Goal: Task Accomplishment & Management: Manage account settings

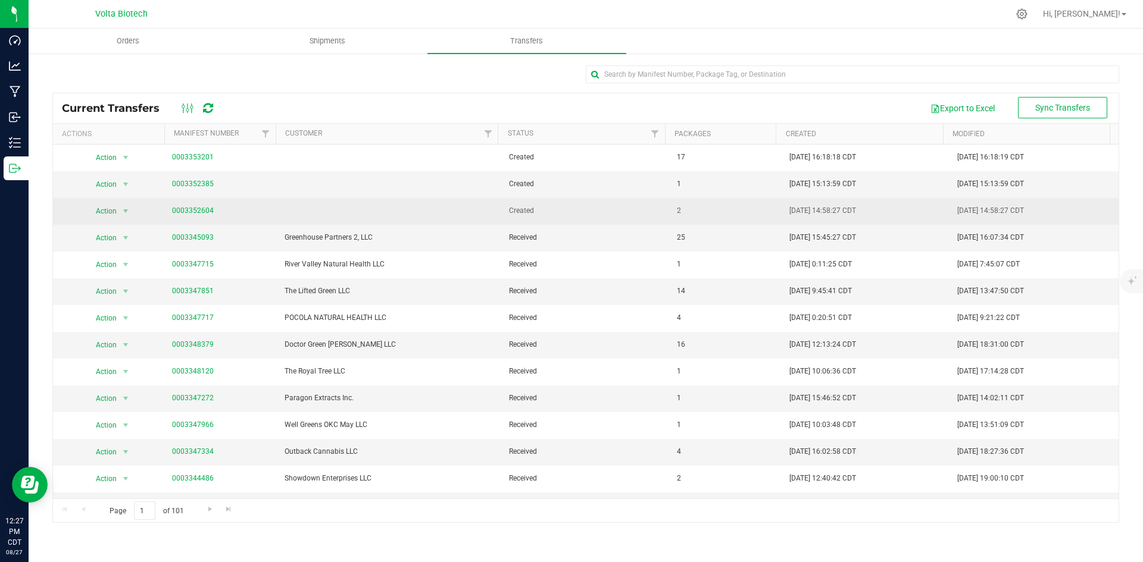
click at [192, 209] on link "0003352604" at bounding box center [193, 211] width 42 height 8
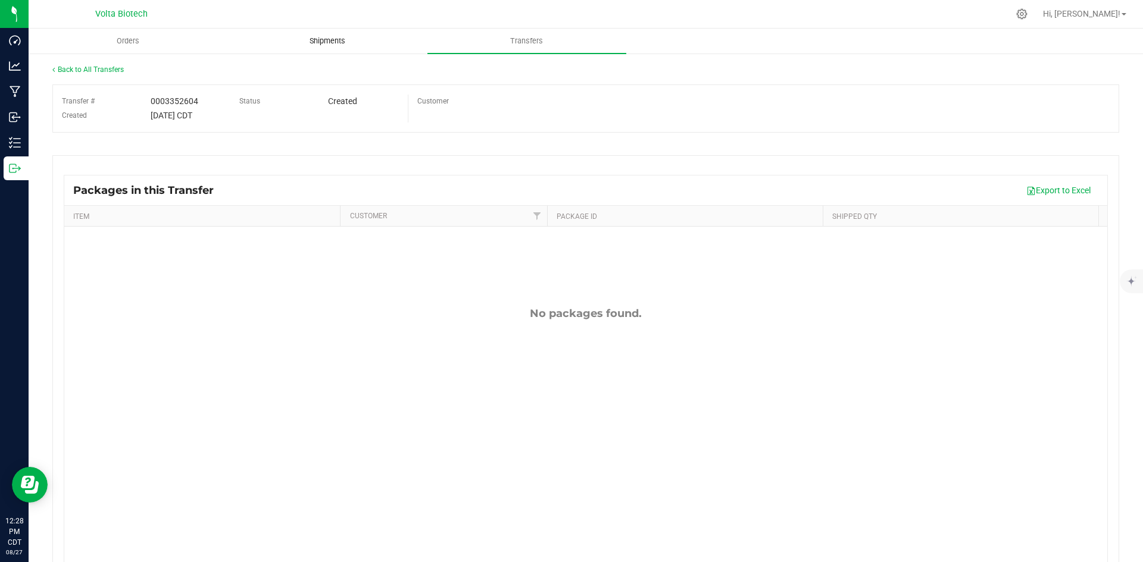
click at [326, 34] on uib-tab-heading "Shipments" at bounding box center [328, 41] width 198 height 24
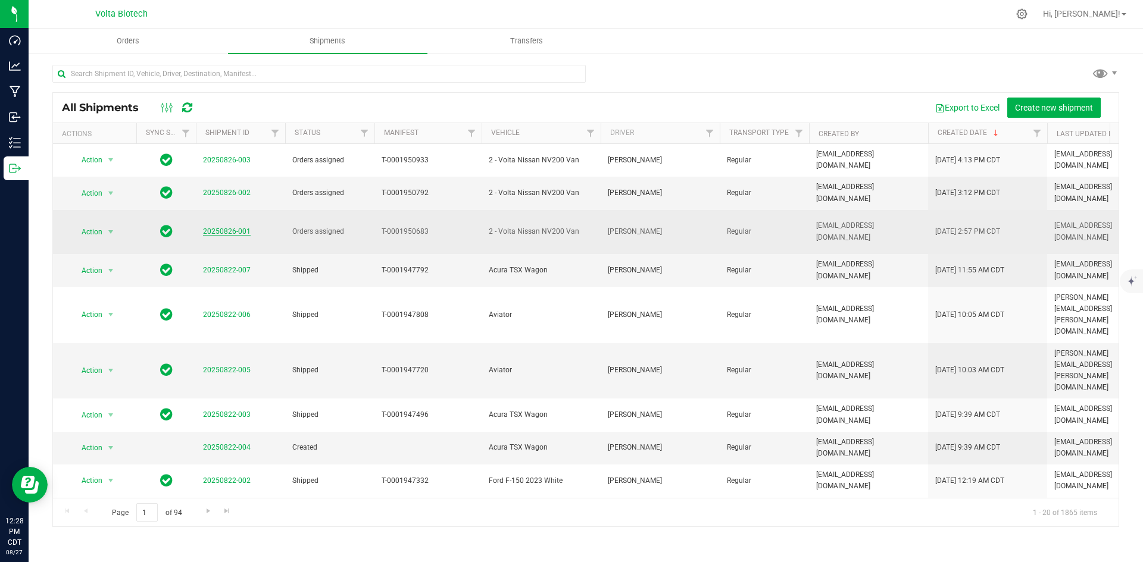
click at [219, 227] on link "20250826-001" at bounding box center [227, 231] width 48 height 8
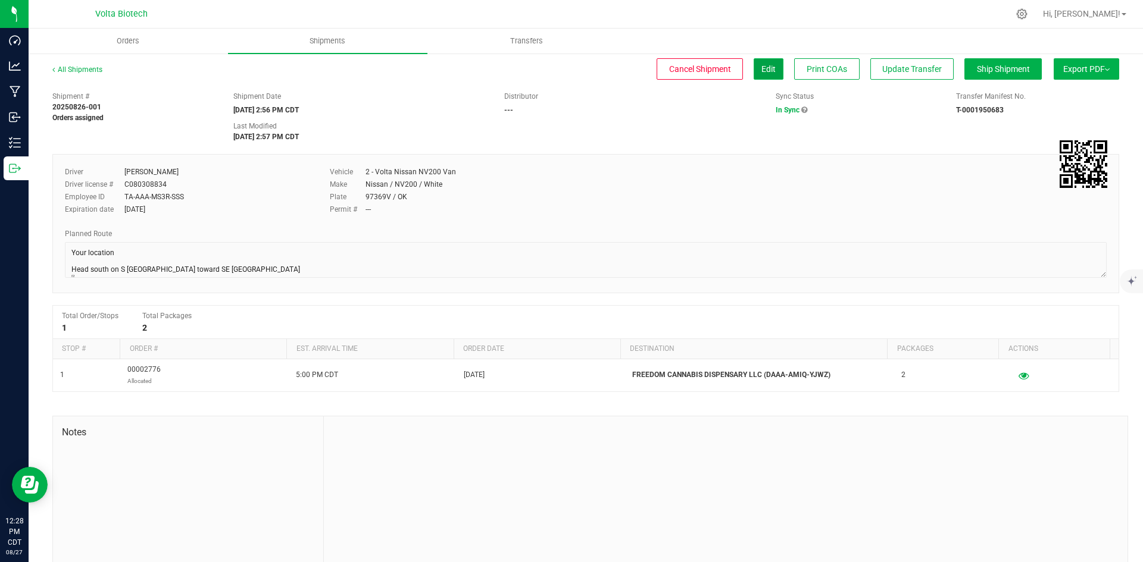
click at [754, 72] on button "Edit" at bounding box center [769, 68] width 30 height 21
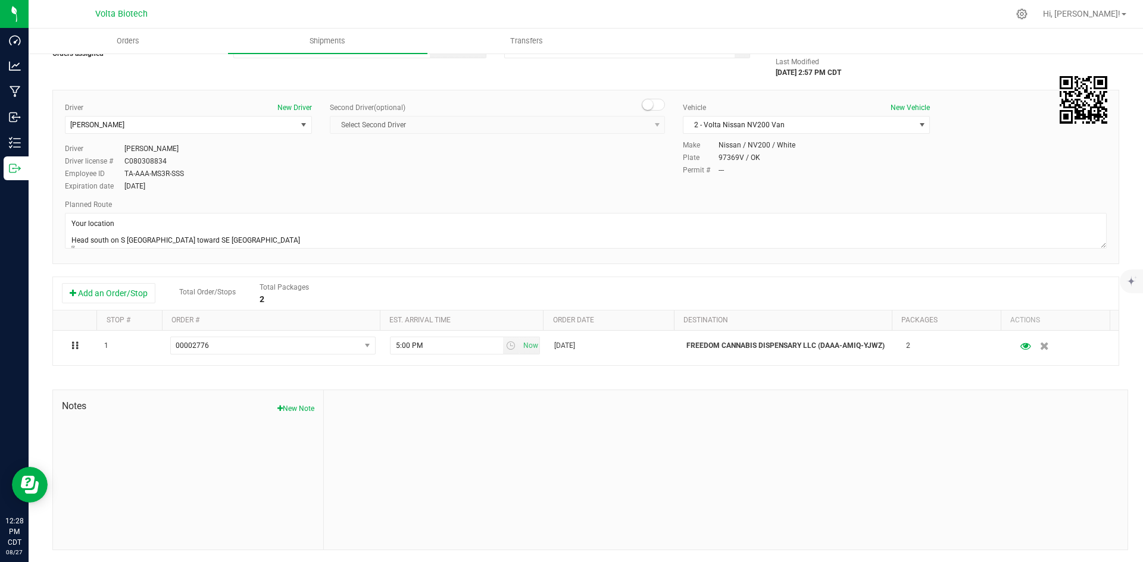
drag, startPoint x: 297, startPoint y: 407, endPoint x: 304, endPoint y: 404, distance: 7.2
click at [298, 407] on button "New Note" at bounding box center [295, 409] width 37 height 11
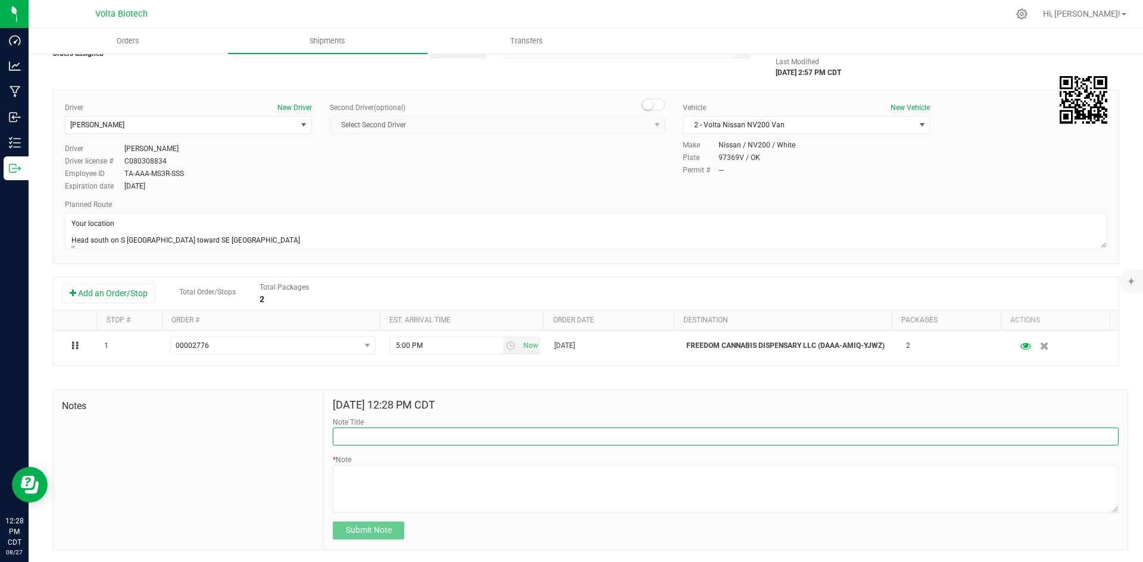
click at [378, 439] on input "Note Title" at bounding box center [726, 437] width 786 height 18
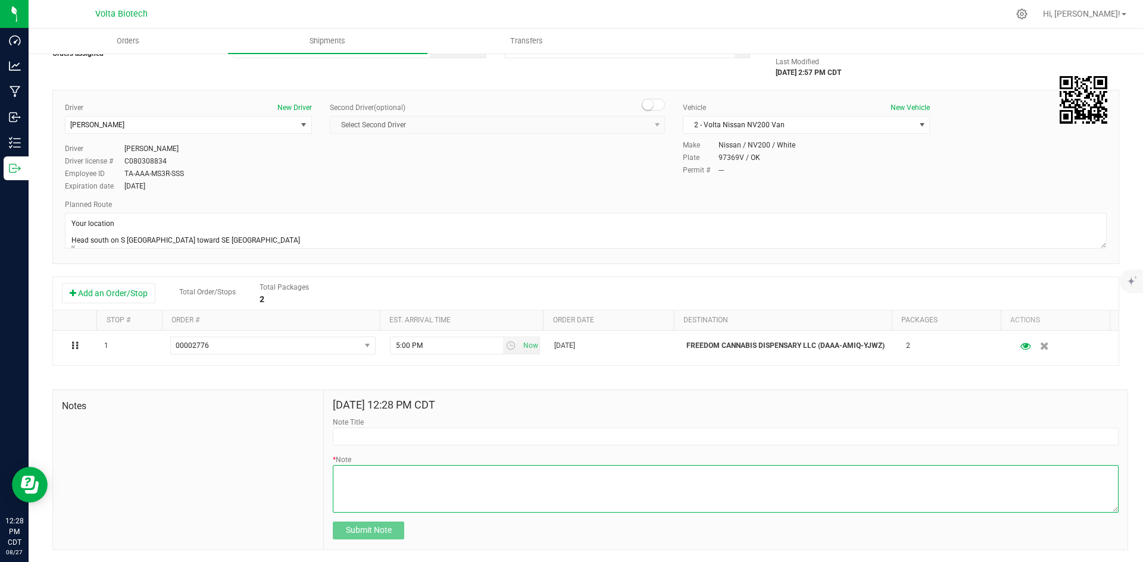
click at [412, 490] on textarea "* Note" at bounding box center [726, 489] width 786 height 48
click at [411, 471] on textarea "* Note" at bounding box center [726, 489] width 786 height 48
type textarea "Sample Delivery - NO DELIVERY FEE"
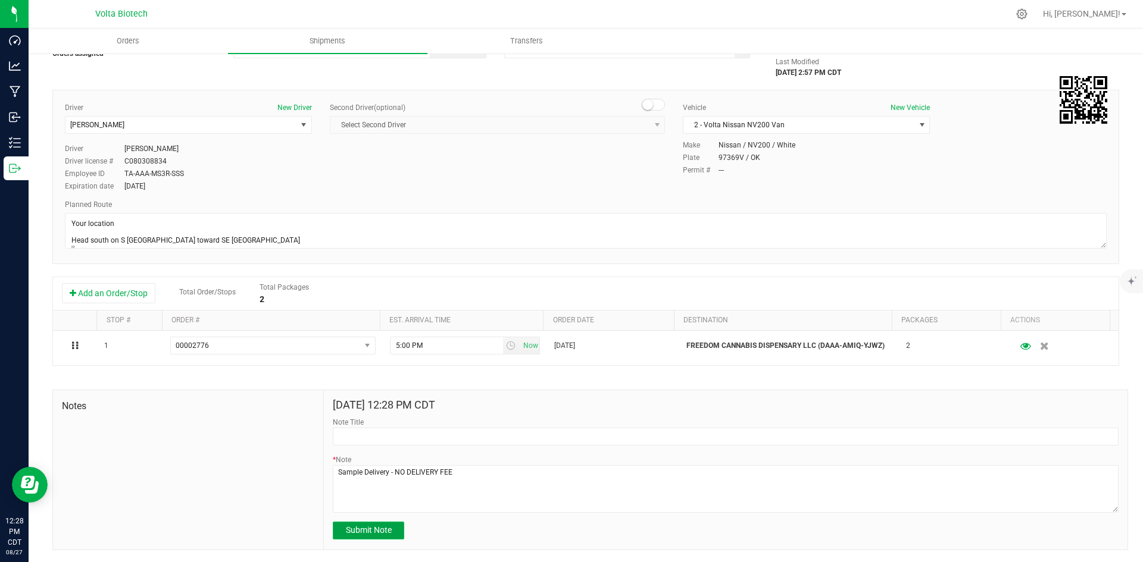
click at [387, 533] on span "Submit Note" at bounding box center [369, 531] width 46 height 10
type input "8/27/2025 12:28 PM CDT"
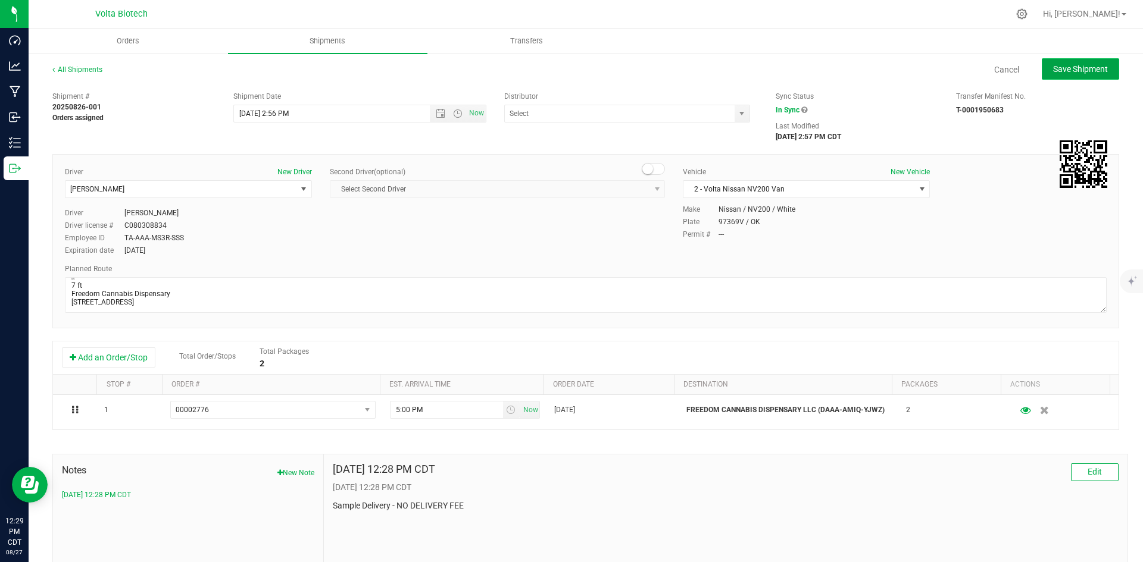
click at [1074, 71] on span "Save Shipment" at bounding box center [1080, 69] width 55 height 10
type input "8/26/2025 7:56 PM"
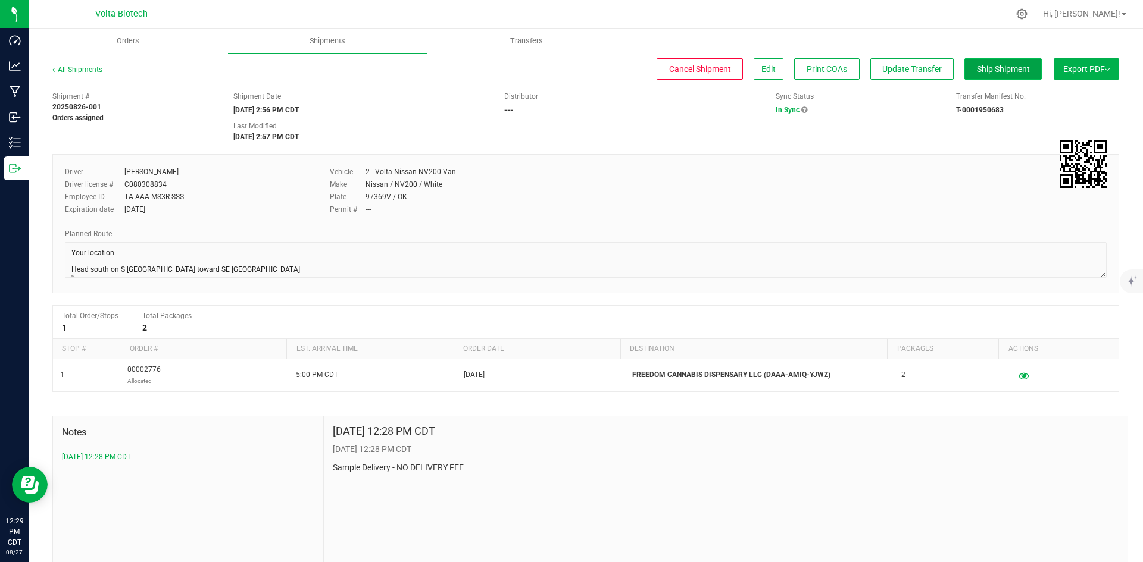
click at [982, 69] on span "Ship Shipment" at bounding box center [1003, 69] width 53 height 10
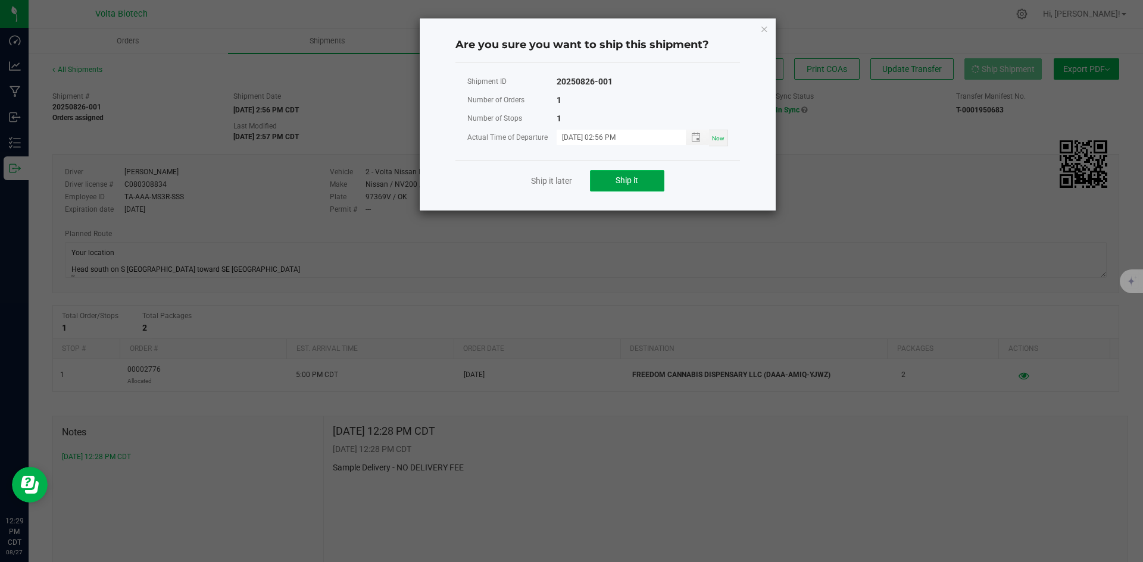
click at [623, 177] on span "Ship it" at bounding box center [626, 181] width 23 height 10
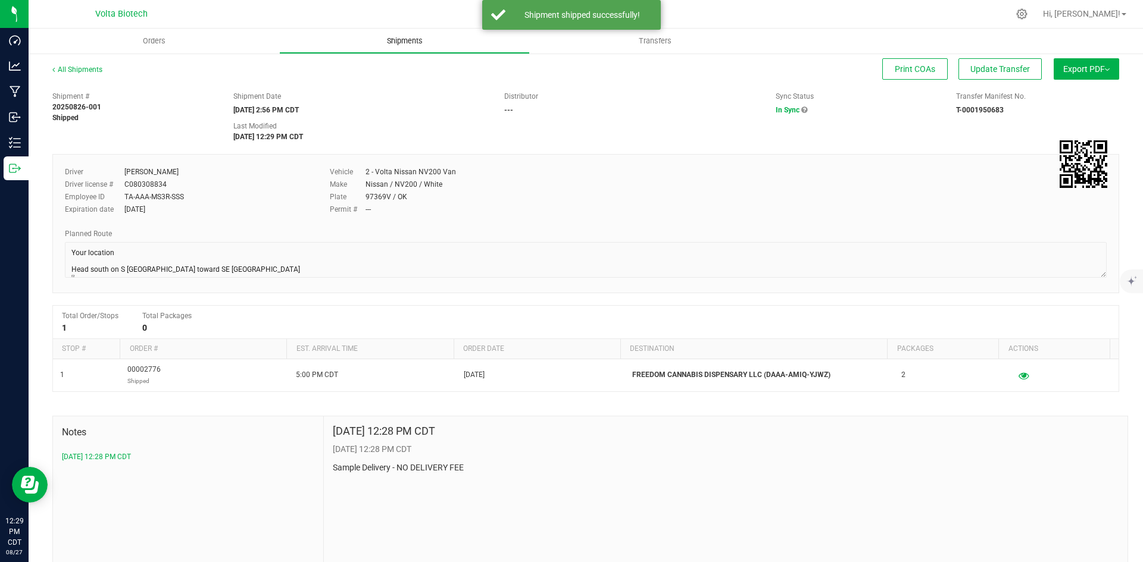
click at [388, 49] on uib-tab-heading "Shipments" at bounding box center [404, 41] width 249 height 24
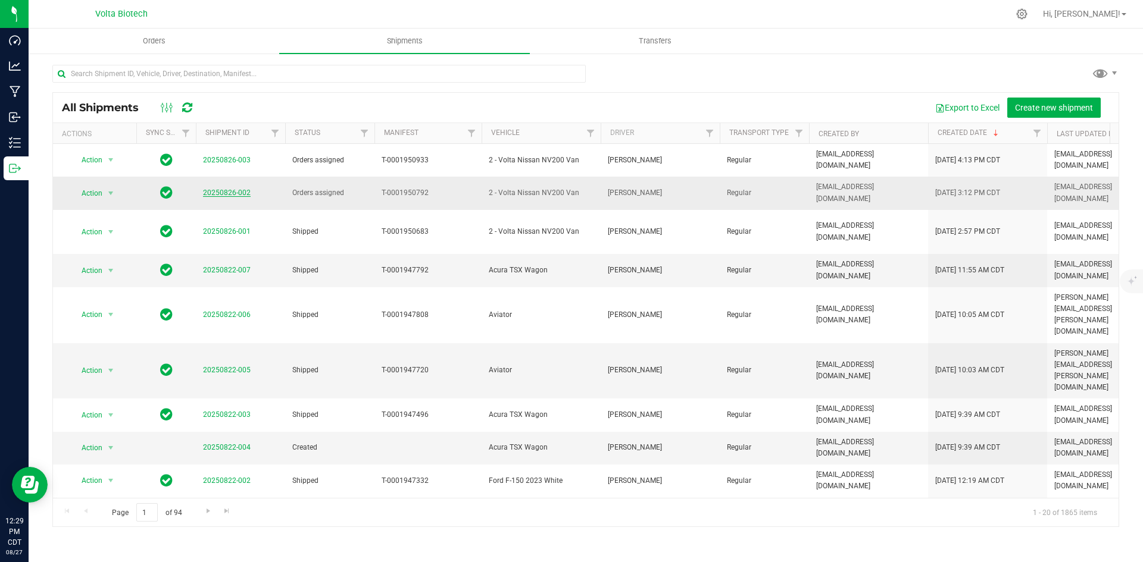
click at [242, 190] on link "20250826-002" at bounding box center [227, 193] width 48 height 8
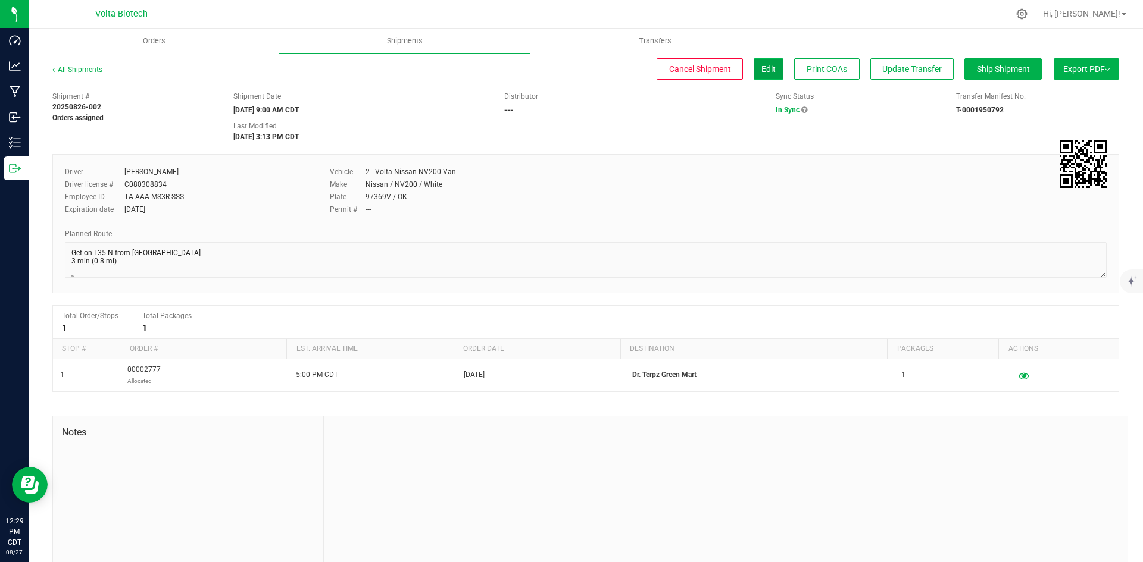
click at [754, 68] on button "Edit" at bounding box center [769, 68] width 30 height 21
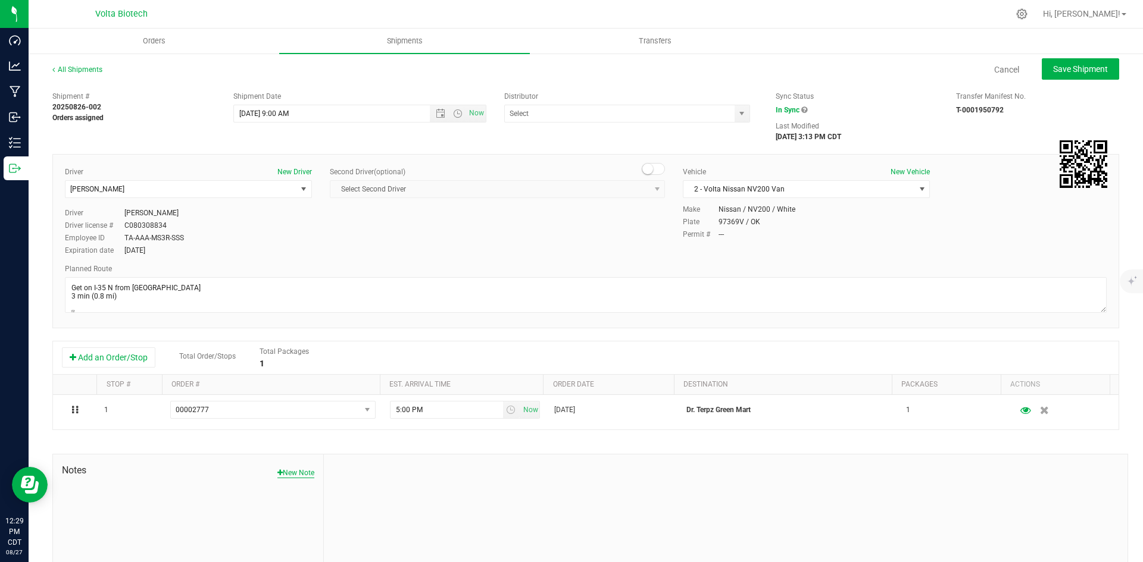
click at [289, 470] on button "New Note" at bounding box center [295, 473] width 37 height 11
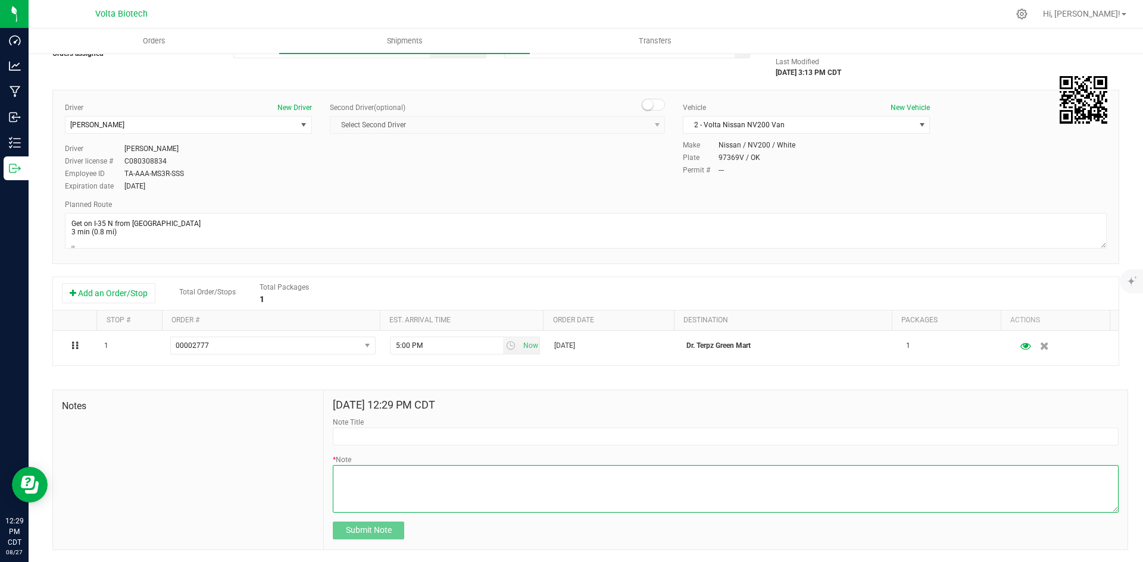
click at [391, 477] on textarea "* Note" at bounding box center [726, 489] width 786 height 48
paste textarea "Sample Delivery - NO DELIVERY FEE"
type textarea "Sample Delivery - NO DELIVERY FEE"
click at [389, 530] on span "Submit Note" at bounding box center [369, 531] width 46 height 10
type input "8/27/2025 12:30 PM CDT"
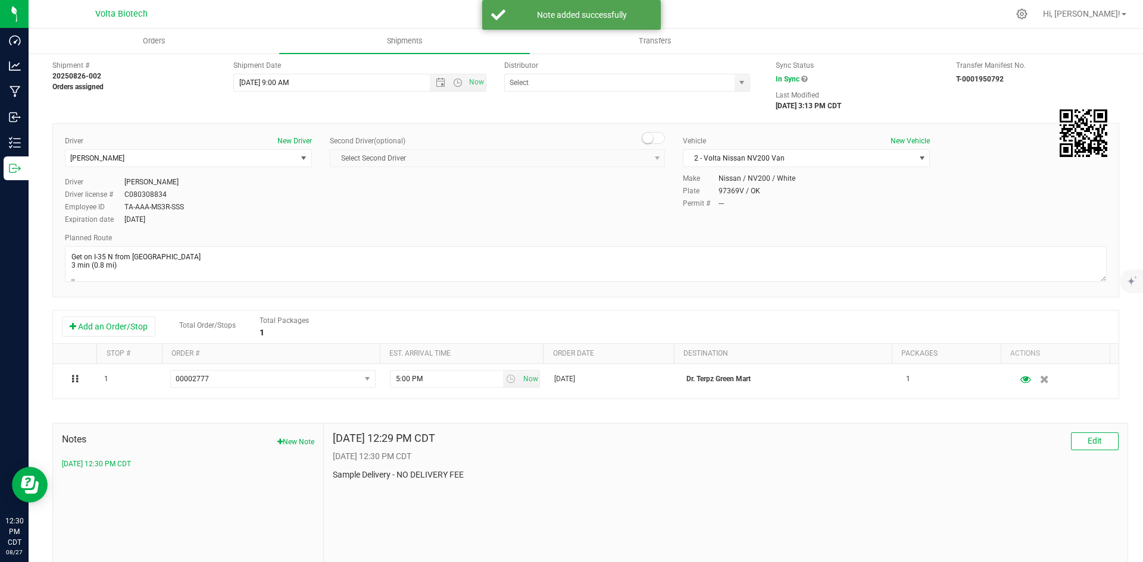
scroll to position [0, 0]
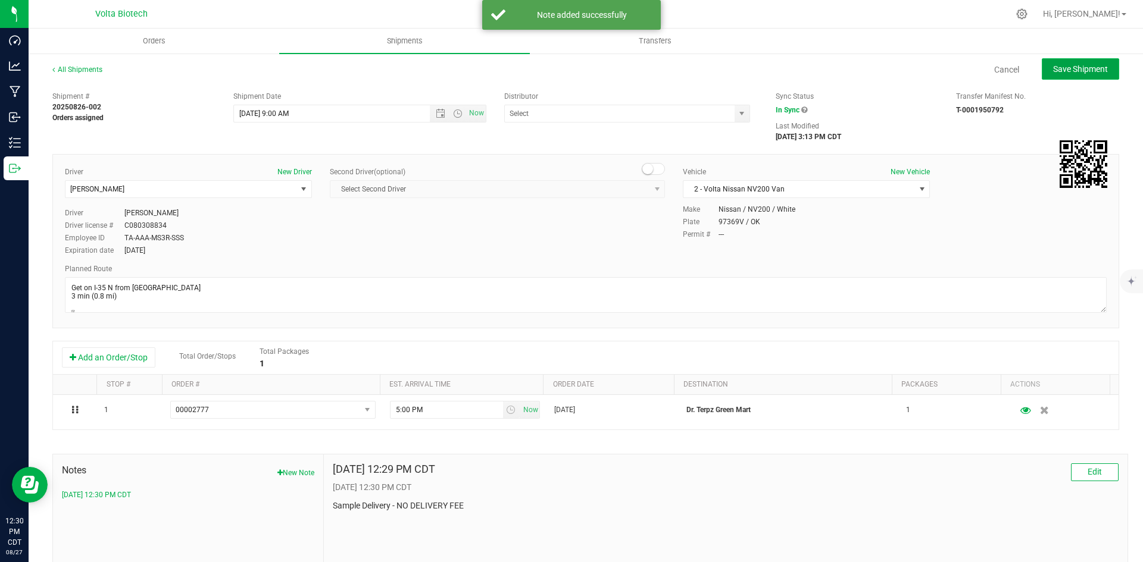
click at [1067, 65] on span "Save Shipment" at bounding box center [1080, 69] width 55 height 10
type input "8/27/2025 2:00 PM"
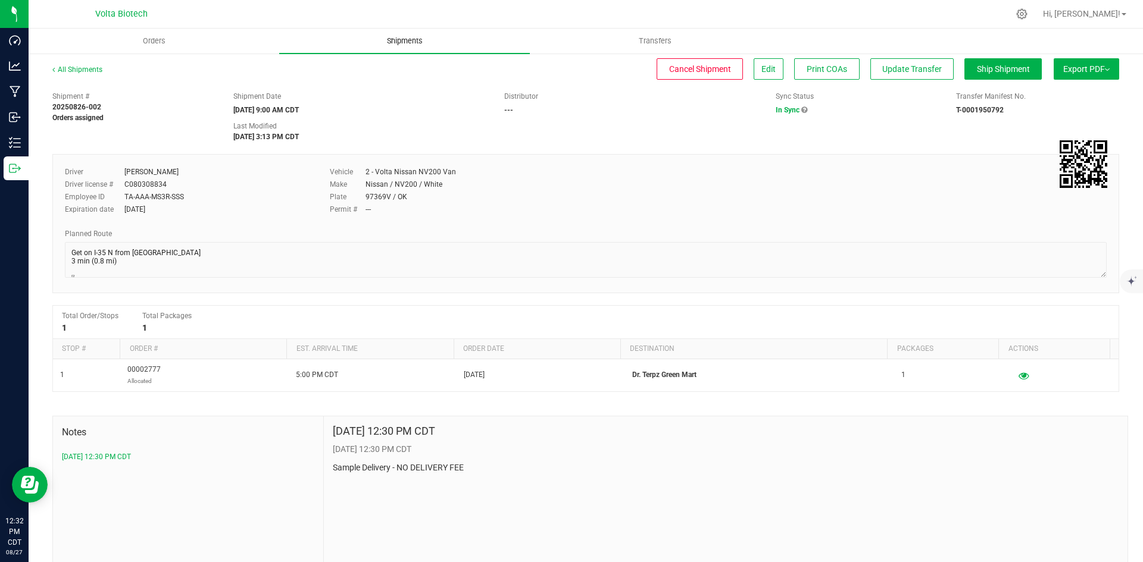
click at [328, 40] on uib-tab-heading "Shipments" at bounding box center [404, 41] width 251 height 25
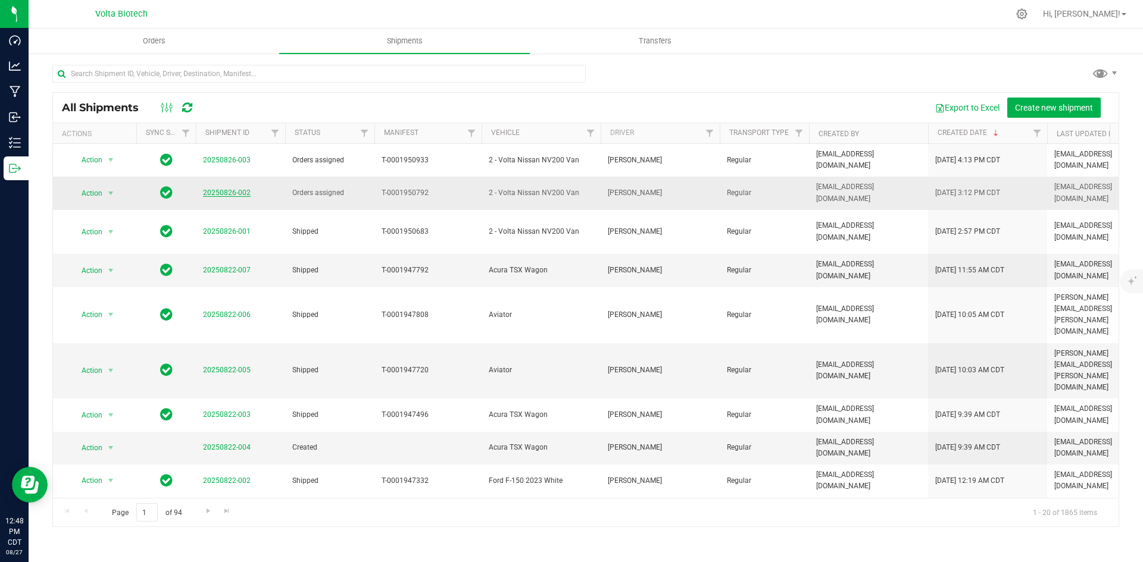
click at [242, 189] on link "20250826-002" at bounding box center [227, 193] width 48 height 8
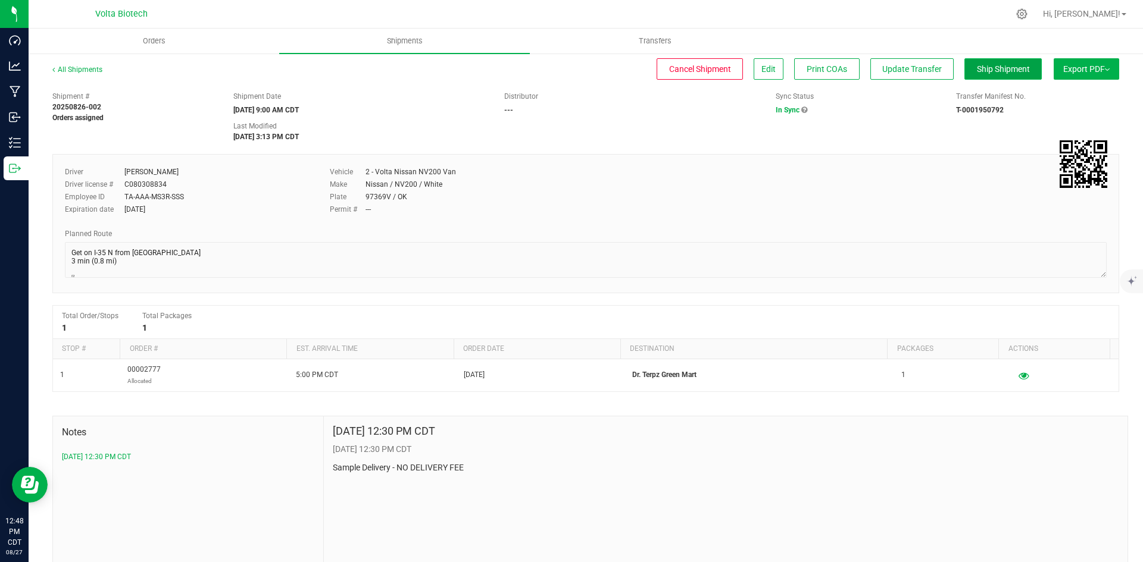
click at [999, 69] on span "Ship Shipment" at bounding box center [1003, 69] width 53 height 10
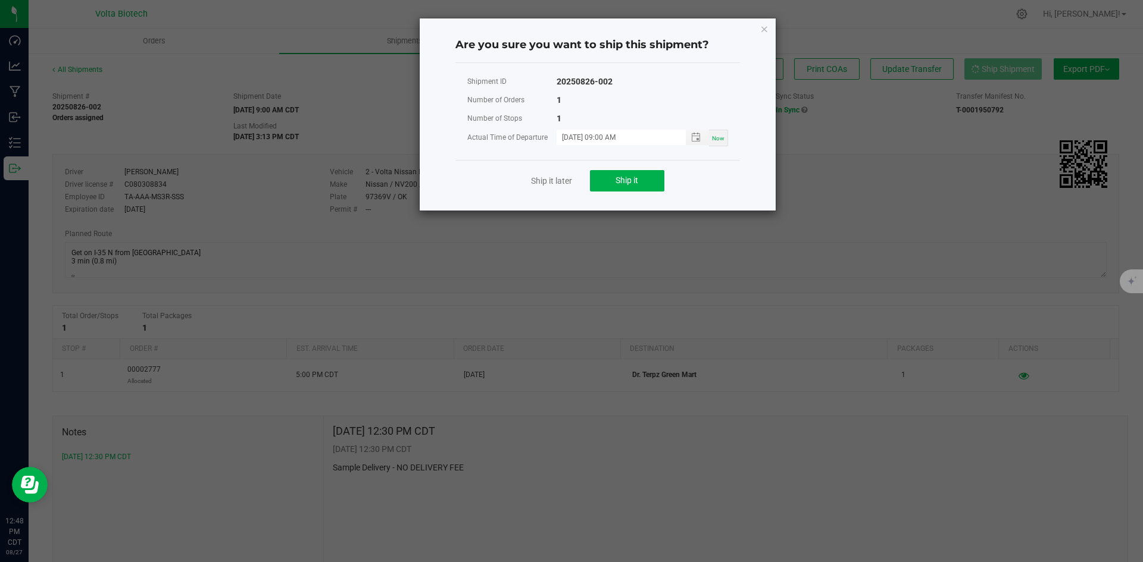
click at [714, 139] on span "Now" at bounding box center [718, 138] width 12 height 7
type input "08/27/2025 12:48 PM"
click at [657, 173] on button "Ship it" at bounding box center [627, 180] width 74 height 21
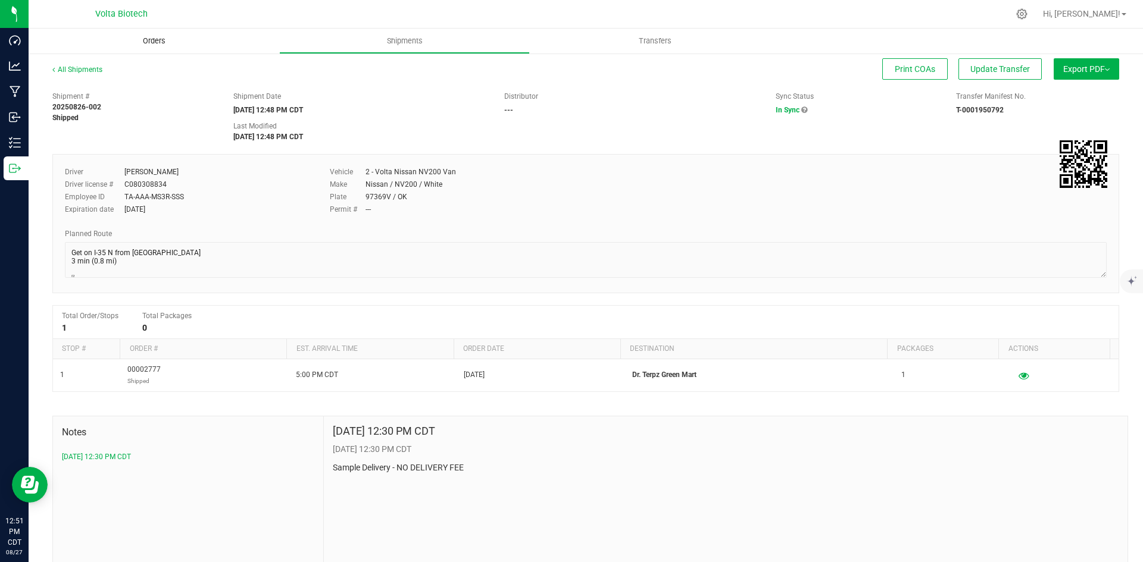
click at [165, 37] on span "Orders" at bounding box center [154, 41] width 55 height 11
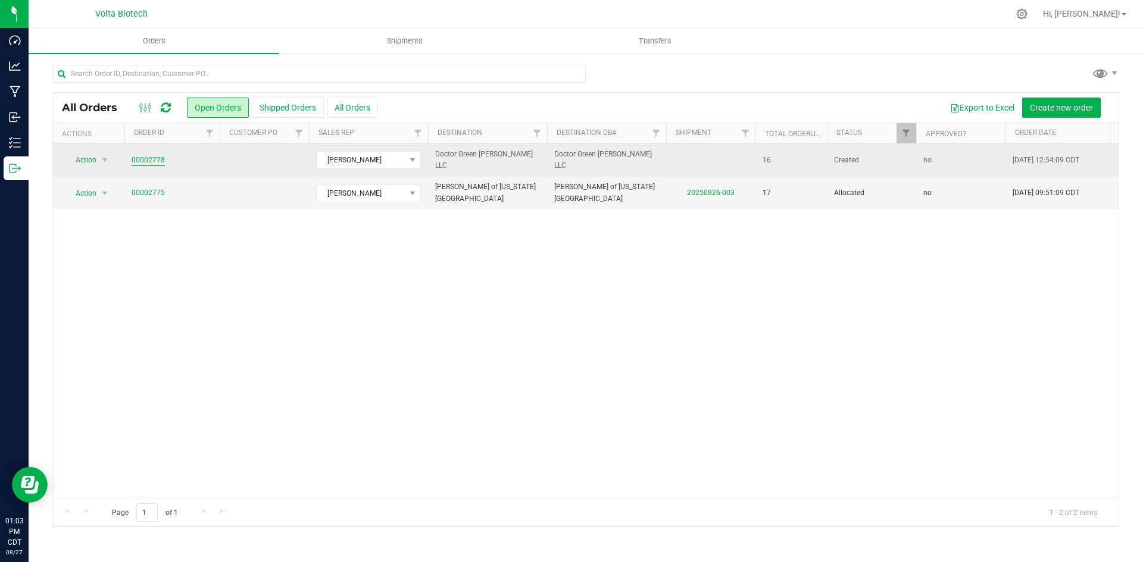
click at [148, 161] on link "00002778" at bounding box center [148, 160] width 33 height 11
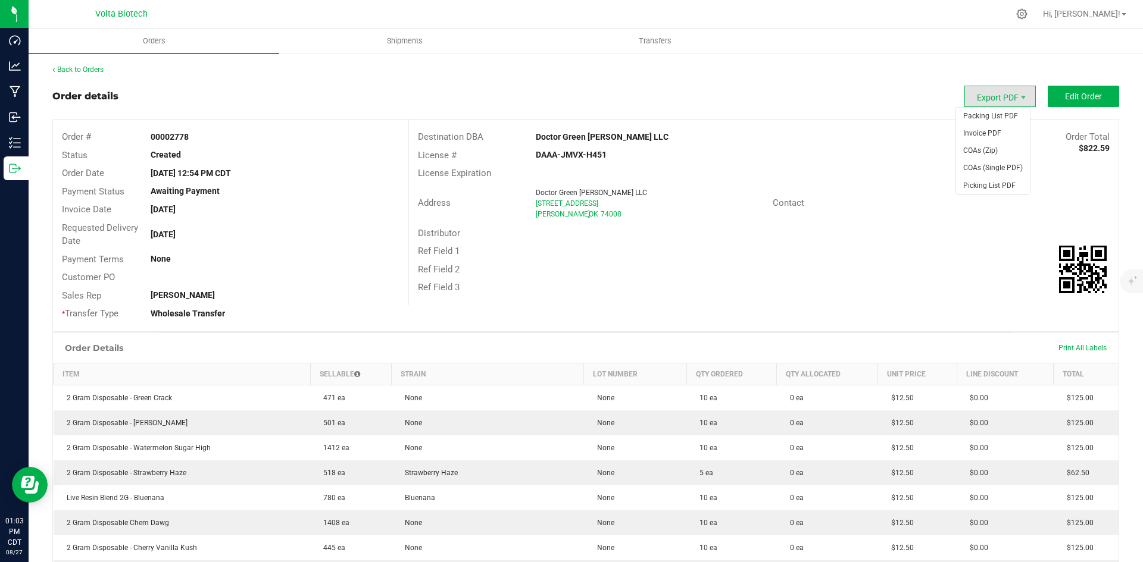
click at [985, 93] on span "Export PDF" at bounding box center [999, 96] width 71 height 21
click at [987, 135] on span "Invoice PDF" at bounding box center [993, 133] width 74 height 17
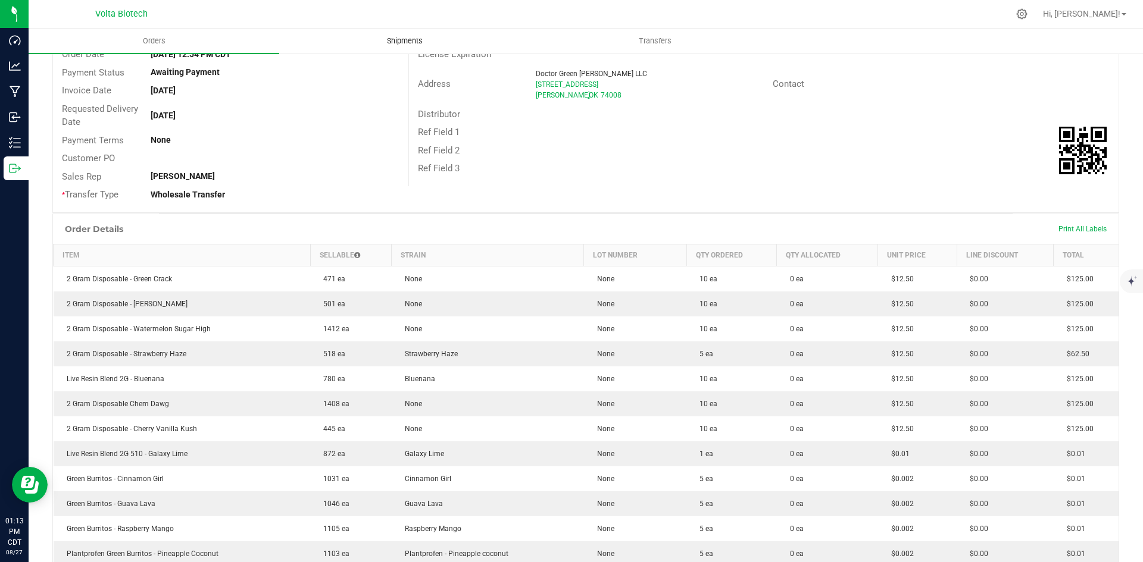
click at [406, 31] on uib-tab-heading "Shipments" at bounding box center [404, 41] width 249 height 24
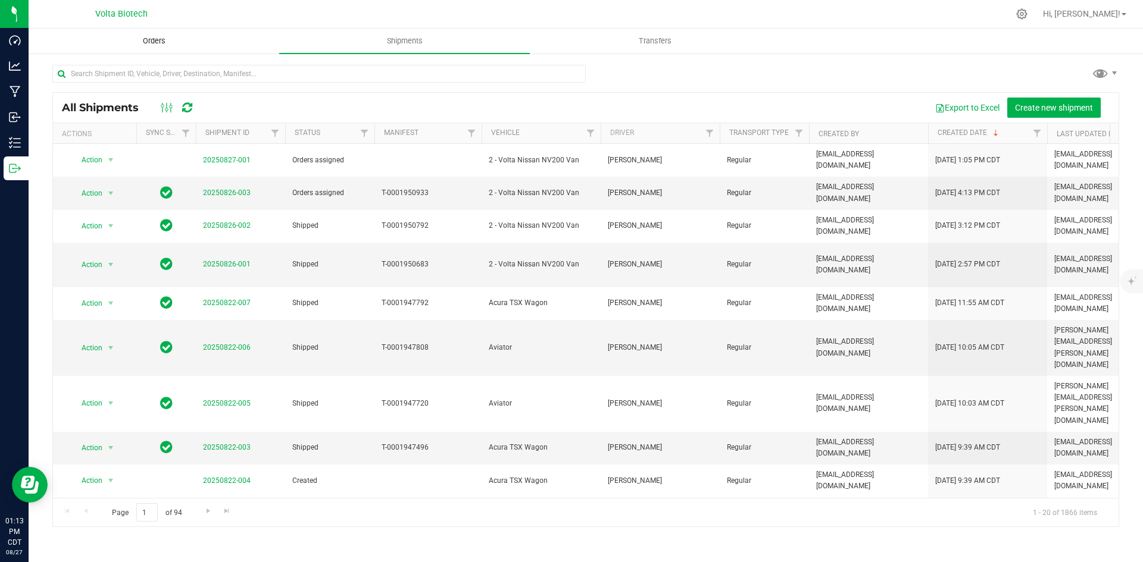
click at [204, 35] on uib-tab-heading "Orders" at bounding box center [153, 41] width 249 height 24
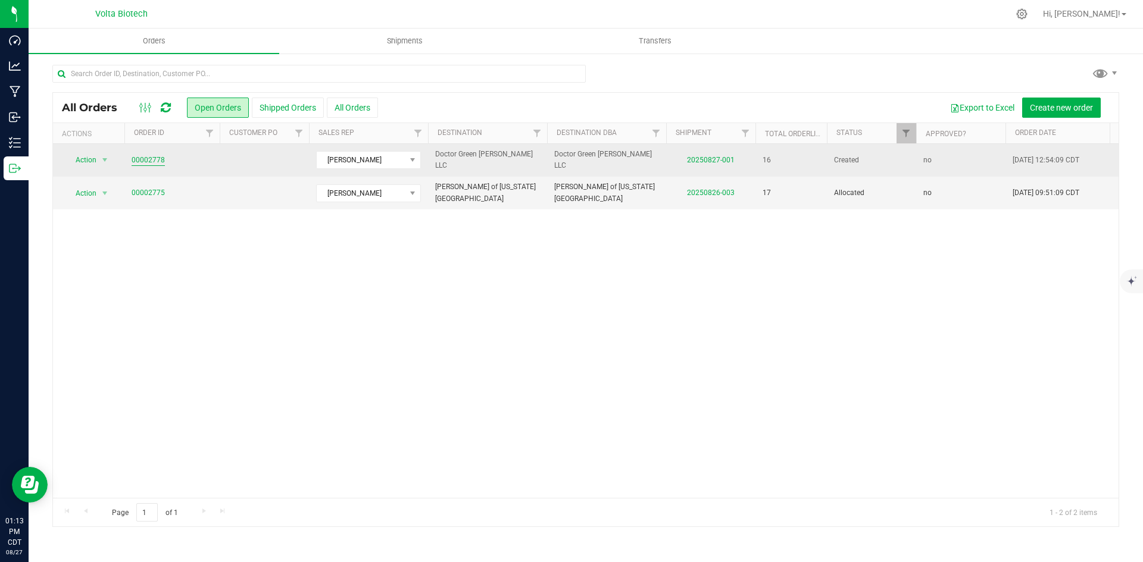
click at [156, 157] on link "00002778" at bounding box center [148, 160] width 33 height 11
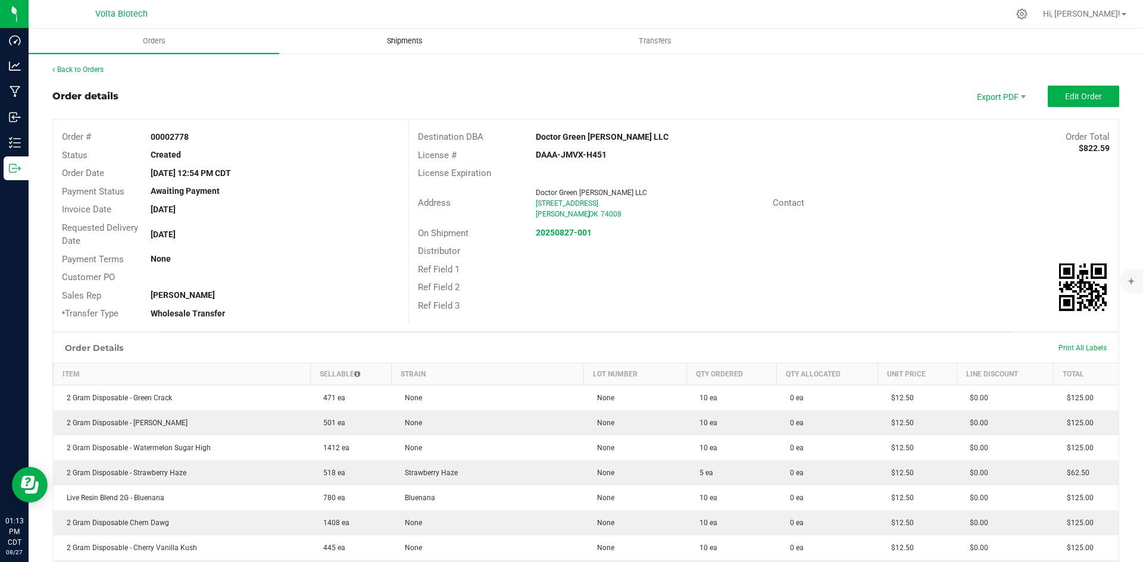
click at [413, 43] on span "Shipments" at bounding box center [405, 41] width 68 height 11
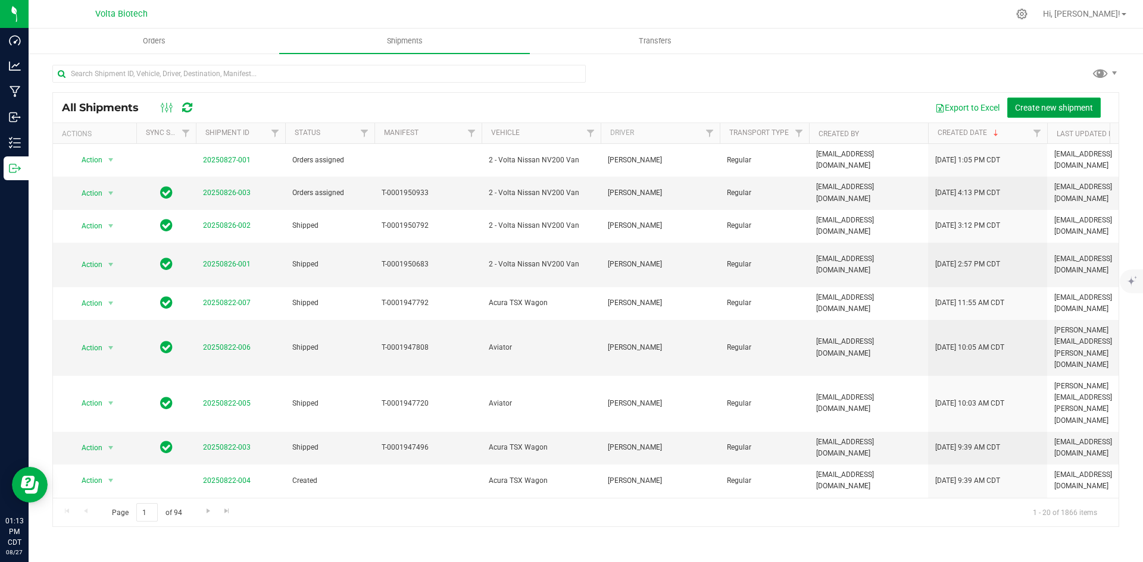
click at [1031, 101] on button "Create new shipment" at bounding box center [1053, 108] width 93 height 20
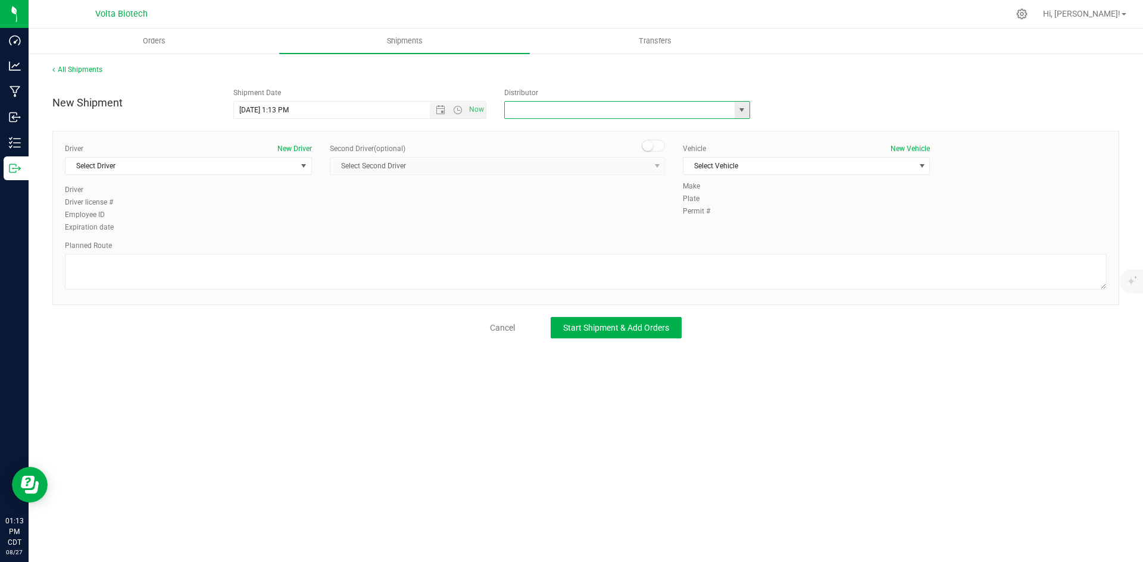
click at [538, 104] on input "text" at bounding box center [616, 110] width 223 height 17
click at [296, 167] on span "select" at bounding box center [303, 166] width 15 height 17
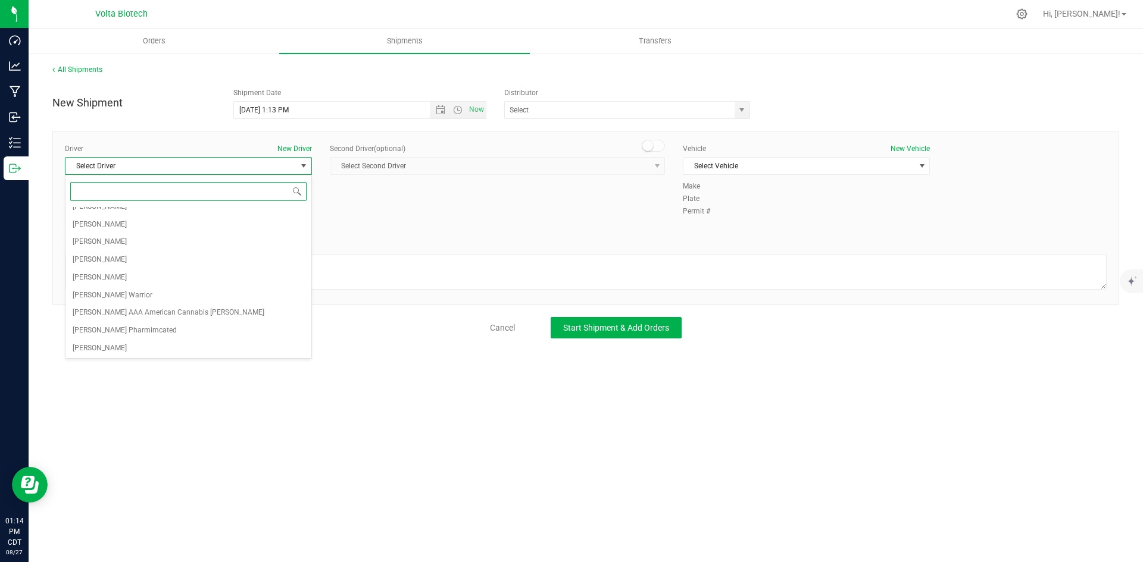
scroll to position [363, 0]
click at [170, 279] on li "[PERSON_NAME]" at bounding box center [188, 277] width 246 height 18
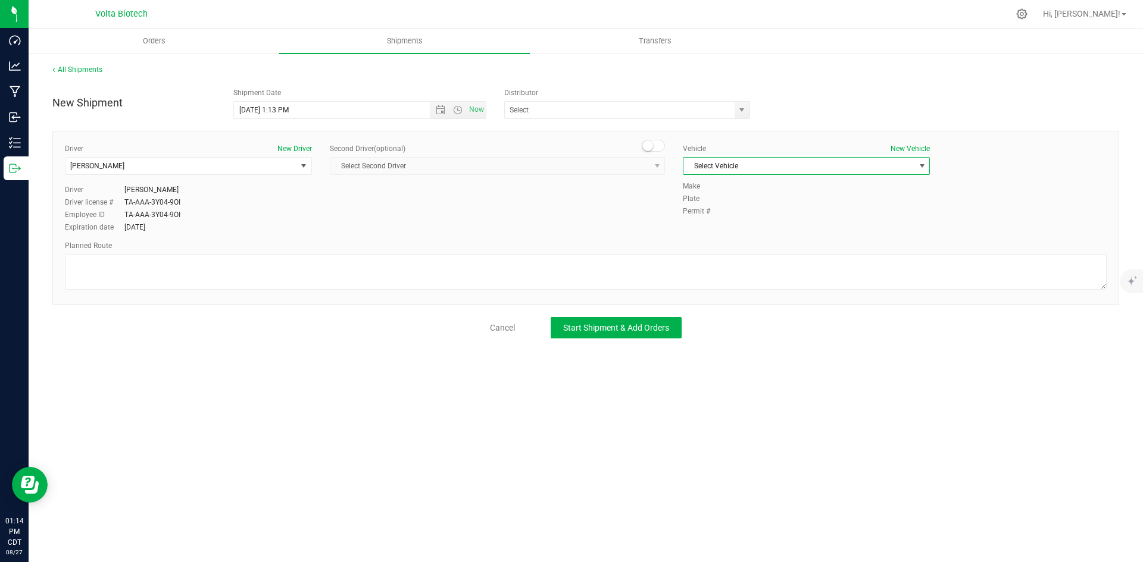
click at [737, 167] on span "Select Vehicle" at bounding box center [798, 166] width 231 height 17
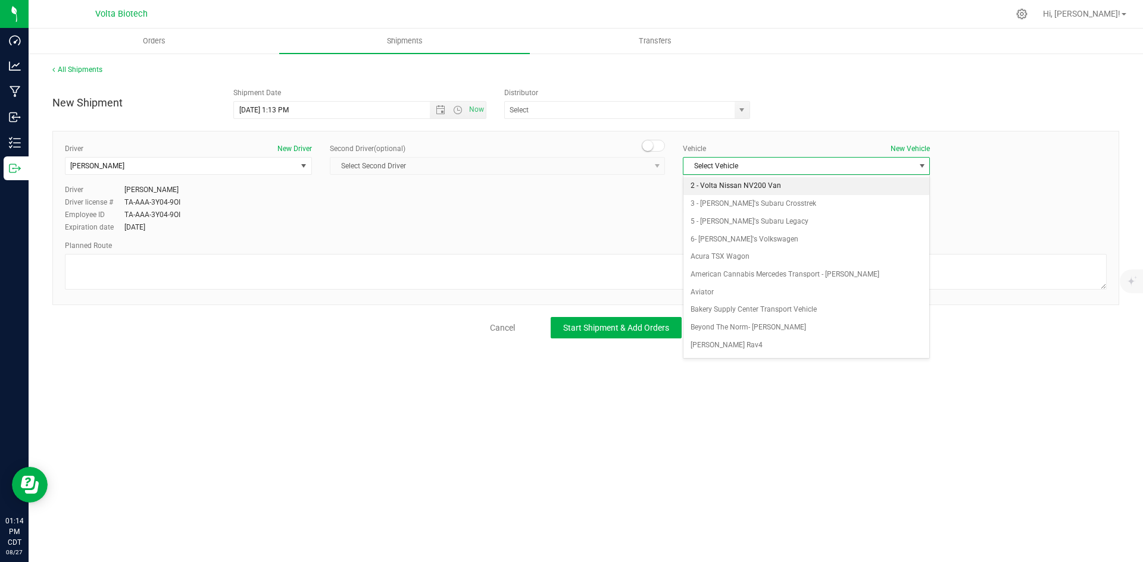
click at [786, 182] on li "2 - Volta Nissan NV200 Van" at bounding box center [806, 186] width 246 height 18
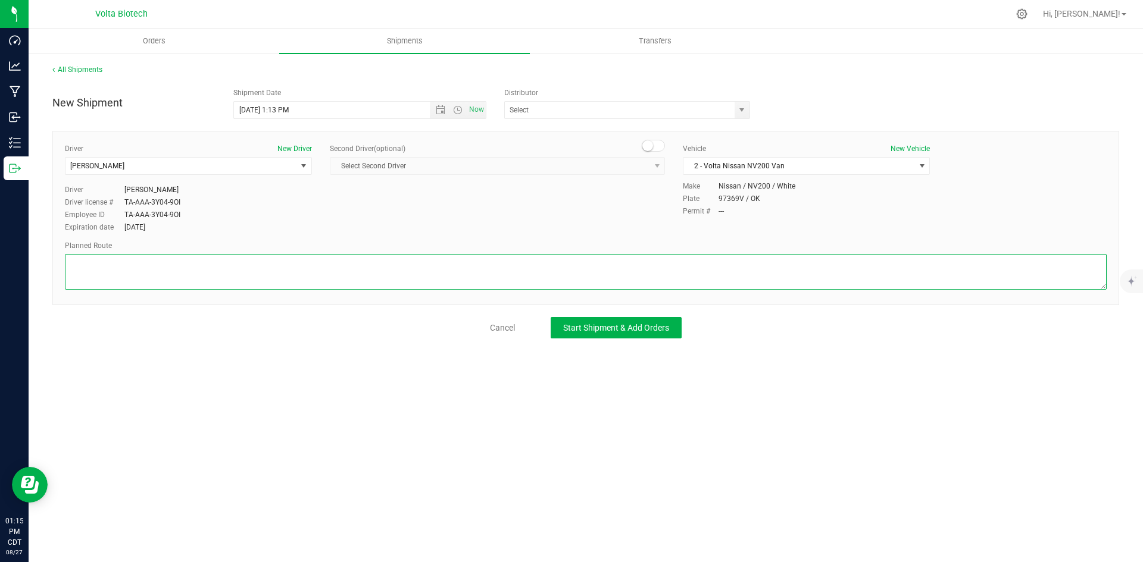
click at [282, 264] on textarea at bounding box center [586, 272] width 1042 height 36
paste textarea "Your location  Get on I-35 N from S Mable Ave and SE Grand Blvd 3 min (0.8 mi)…"
type textarea "Your location  Get on I-35 N from S Mable Ave and SE Grand Blvd 3 min (0.8 mi)…"
click at [632, 325] on span "Start Shipment & Add Orders" at bounding box center [616, 328] width 106 height 10
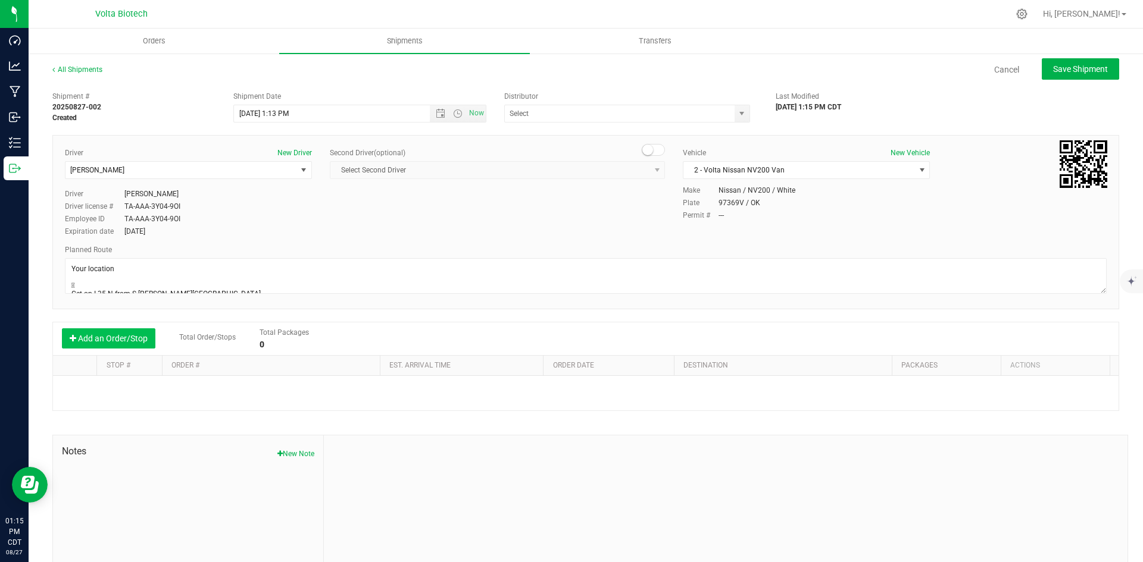
scroll to position [46, 0]
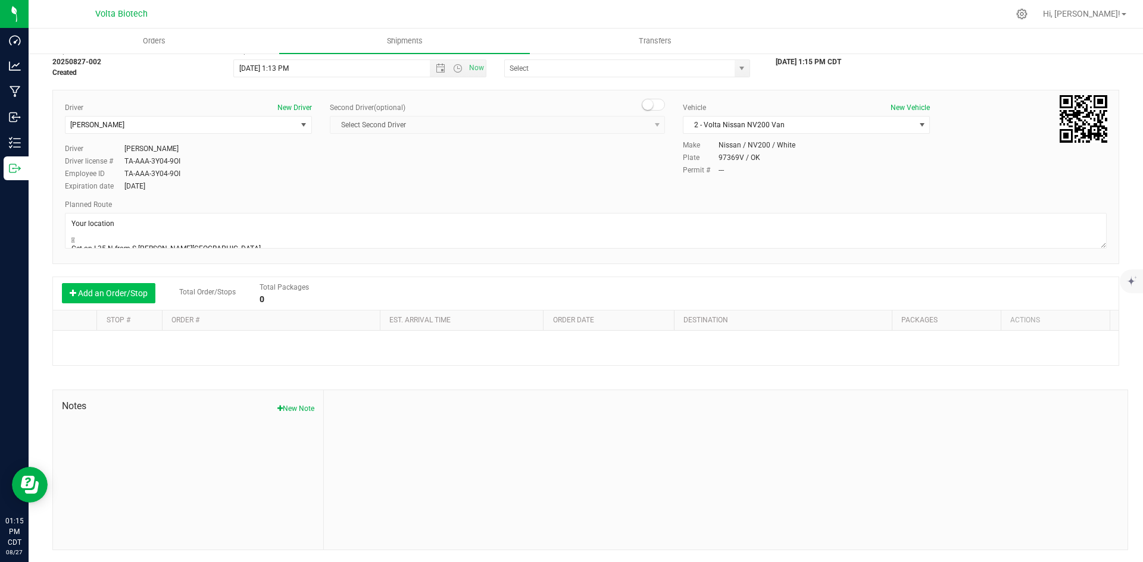
click at [132, 299] on button "Add an Order/Stop" at bounding box center [108, 293] width 93 height 20
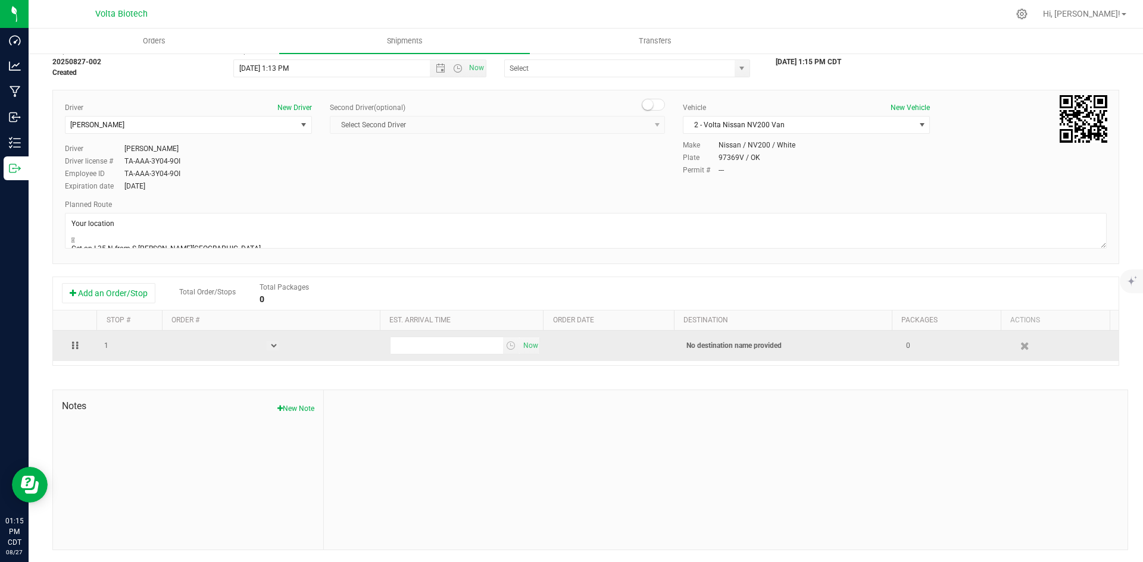
click at [273, 344] on select at bounding box center [273, 346] width 12 height 10
click at [273, 349] on select at bounding box center [273, 346] width 12 height 10
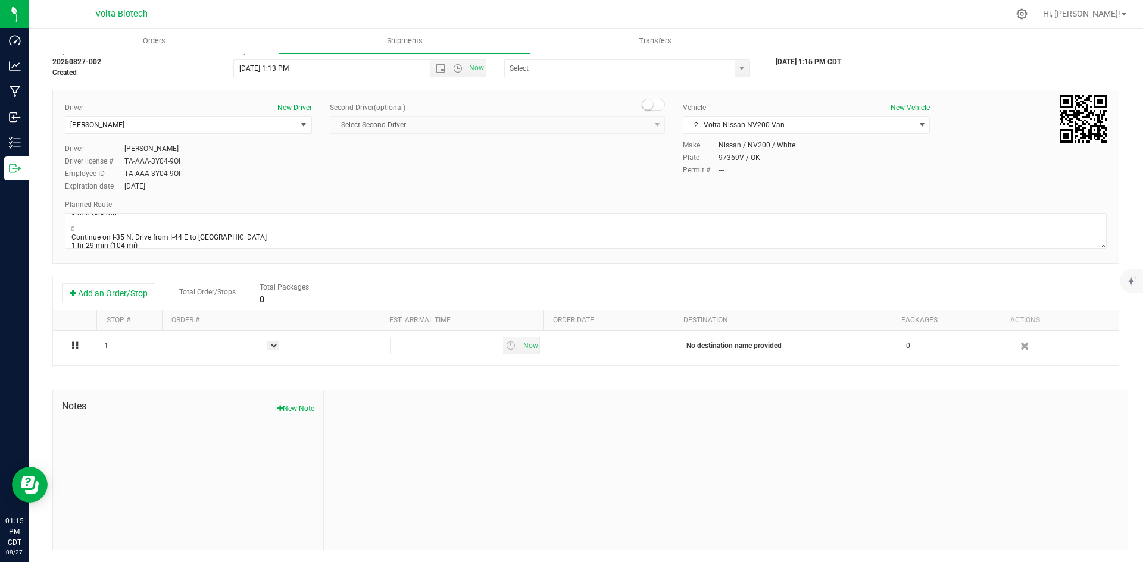
scroll to position [102, 0]
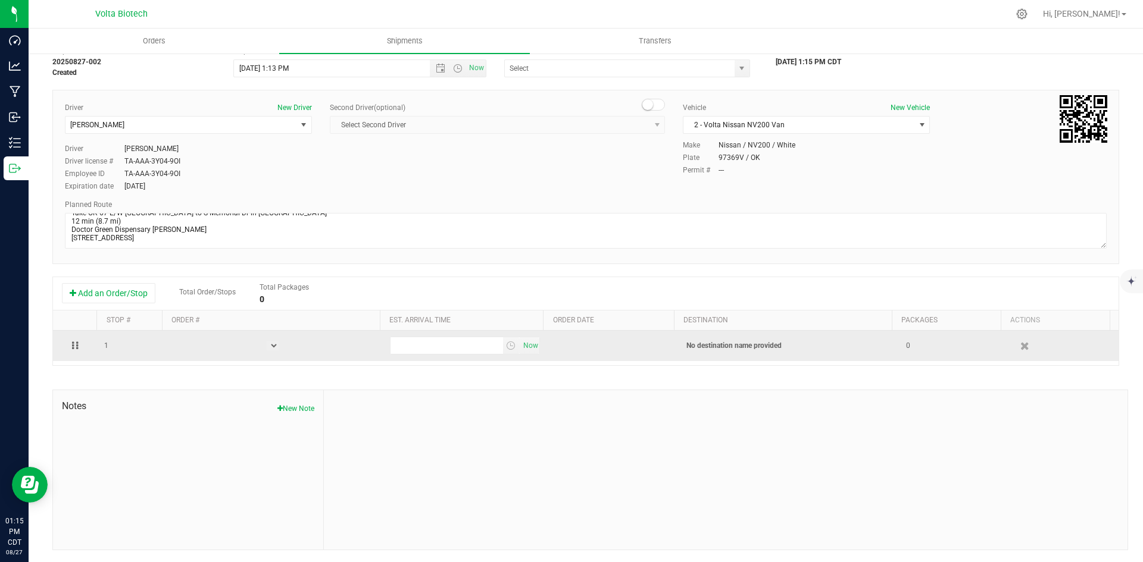
click at [273, 343] on select at bounding box center [273, 346] width 12 height 10
click at [460, 346] on input "text" at bounding box center [446, 345] width 112 height 17
type input "8PM"
click at [506, 346] on span "select" at bounding box center [511, 346] width 10 height 10
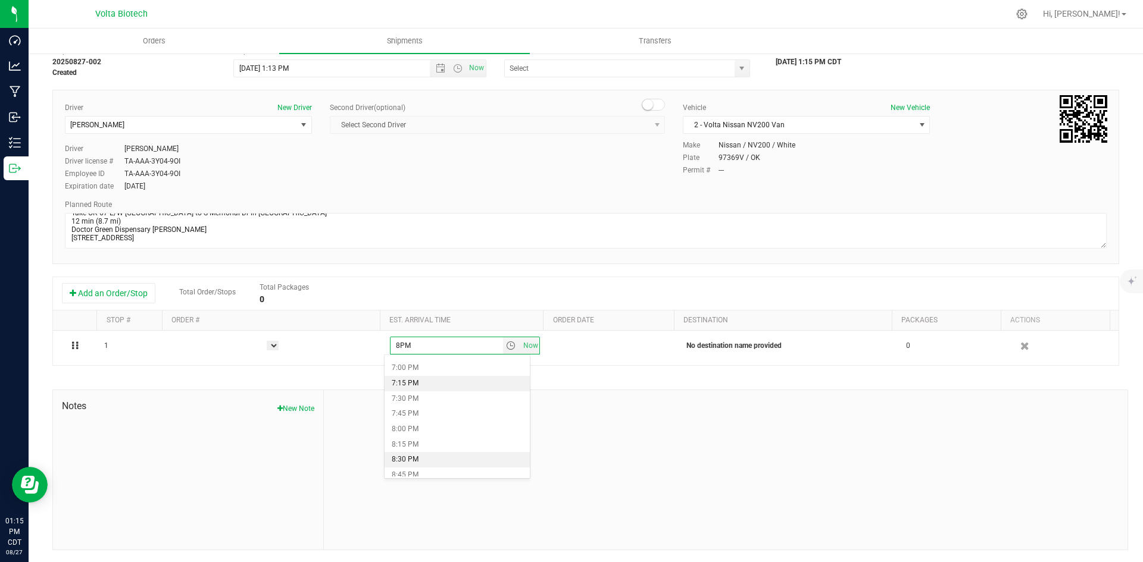
scroll to position [1131, 0]
click at [431, 457] on li "8:00 PM" at bounding box center [456, 458] width 145 height 15
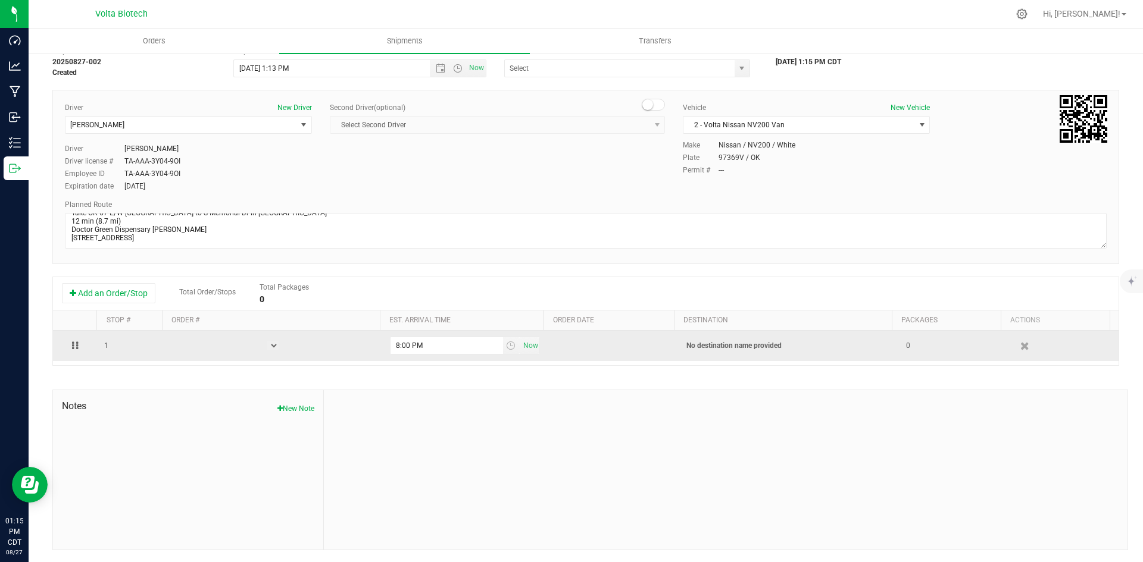
drag, startPoint x: 114, startPoint y: 345, endPoint x: 105, endPoint y: 346, distance: 8.9
click at [110, 345] on td "1" at bounding box center [130, 346] width 66 height 30
click at [70, 343] on div at bounding box center [75, 345] width 30 height 7
click at [75, 348] on div at bounding box center [75, 345] width 30 height 7
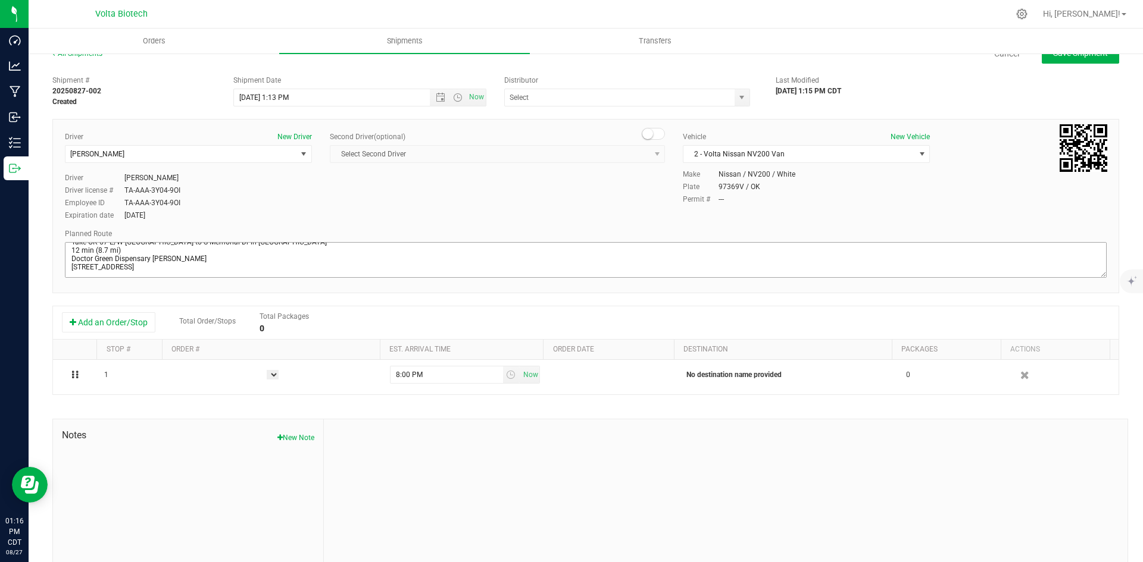
scroll to position [0, 0]
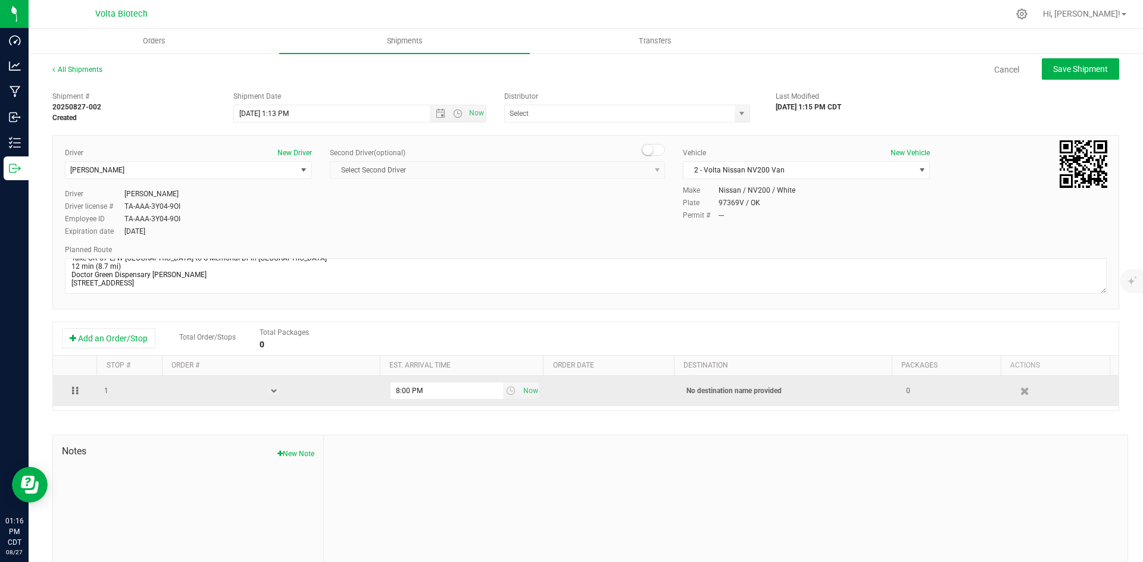
click at [73, 391] on icon at bounding box center [73, 390] width 2 height 7
click at [107, 398] on td "1" at bounding box center [130, 391] width 66 height 30
click at [273, 389] on select at bounding box center [273, 391] width 12 height 10
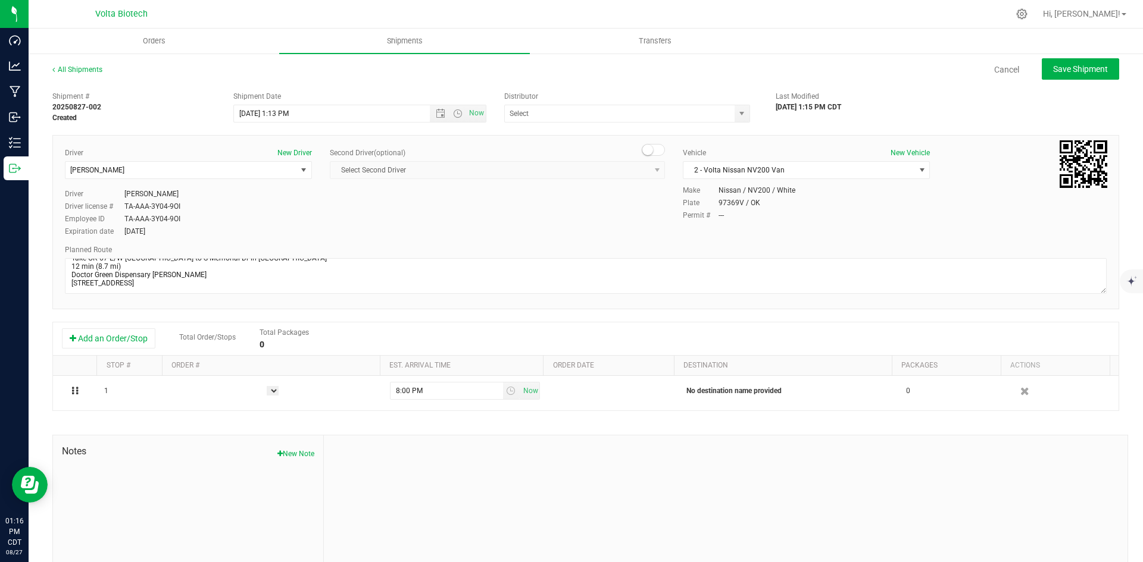
click at [202, 367] on th "Order #" at bounding box center [271, 366] width 218 height 20
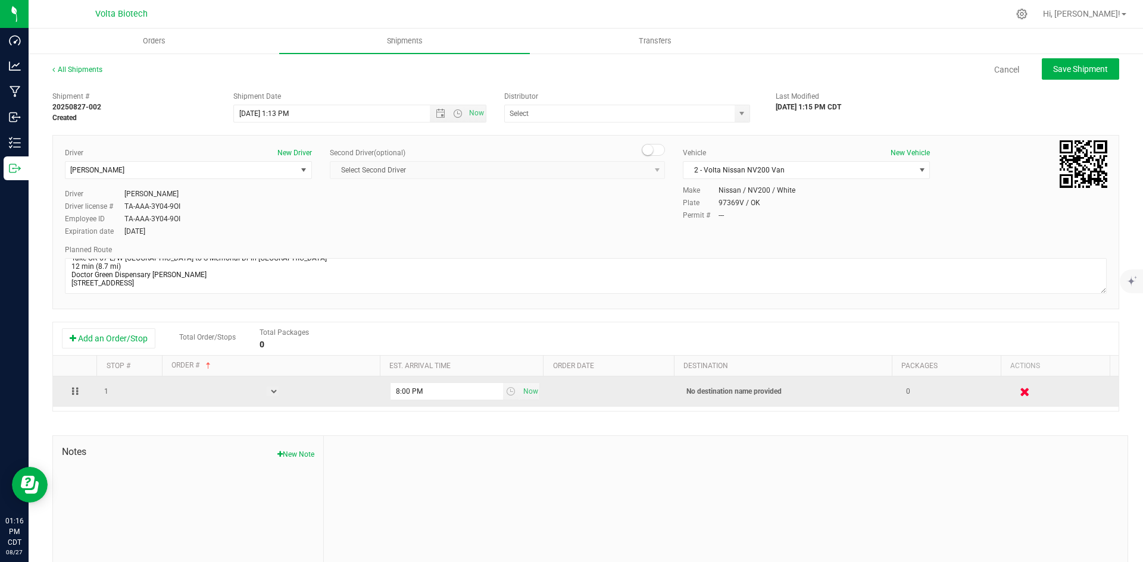
click at [1020, 396] on icon "button" at bounding box center [1025, 391] width 10 height 9
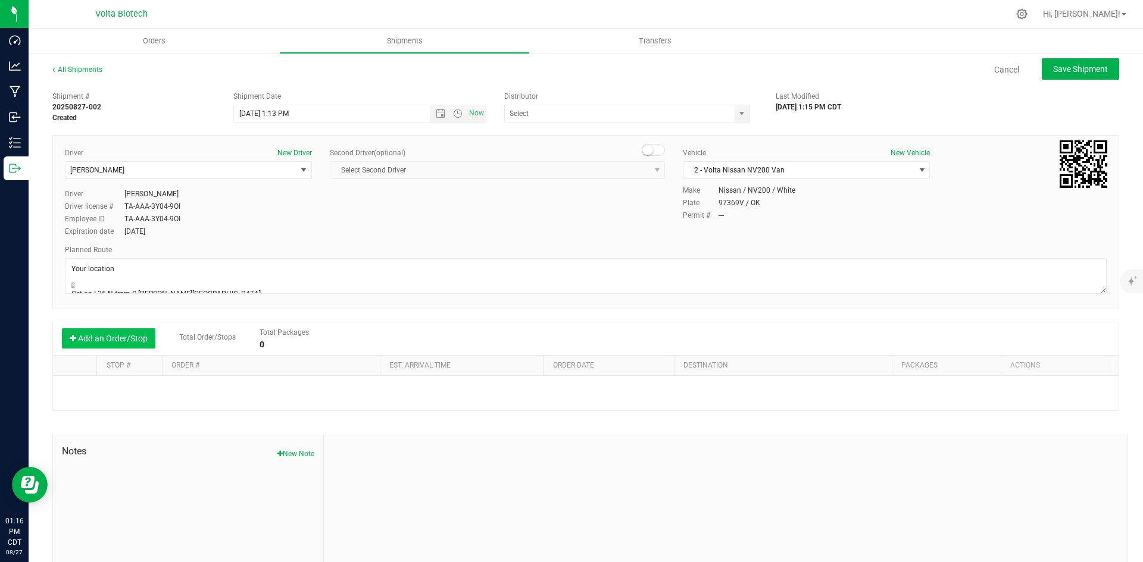
click at [120, 344] on button "Add an Order/Stop" at bounding box center [108, 339] width 93 height 20
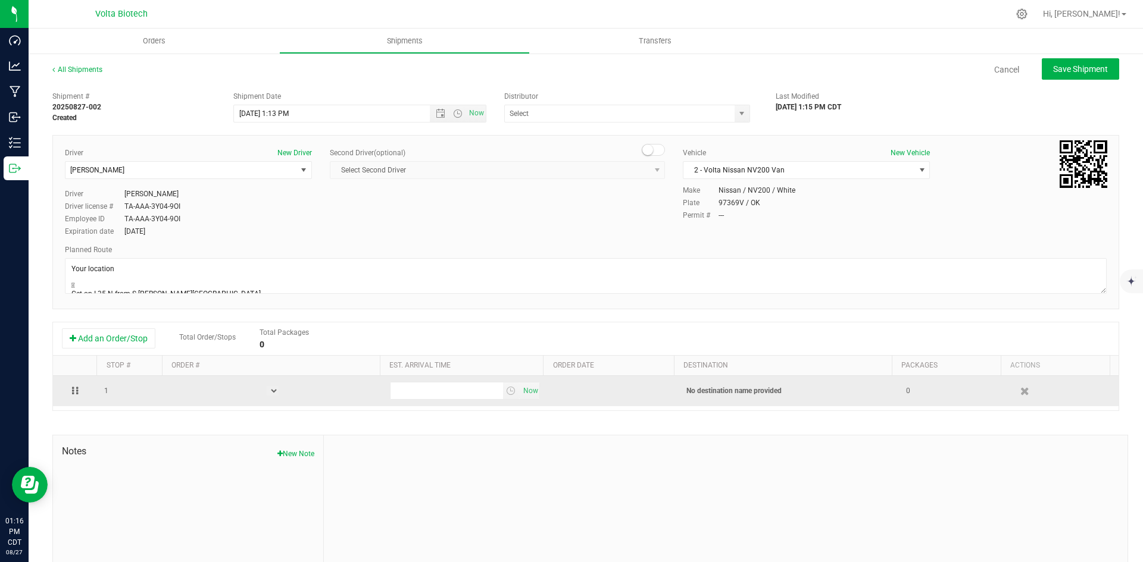
click at [72, 395] on icon at bounding box center [73, 390] width 2 height 7
click at [93, 392] on td at bounding box center [75, 391] width 44 height 30
click at [104, 393] on span "1" at bounding box center [106, 391] width 4 height 11
click at [1020, 392] on icon "button" at bounding box center [1025, 391] width 10 height 9
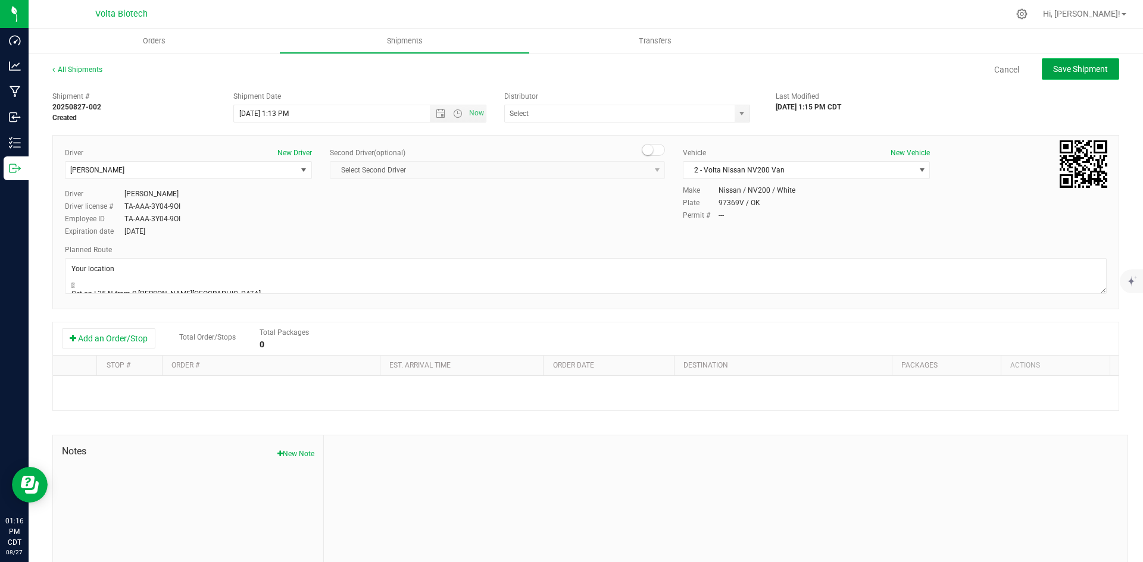
click at [1067, 76] on button "Save Shipment" at bounding box center [1080, 68] width 77 height 21
type input "8/27/2025 6:13 PM"
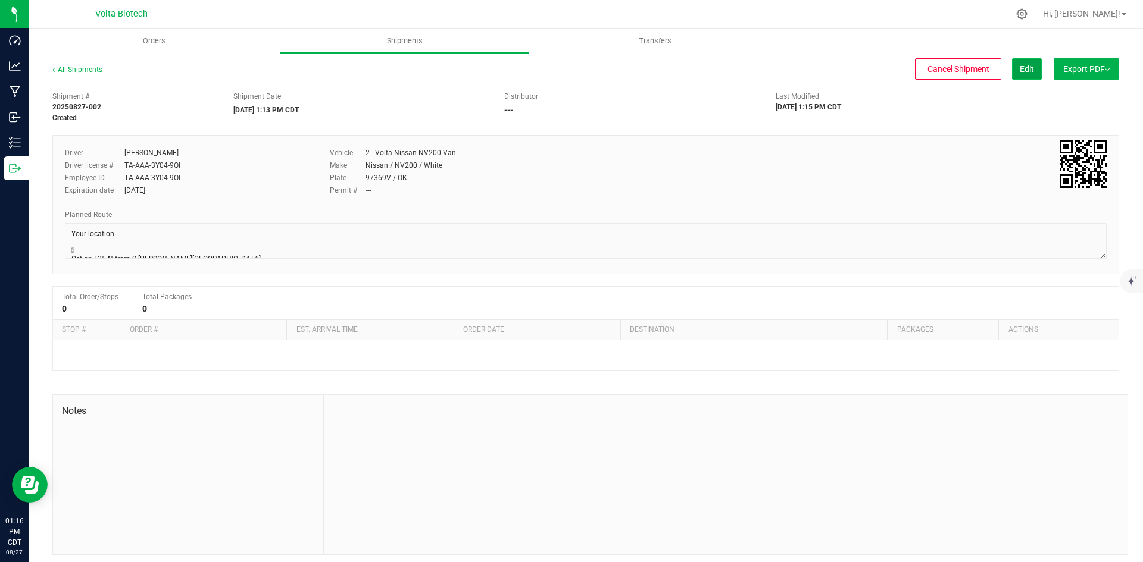
click at [1020, 69] on span "Edit" at bounding box center [1027, 69] width 14 height 10
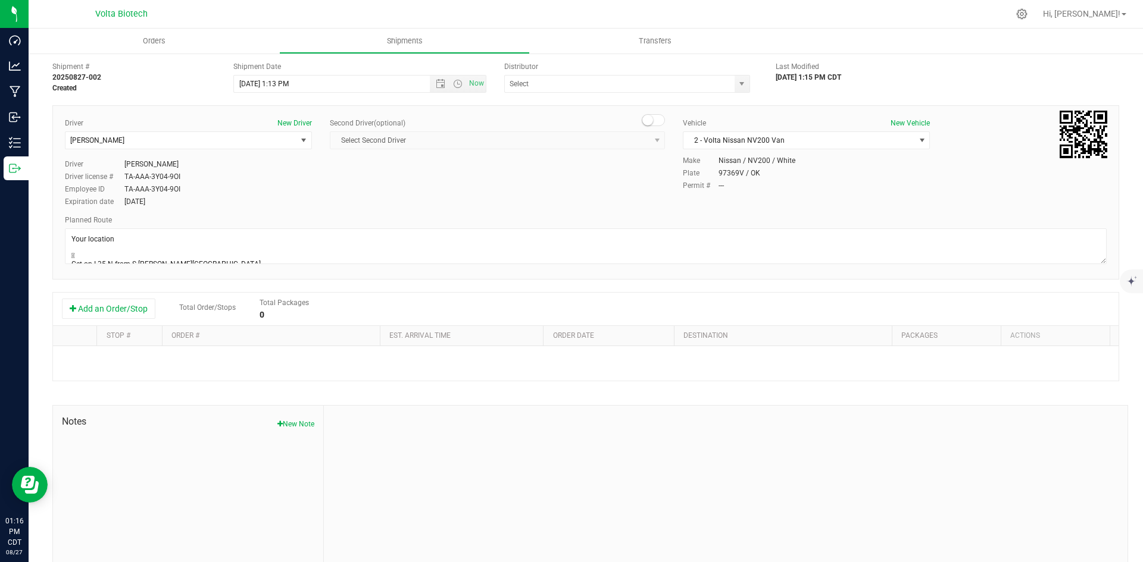
scroll to position [46, 0]
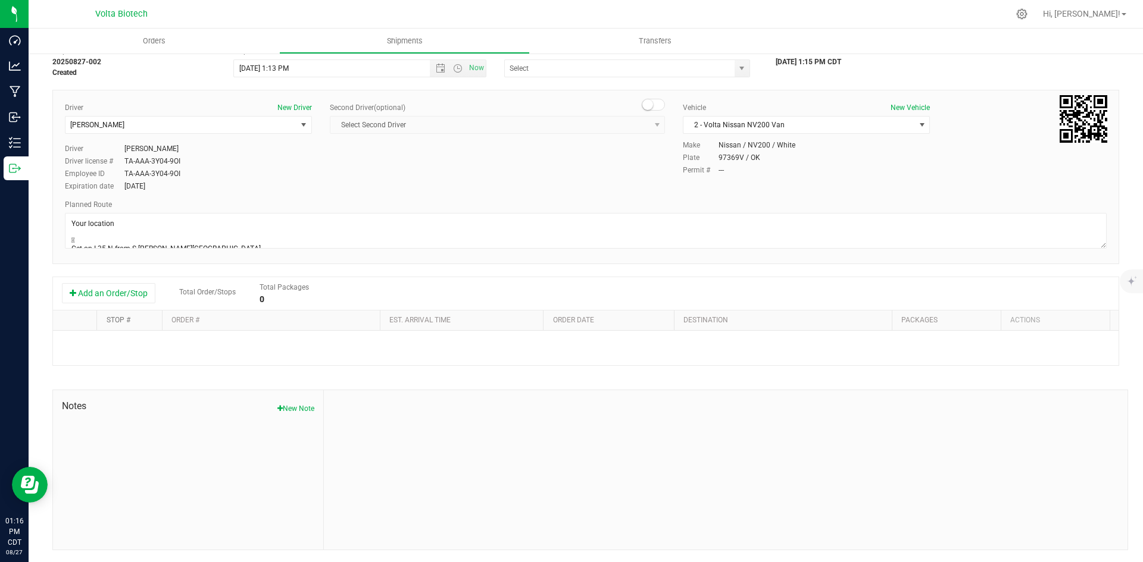
click at [128, 318] on link "Stop #" at bounding box center [119, 320] width 24 height 8
click at [186, 317] on link "Order #" at bounding box center [185, 320] width 28 height 8
click at [208, 318] on span at bounding box center [209, 320] width 10 height 10
click at [138, 295] on button "Add an Order/Stop" at bounding box center [108, 293] width 93 height 20
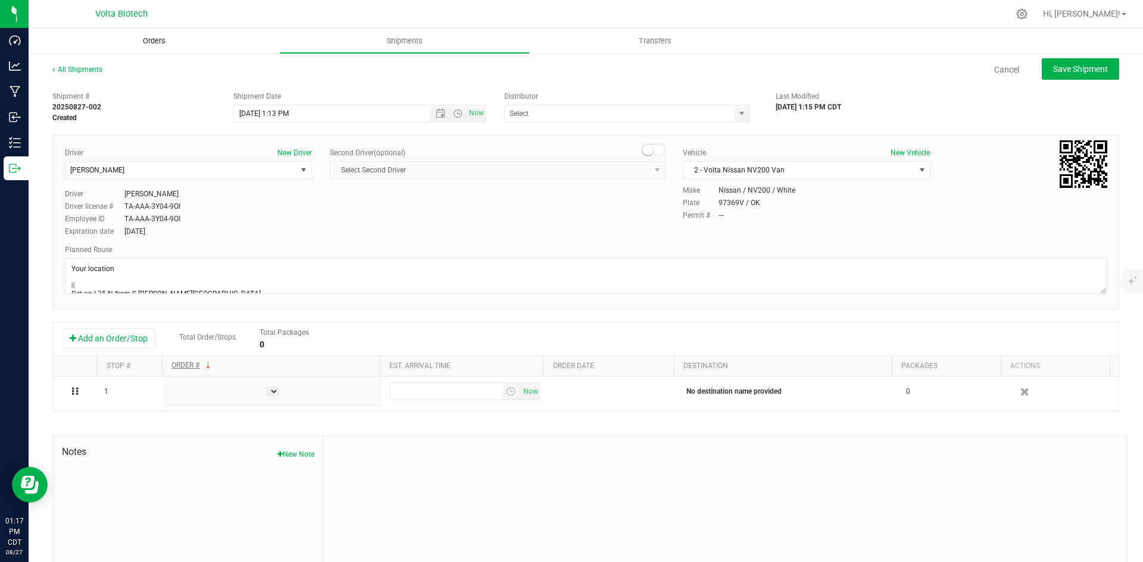
click at [185, 35] on uib-tab-heading "Orders" at bounding box center [154, 41] width 251 height 25
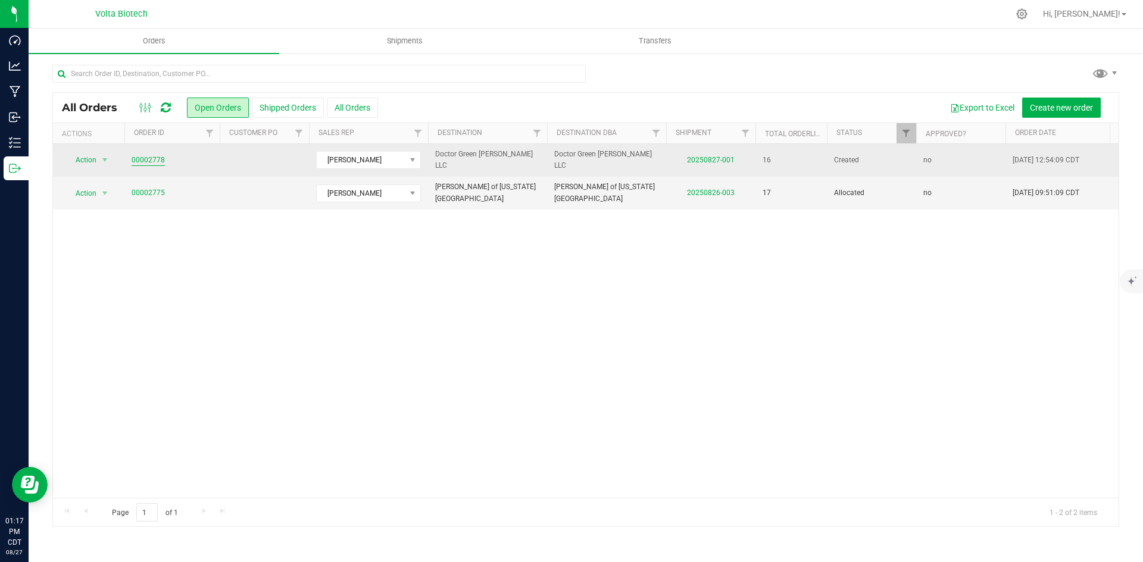
click at [162, 164] on link "00002778" at bounding box center [148, 160] width 33 height 11
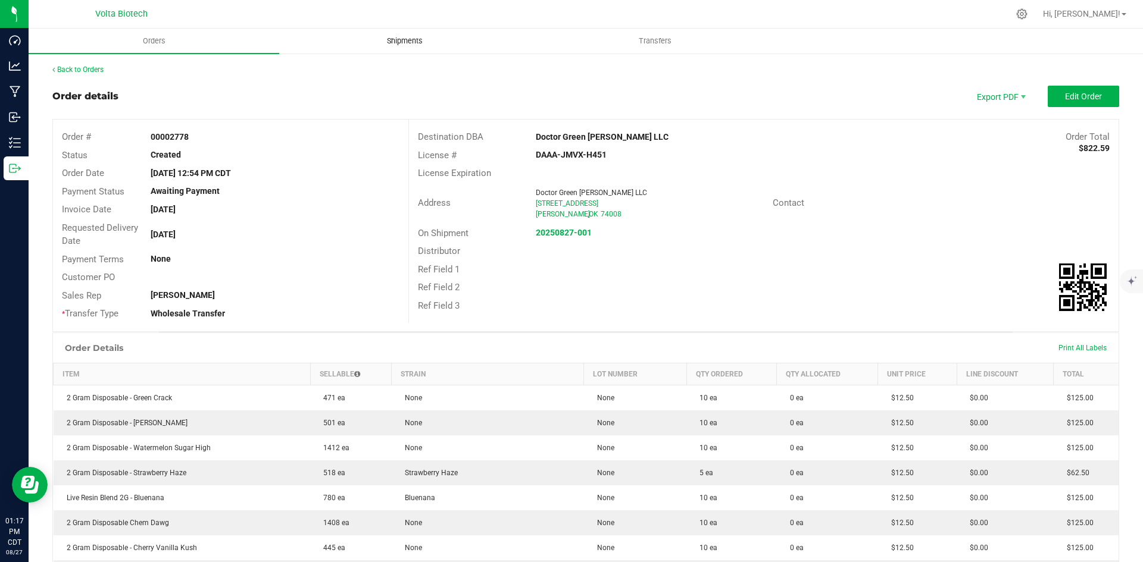
click at [401, 35] on uib-tab-heading "Shipments" at bounding box center [404, 41] width 249 height 24
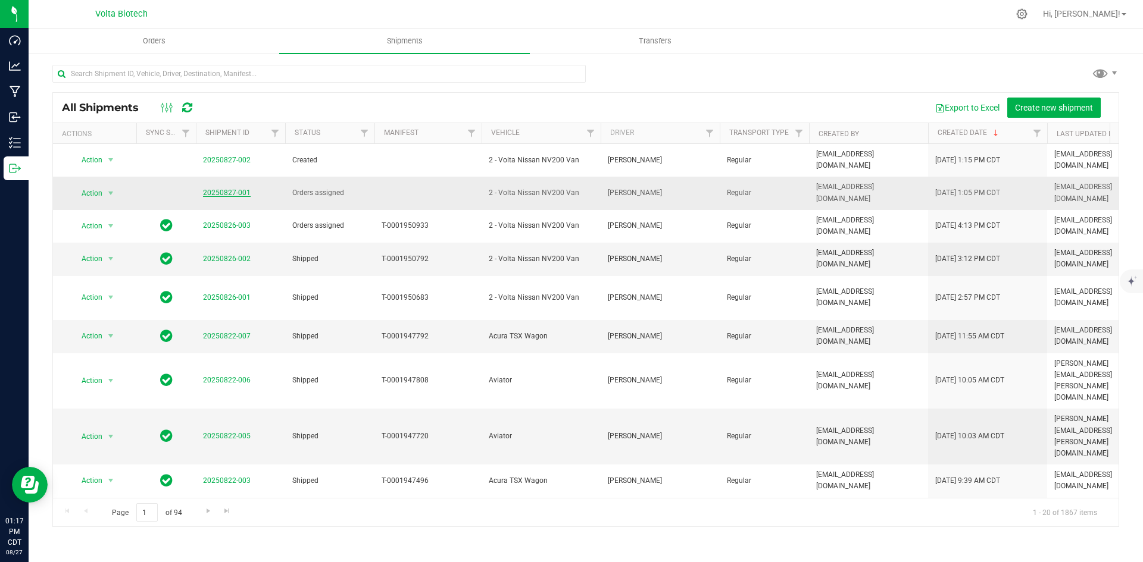
click at [220, 189] on link "20250827-001" at bounding box center [227, 193] width 48 height 8
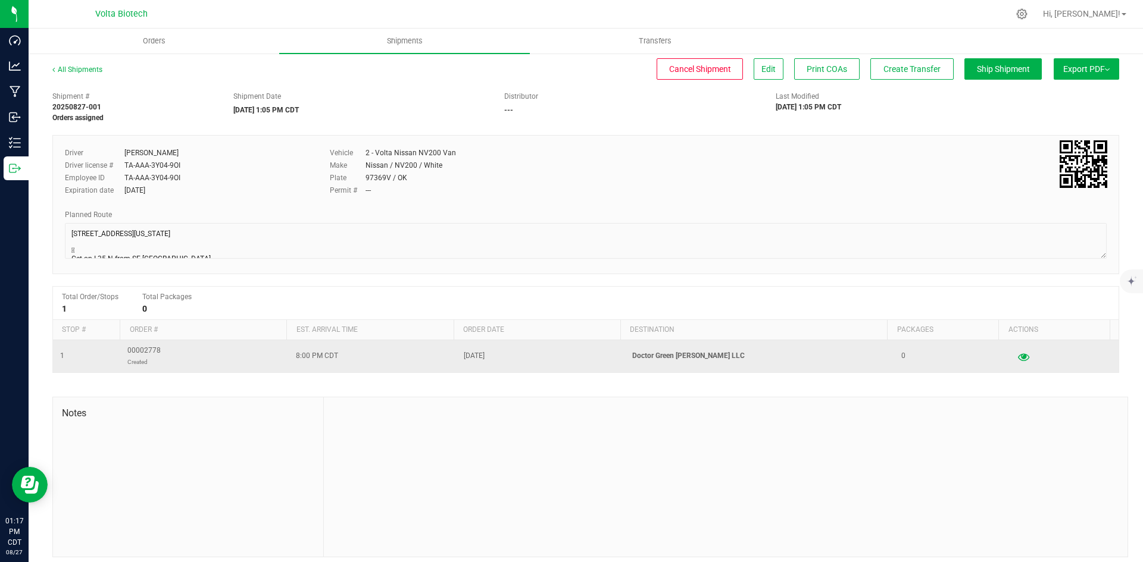
click at [1018, 357] on icon "button" at bounding box center [1023, 356] width 11 height 8
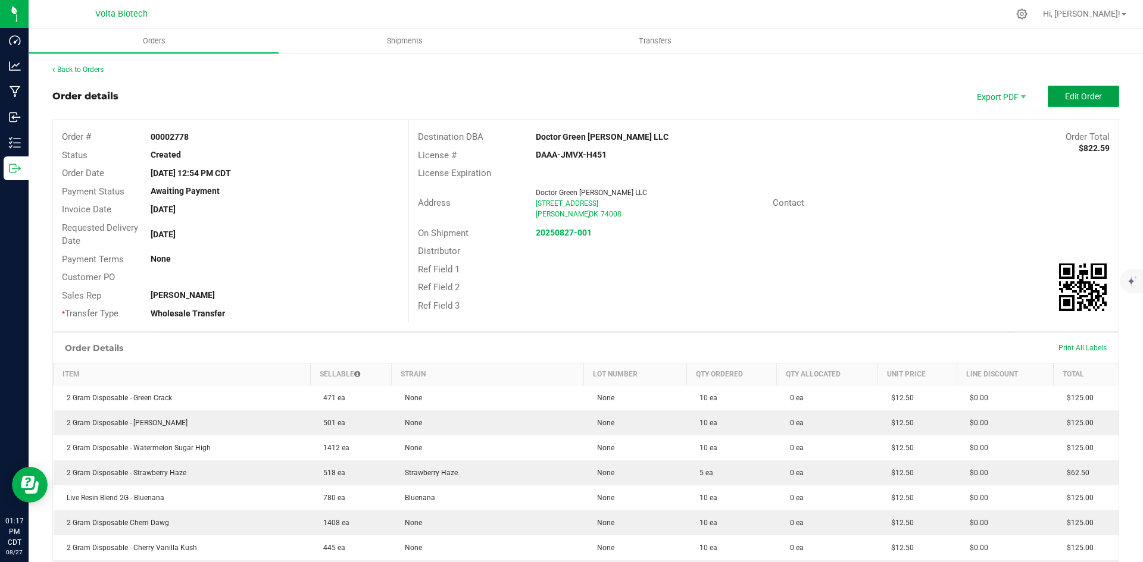
click at [1070, 92] on span "Edit Order" at bounding box center [1083, 97] width 37 height 10
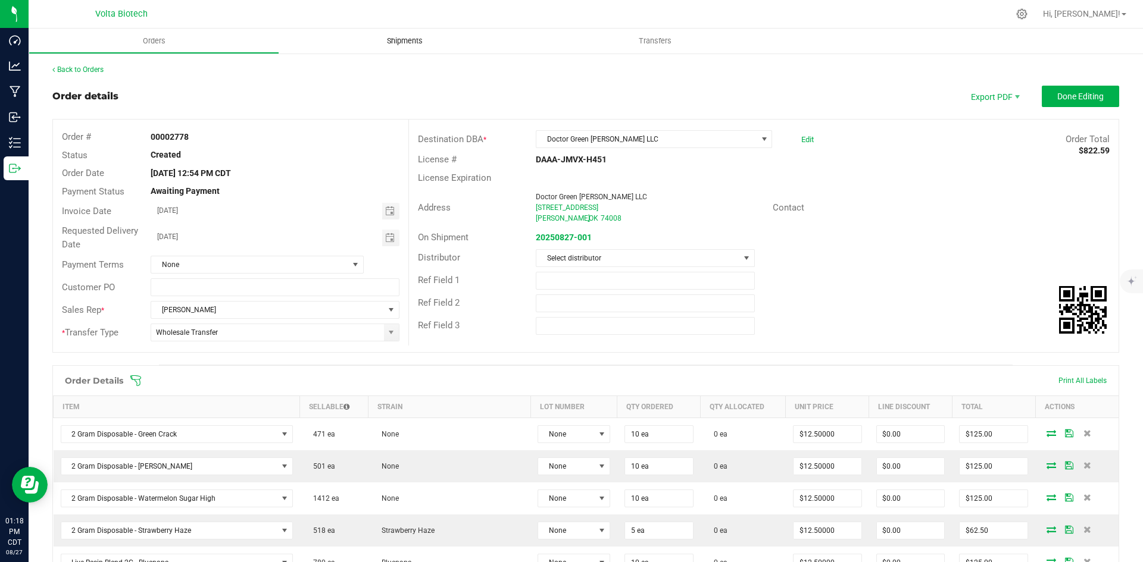
click at [429, 40] on span "Shipments" at bounding box center [405, 41] width 68 height 11
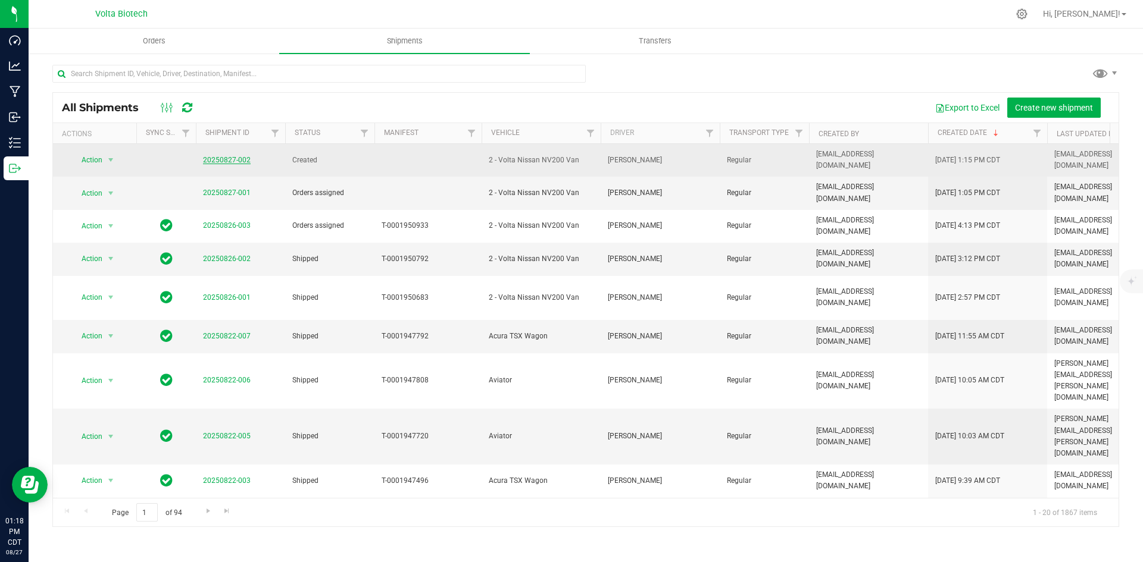
click at [220, 156] on link "20250827-002" at bounding box center [227, 160] width 48 height 8
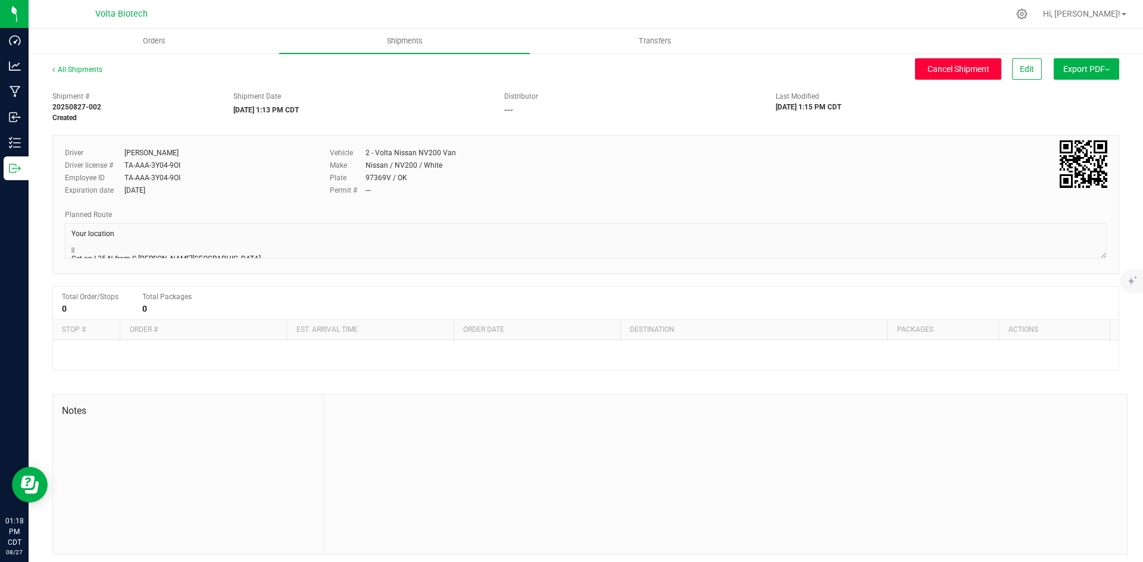
click at [973, 68] on span "Cancel Shipment" at bounding box center [958, 69] width 62 height 10
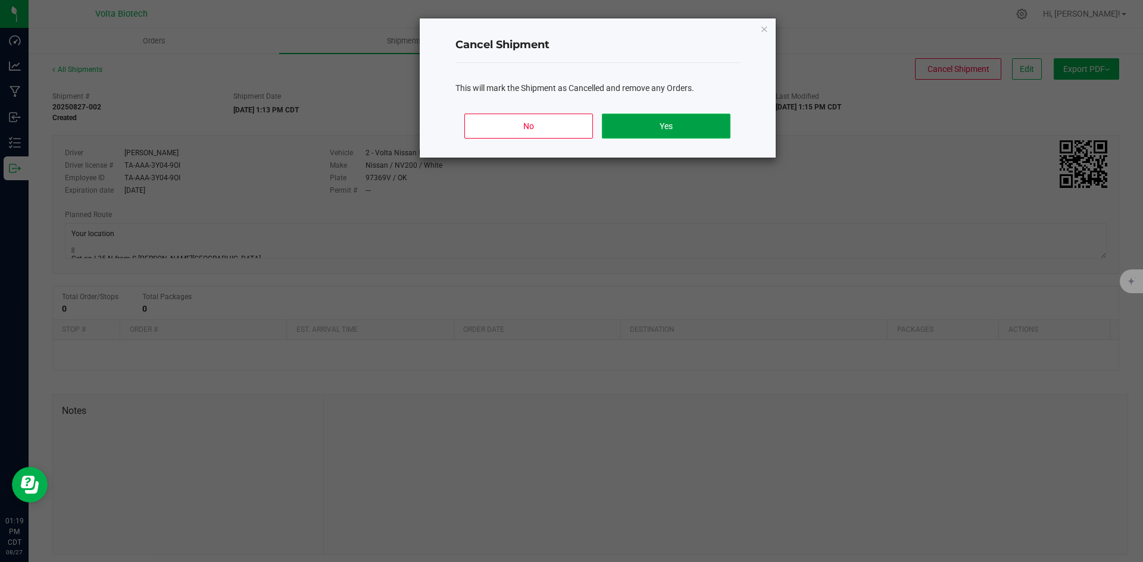
click at [660, 122] on button "Yes" at bounding box center [666, 126] width 128 height 25
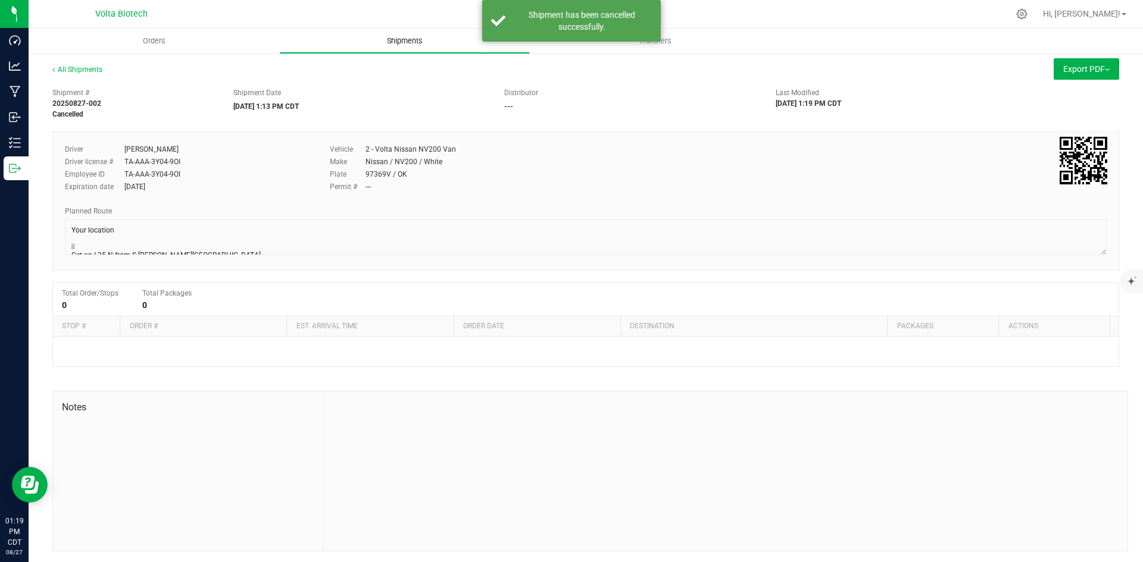
click at [361, 46] on uib-tab-heading "Shipments" at bounding box center [404, 41] width 249 height 24
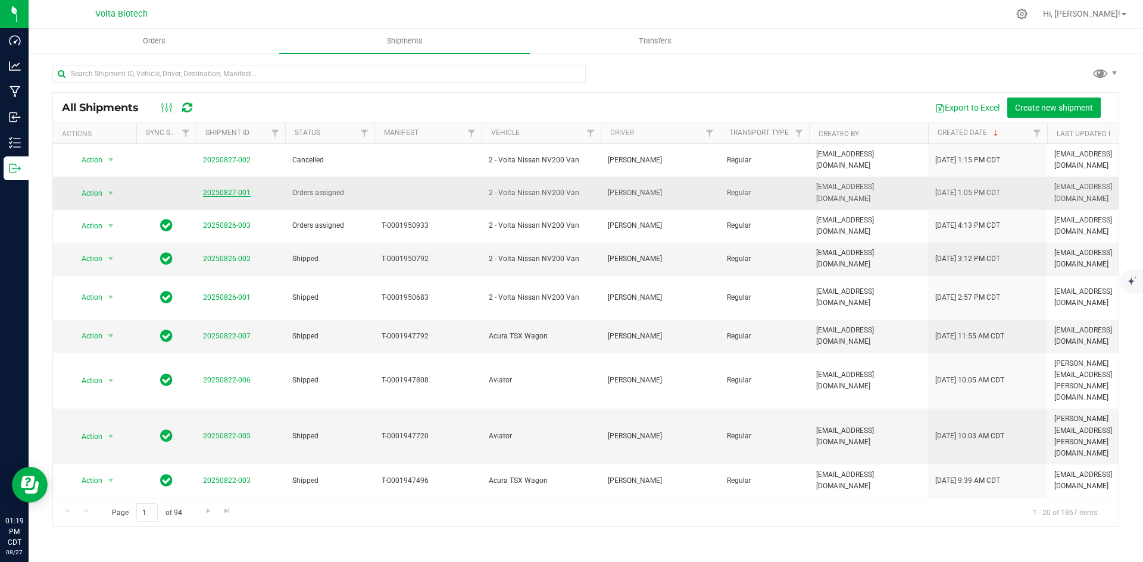
click at [217, 189] on link "20250827-001" at bounding box center [227, 193] width 48 height 8
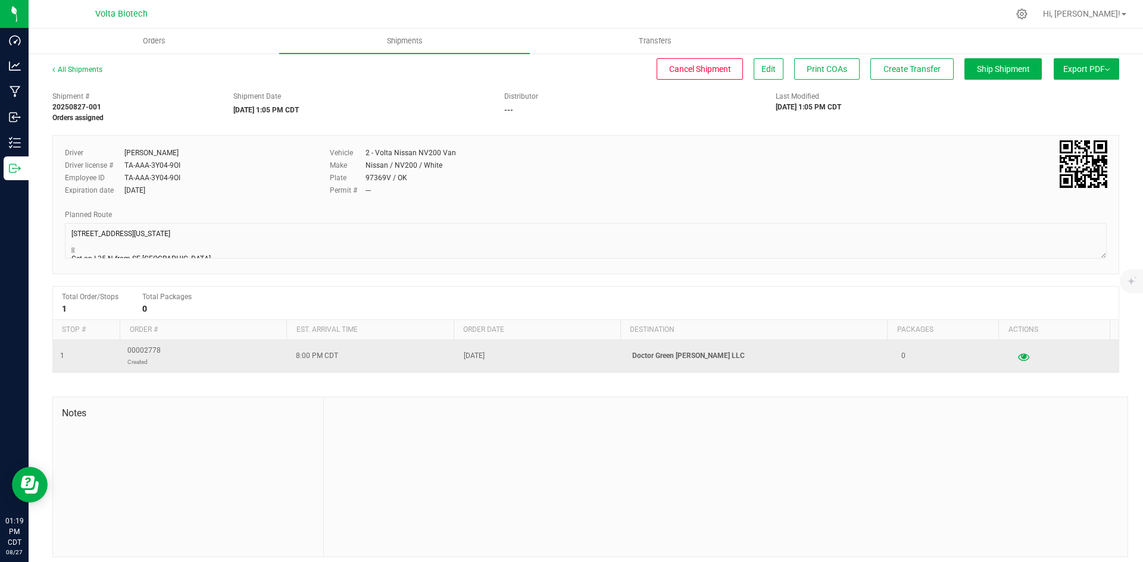
click at [1018, 358] on icon "button" at bounding box center [1023, 356] width 11 height 8
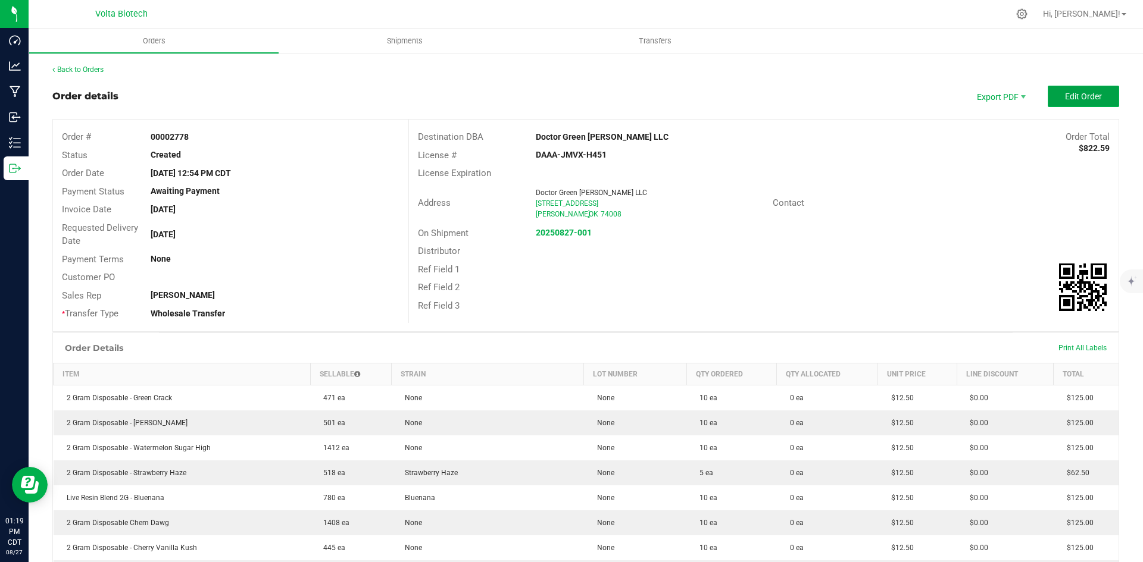
click at [1084, 94] on span "Edit Order" at bounding box center [1083, 97] width 37 height 10
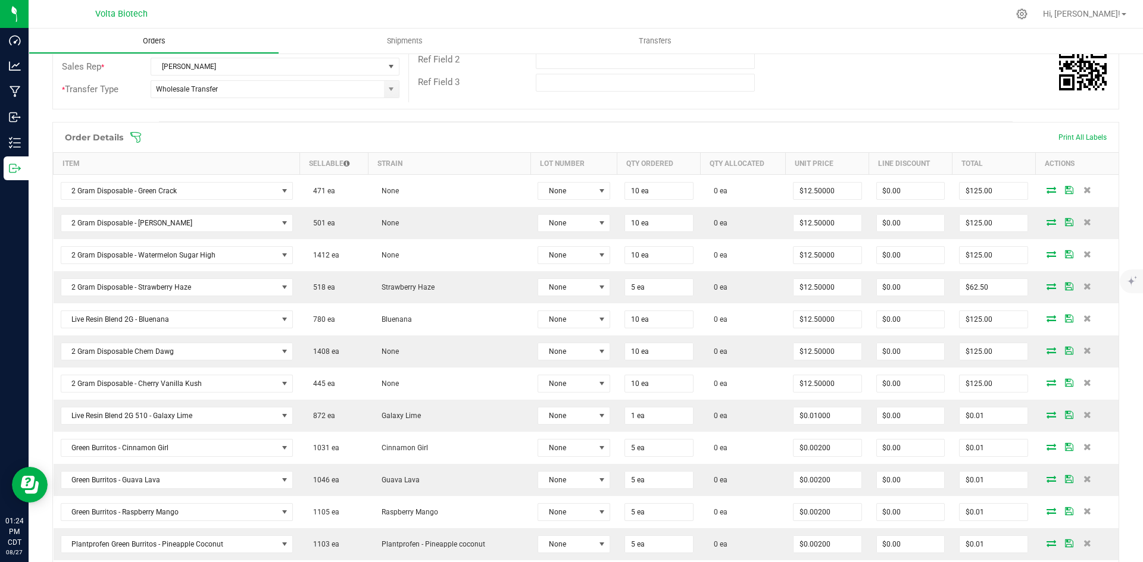
scroll to position [230, 0]
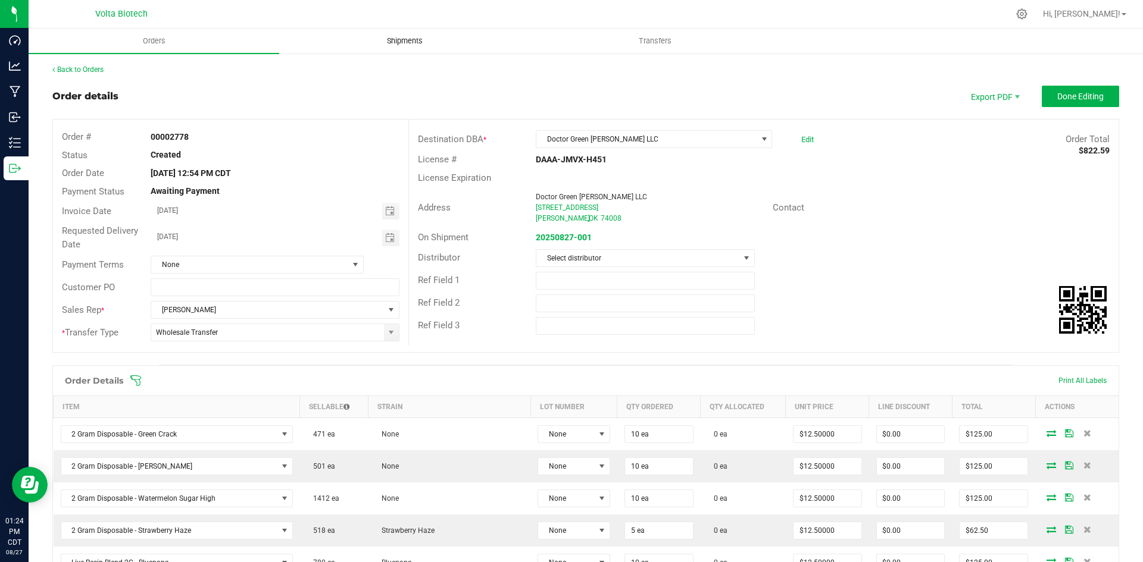
click at [418, 36] on span "Shipments" at bounding box center [405, 41] width 68 height 11
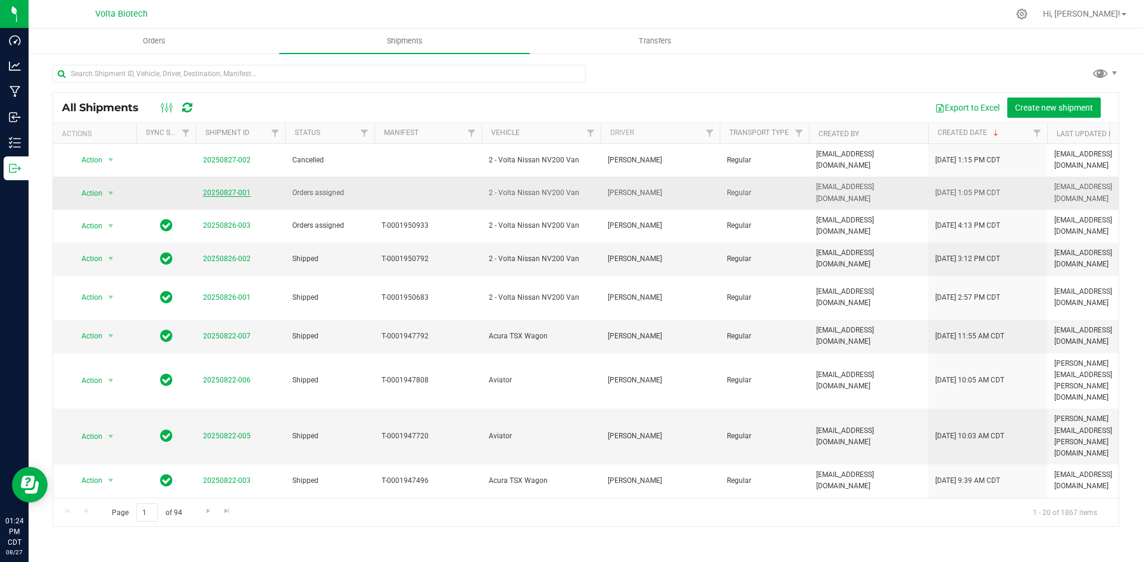
click at [246, 189] on link "20250827-001" at bounding box center [227, 193] width 48 height 8
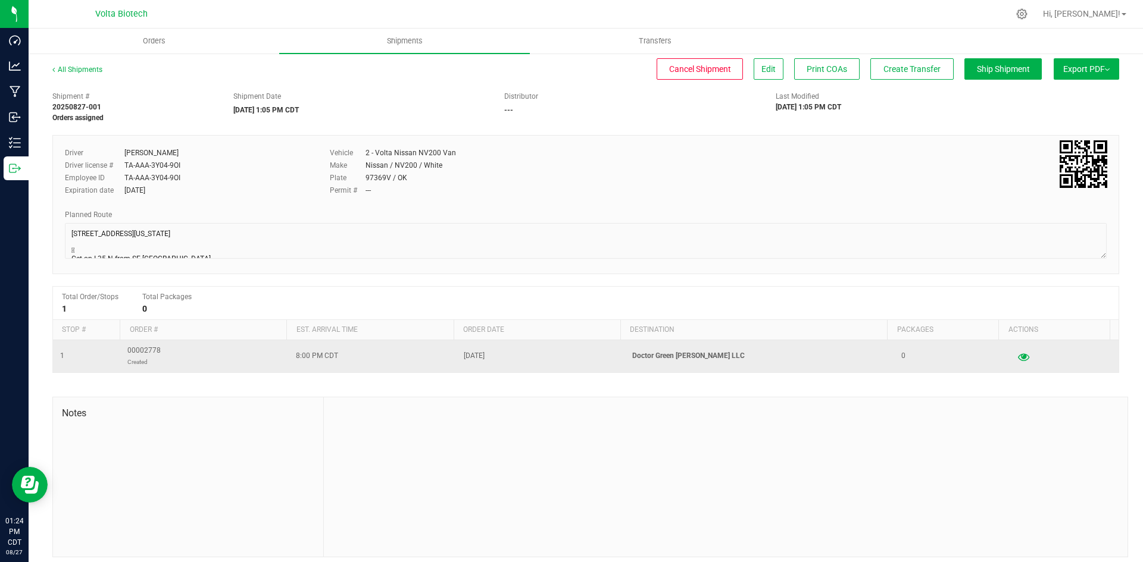
click at [1018, 357] on icon "button" at bounding box center [1023, 356] width 11 height 8
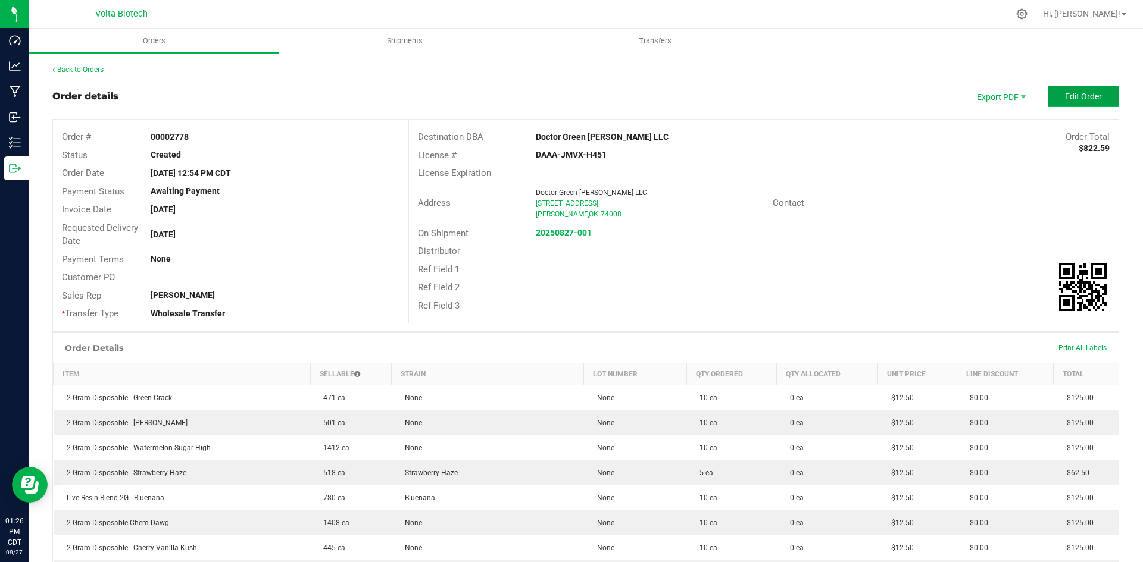
click at [1079, 95] on span "Edit Order" at bounding box center [1083, 97] width 37 height 10
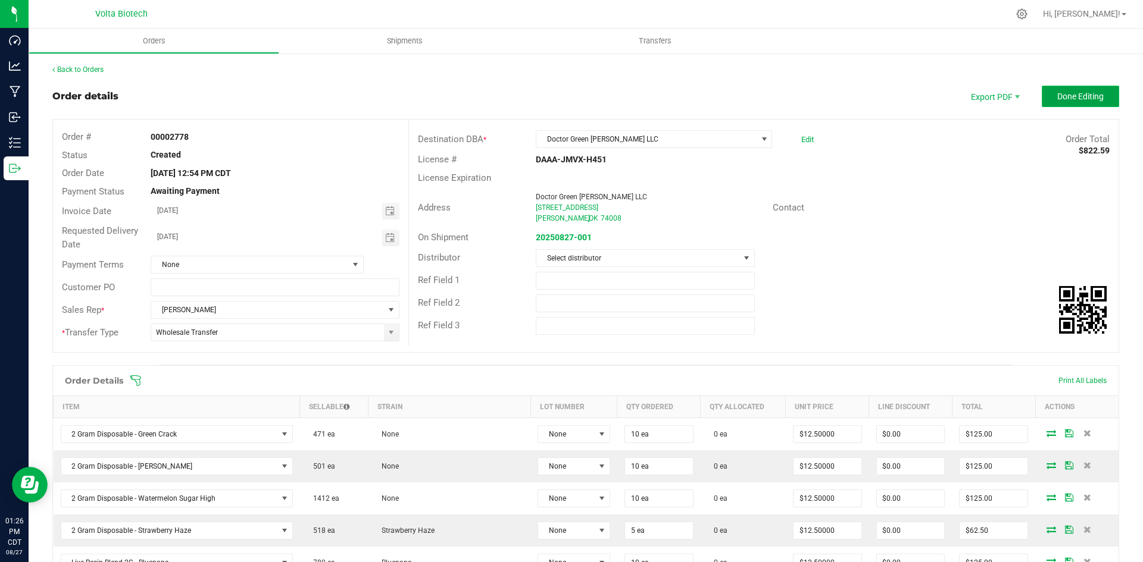
click at [1058, 98] on span "Done Editing" at bounding box center [1080, 97] width 46 height 10
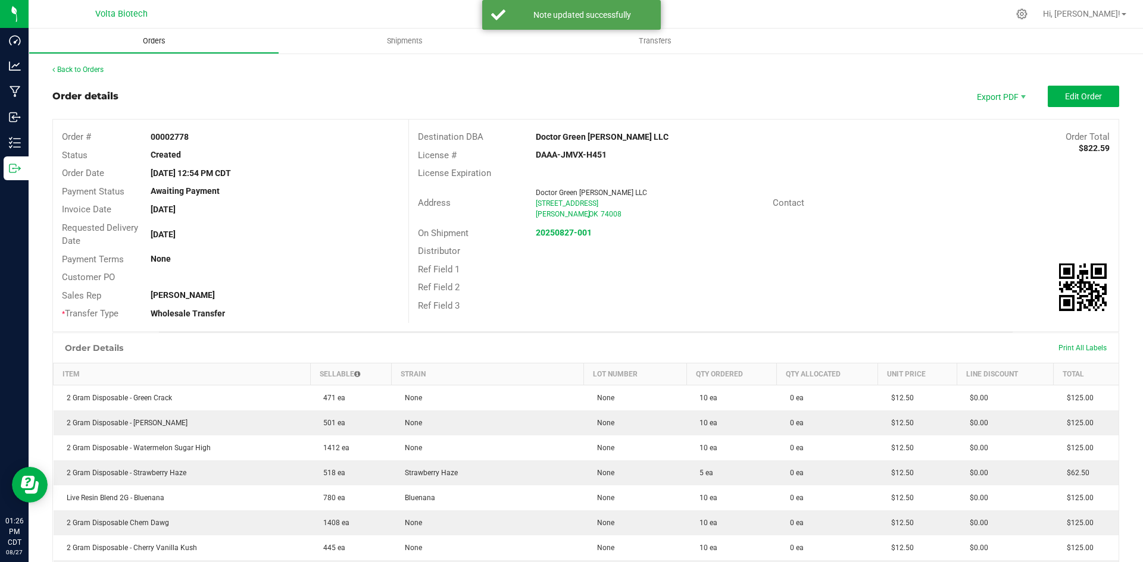
click at [183, 41] on uib-tab-heading "Orders" at bounding box center [153, 41] width 249 height 24
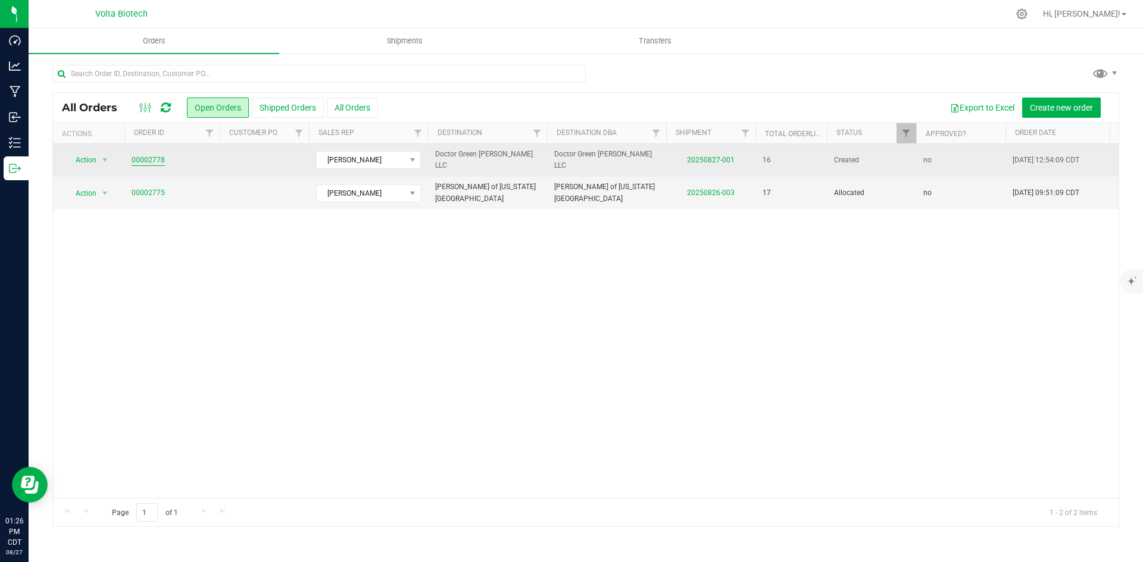
click at [155, 163] on link "00002778" at bounding box center [148, 160] width 33 height 11
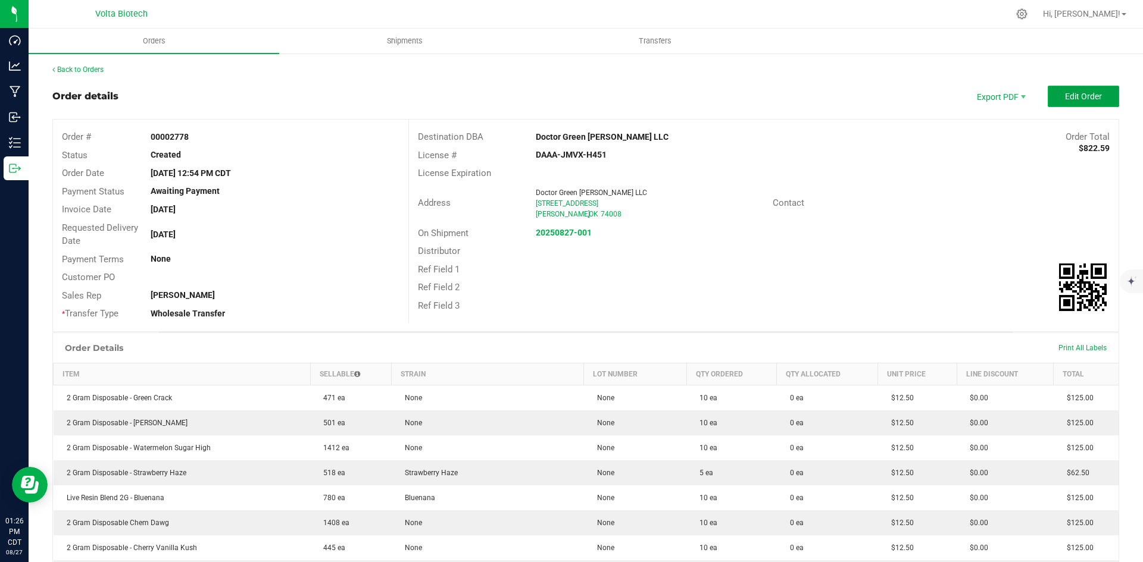
click at [1066, 96] on span "Edit Order" at bounding box center [1083, 97] width 37 height 10
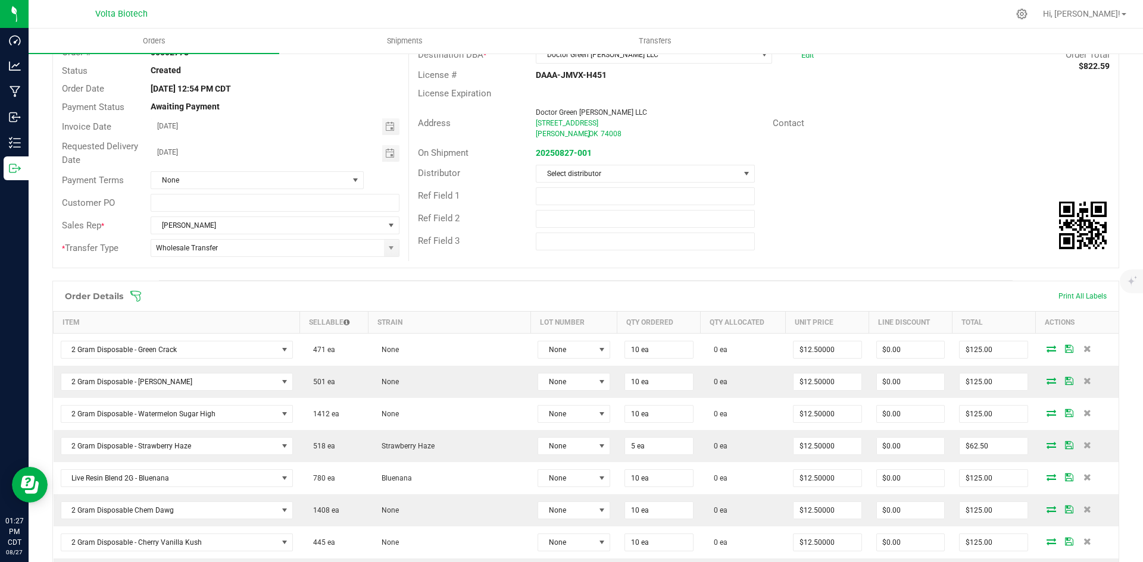
scroll to position [238, 0]
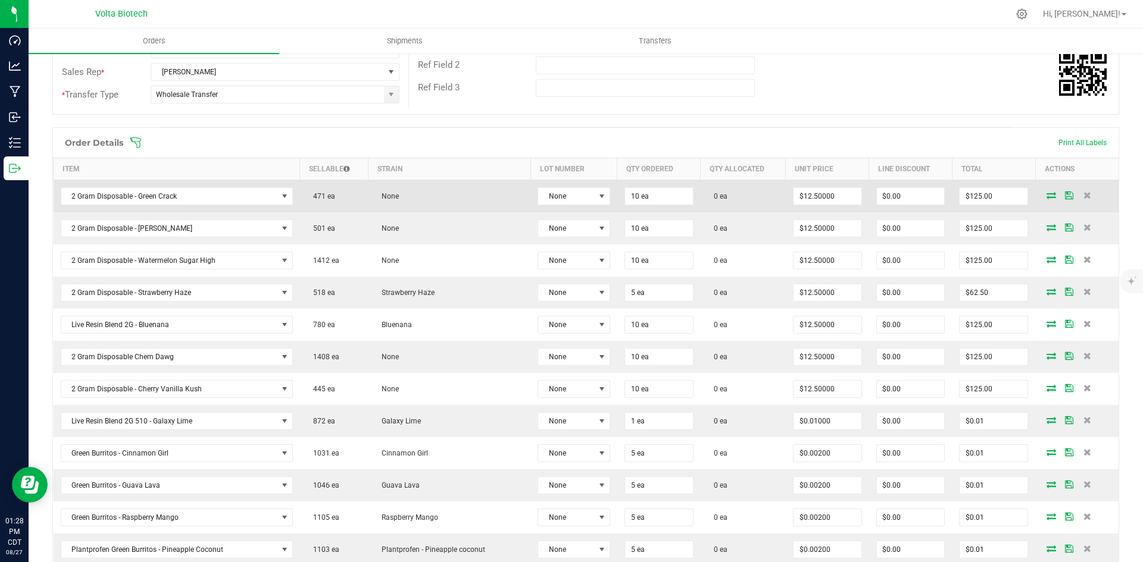
click at [1042, 200] on td at bounding box center [1076, 196] width 83 height 33
click at [1046, 194] on icon at bounding box center [1051, 195] width 10 height 7
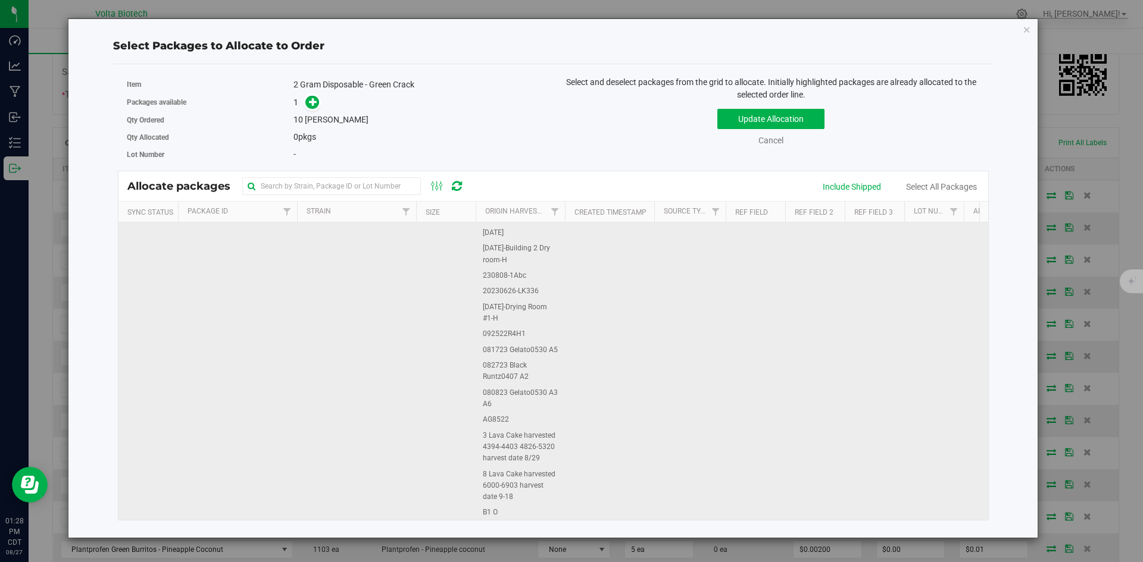
scroll to position [197, 0]
click at [237, 443] on span "1A40E0100002D86000010065" at bounding box center [236, 446] width 105 height 11
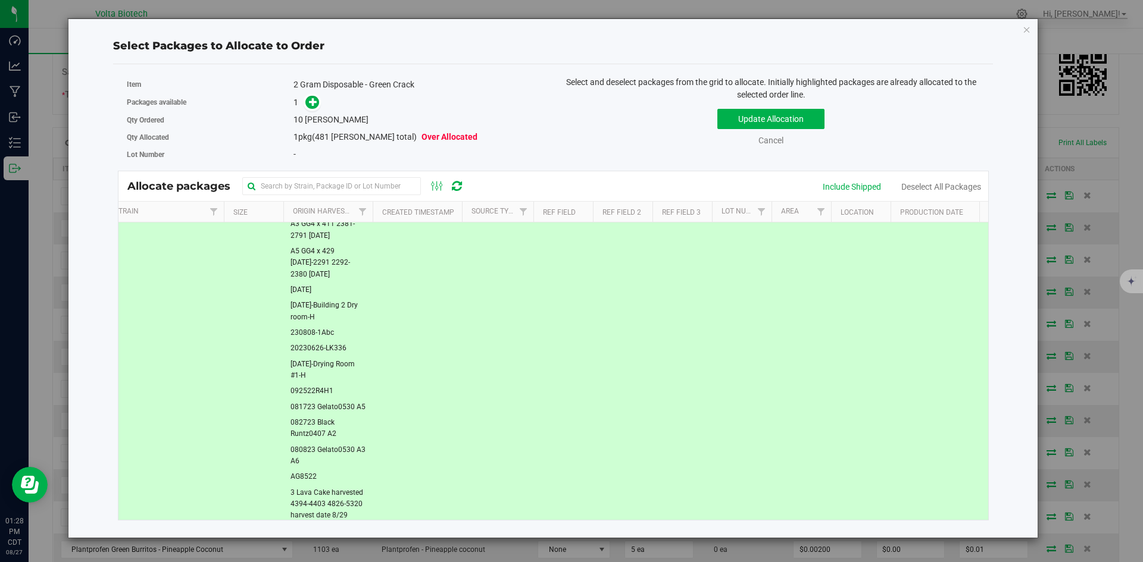
scroll to position [554, 192]
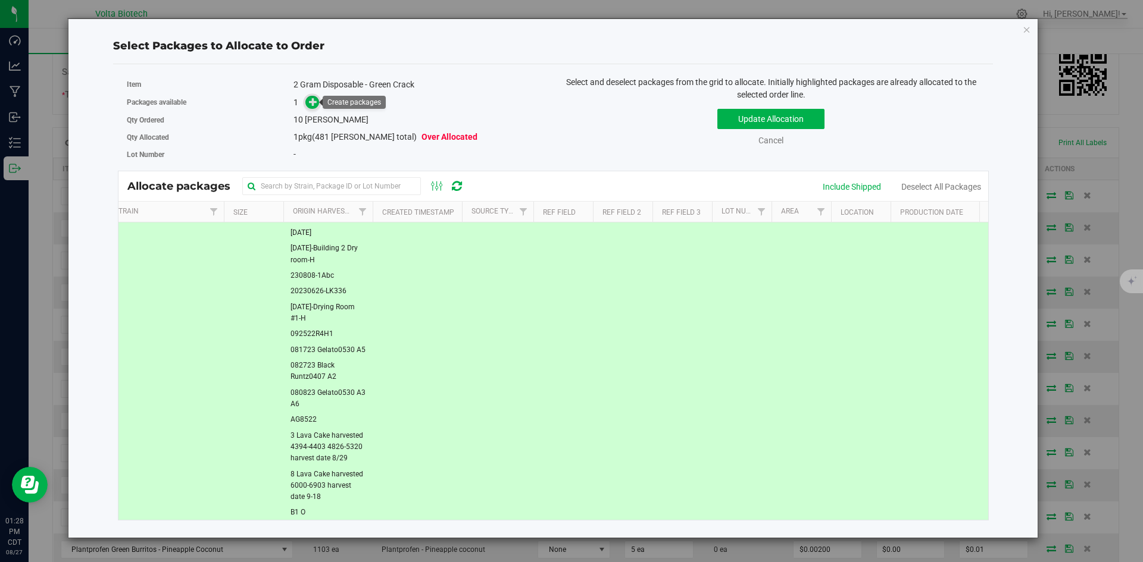
click at [318, 102] on span at bounding box center [312, 103] width 14 height 14
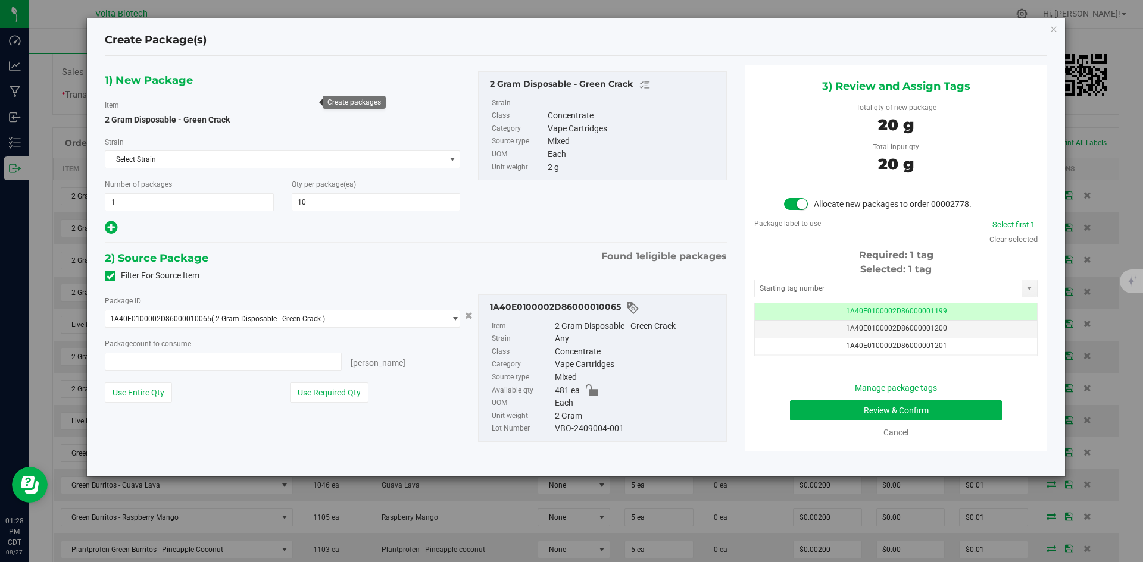
type input "10"
type input "10 ea"
click at [885, 290] on input "text" at bounding box center [888, 288] width 267 height 17
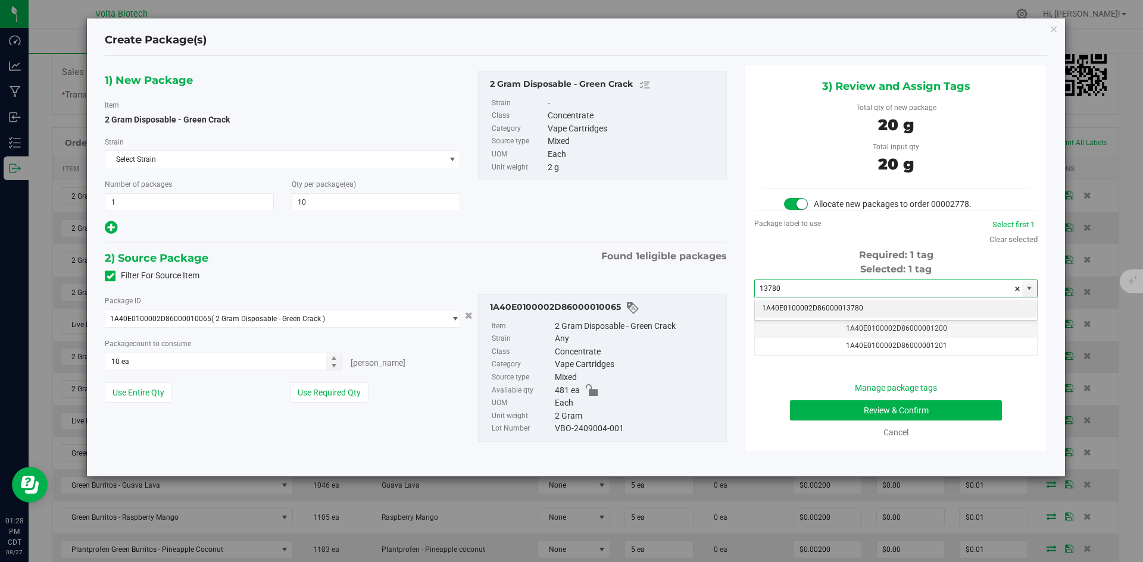
click at [873, 301] on li "1A40E0100002D86000013780" at bounding box center [896, 309] width 282 height 18
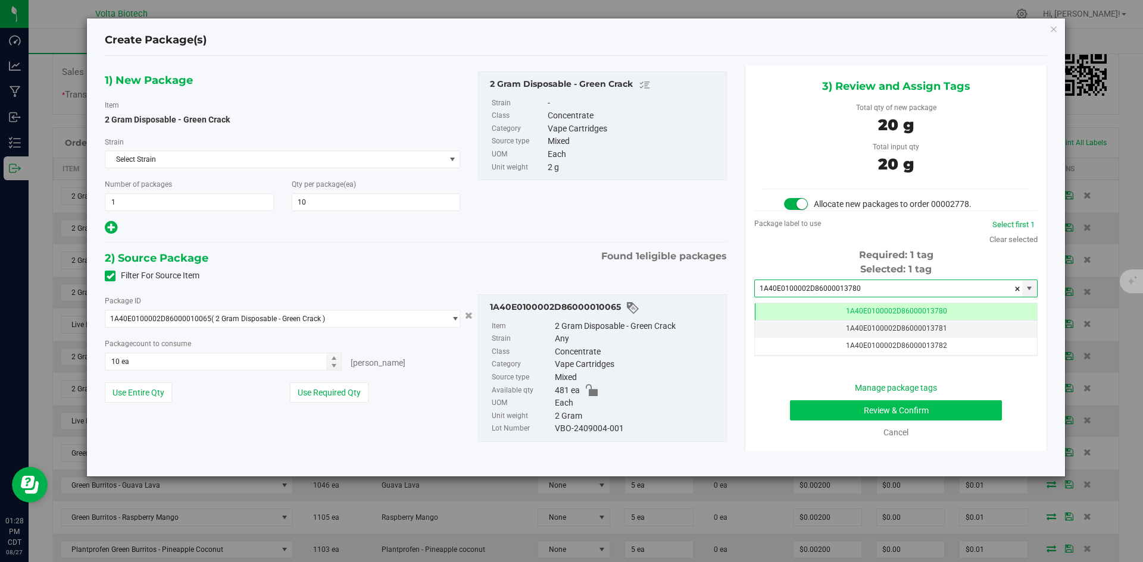
type input "1A40E0100002D86000013780"
click at [898, 405] on button "Review & Confirm" at bounding box center [896, 411] width 212 height 20
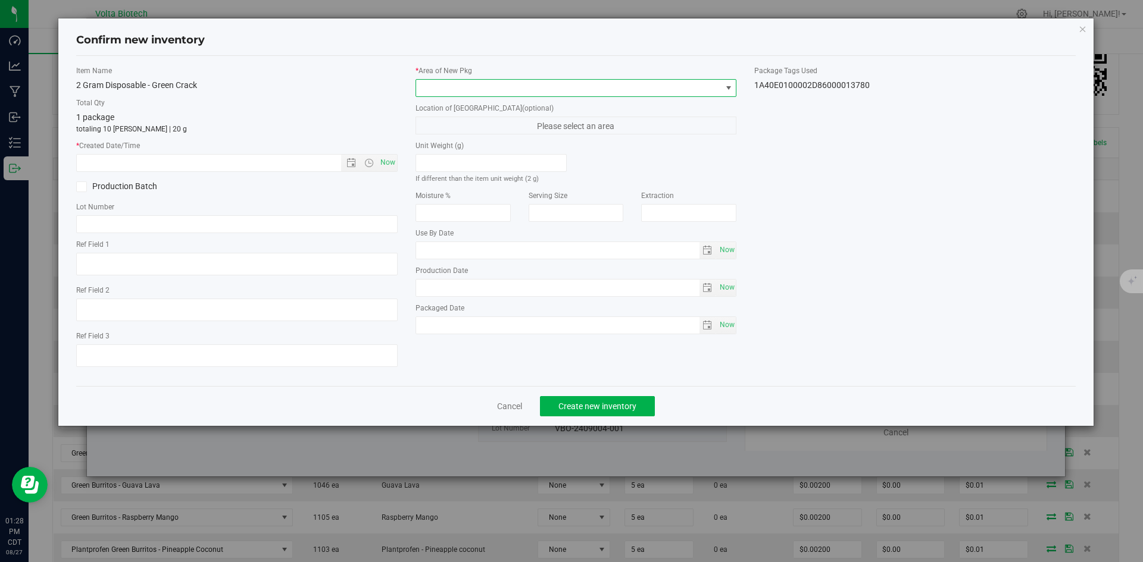
click at [472, 85] on span at bounding box center [568, 88] width 305 height 17
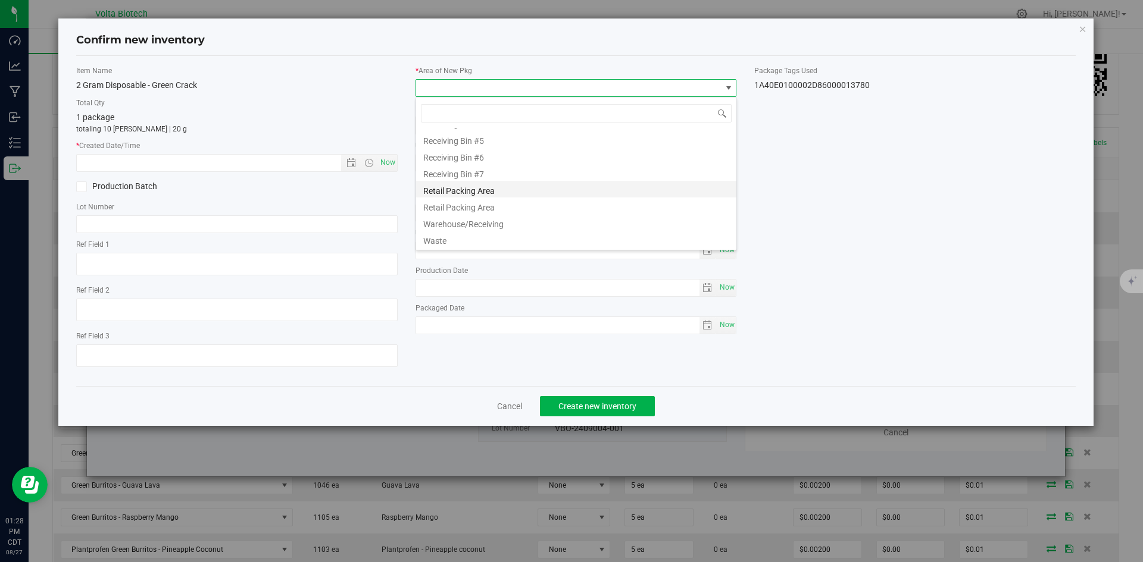
click at [517, 191] on li "Retail Packing Area" at bounding box center [576, 189] width 320 height 17
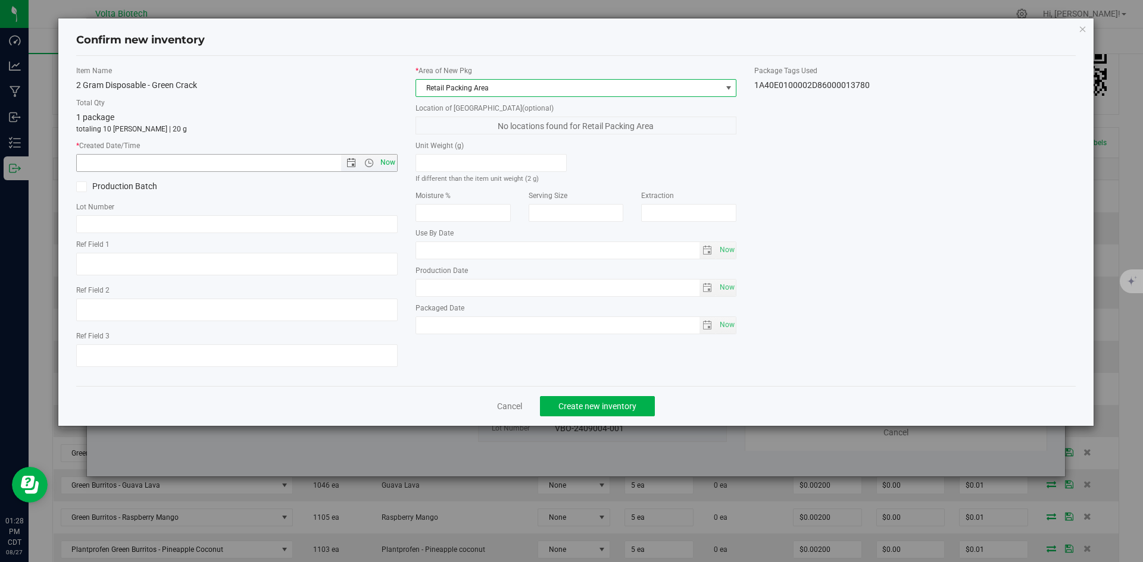
click at [389, 164] on span "Now" at bounding box center [387, 162] width 20 height 17
type input "[DATE] 1:28 PM"
click at [592, 404] on span "Create new inventory" at bounding box center [597, 407] width 78 height 10
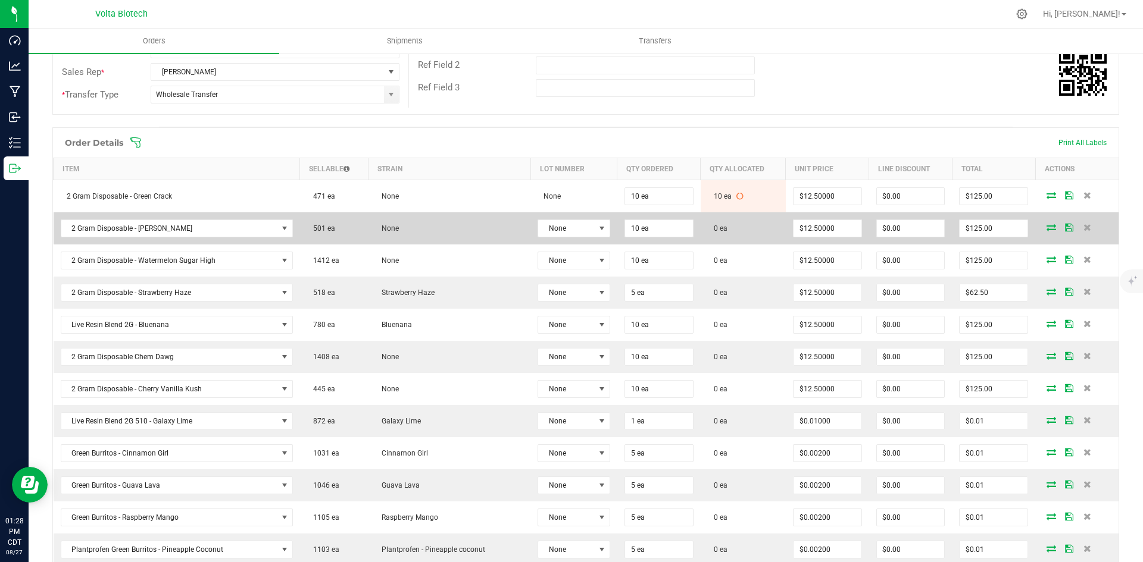
click at [1046, 227] on icon at bounding box center [1051, 227] width 10 height 7
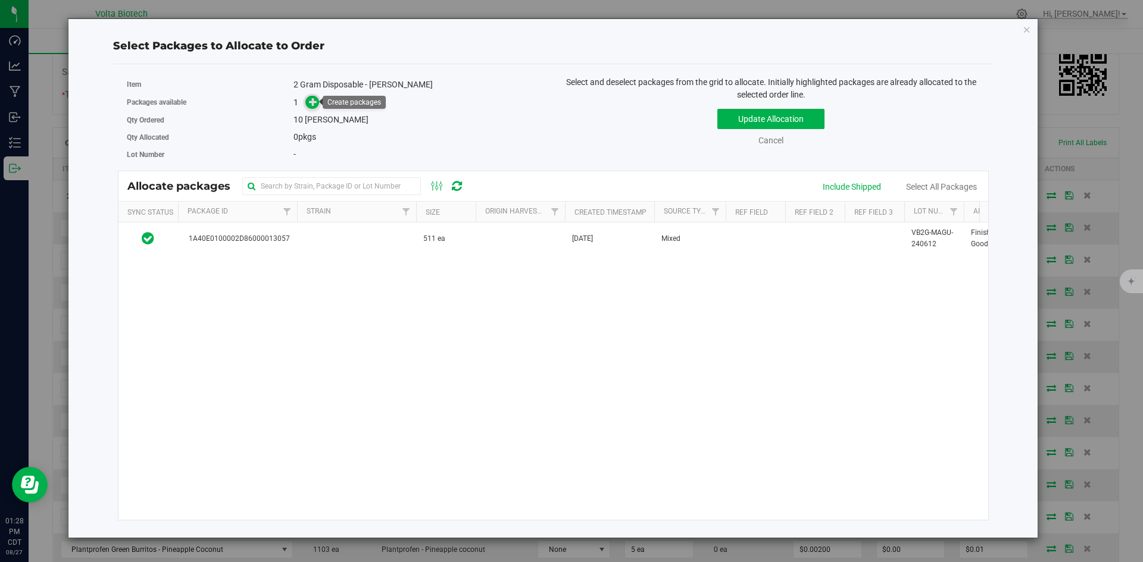
click at [317, 106] on icon at bounding box center [313, 101] width 9 height 9
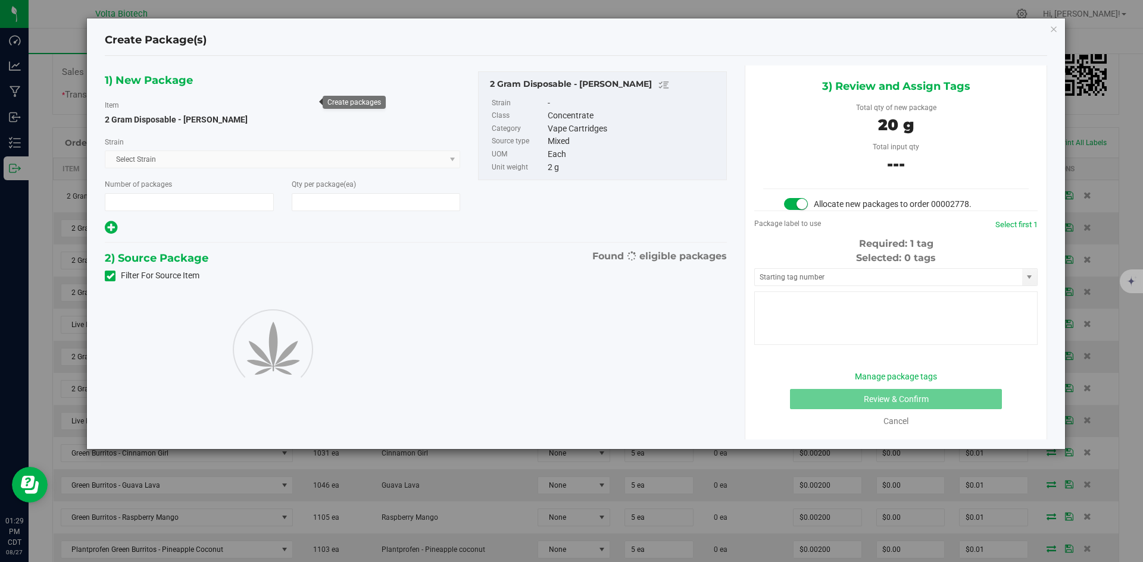
type input "1"
type input "10"
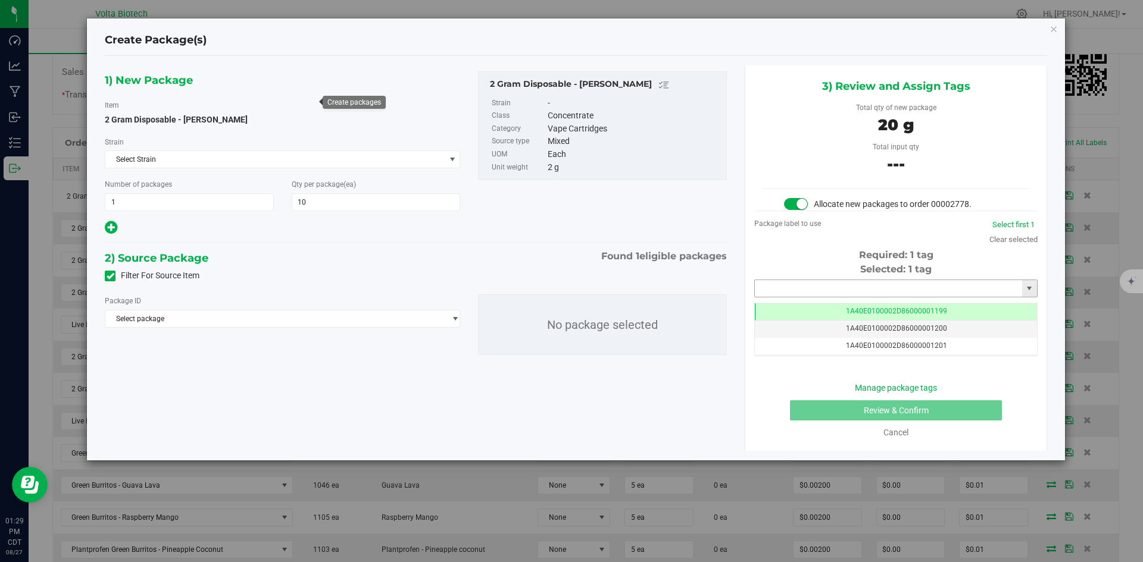
click at [827, 283] on input "text" at bounding box center [888, 288] width 267 height 17
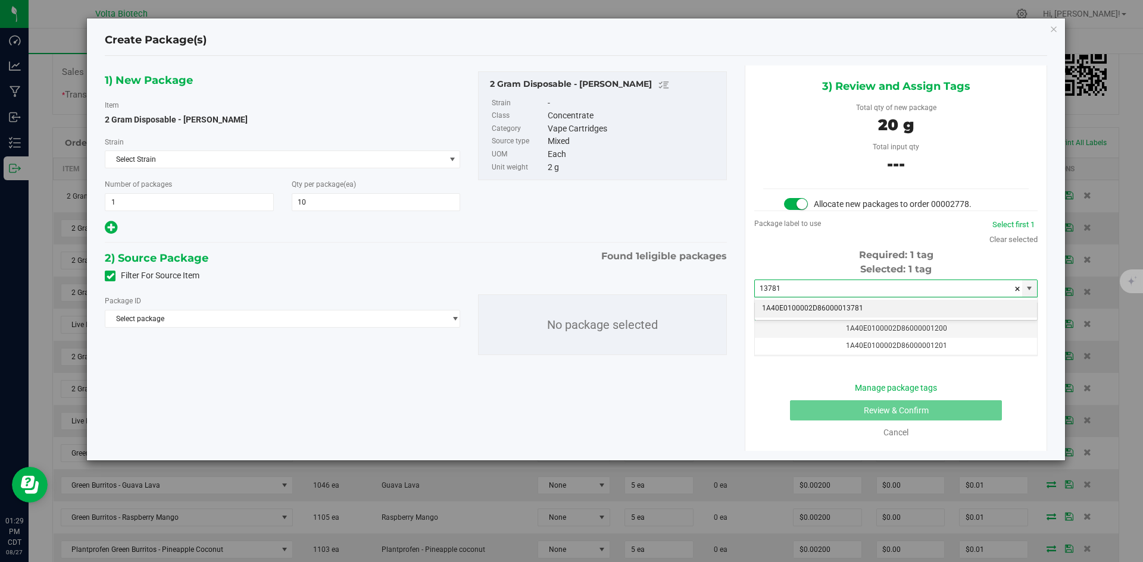
click at [861, 310] on li "1A40E0100002D86000013781" at bounding box center [896, 309] width 282 height 18
type input "1A40E0100002D86000013781"
click at [826, 307] on td "1A40E0100002D86000013781" at bounding box center [896, 312] width 282 height 17
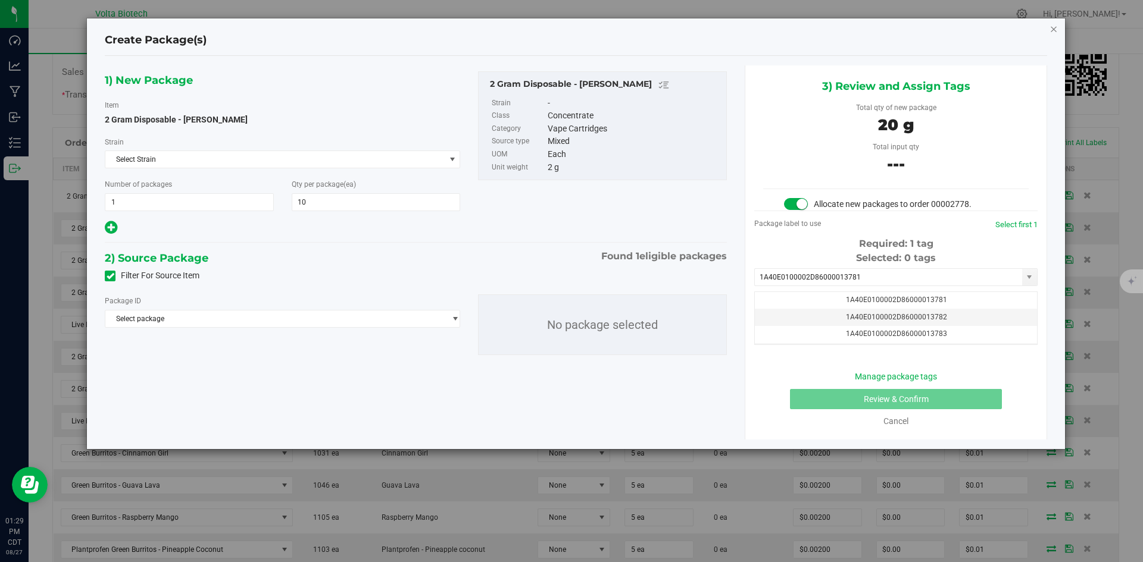
click at [1051, 31] on icon "button" at bounding box center [1053, 28] width 8 height 14
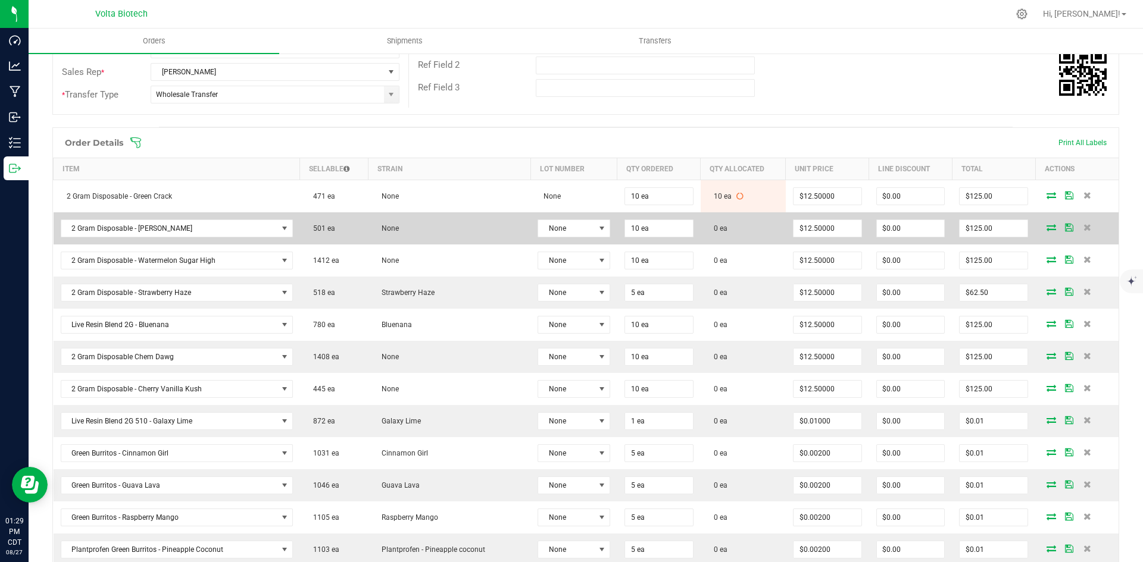
click at [1046, 227] on icon at bounding box center [1051, 227] width 10 height 7
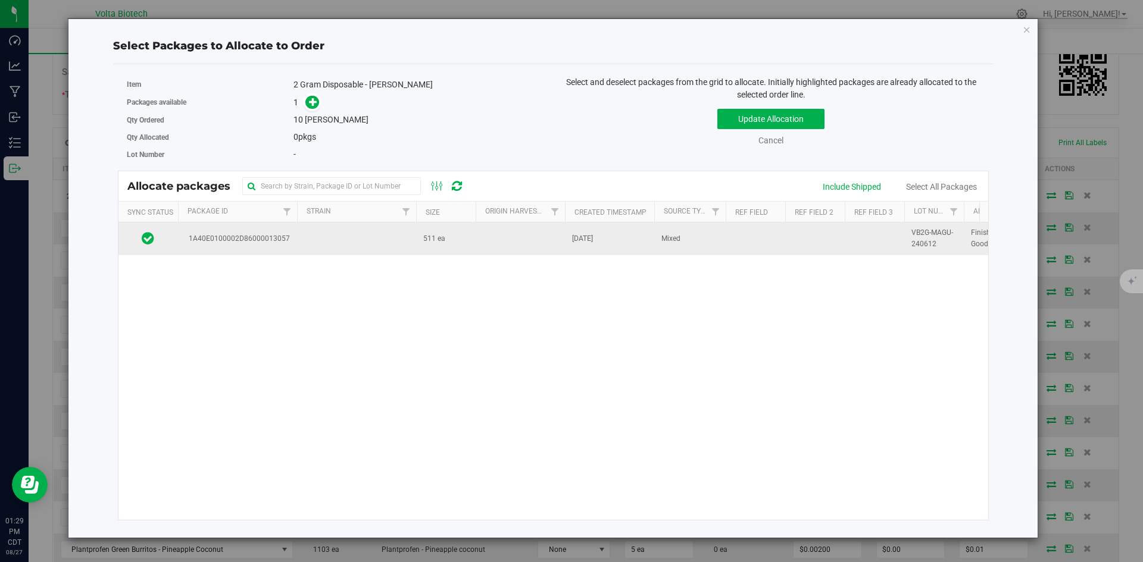
click at [286, 239] on span "1A40E0100002D86000013057" at bounding box center [236, 238] width 105 height 11
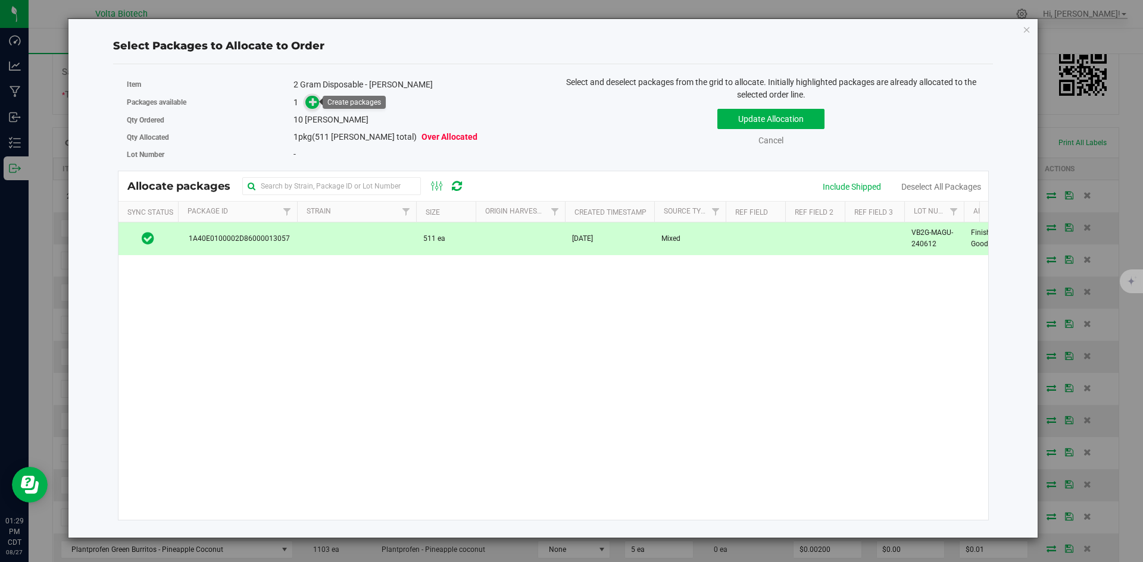
click at [313, 104] on icon at bounding box center [313, 101] width 9 height 9
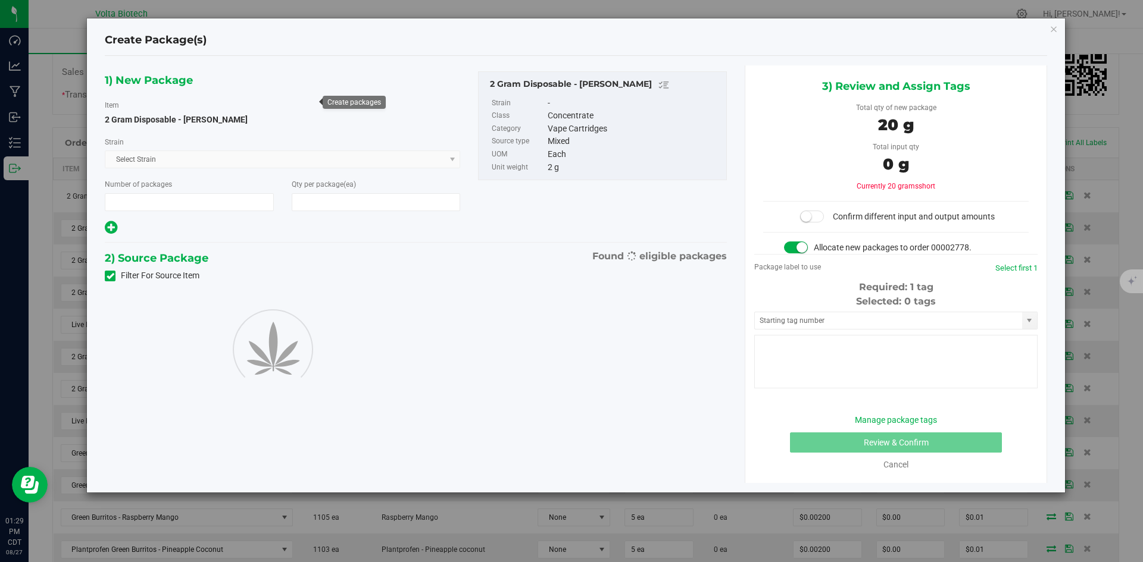
type input "1"
type input "10"
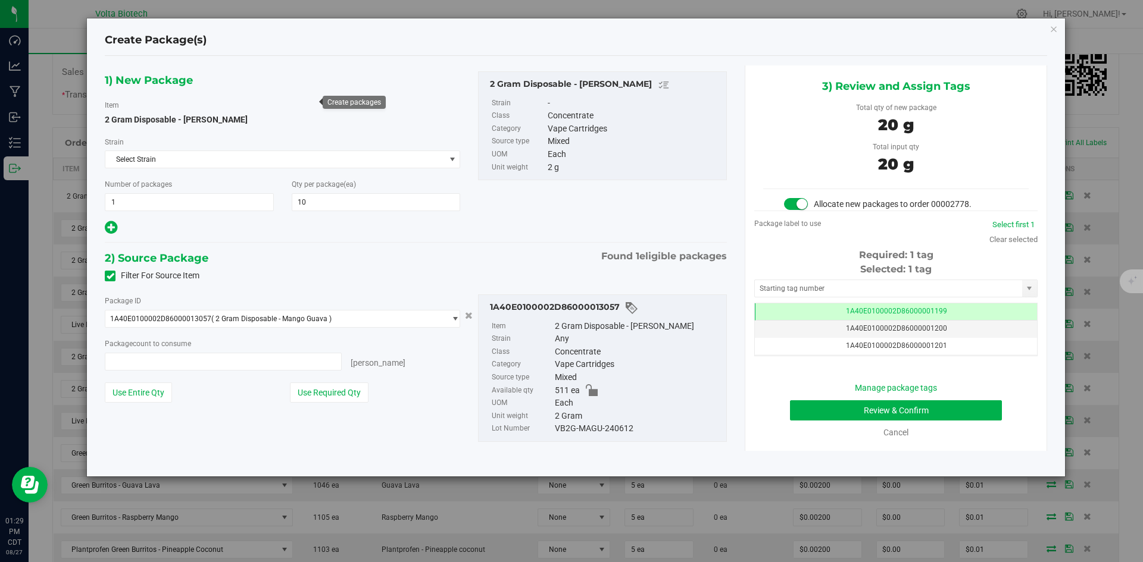
type input "10 ea"
click at [921, 289] on input "text" at bounding box center [888, 288] width 267 height 17
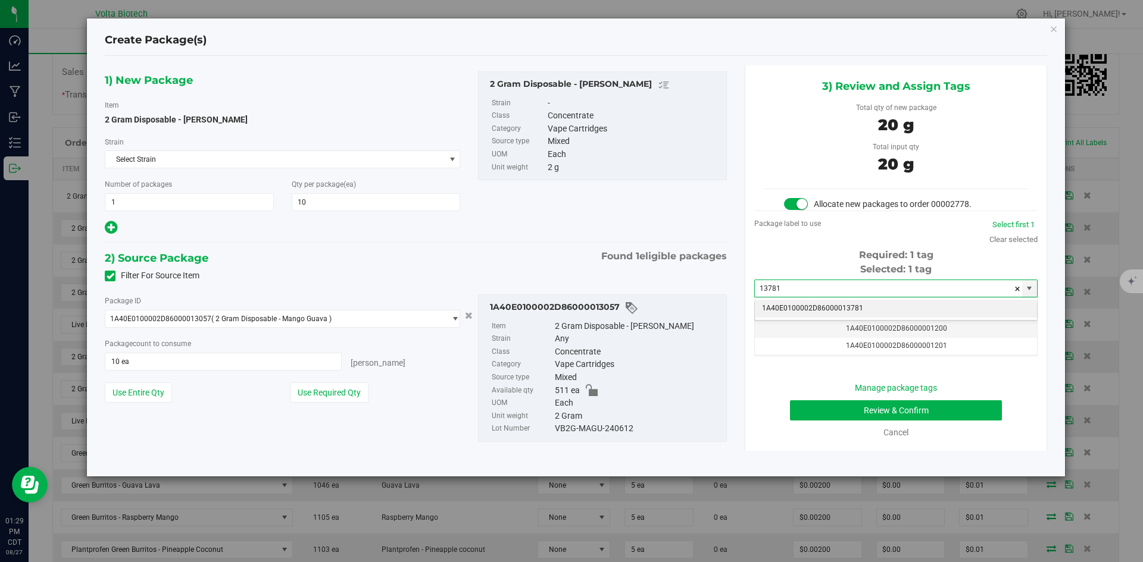
click at [915, 310] on li "1A40E0100002D86000013781" at bounding box center [896, 309] width 282 height 18
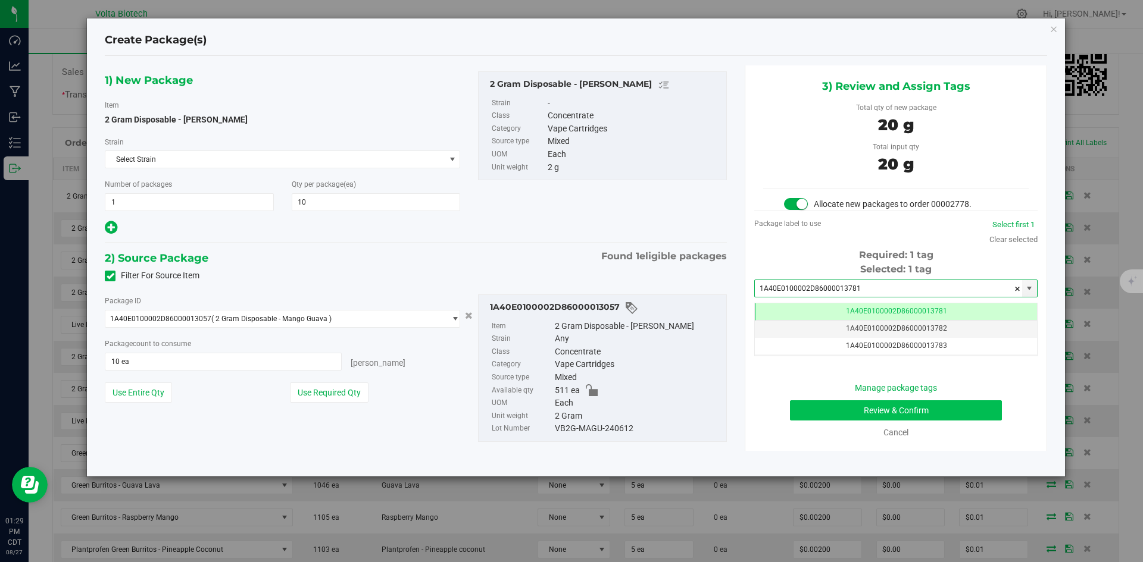
type input "1A40E0100002D86000013781"
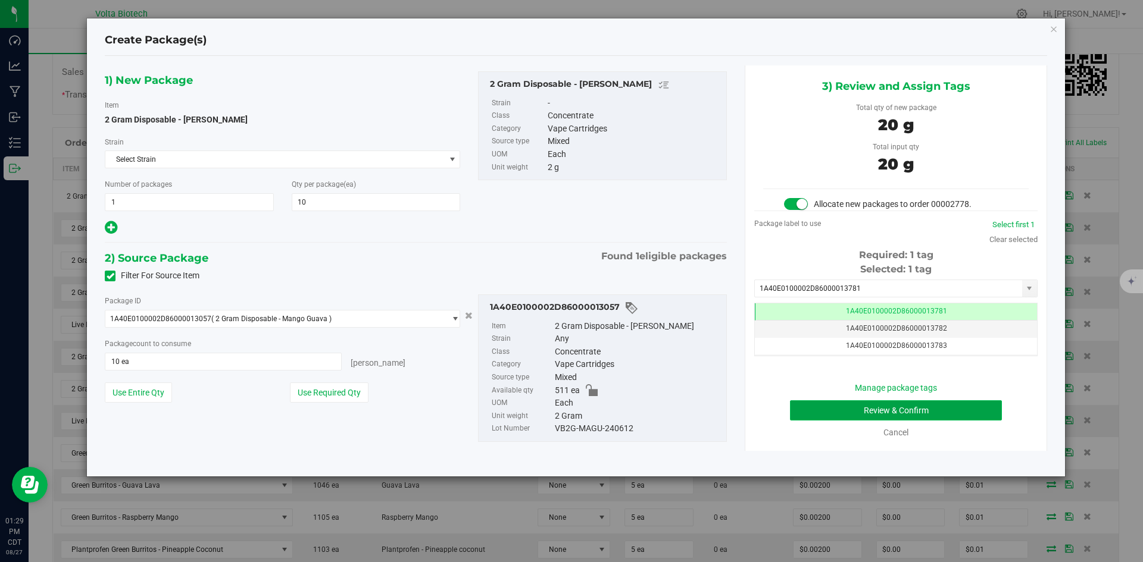
click at [939, 409] on button "Review & Confirm" at bounding box center [896, 411] width 212 height 20
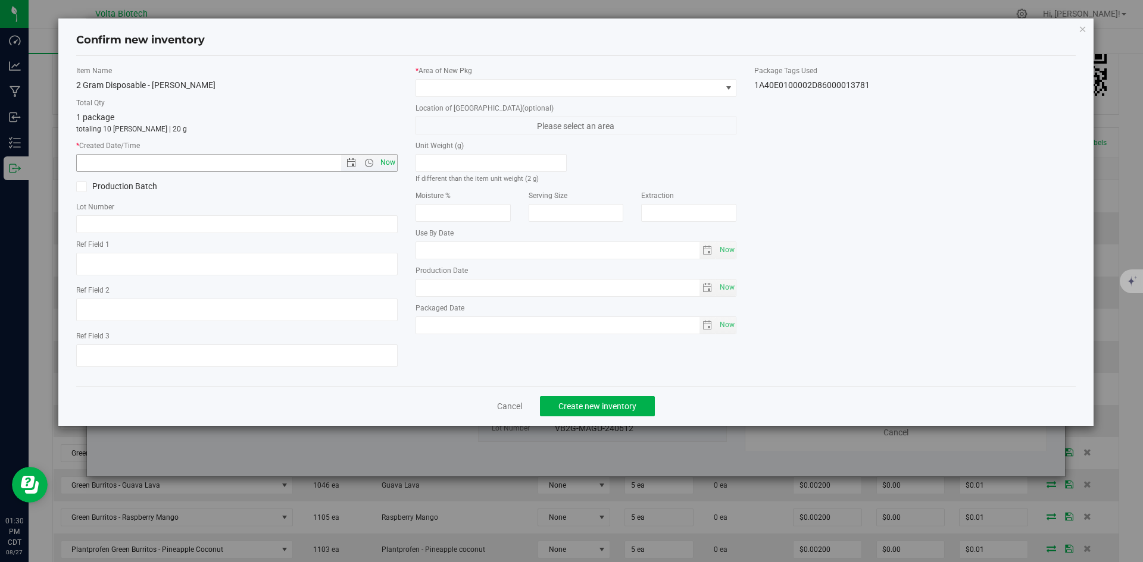
click at [382, 162] on span "Now" at bounding box center [387, 162] width 20 height 17
type input "[DATE] 1:30 PM"
click at [619, 89] on span at bounding box center [568, 88] width 305 height 17
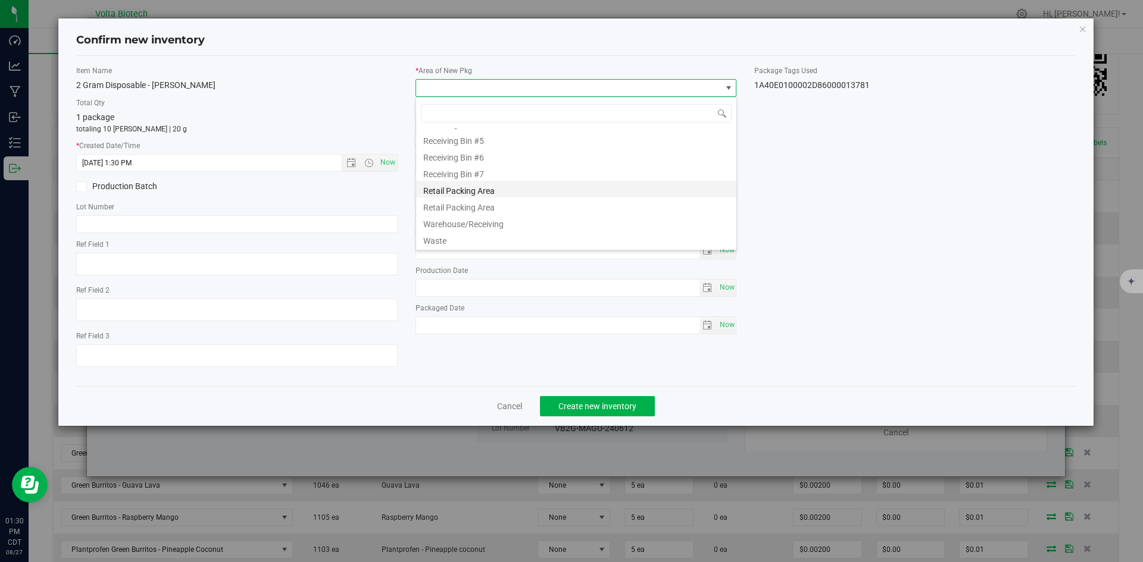
click at [546, 186] on li "Retail Packing Area" at bounding box center [576, 189] width 320 height 17
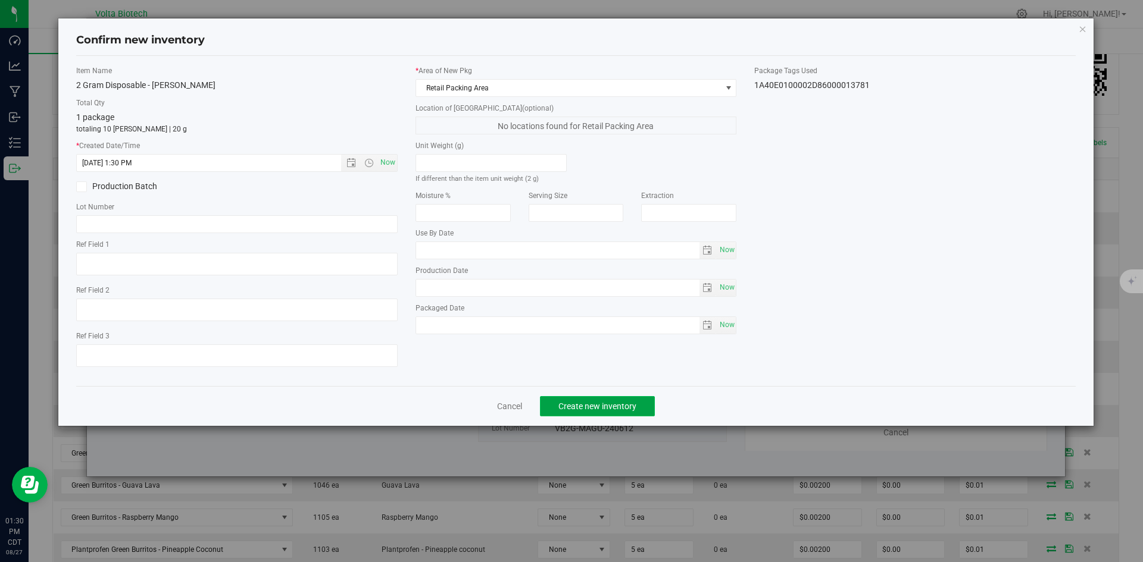
click at [607, 409] on span "Create new inventory" at bounding box center [597, 407] width 78 height 10
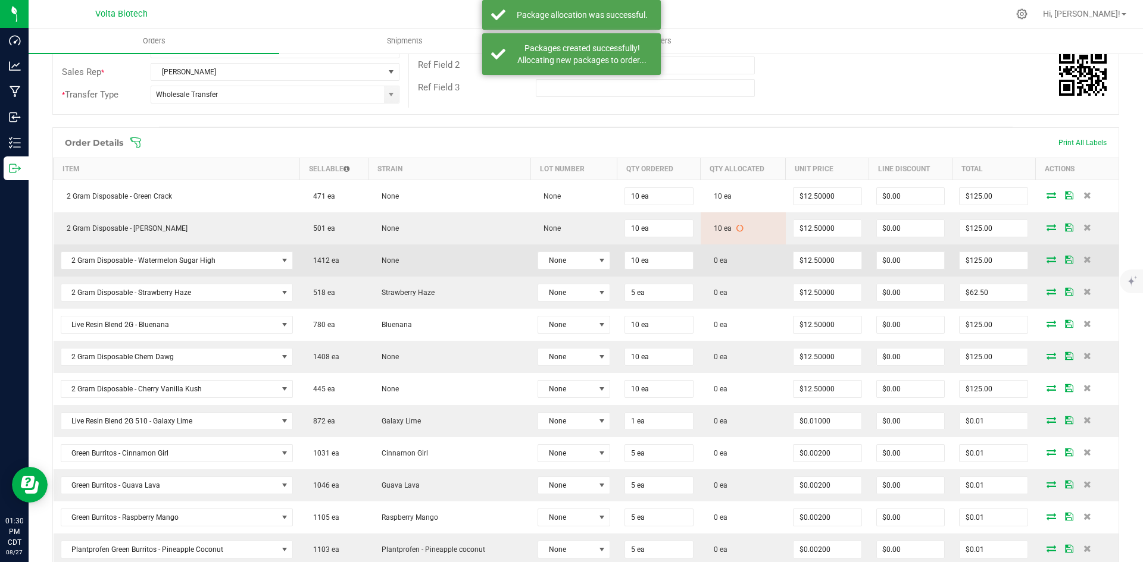
click at [1046, 263] on icon at bounding box center [1051, 259] width 10 height 7
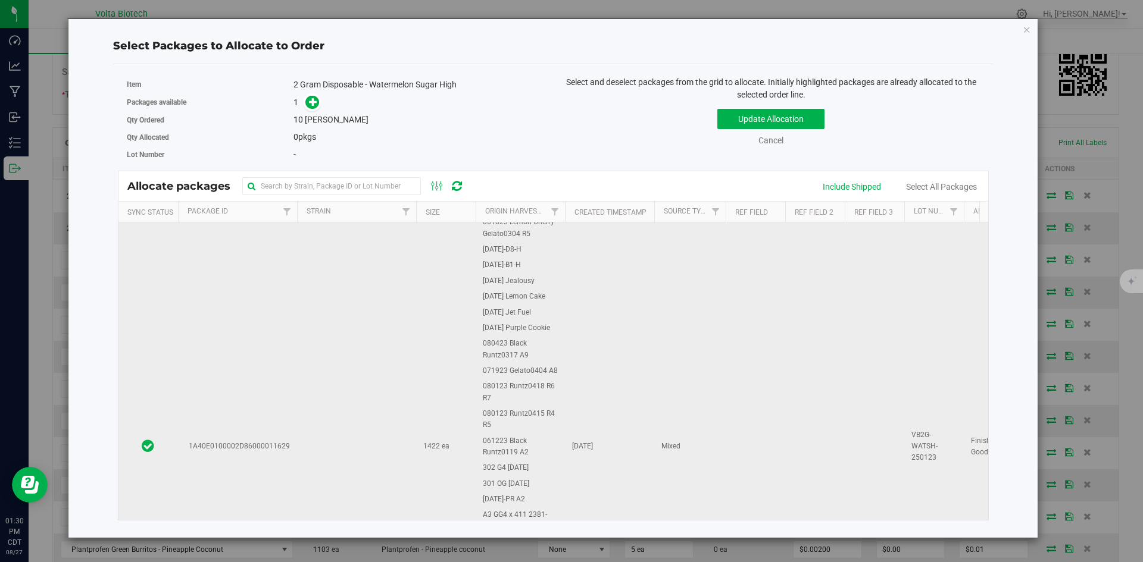
click at [426, 427] on td "1422 ea" at bounding box center [446, 447] width 60 height 843
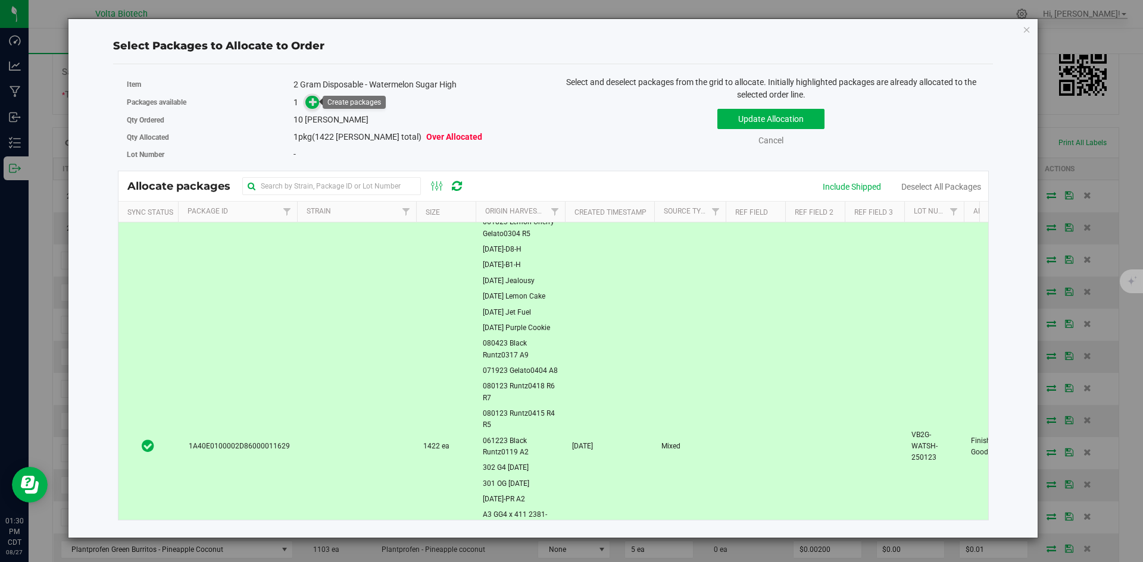
click at [312, 104] on icon at bounding box center [313, 101] width 8 height 8
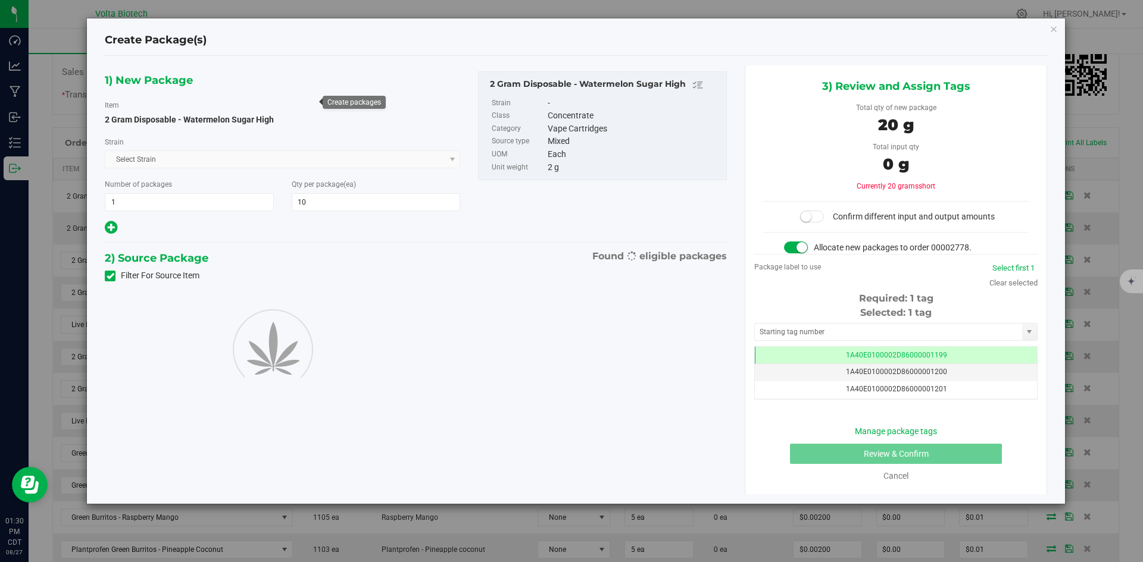
type input "10"
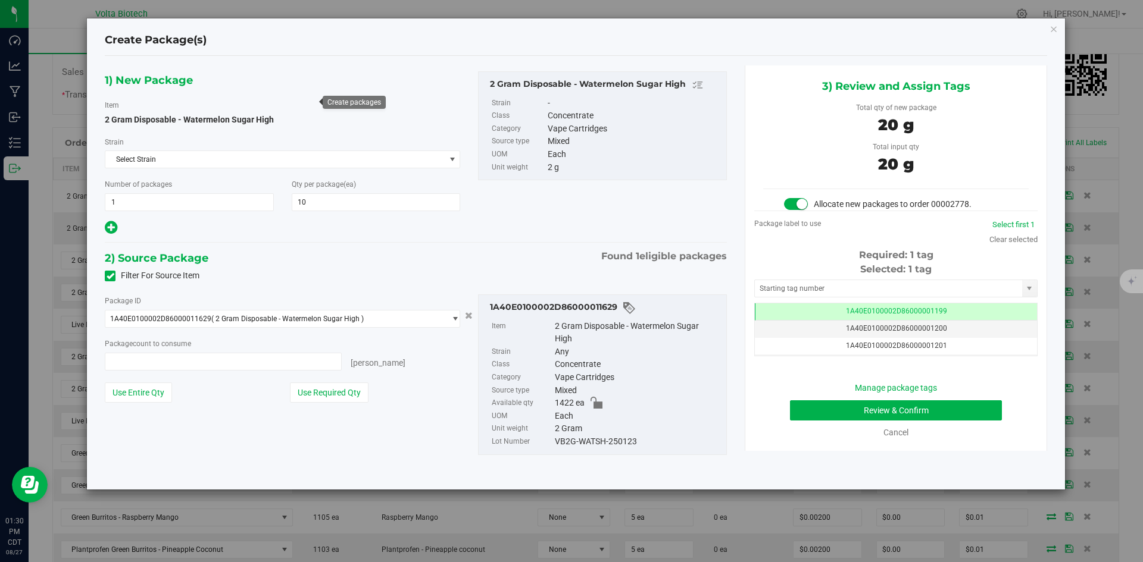
type input "10 ea"
click at [876, 286] on input "text" at bounding box center [888, 288] width 267 height 17
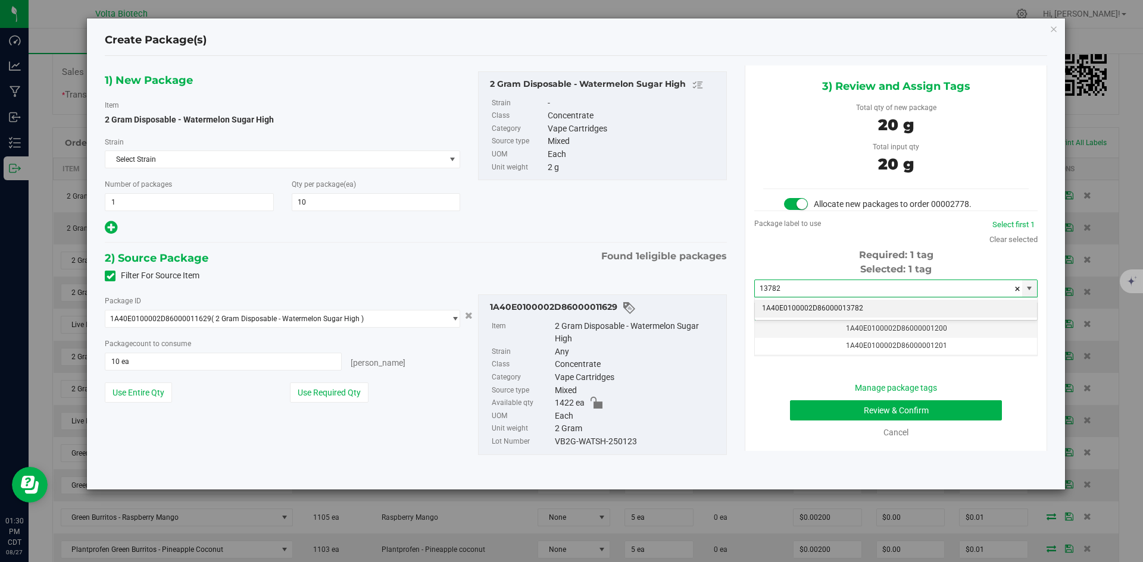
click at [876, 307] on li "1A40E0100002D86000013782" at bounding box center [896, 309] width 282 height 18
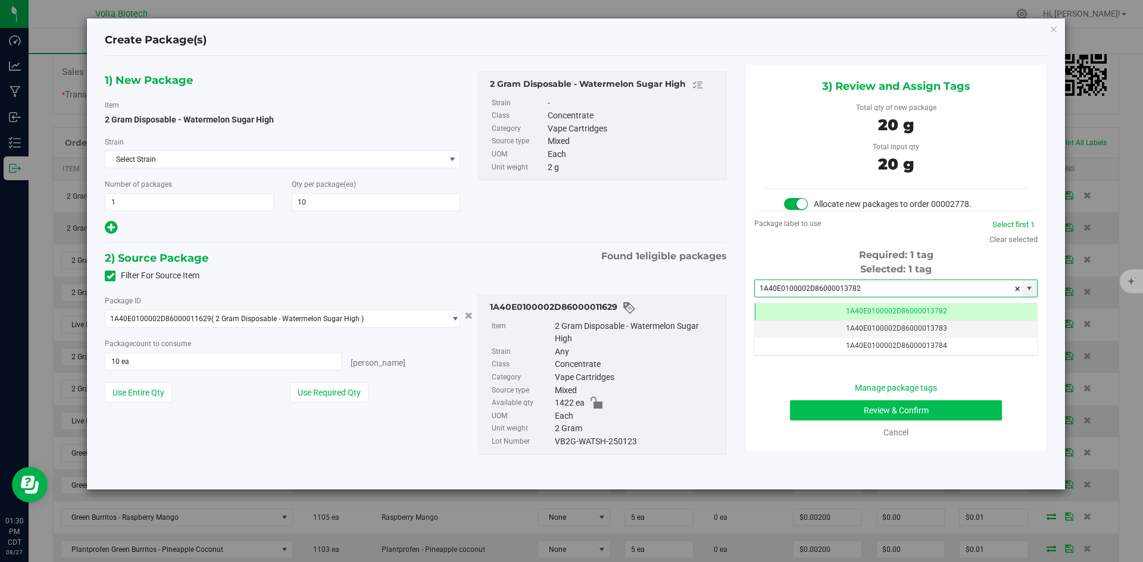
type input "1A40E0100002D86000013782"
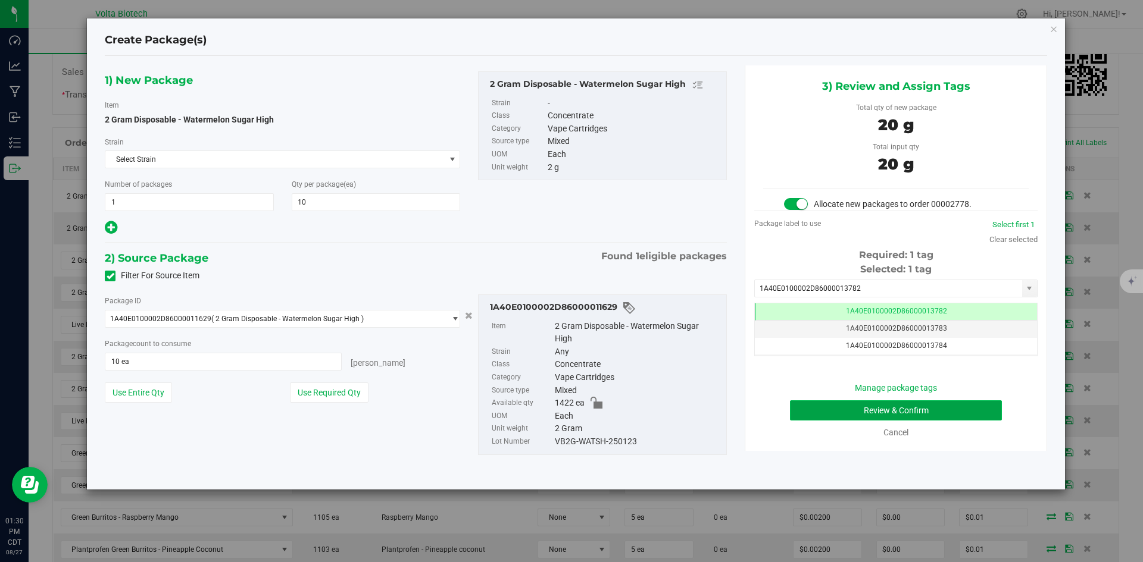
click at [892, 414] on button "Review & Confirm" at bounding box center [896, 411] width 212 height 20
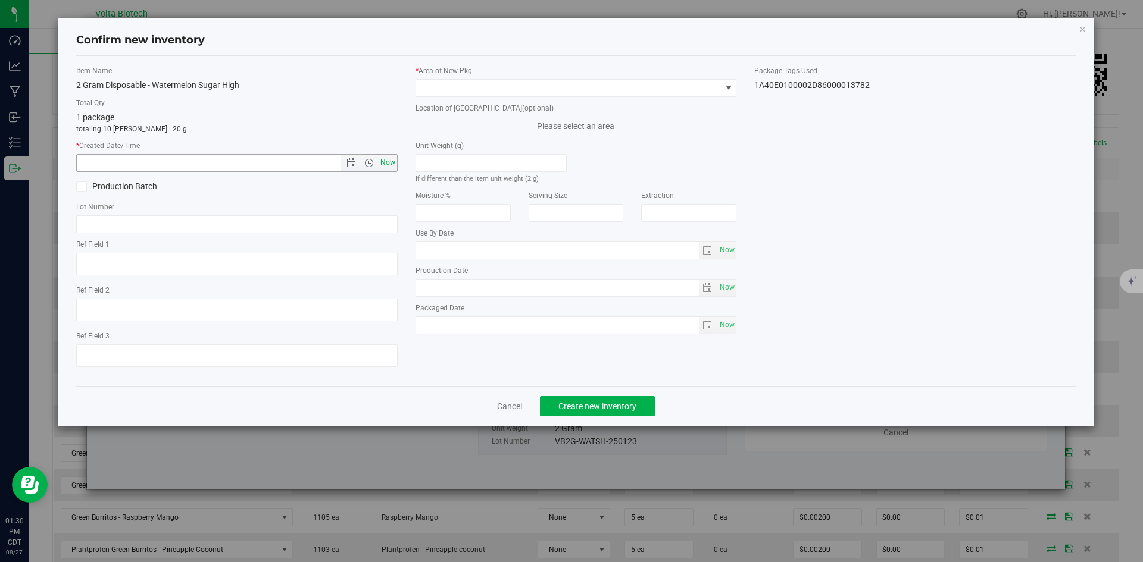
click at [386, 162] on span "Now" at bounding box center [387, 162] width 20 height 17
type input "[DATE] 1:30 PM"
click at [520, 88] on span at bounding box center [568, 88] width 305 height 17
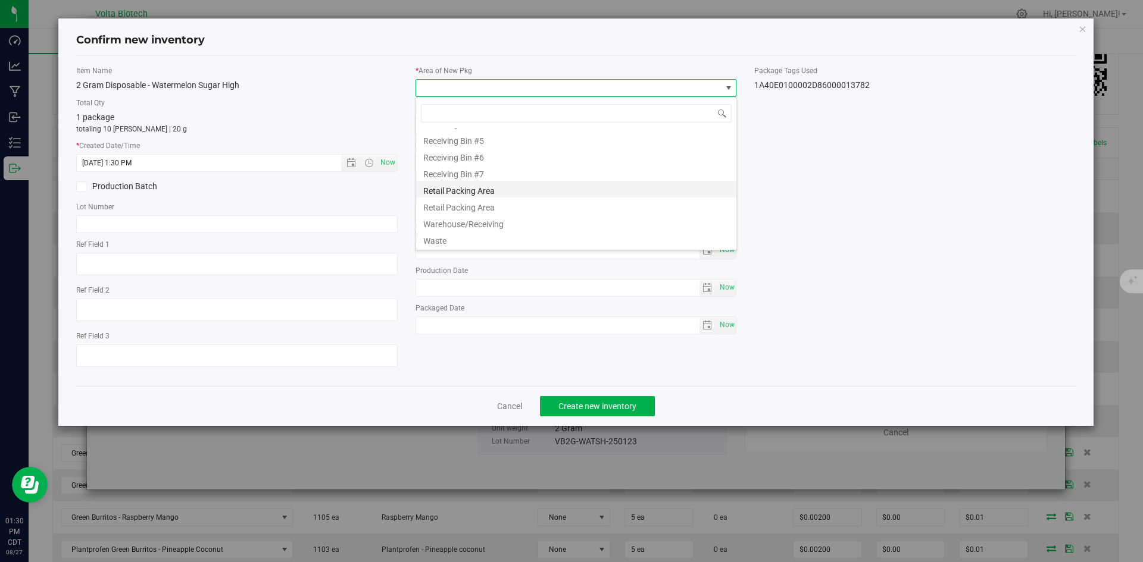
click at [516, 189] on li "Retail Packing Area" at bounding box center [576, 189] width 320 height 17
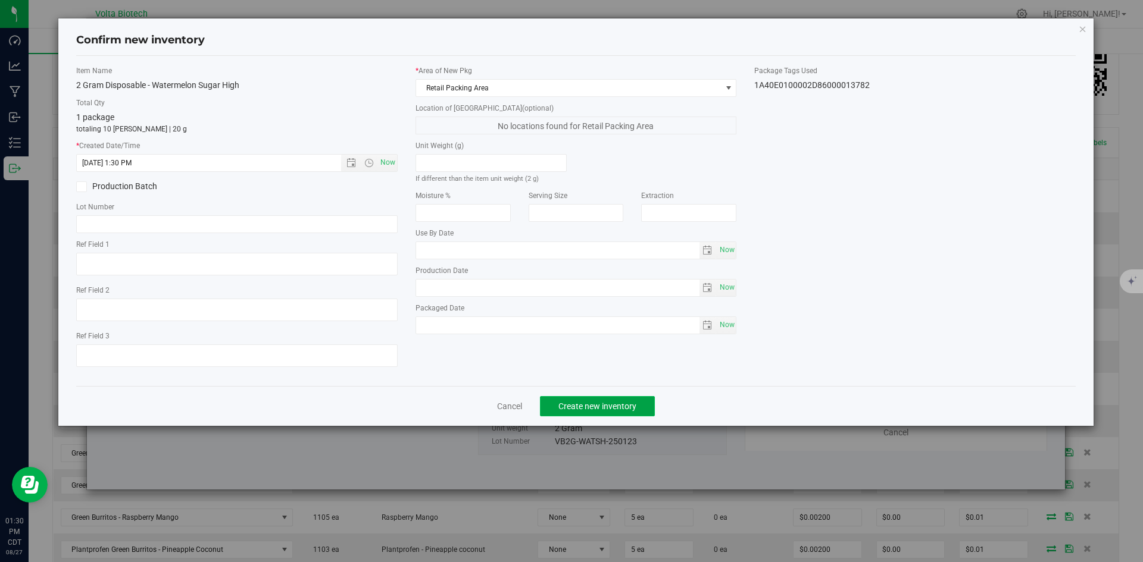
click at [587, 402] on span "Create new inventory" at bounding box center [597, 407] width 78 height 10
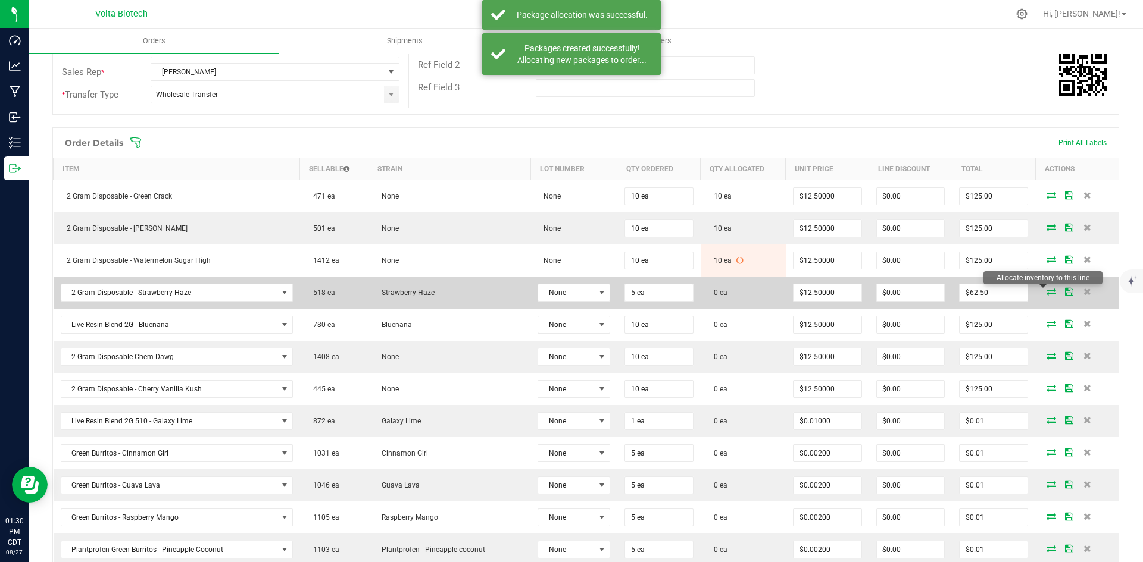
click at [1046, 293] on icon at bounding box center [1051, 291] width 10 height 7
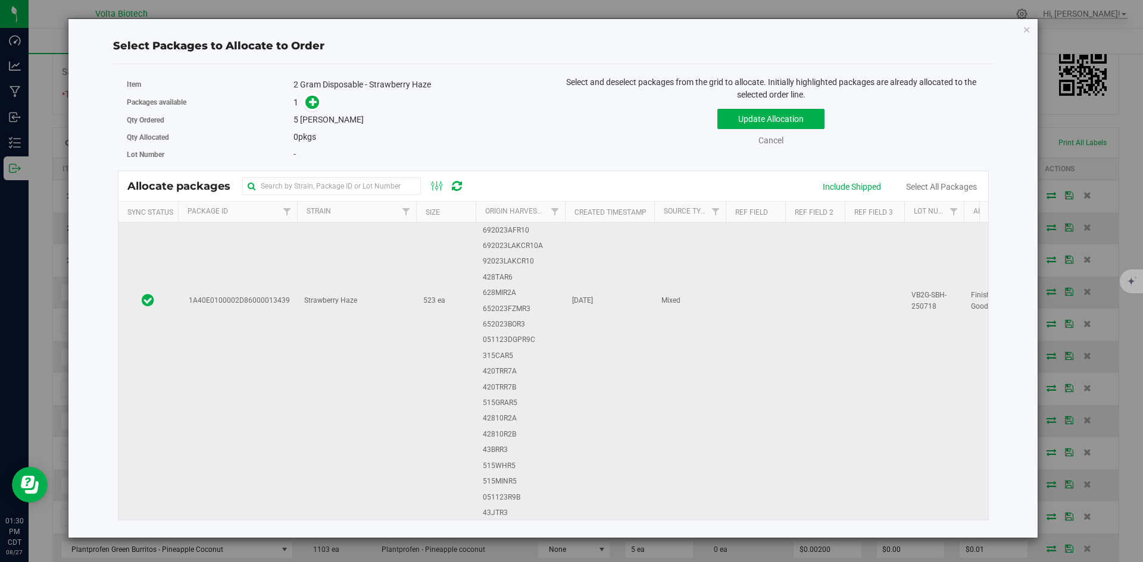
click at [426, 305] on span "523 ea" at bounding box center [434, 300] width 22 height 11
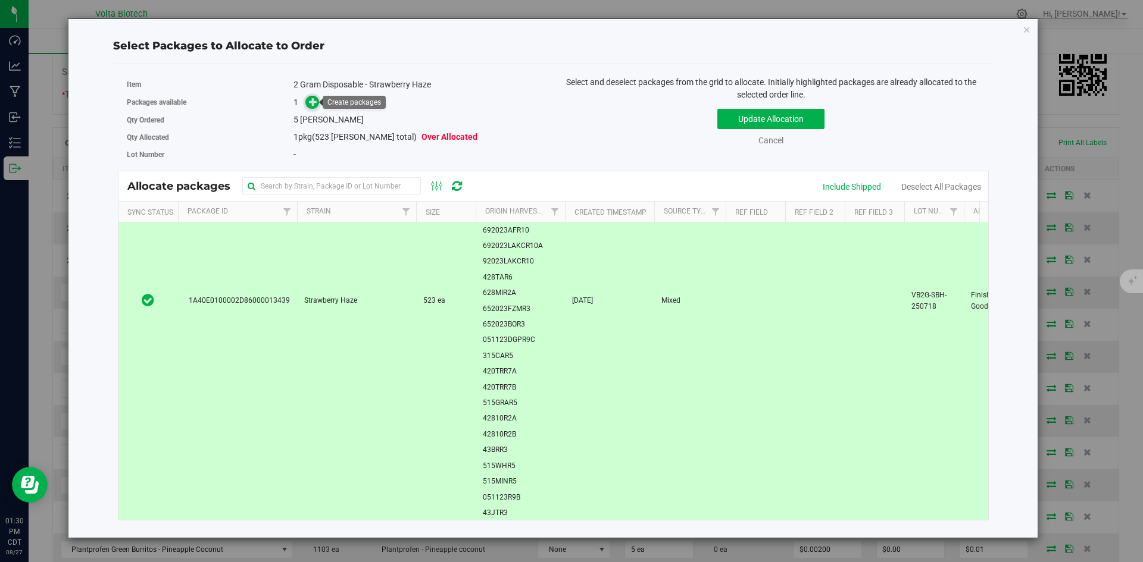
click at [315, 106] on icon at bounding box center [313, 102] width 8 height 8
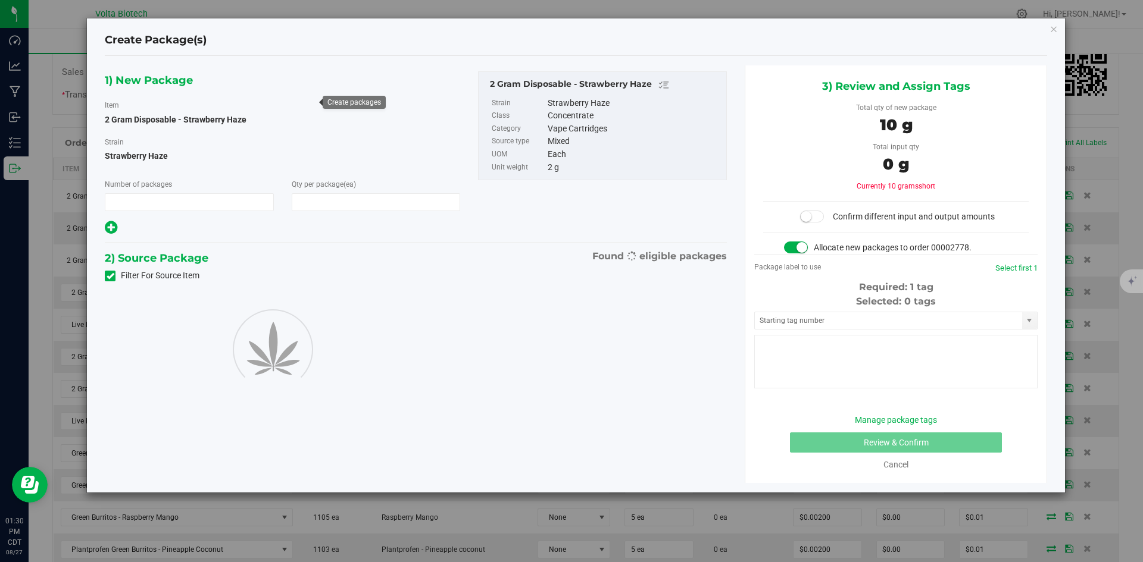
type input "1"
type input "5"
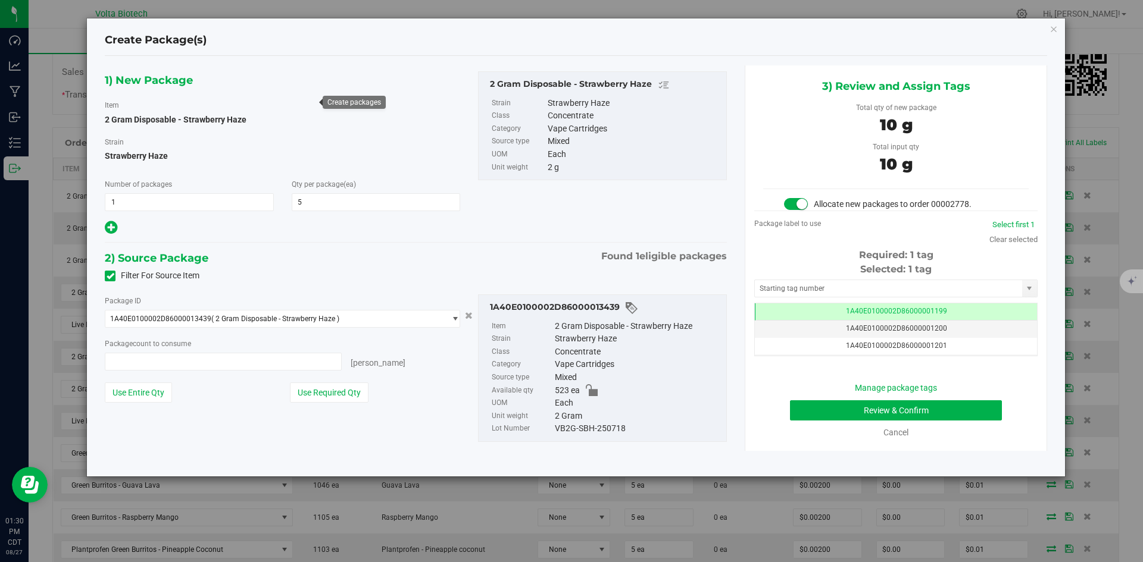
type input "5 ea"
click at [874, 287] on input "text" at bounding box center [888, 288] width 267 height 17
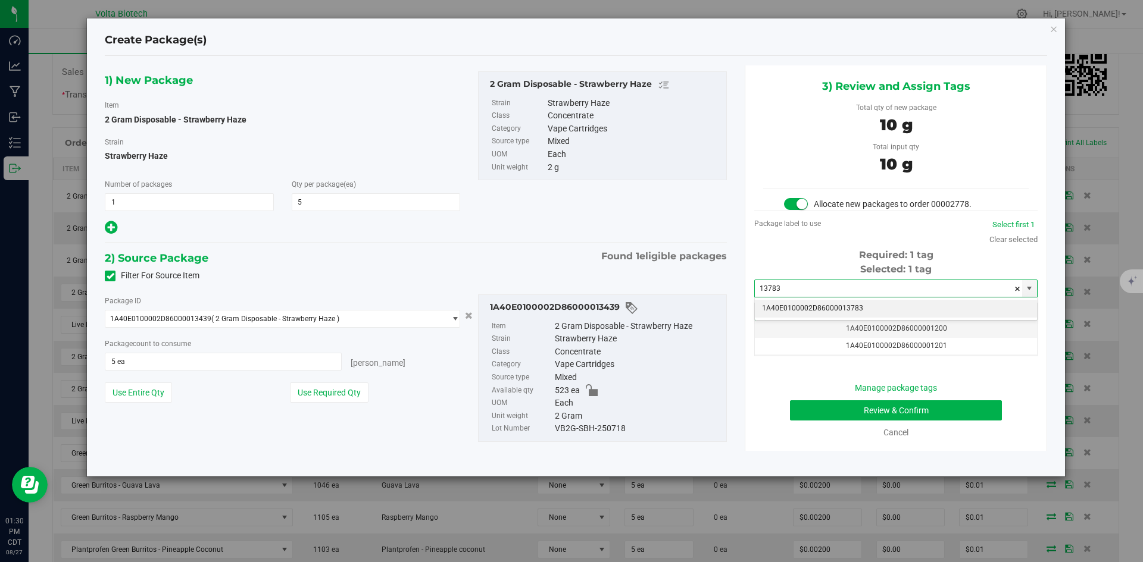
click at [864, 306] on li "1A40E0100002D86000013783" at bounding box center [896, 309] width 282 height 18
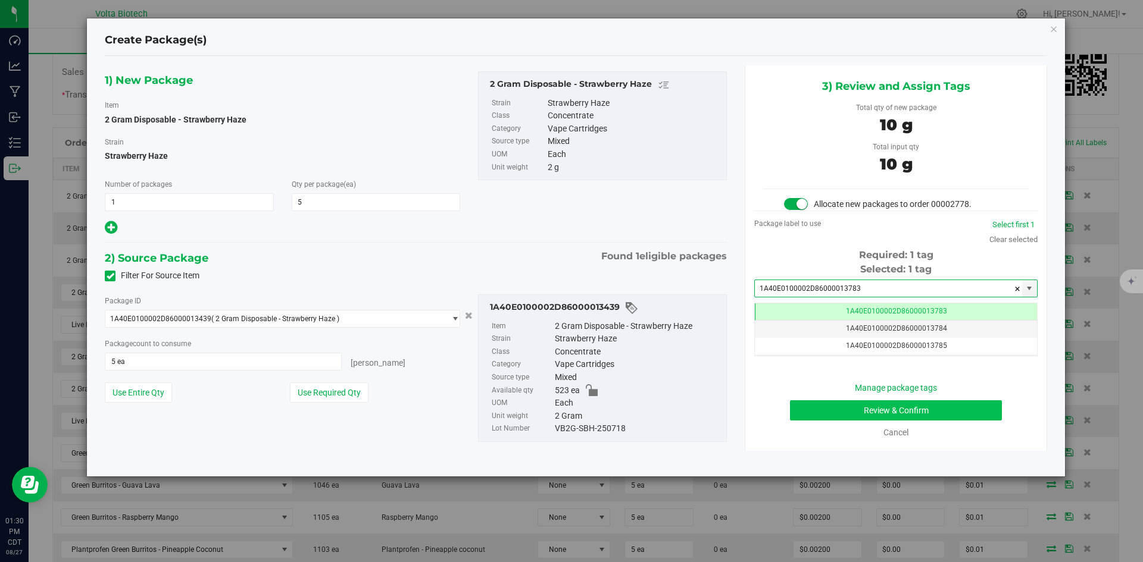
type input "1A40E0100002D86000013783"
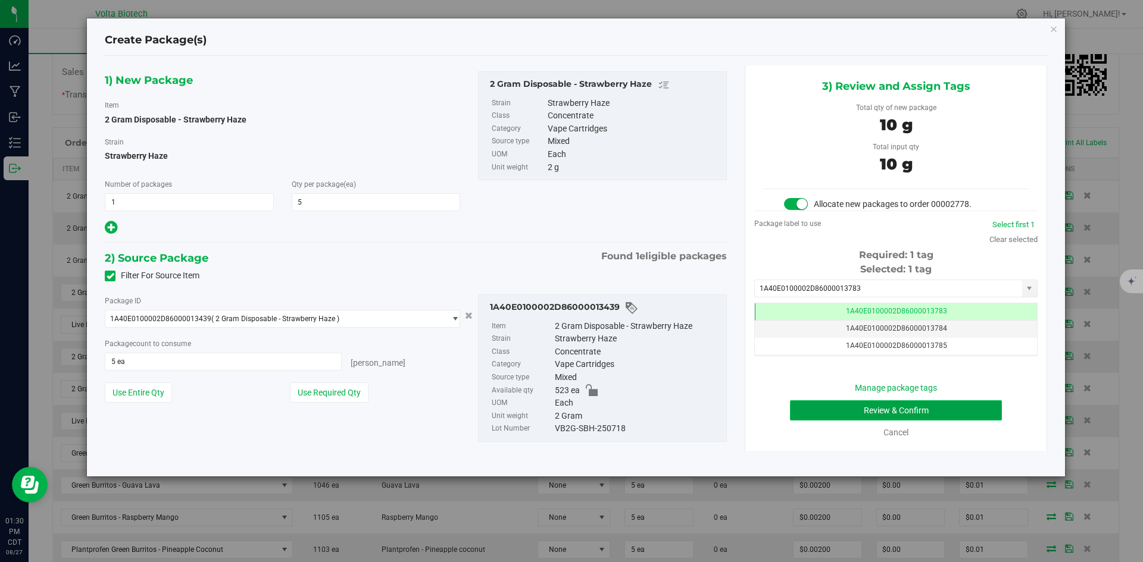
click at [898, 414] on button "Review & Confirm" at bounding box center [896, 411] width 212 height 20
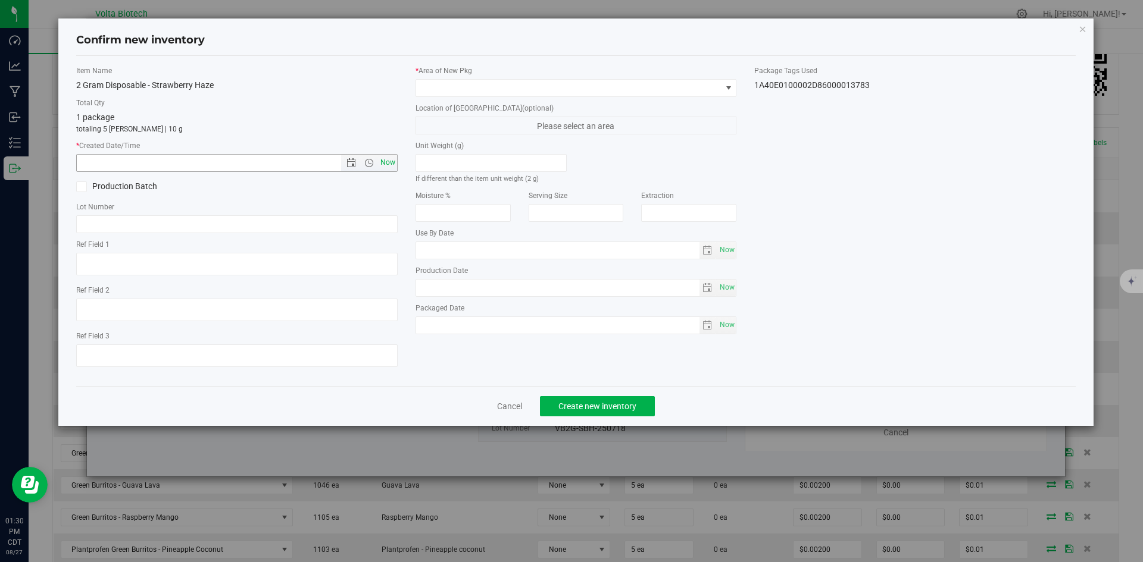
click at [383, 158] on span "Now" at bounding box center [387, 162] width 20 height 17
type input "[DATE] 1:30 PM"
click at [541, 85] on span at bounding box center [568, 88] width 305 height 17
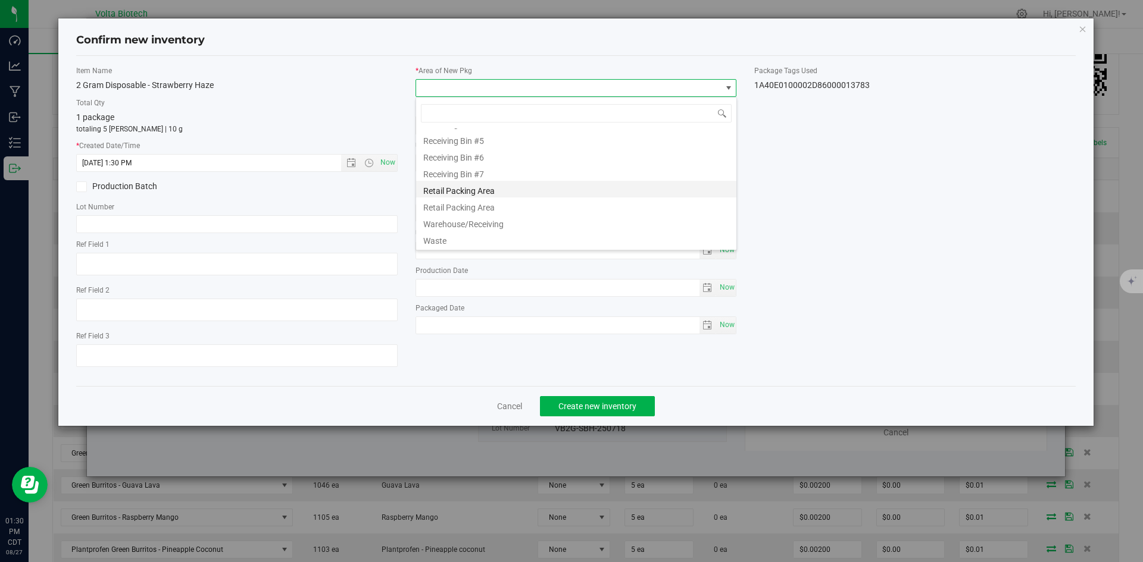
click at [594, 192] on li "Retail Packing Area" at bounding box center [576, 189] width 320 height 17
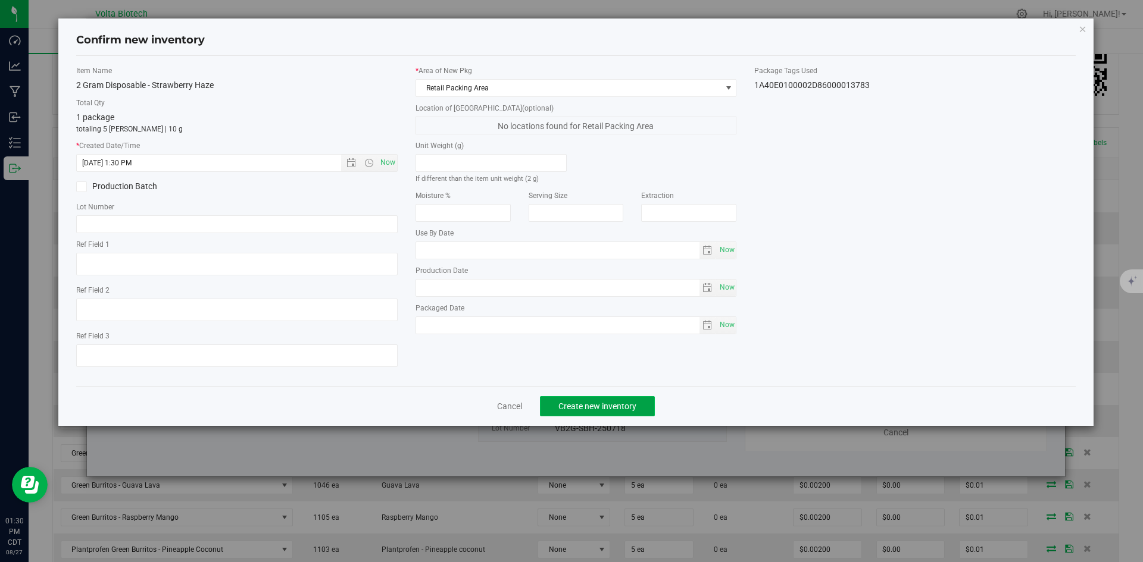
click at [605, 404] on span "Create new inventory" at bounding box center [597, 407] width 78 height 10
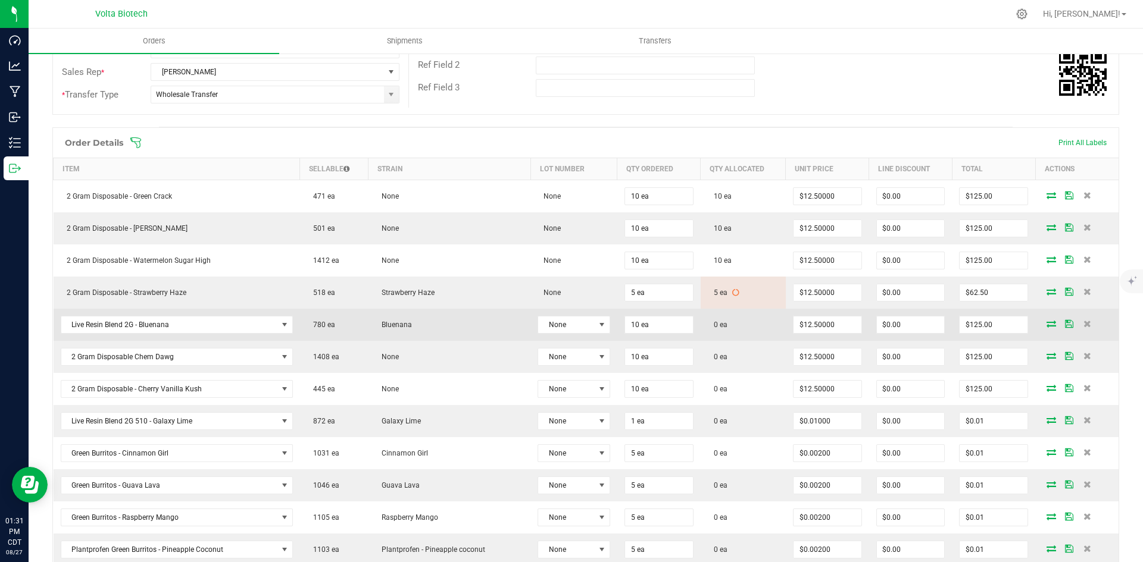
click at [1046, 324] on icon at bounding box center [1051, 323] width 10 height 7
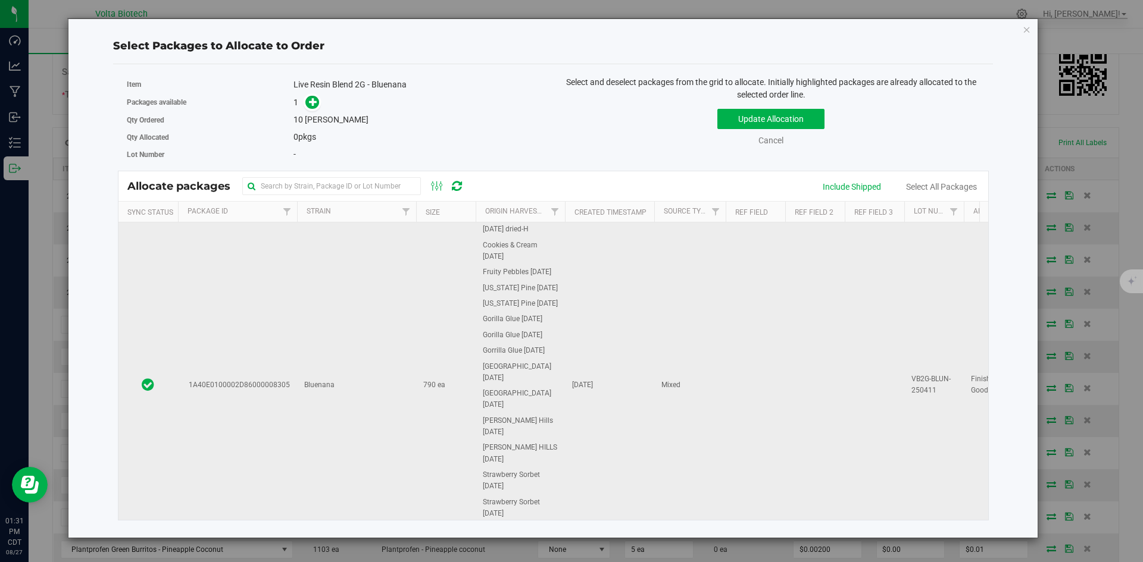
click at [280, 380] on span "1A40E0100002D86000008305" at bounding box center [236, 385] width 105 height 11
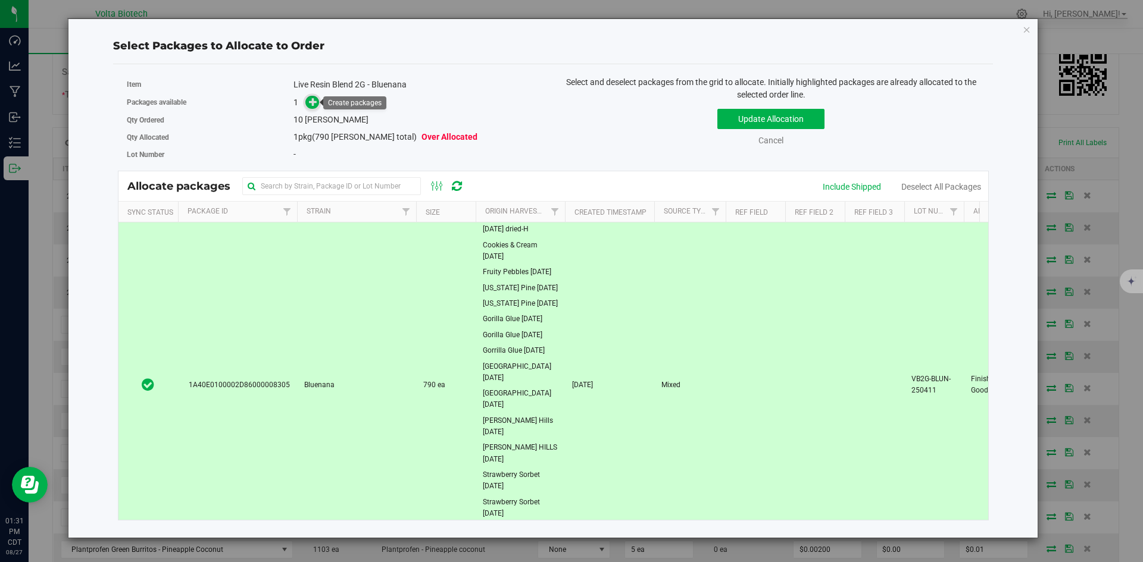
click at [314, 105] on icon at bounding box center [313, 101] width 8 height 8
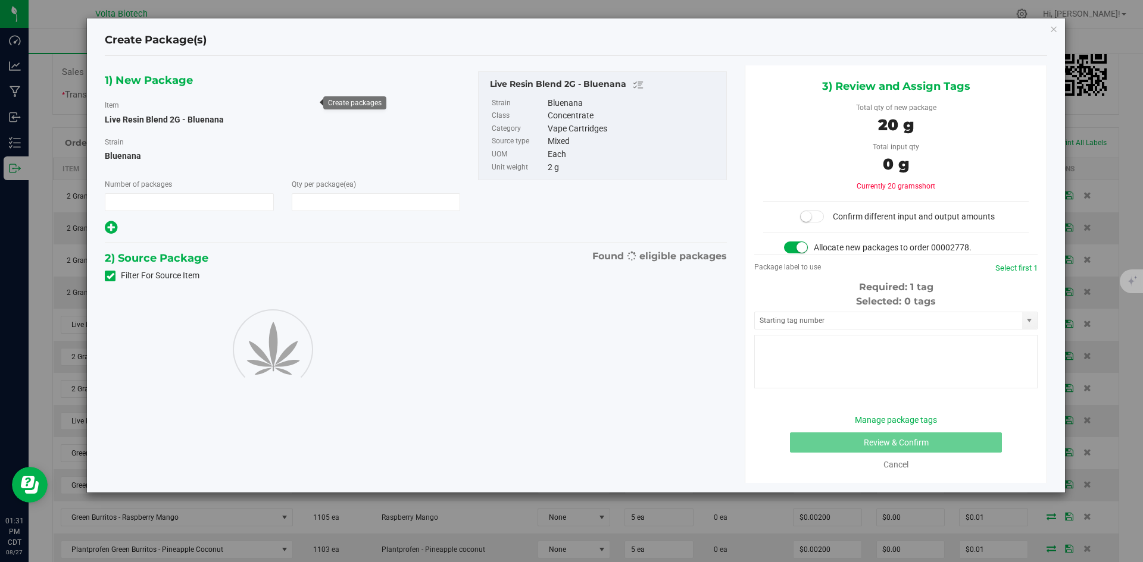
type input "1"
type input "10"
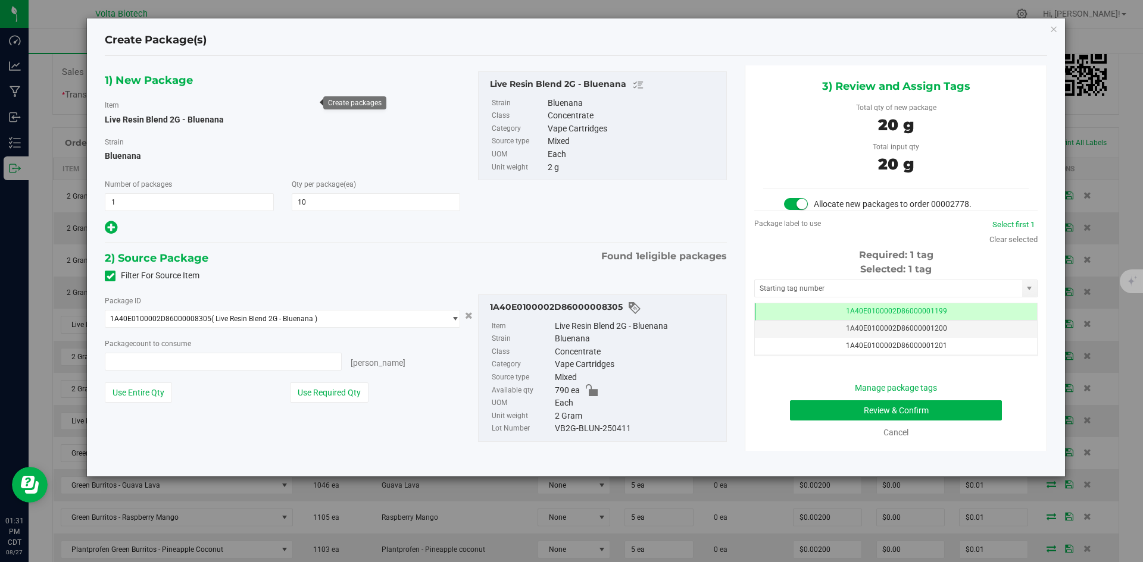
type input "10 ea"
click at [873, 288] on input "text" at bounding box center [888, 288] width 267 height 17
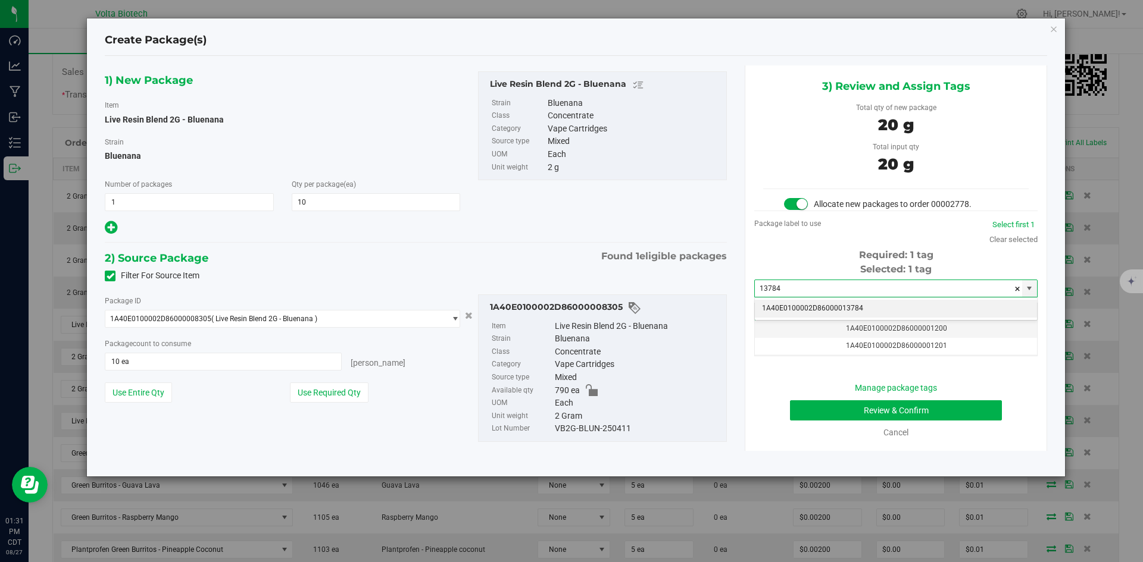
click at [849, 309] on li "1A40E0100002D86000013784" at bounding box center [896, 309] width 282 height 18
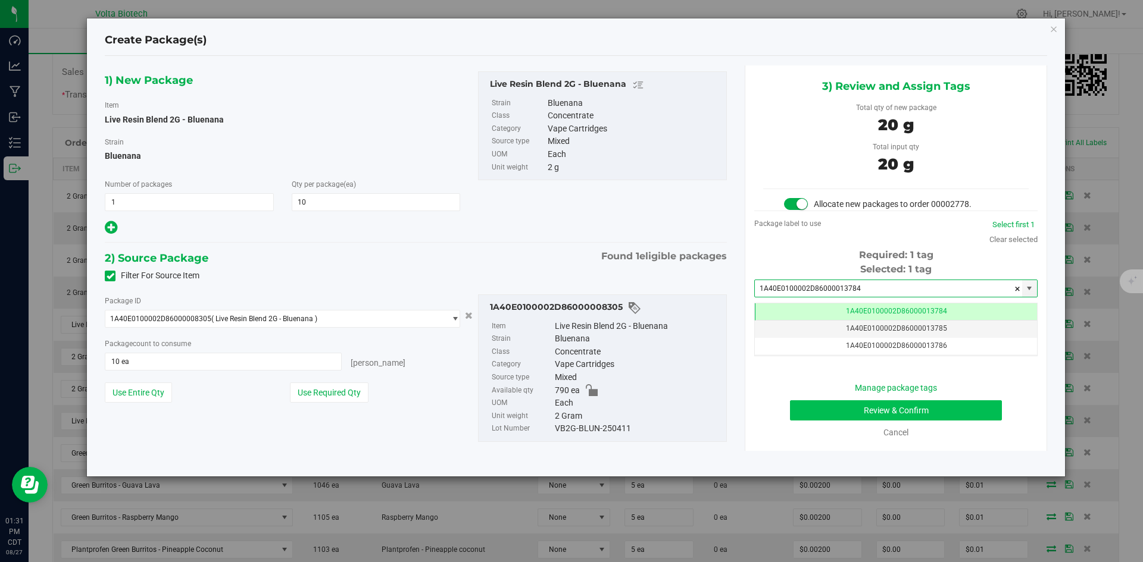
type input "1A40E0100002D86000013784"
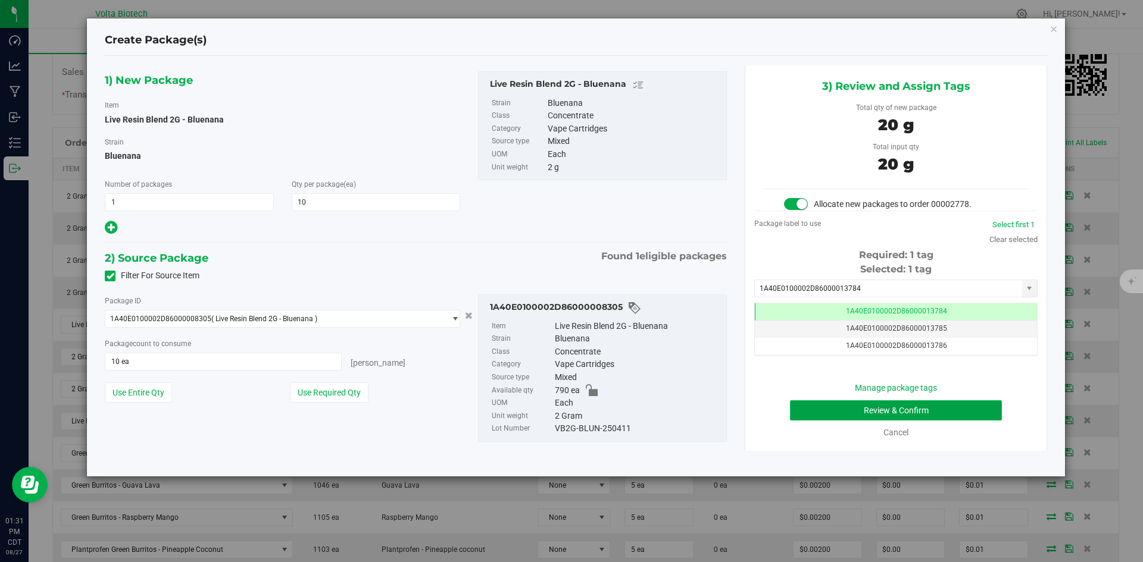
click at [880, 408] on button "Review & Confirm" at bounding box center [896, 411] width 212 height 20
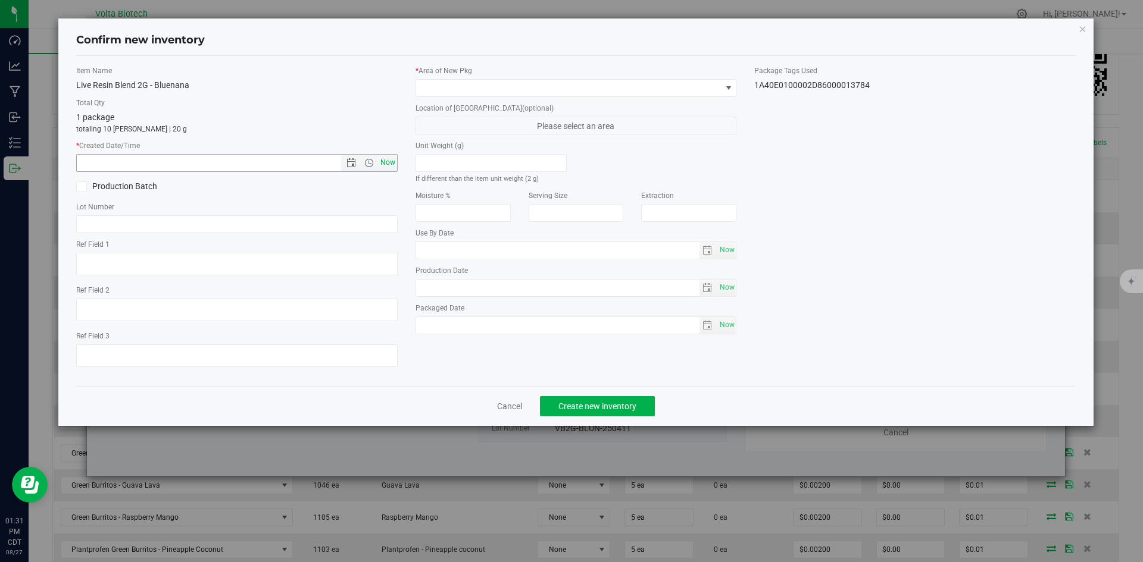
click at [388, 165] on span "Now" at bounding box center [387, 162] width 20 height 17
type input "[DATE] 1:31 PM"
click at [526, 89] on span at bounding box center [568, 88] width 305 height 17
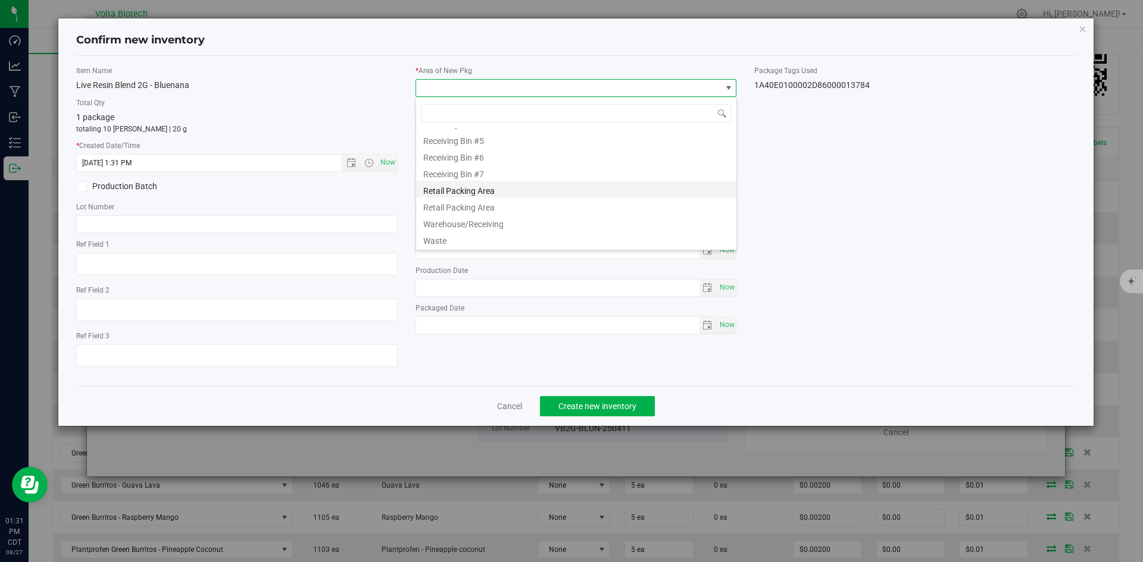
click at [502, 188] on li "Retail Packing Area" at bounding box center [576, 189] width 320 height 17
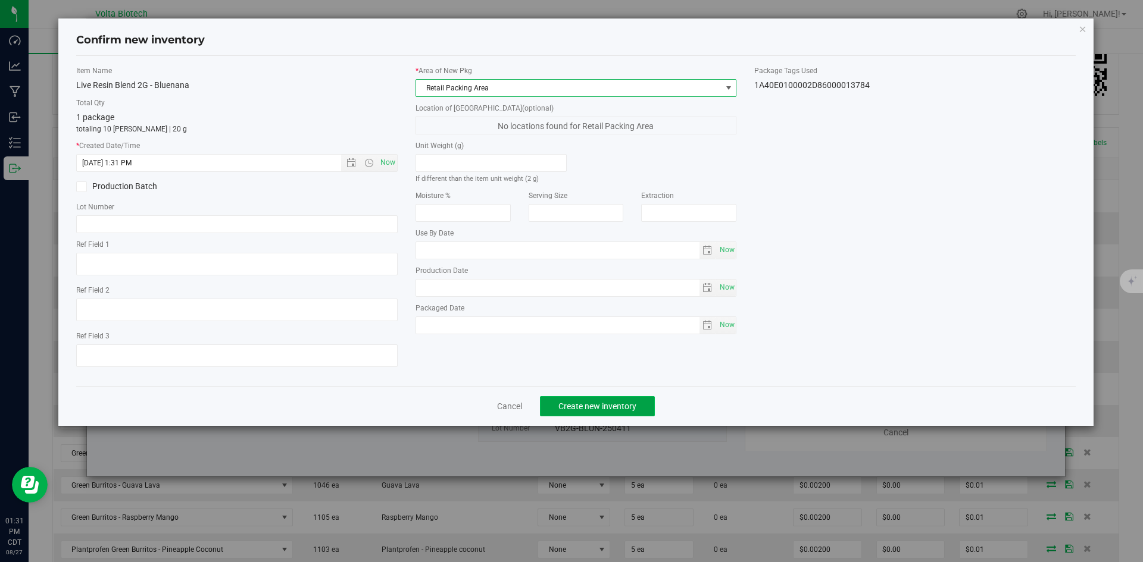
click at [601, 411] on button "Create new inventory" at bounding box center [597, 406] width 115 height 20
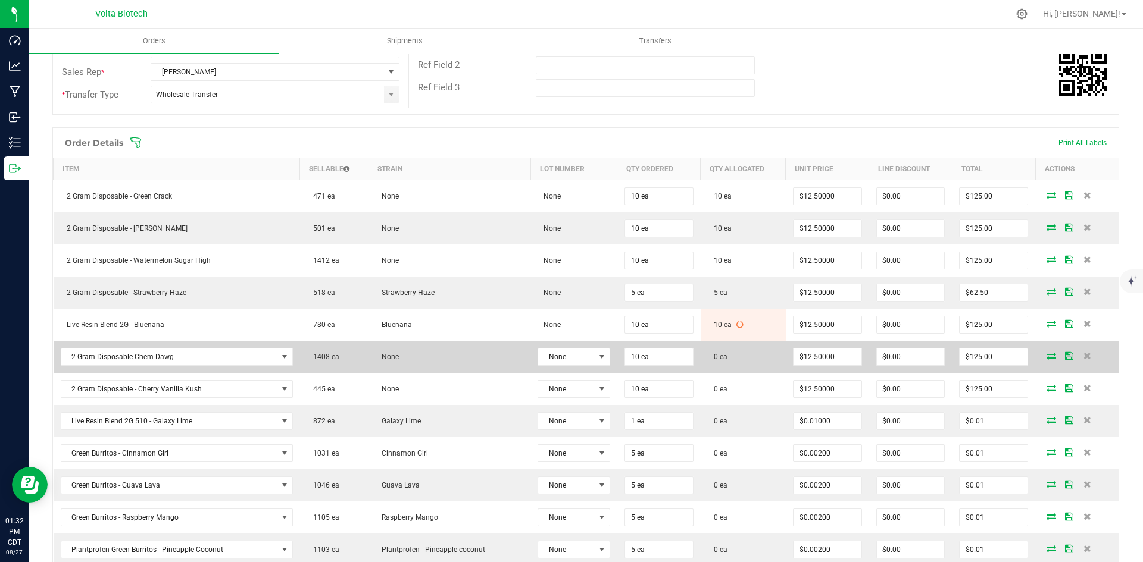
click at [1049, 357] on span at bounding box center [1051, 355] width 18 height 7
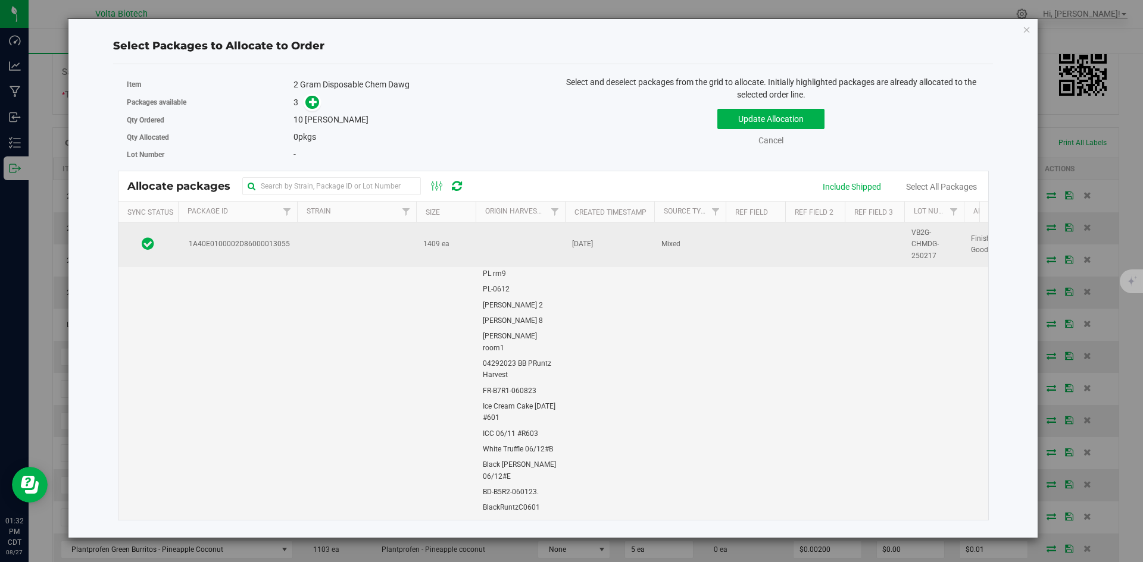
click at [464, 240] on td "1409 ea" at bounding box center [446, 245] width 60 height 45
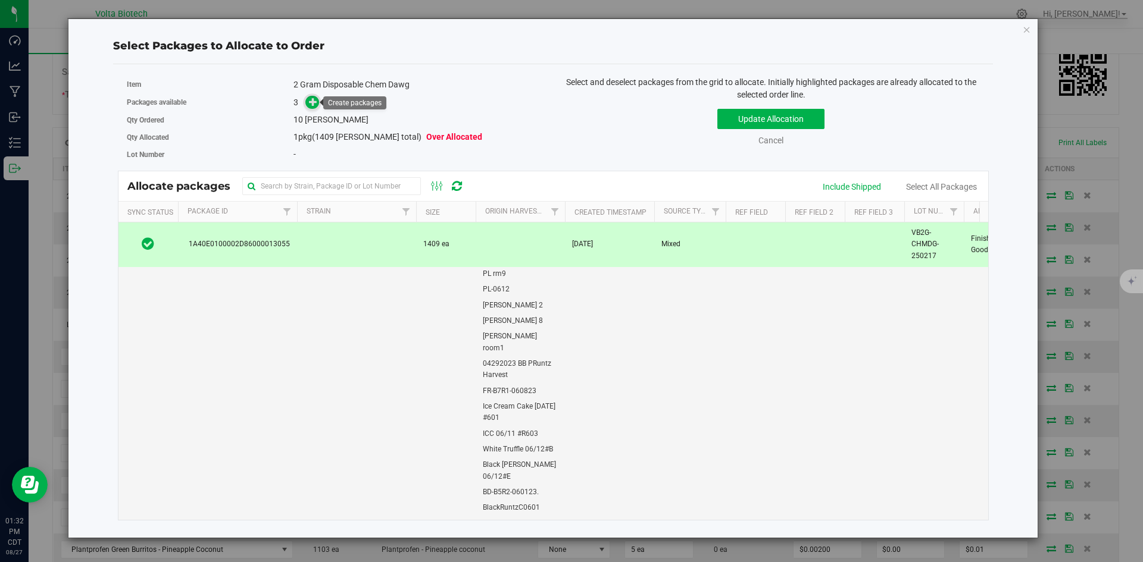
click at [315, 99] on icon at bounding box center [313, 102] width 8 height 8
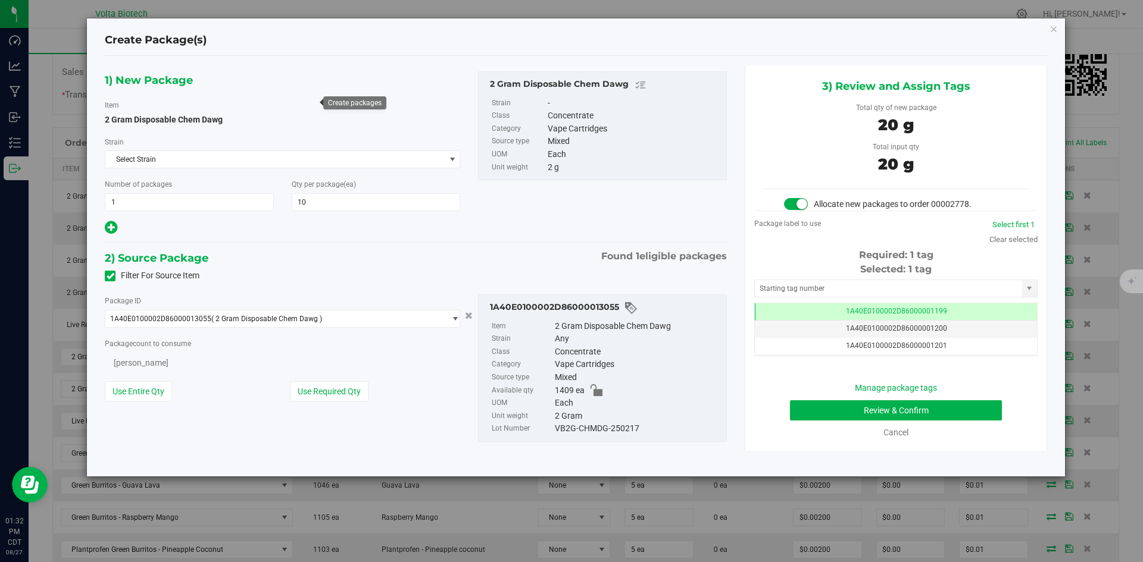
type input "10"
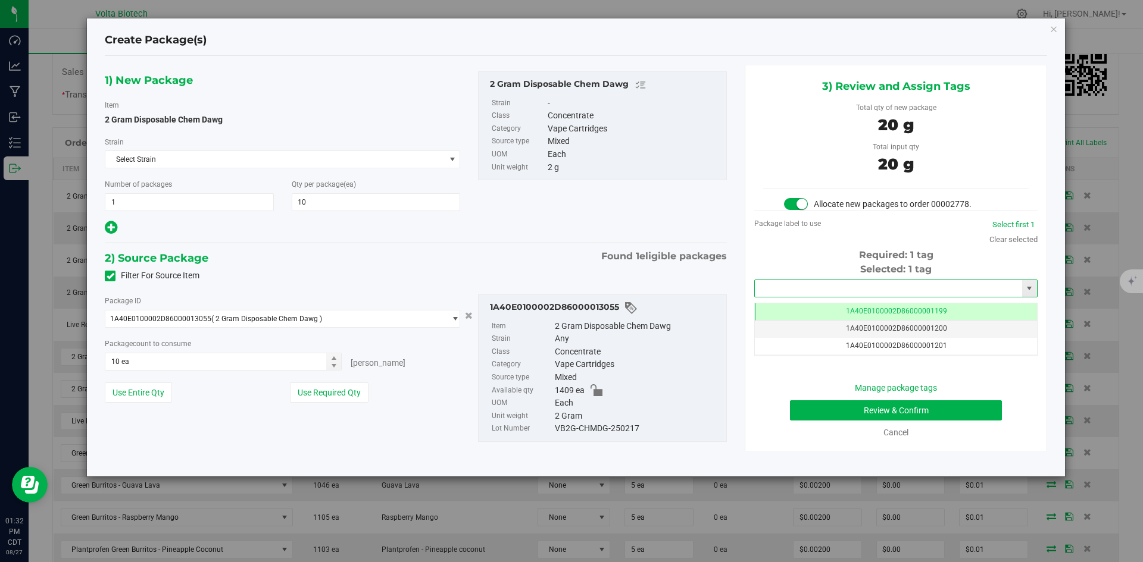
click at [943, 292] on input "text" at bounding box center [888, 288] width 267 height 17
click at [884, 307] on li "1A40E0100002D86000013785" at bounding box center [896, 309] width 282 height 18
type input "1A40E0100002D86000013785"
click at [920, 412] on button "Review & Confirm" at bounding box center [896, 411] width 212 height 20
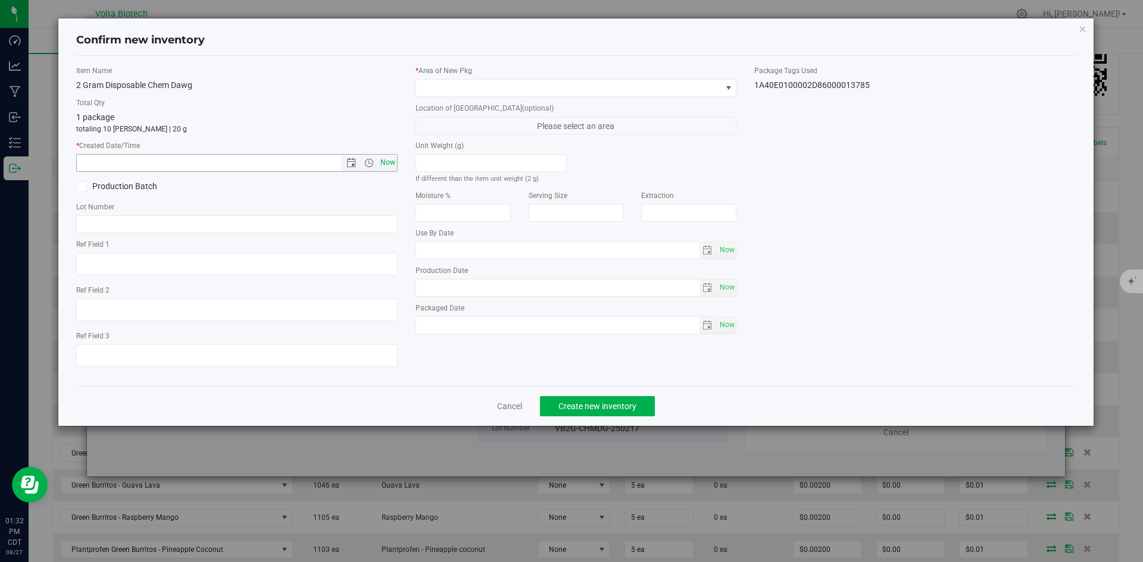
click at [381, 164] on span "Now" at bounding box center [387, 162] width 20 height 17
type input "[DATE] 1:32 PM"
click at [515, 85] on span at bounding box center [568, 88] width 305 height 17
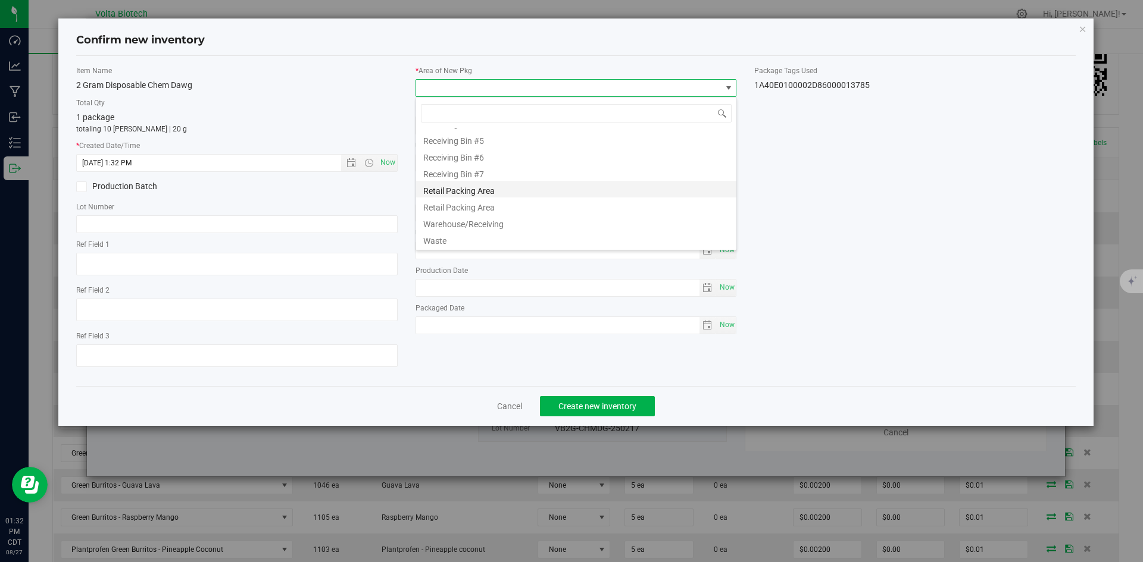
click at [496, 187] on li "Retail Packing Area" at bounding box center [576, 189] width 320 height 17
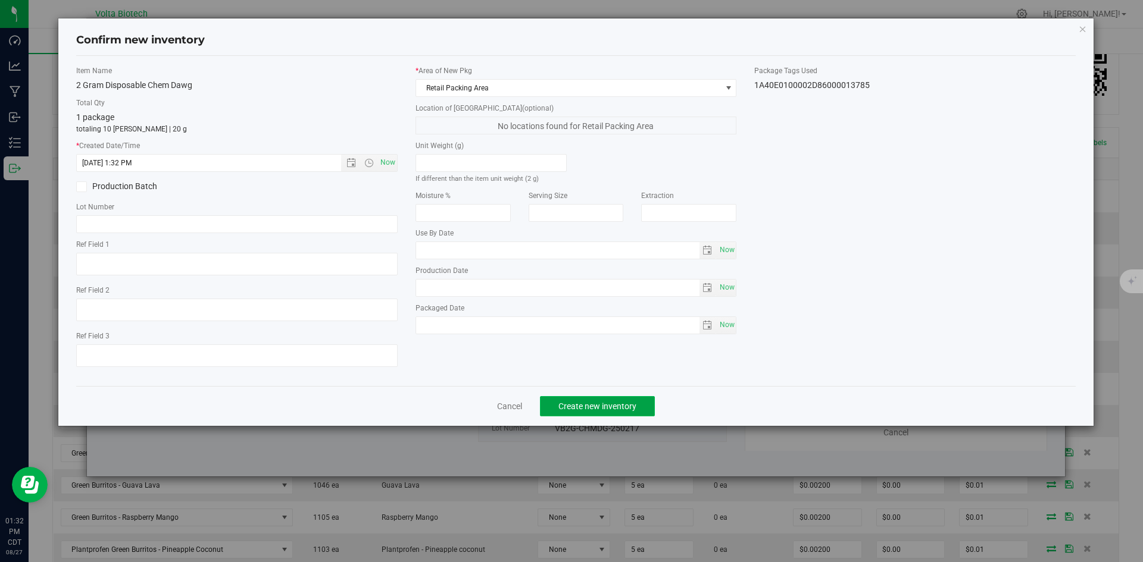
click at [598, 402] on span "Create new inventory" at bounding box center [597, 407] width 78 height 10
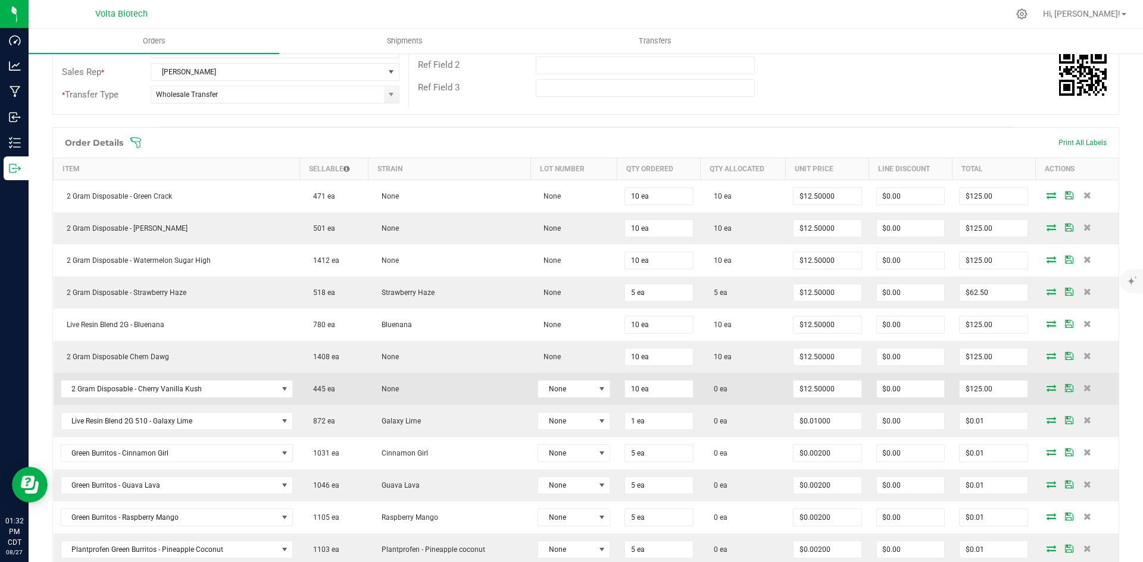
click at [1046, 389] on icon at bounding box center [1051, 387] width 10 height 7
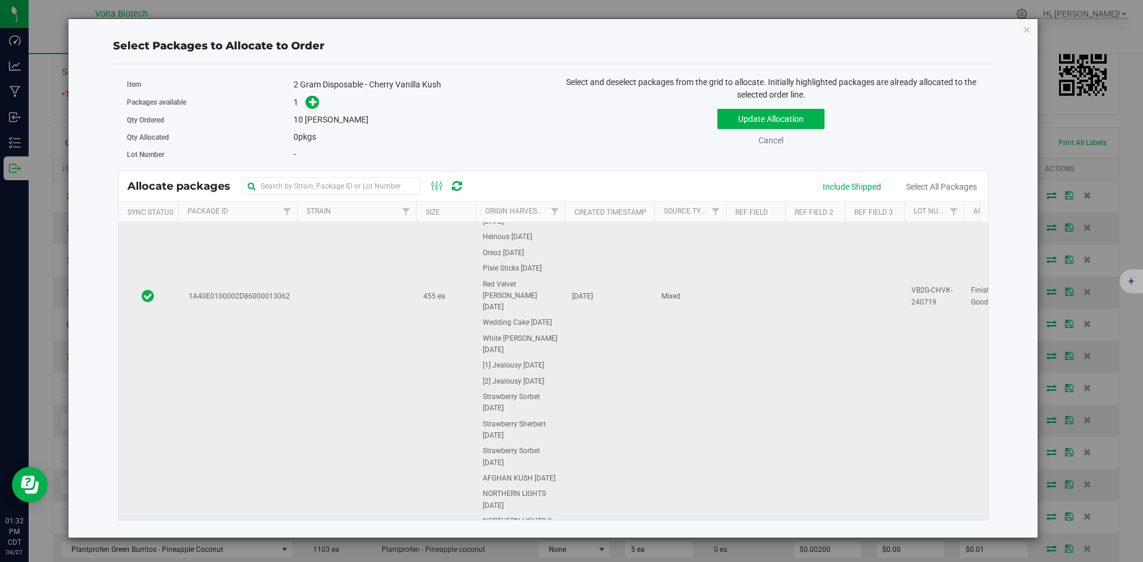
click at [379, 271] on td at bounding box center [356, 296] width 119 height 612
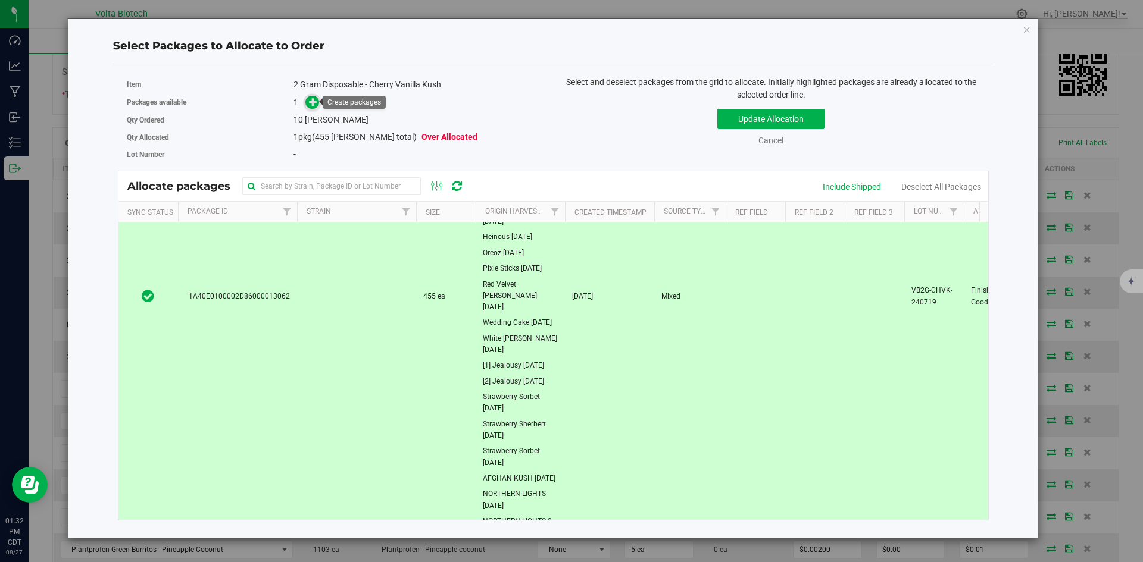
click at [312, 105] on icon at bounding box center [313, 102] width 8 height 8
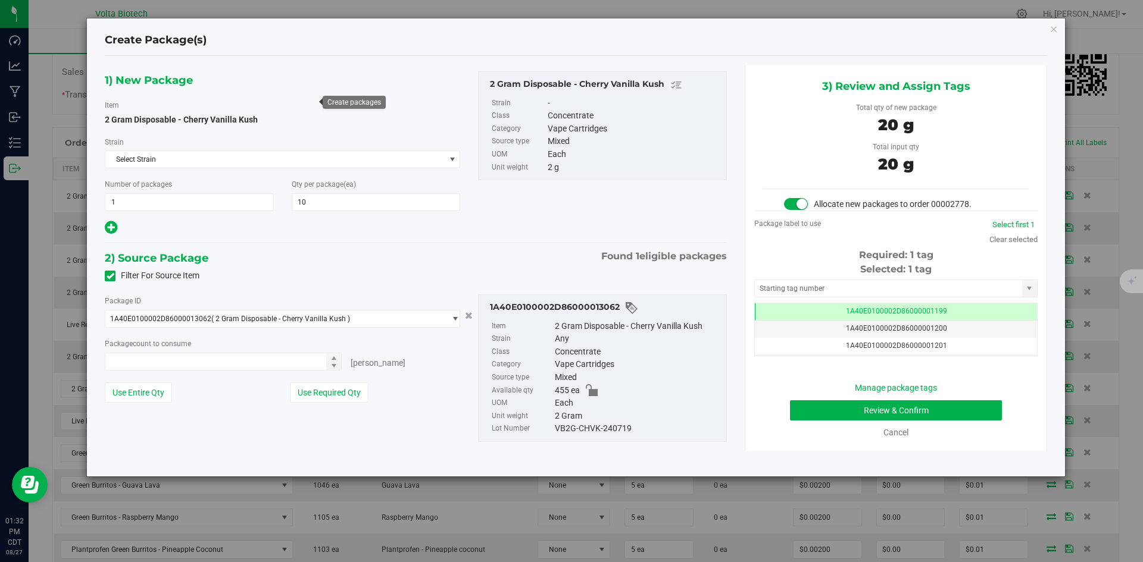
type input "10 ea"
click at [931, 286] on input "text" at bounding box center [888, 288] width 267 height 17
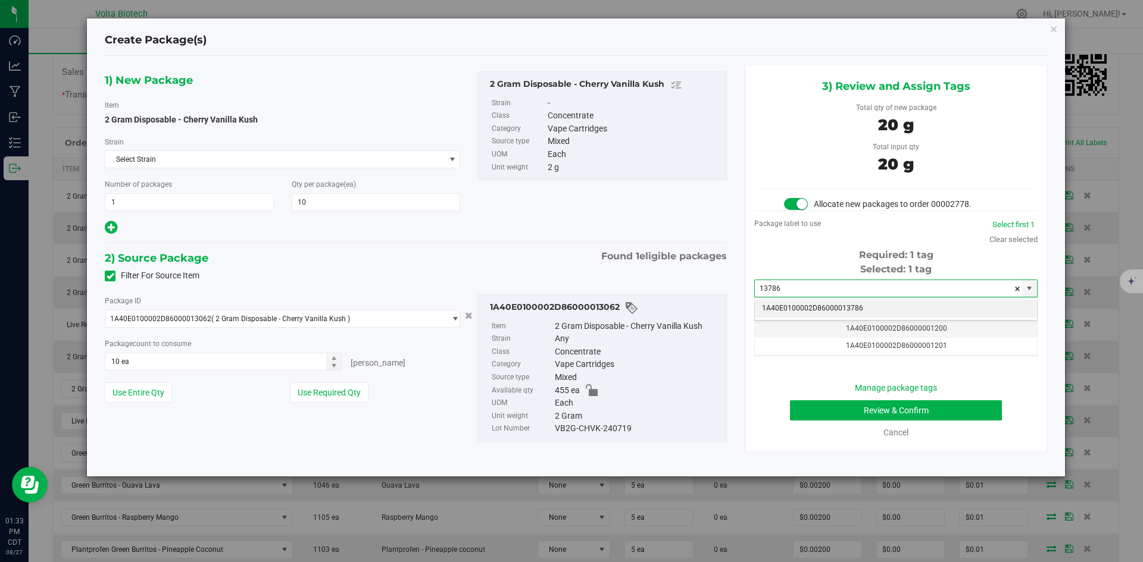
click at [893, 309] on li "1A40E0100002D86000013786" at bounding box center [896, 309] width 282 height 18
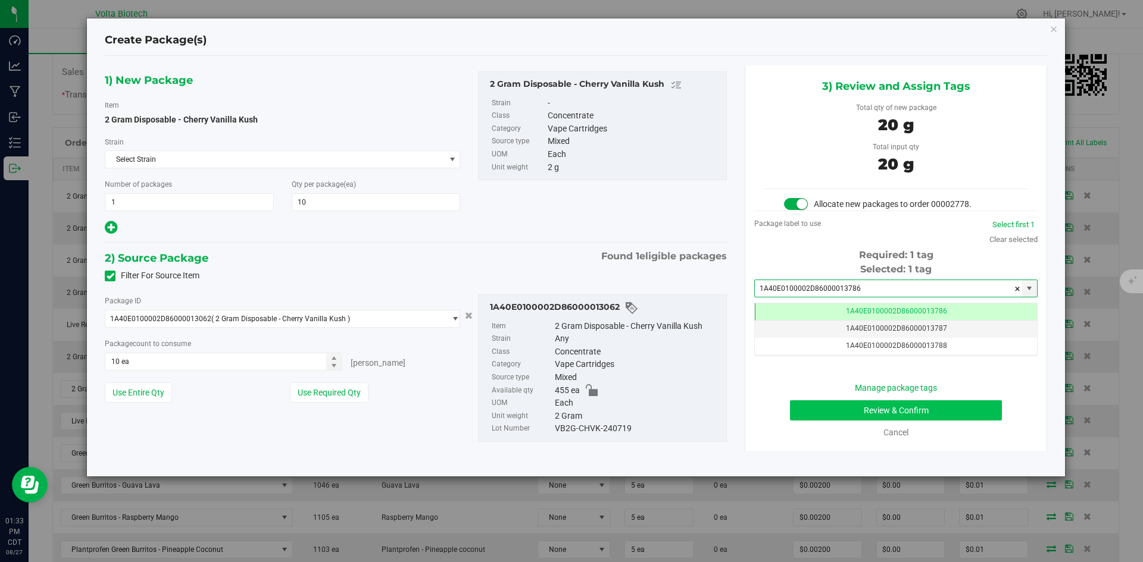
type input "1A40E0100002D86000013786"
click at [914, 407] on button "Review & Confirm" at bounding box center [896, 411] width 212 height 20
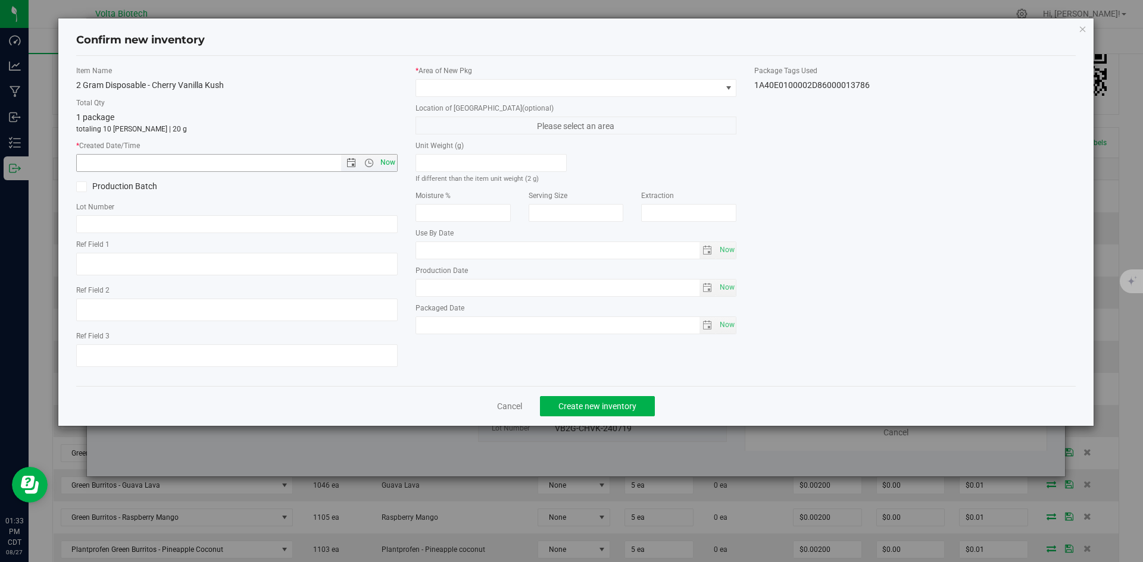
click at [387, 165] on span "Now" at bounding box center [387, 162] width 20 height 17
type input "[DATE] 1:33 PM"
click at [655, 92] on span at bounding box center [568, 88] width 305 height 17
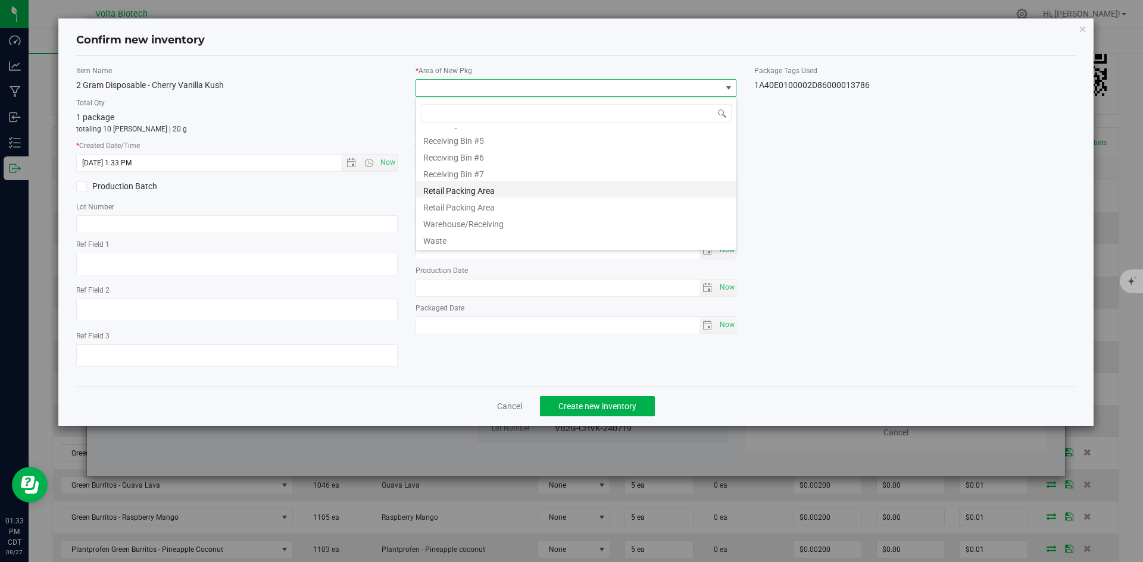
click at [526, 192] on li "Retail Packing Area" at bounding box center [576, 189] width 320 height 17
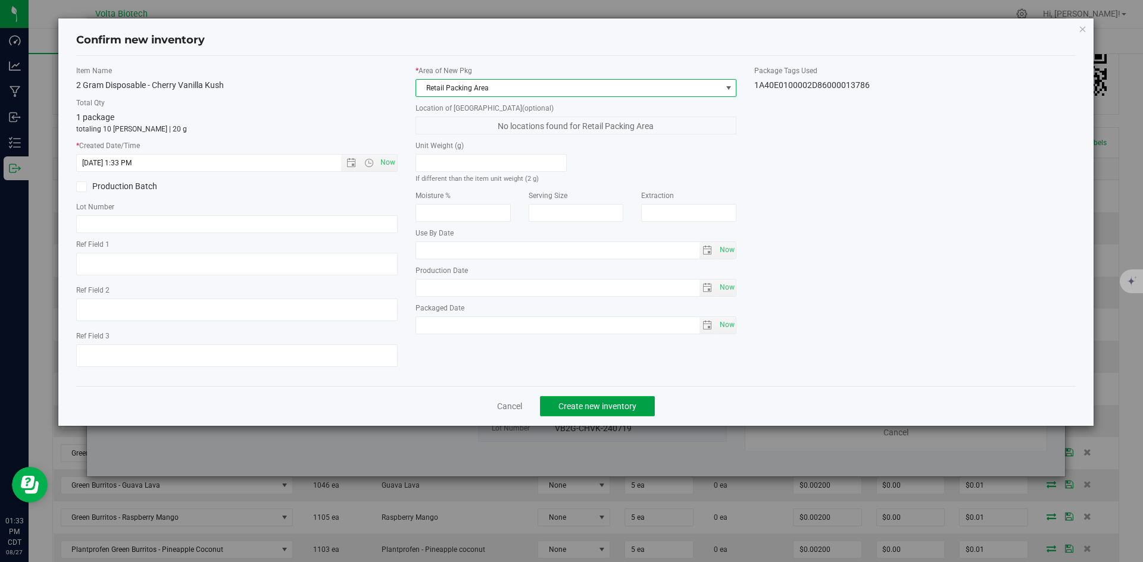
click at [589, 402] on span "Create new inventory" at bounding box center [597, 407] width 78 height 10
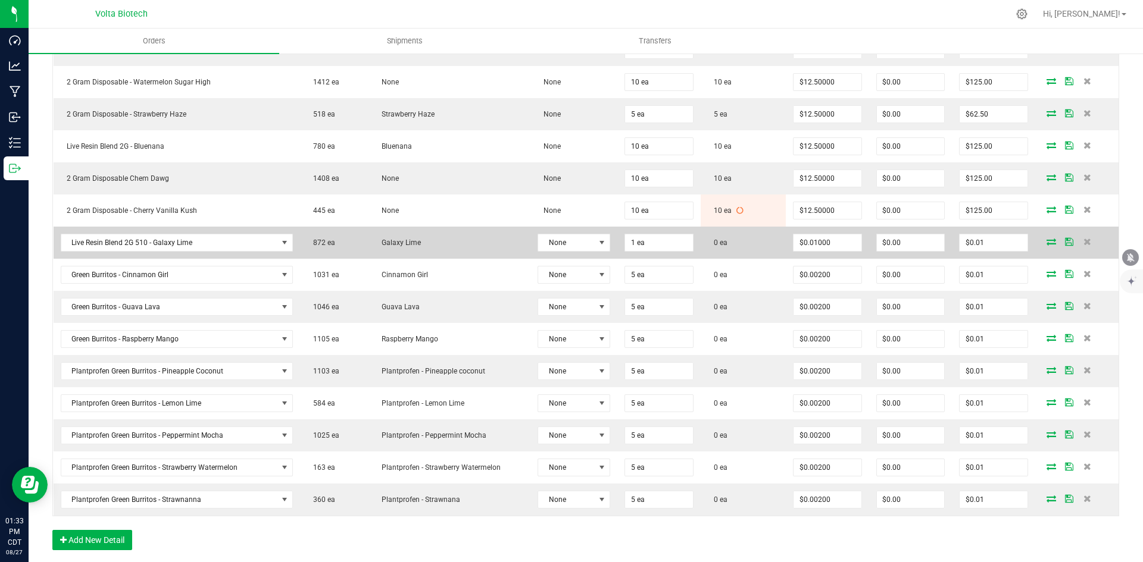
click at [1045, 247] on td at bounding box center [1076, 243] width 83 height 32
click at [1046, 242] on icon at bounding box center [1051, 241] width 10 height 7
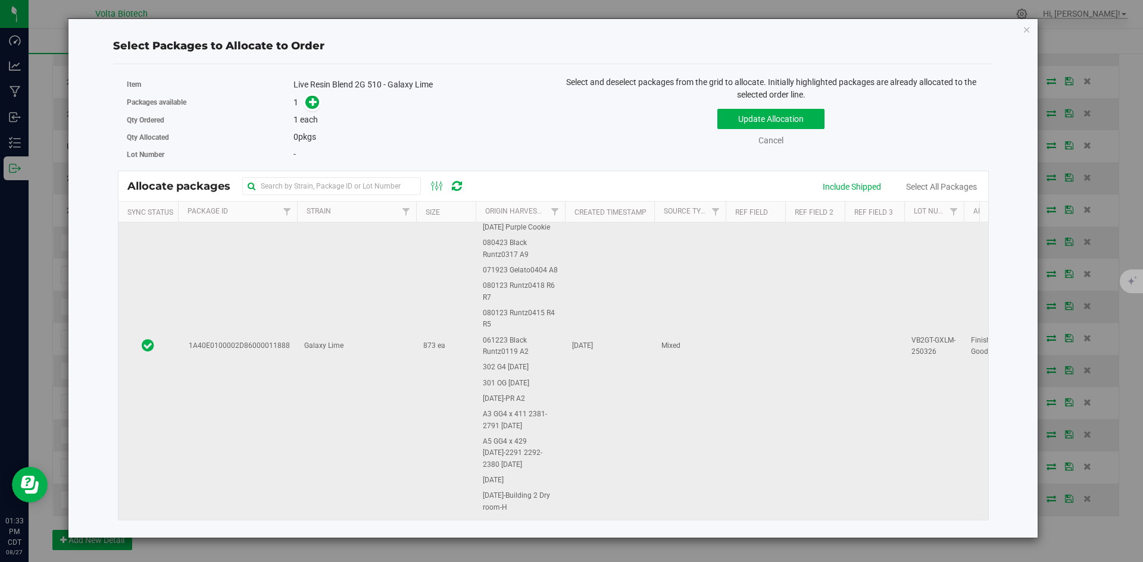
click at [292, 338] on td "1A40E0100002D86000011888" at bounding box center [237, 346] width 119 height 843
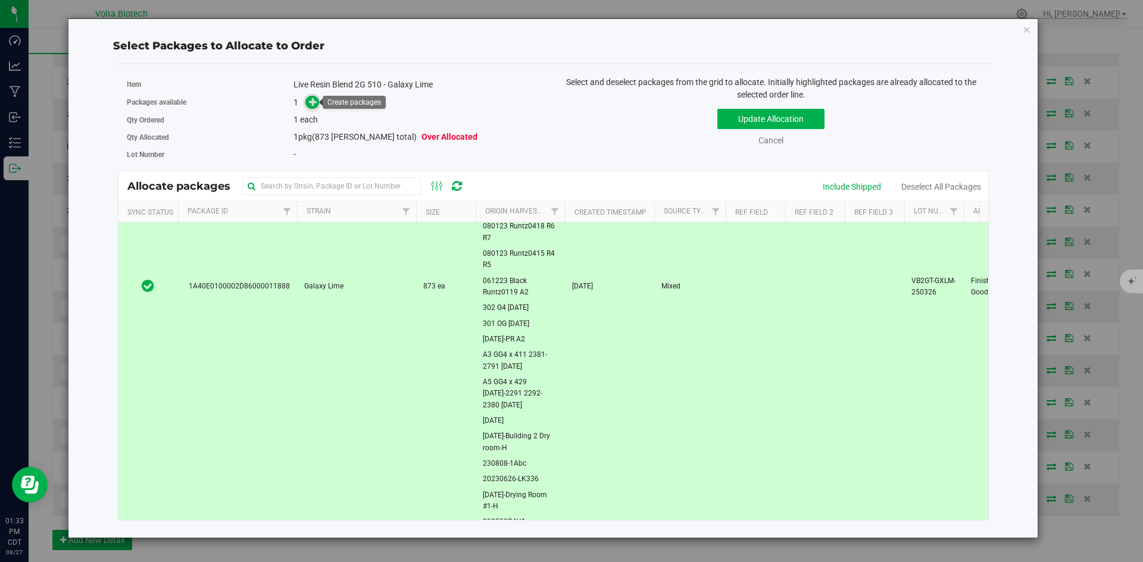
click at [308, 99] on span at bounding box center [312, 102] width 14 height 14
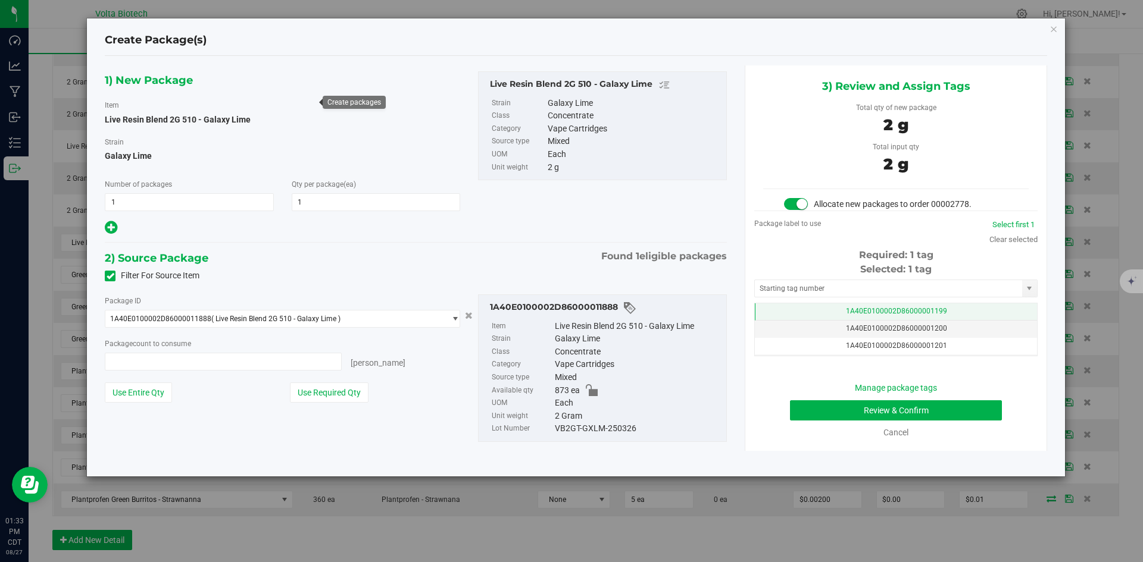
type input "1 ea"
click at [914, 286] on input "text" at bounding box center [888, 288] width 267 height 17
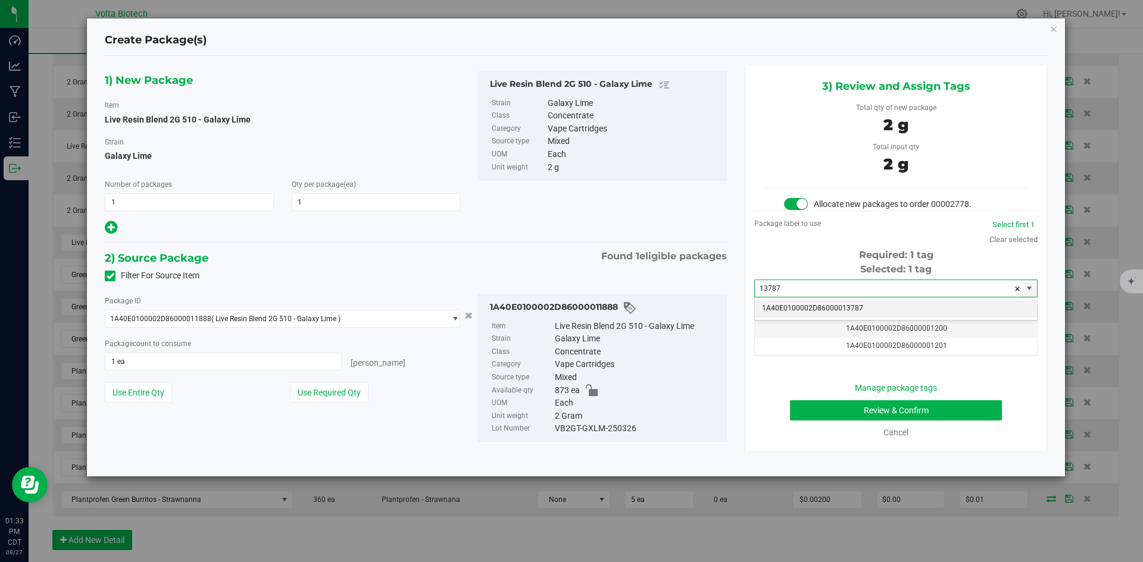
click at [902, 308] on li "1A40E0100002D86000013787" at bounding box center [896, 309] width 282 height 18
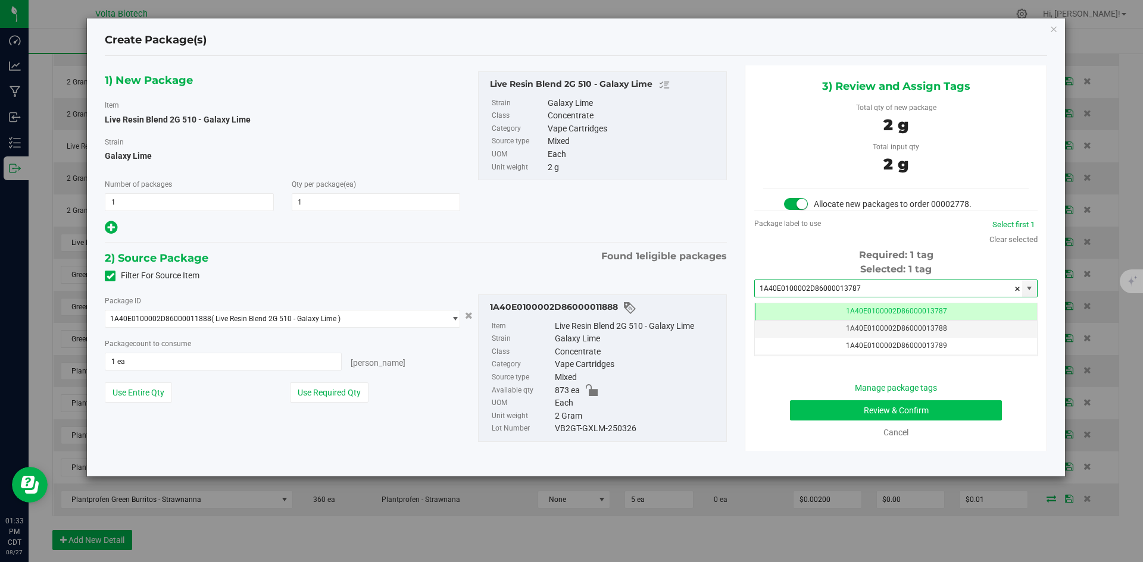
type input "1A40E0100002D86000013787"
click at [947, 403] on button "Review & Confirm" at bounding box center [896, 411] width 212 height 20
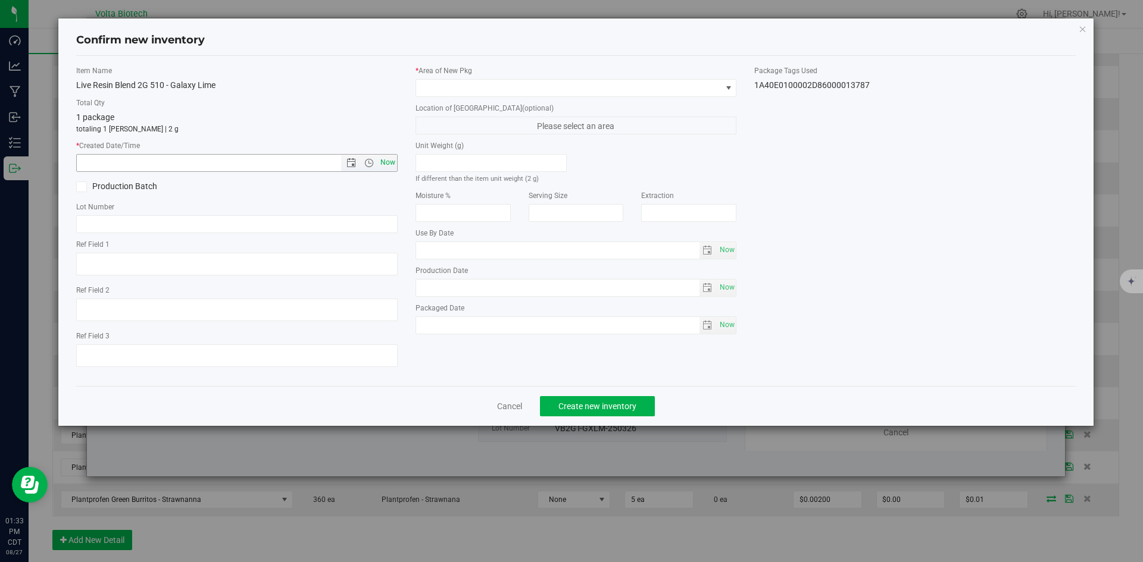
click at [392, 162] on span "Now" at bounding box center [387, 162] width 20 height 17
type input "[DATE] 1:33 PM"
click at [523, 77] on div "* Area of [GEOGRAPHIC_DATA]" at bounding box center [575, 81] width 321 height 32
click at [527, 90] on span at bounding box center [568, 88] width 305 height 17
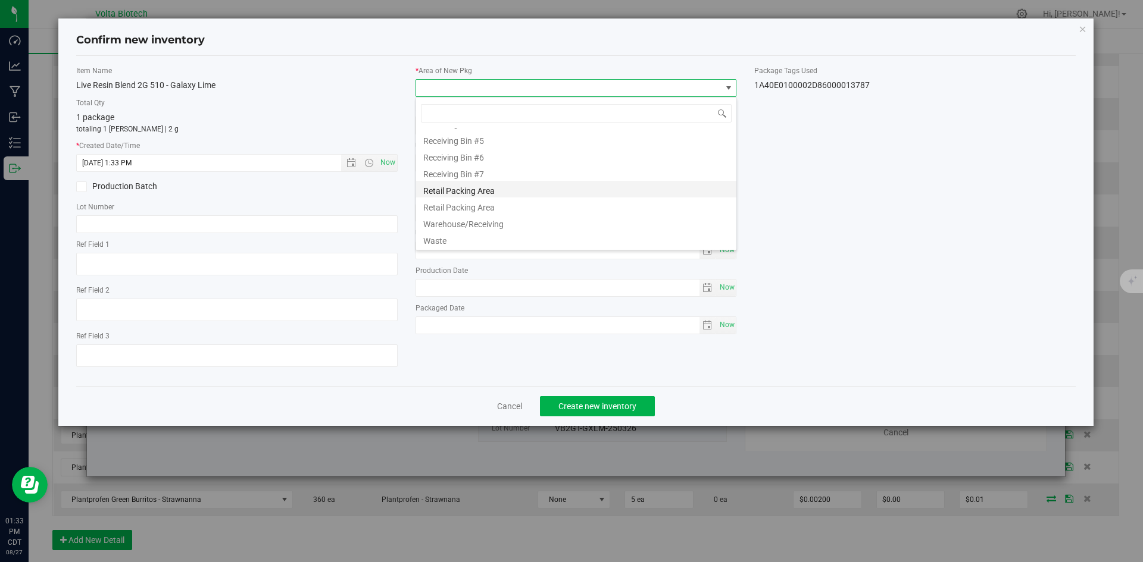
click at [512, 185] on li "Retail Packing Area" at bounding box center [576, 189] width 320 height 17
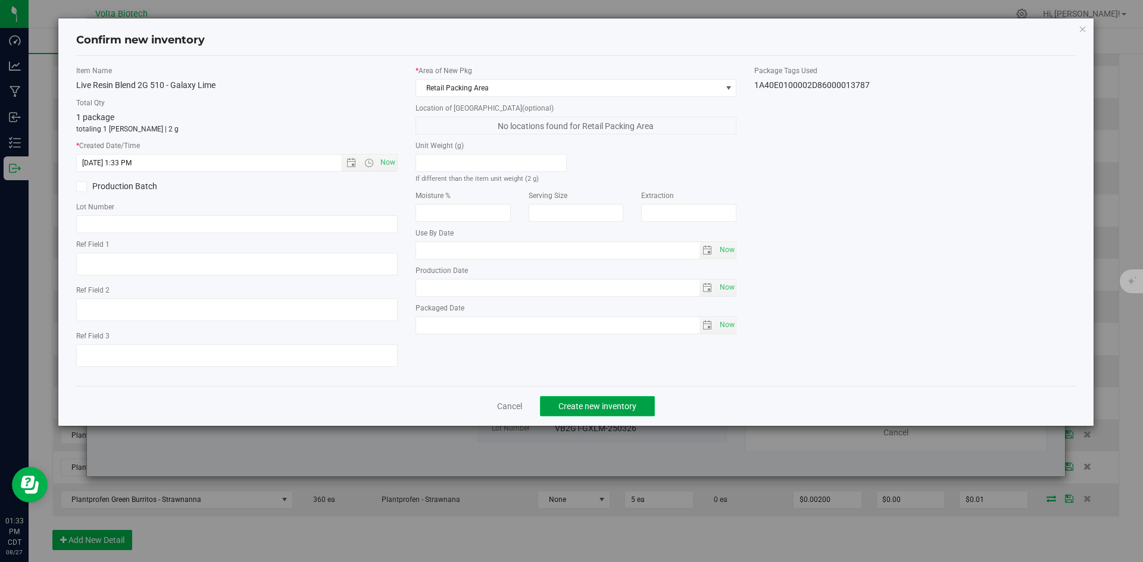
click at [615, 407] on span "Create new inventory" at bounding box center [597, 407] width 78 height 10
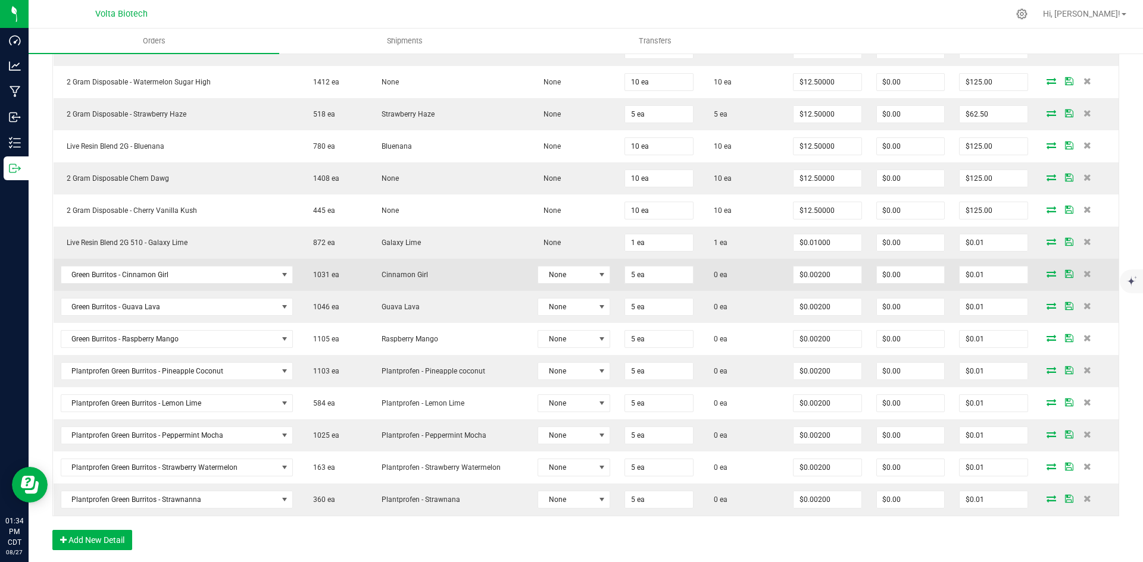
click at [1046, 273] on icon at bounding box center [1051, 273] width 10 height 7
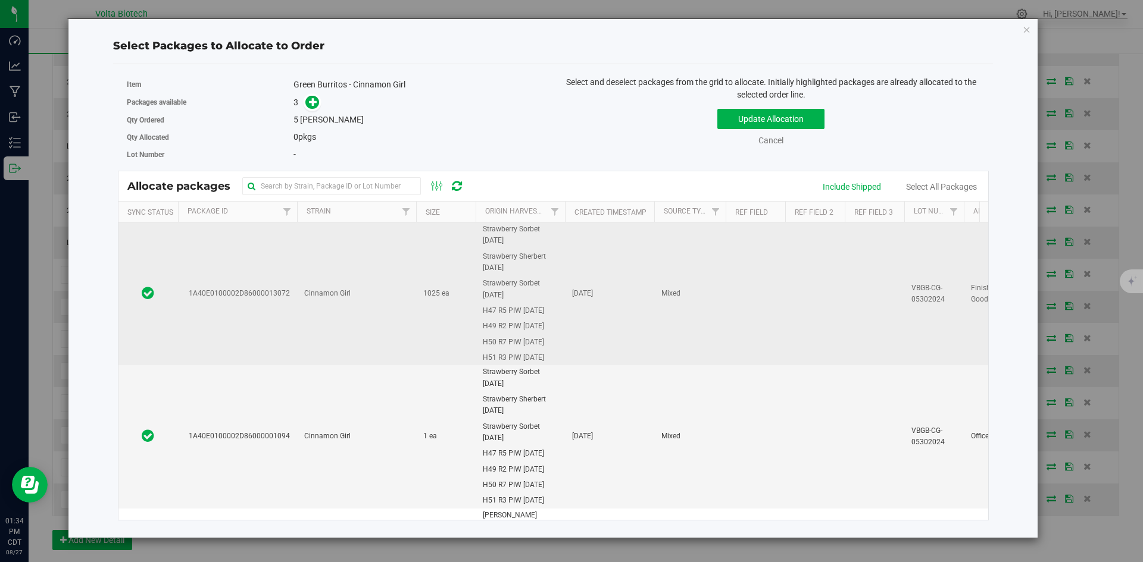
click at [339, 301] on td "Cinnamon Girl" at bounding box center [356, 294] width 119 height 143
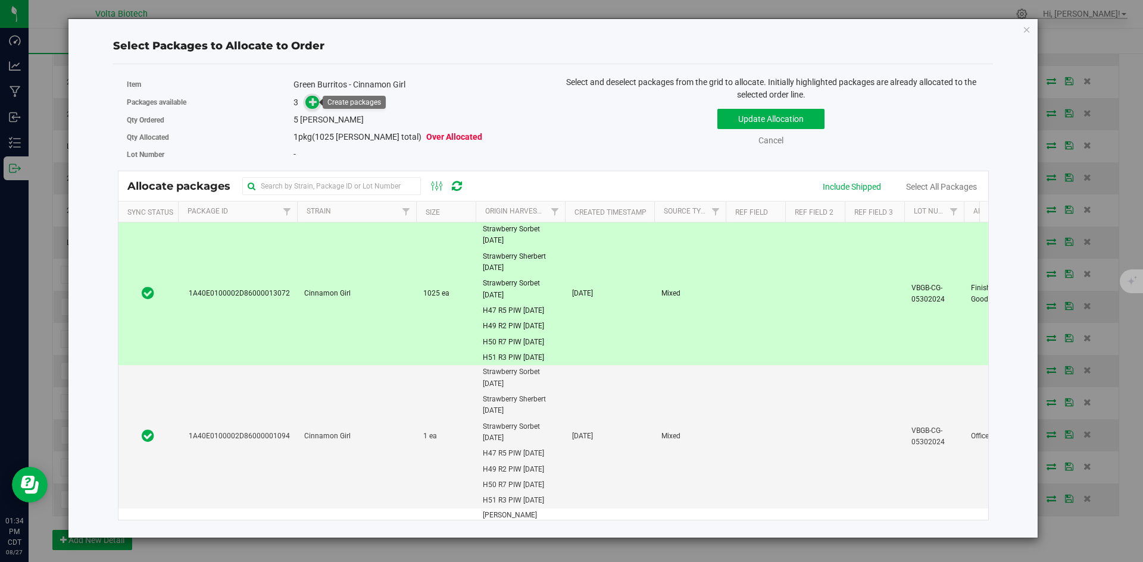
click at [315, 105] on icon at bounding box center [313, 102] width 8 height 8
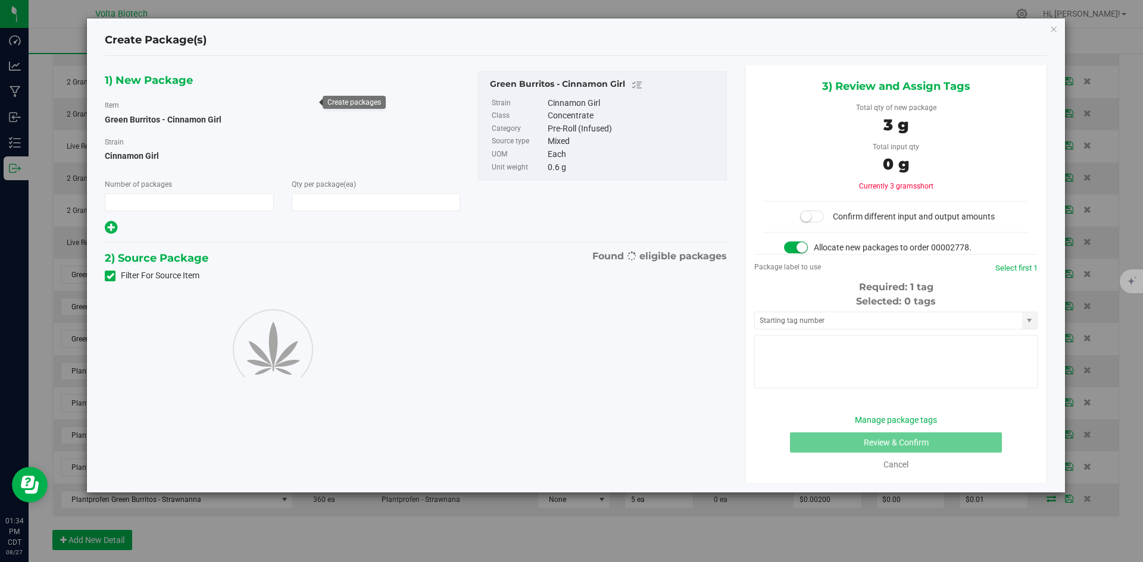
type input "1"
type input "5"
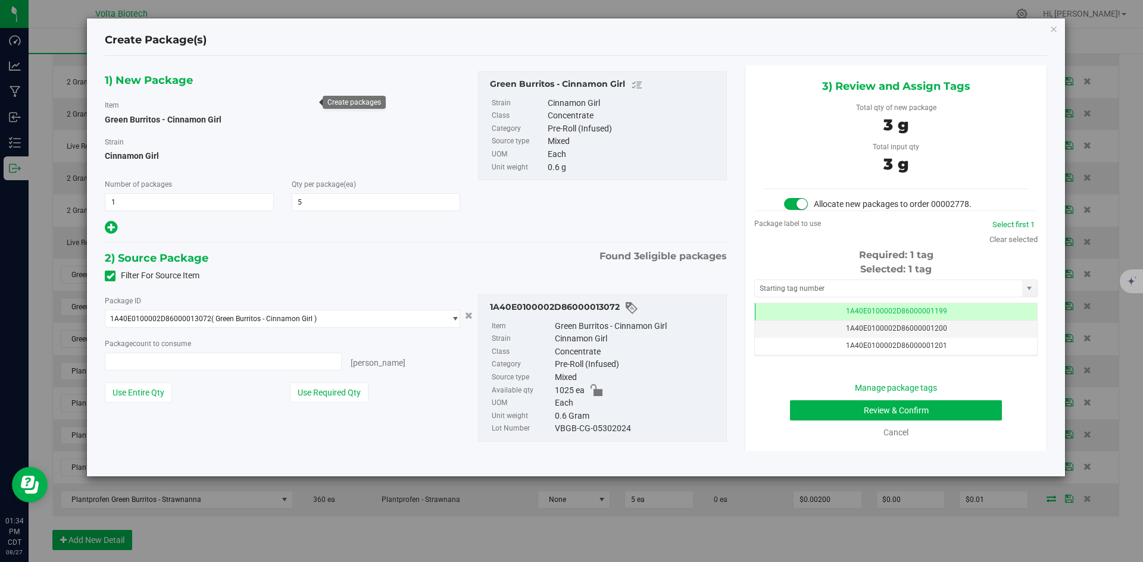
type input "5 ea"
click at [902, 285] on input "text" at bounding box center [888, 288] width 267 height 17
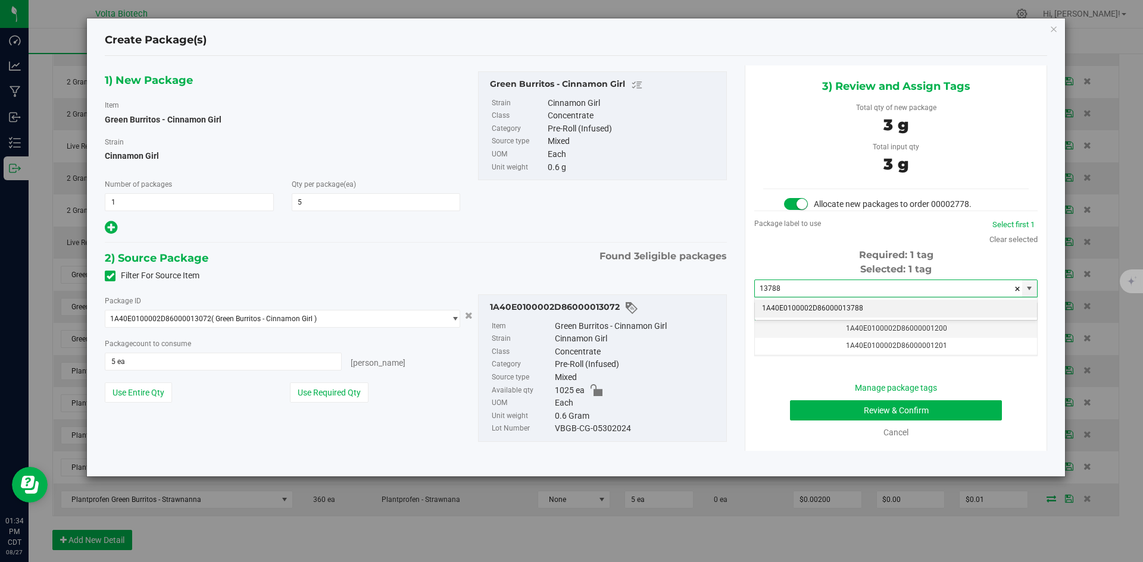
click at [898, 311] on li "1A40E0100002D86000013788" at bounding box center [896, 309] width 282 height 18
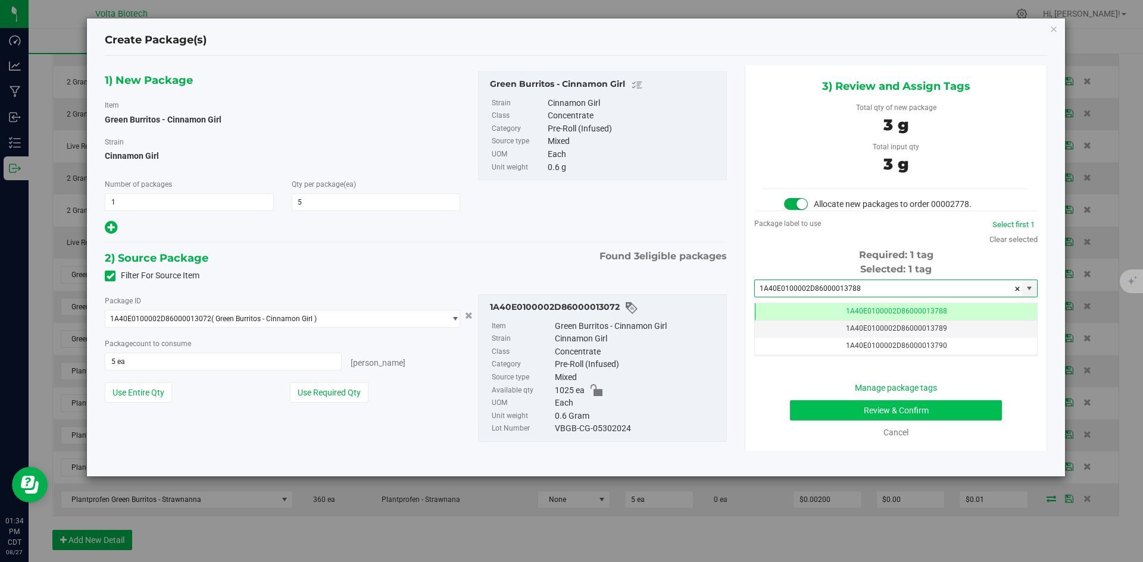
type input "1A40E0100002D86000013788"
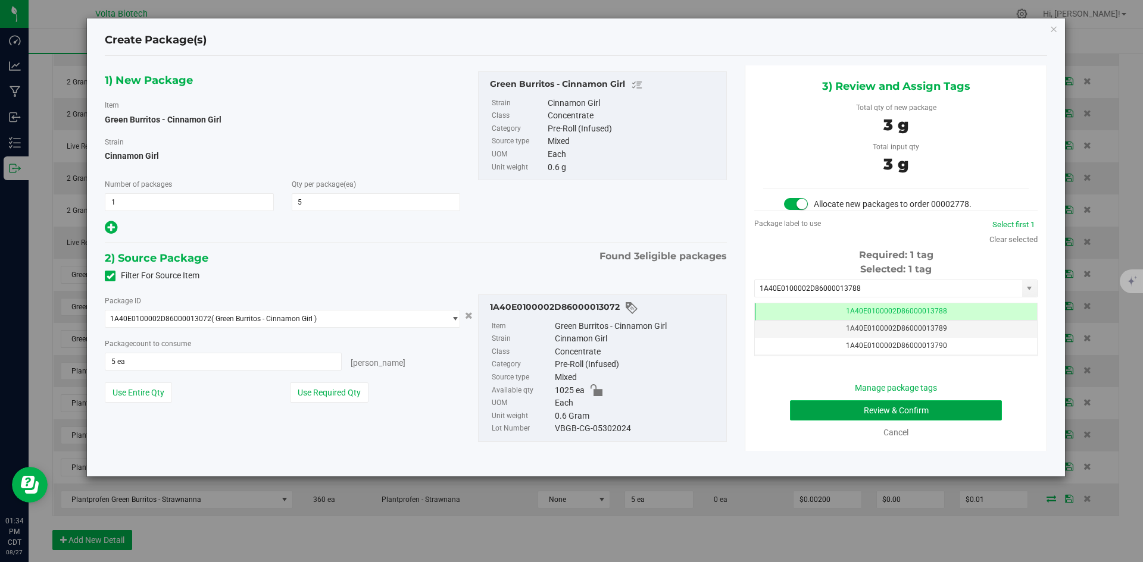
click at [914, 412] on button "Review & Confirm" at bounding box center [896, 411] width 212 height 20
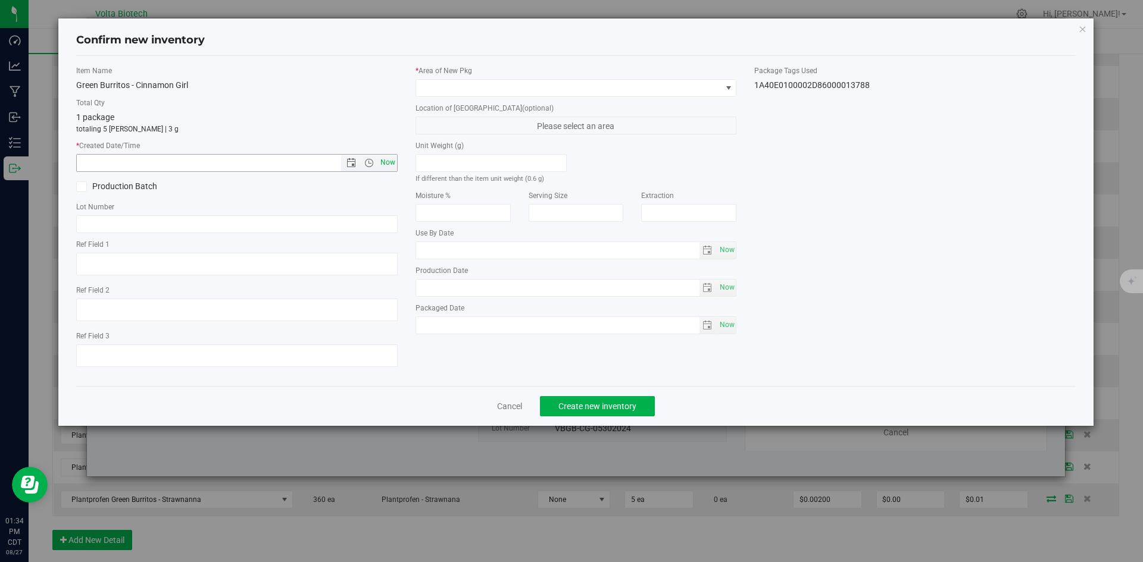
click at [386, 158] on span "Now" at bounding box center [387, 162] width 20 height 17
type input "[DATE] 1:34 PM"
click at [574, 87] on span at bounding box center [568, 88] width 305 height 17
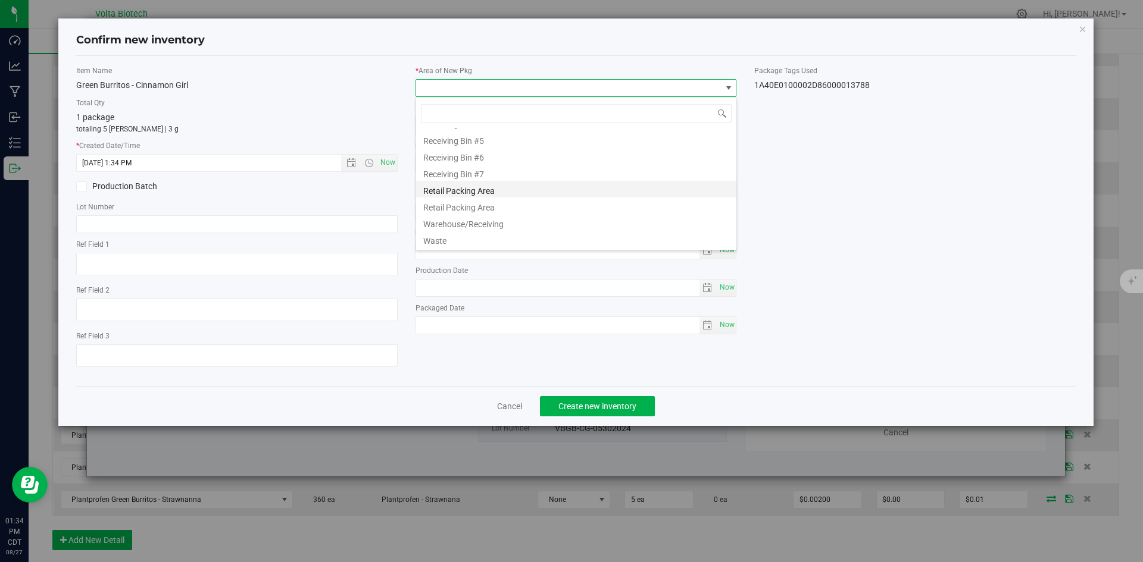
click at [560, 195] on li "Retail Packing Area" at bounding box center [576, 189] width 320 height 17
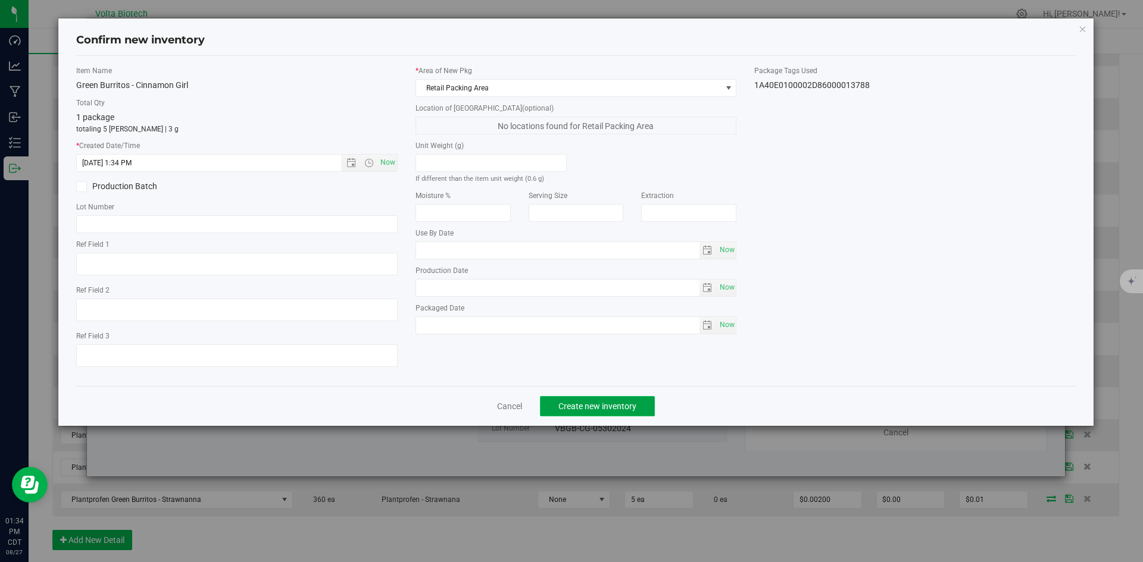
click at [626, 405] on span "Create new inventory" at bounding box center [597, 407] width 78 height 10
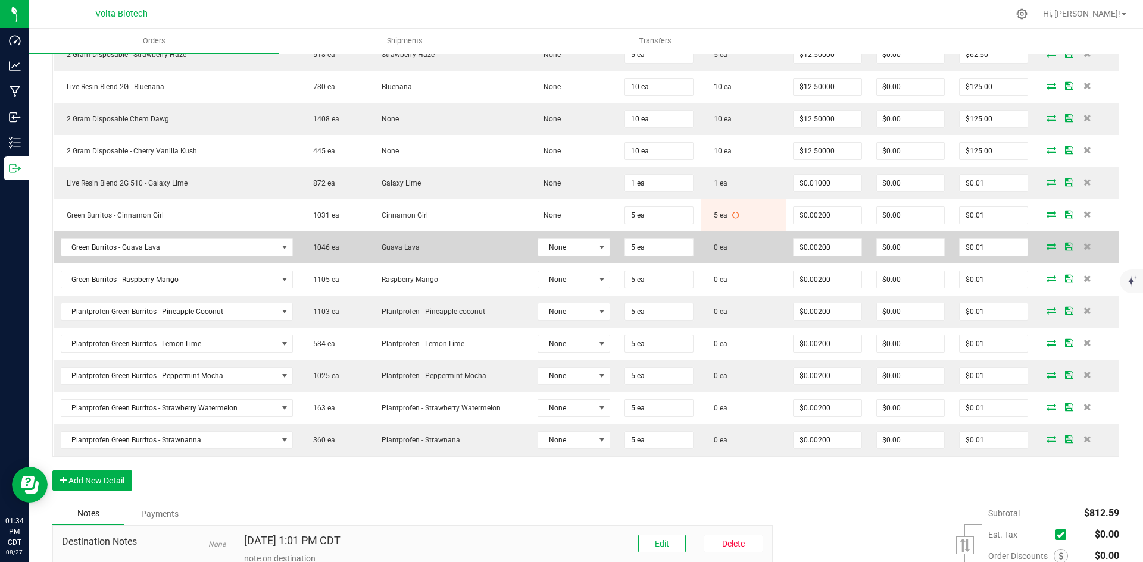
click at [1046, 248] on icon at bounding box center [1051, 246] width 10 height 7
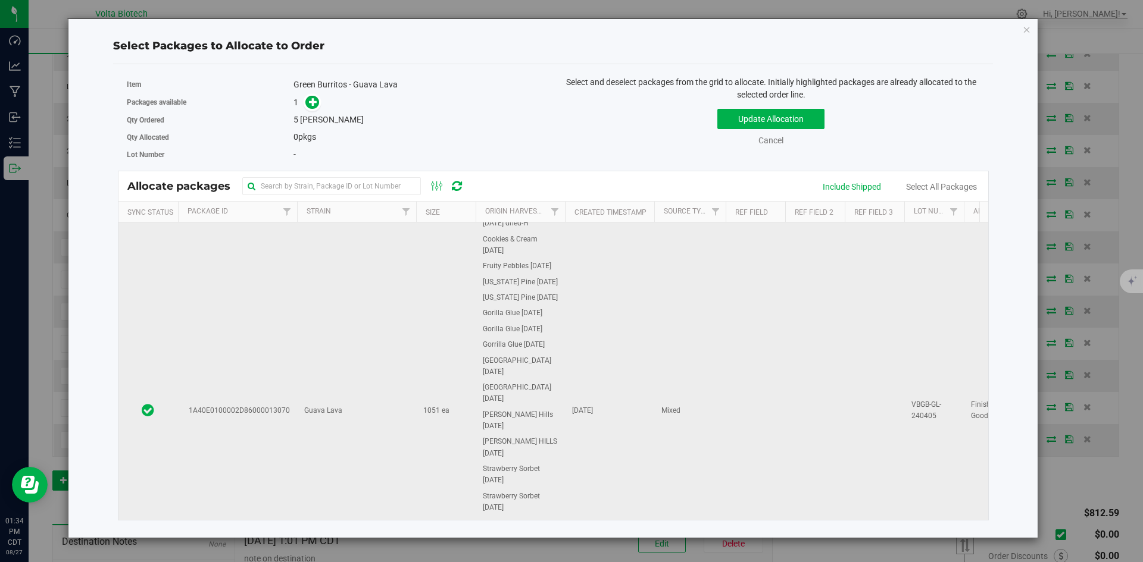
click at [295, 371] on td "1A40E0100002D86000013070" at bounding box center [237, 411] width 119 height 388
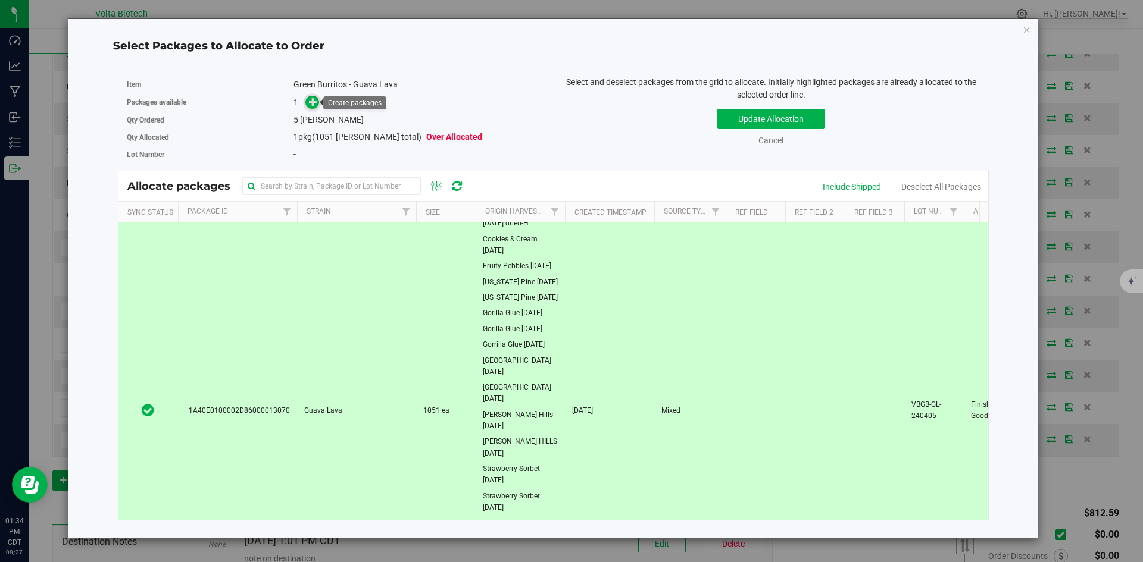
click at [308, 104] on span at bounding box center [312, 102] width 14 height 14
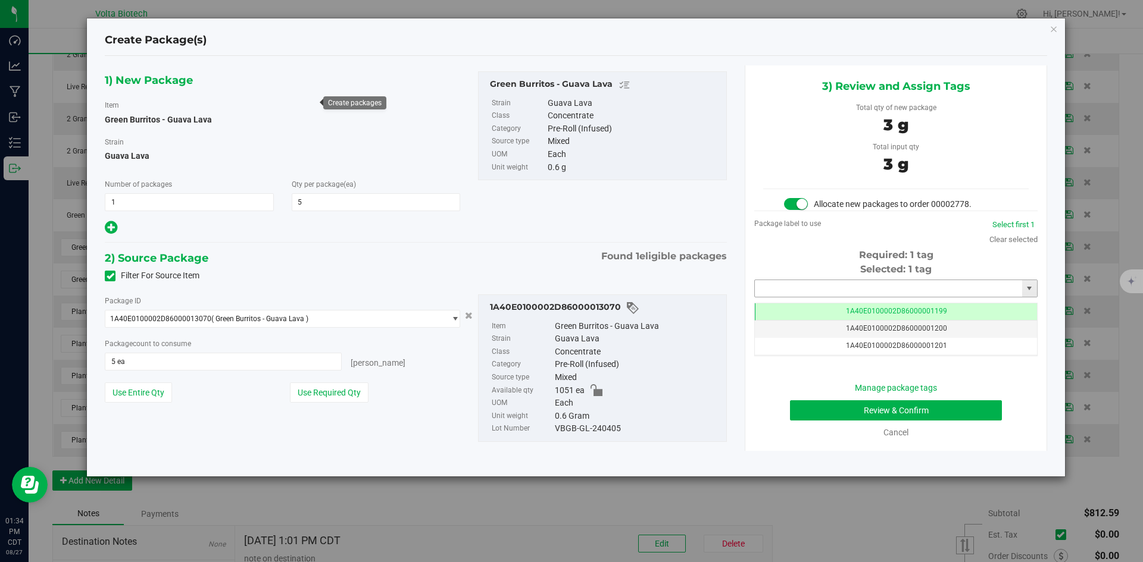
click at [823, 289] on input "text" at bounding box center [888, 288] width 267 height 17
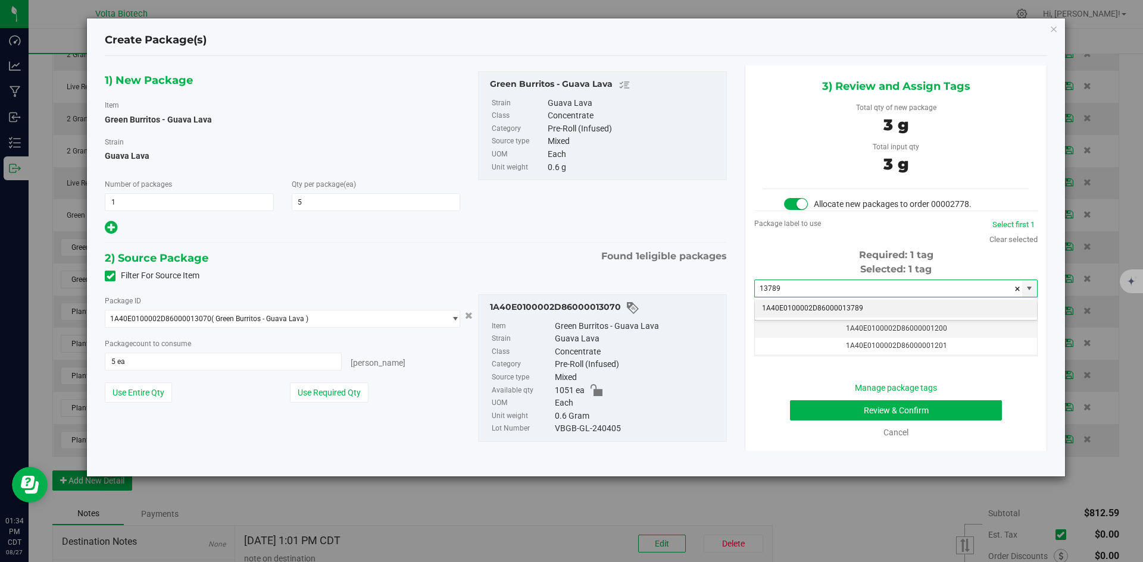
click at [841, 305] on li "1A40E0100002D86000013789" at bounding box center [896, 309] width 282 height 18
type input "1A40E0100002D86000013789"
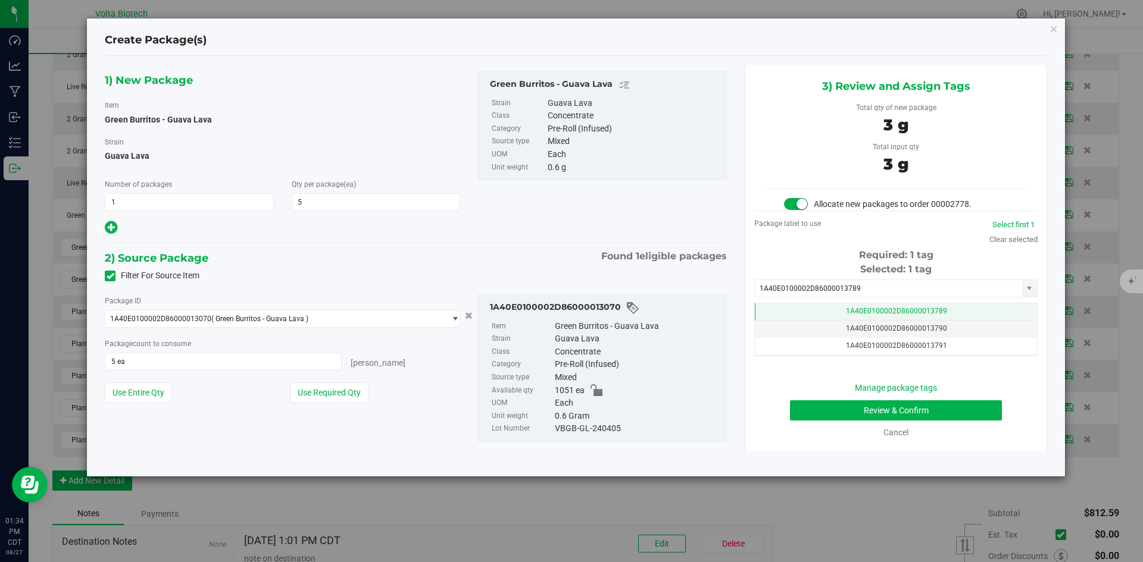
click at [868, 306] on td "1A40E0100002D86000013789" at bounding box center [896, 312] width 282 height 17
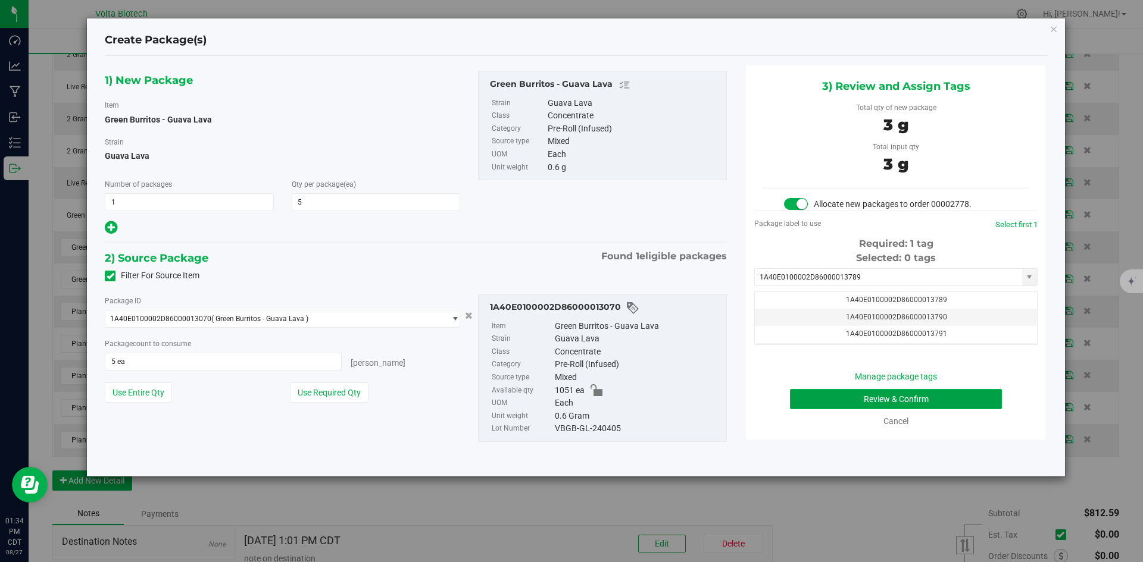
click at [897, 394] on button "Review & Confirm" at bounding box center [896, 399] width 212 height 20
click at [905, 305] on td "1A40E0100002D86000013789" at bounding box center [896, 300] width 282 height 17
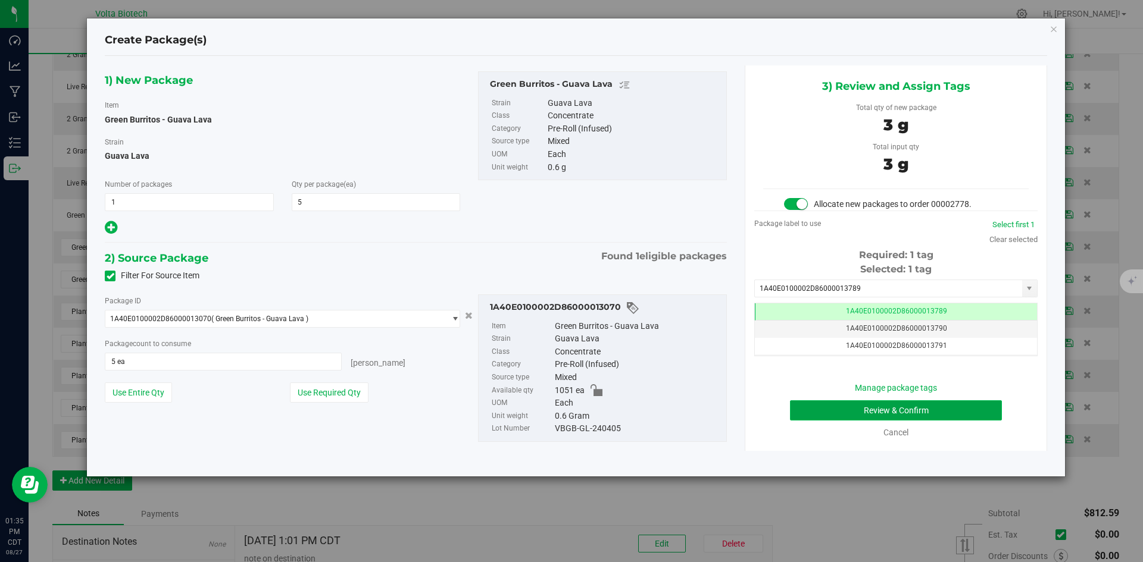
click at [918, 404] on button "Review & Confirm" at bounding box center [896, 411] width 212 height 20
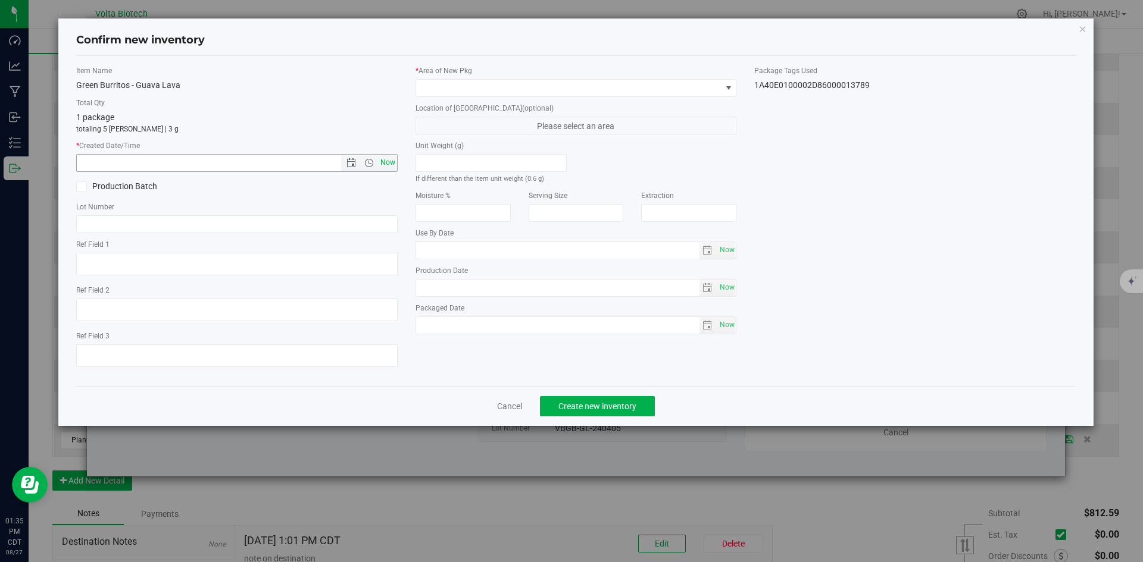
click at [383, 158] on span "Now" at bounding box center [387, 162] width 20 height 17
type input "[DATE] 1:35 PM"
click at [565, 84] on span at bounding box center [568, 88] width 305 height 17
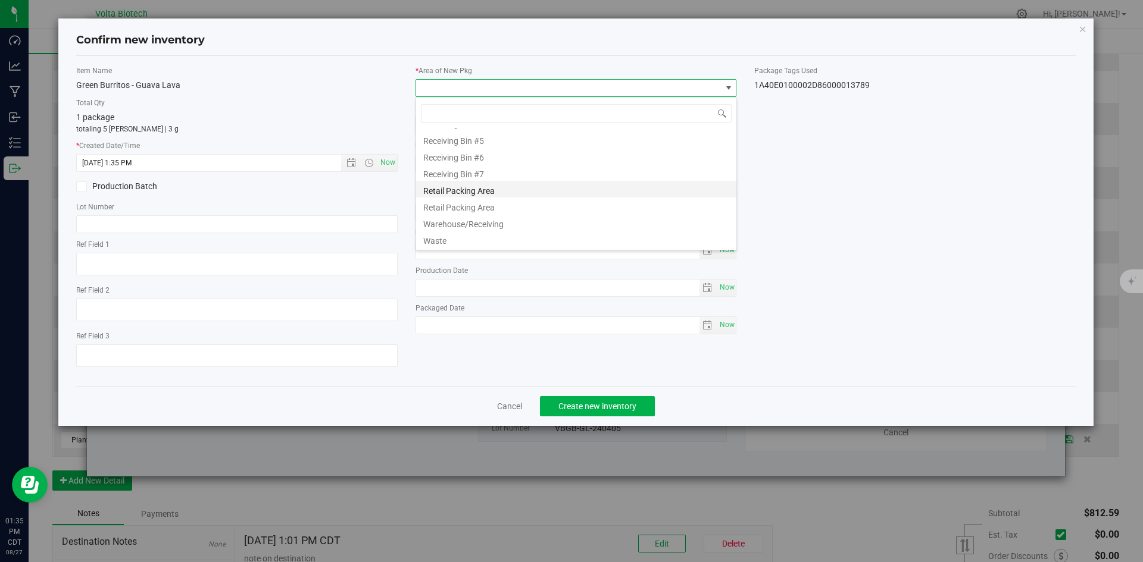
click at [528, 192] on li "Retail Packing Area" at bounding box center [576, 189] width 320 height 17
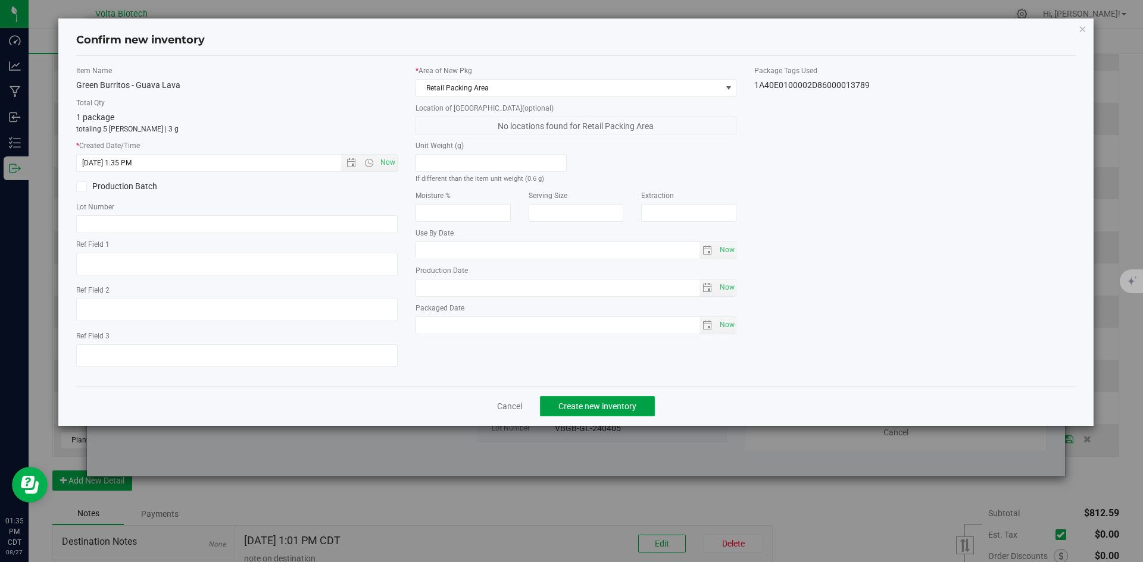
click at [621, 402] on span "Create new inventory" at bounding box center [597, 407] width 78 height 10
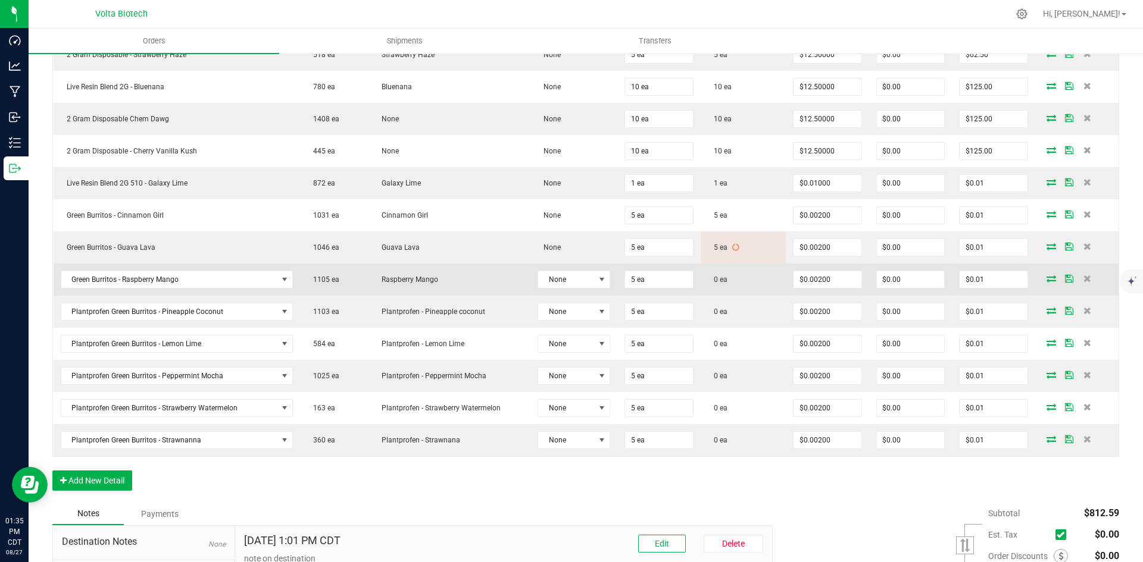
click at [1046, 278] on icon at bounding box center [1051, 278] width 10 height 7
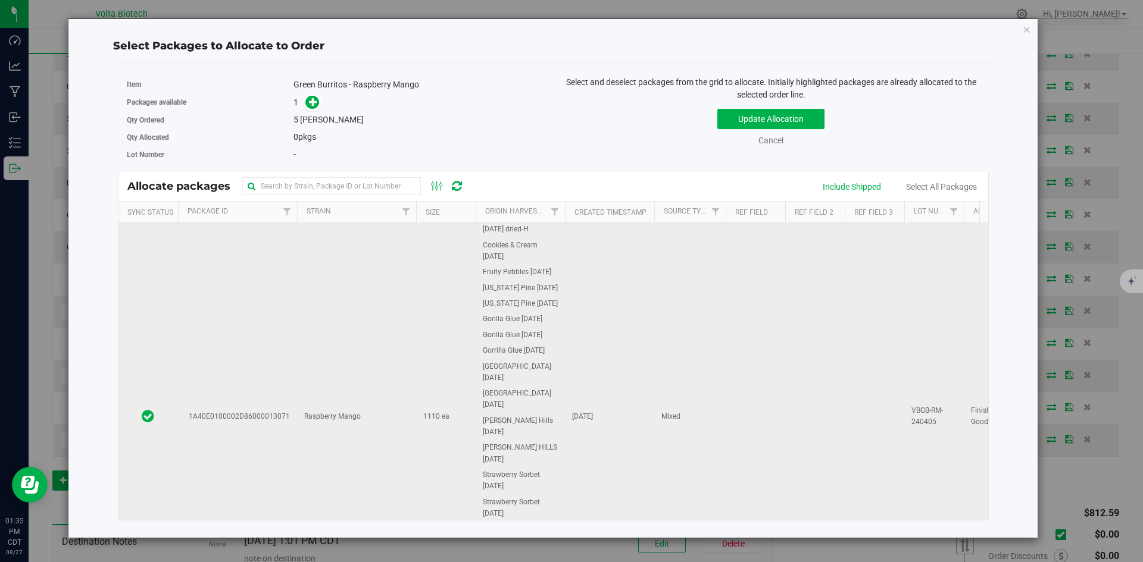
scroll to position [60, 0]
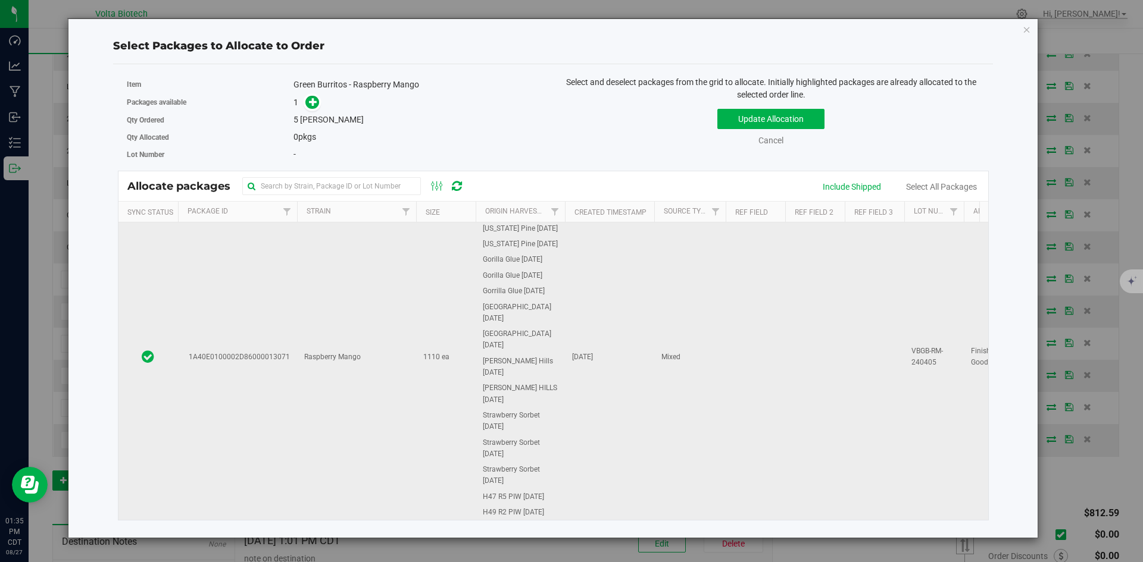
click at [262, 361] on td "1A40E0100002D86000013071" at bounding box center [237, 357] width 119 height 388
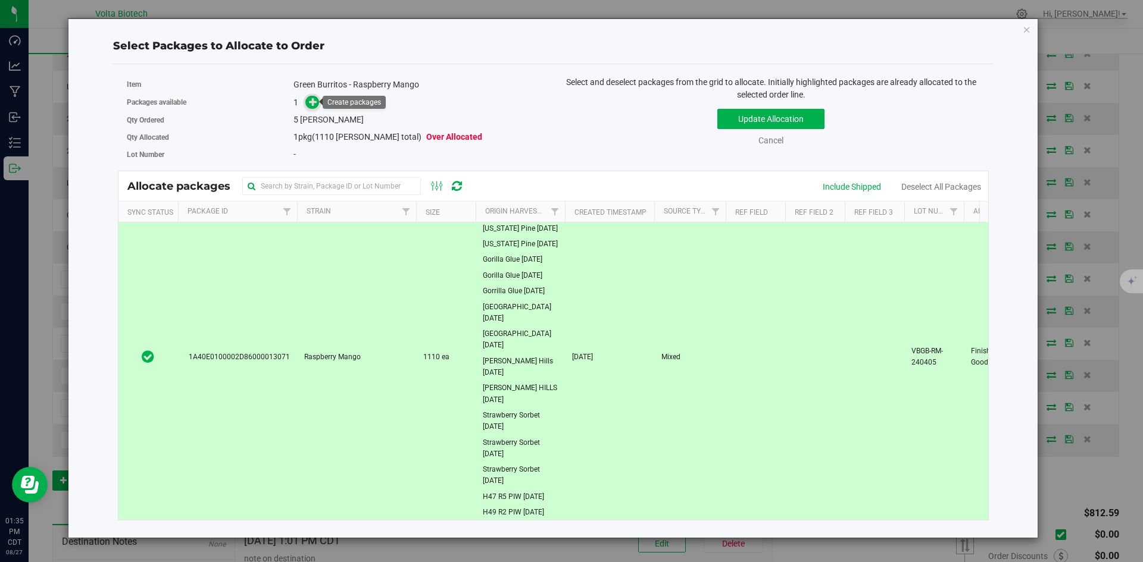
click at [318, 99] on span at bounding box center [312, 102] width 14 height 14
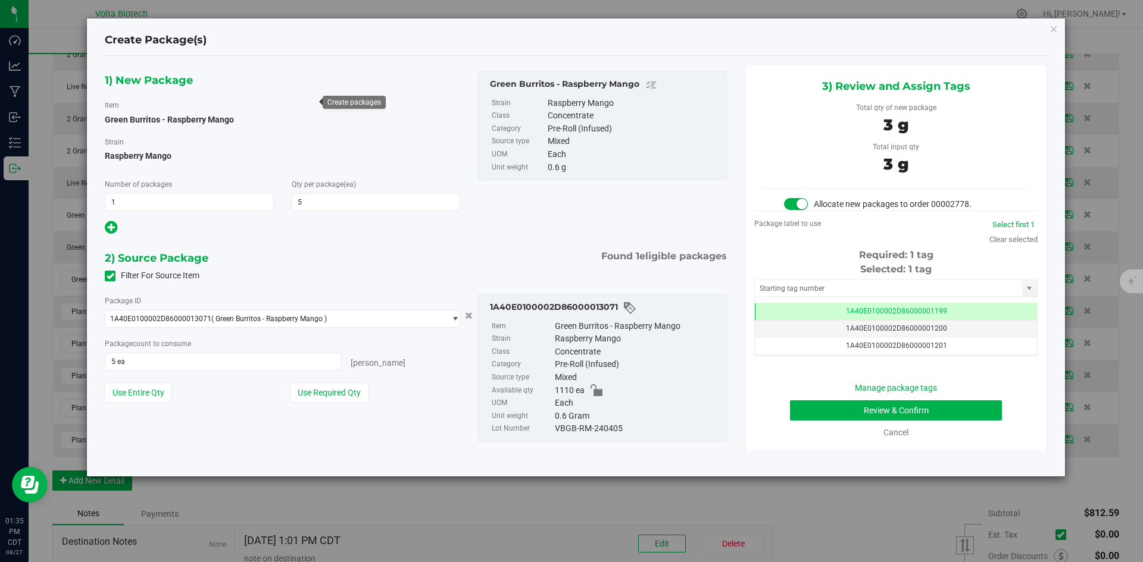
scroll to position [0, -1]
click at [851, 286] on input "text" at bounding box center [888, 288] width 267 height 17
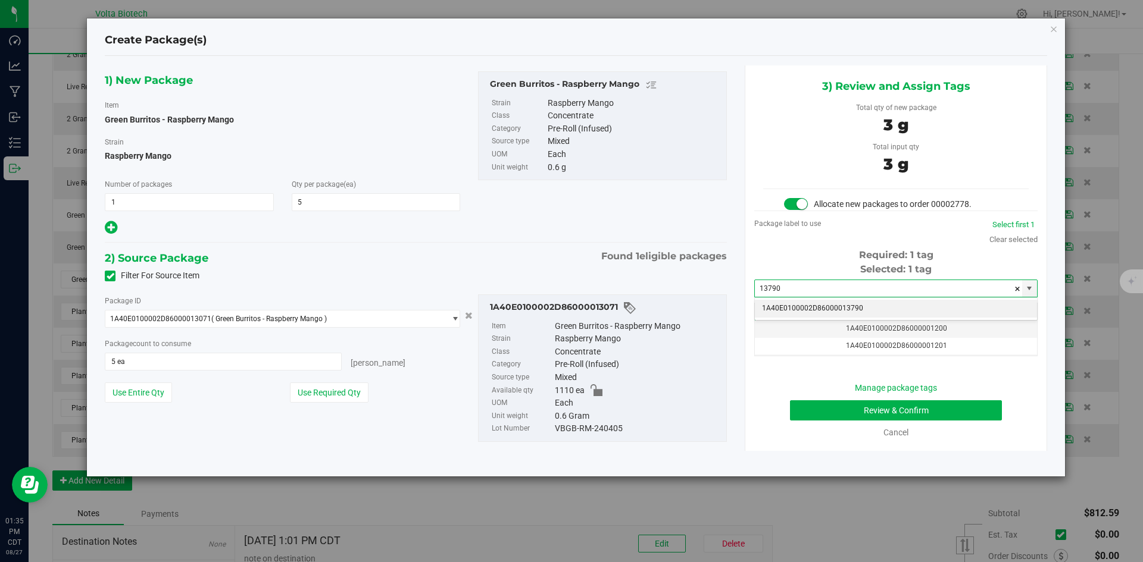
click at [853, 306] on li "1A40E0100002D86000013790" at bounding box center [896, 309] width 282 height 18
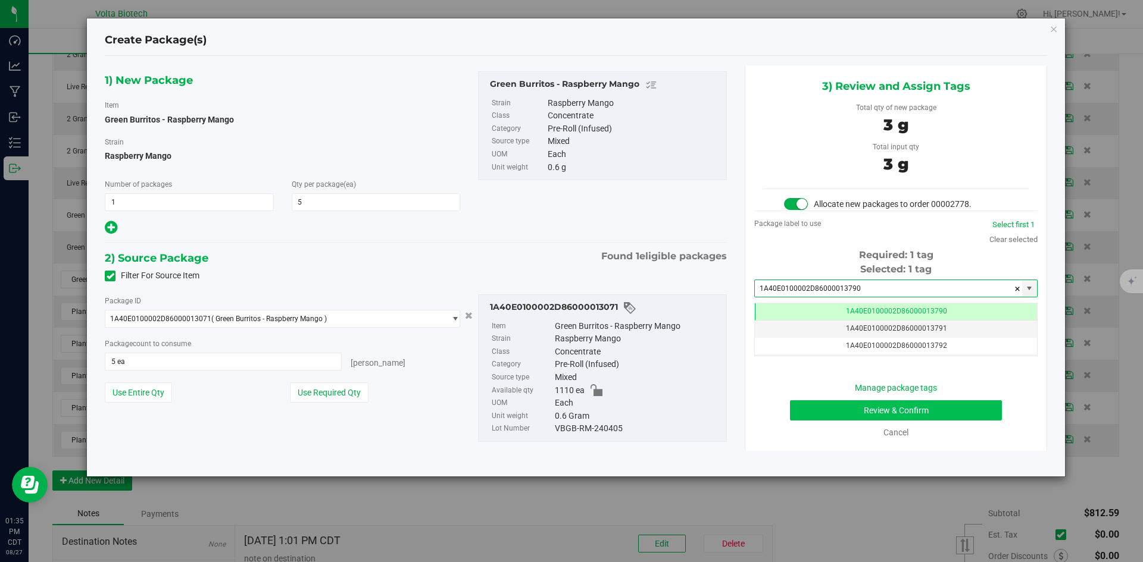
type input "1A40E0100002D86000013790"
click at [915, 409] on button "Review & Confirm" at bounding box center [896, 411] width 212 height 20
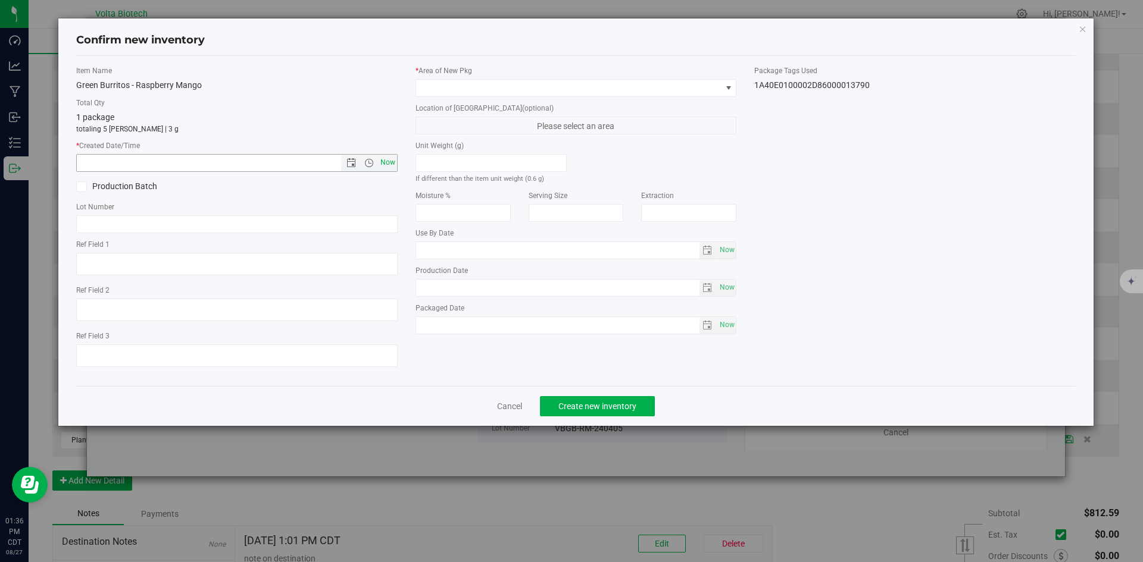
click at [390, 164] on span "Now" at bounding box center [387, 162] width 20 height 17
type input "[DATE] 1:36 PM"
click at [556, 87] on span at bounding box center [568, 88] width 305 height 17
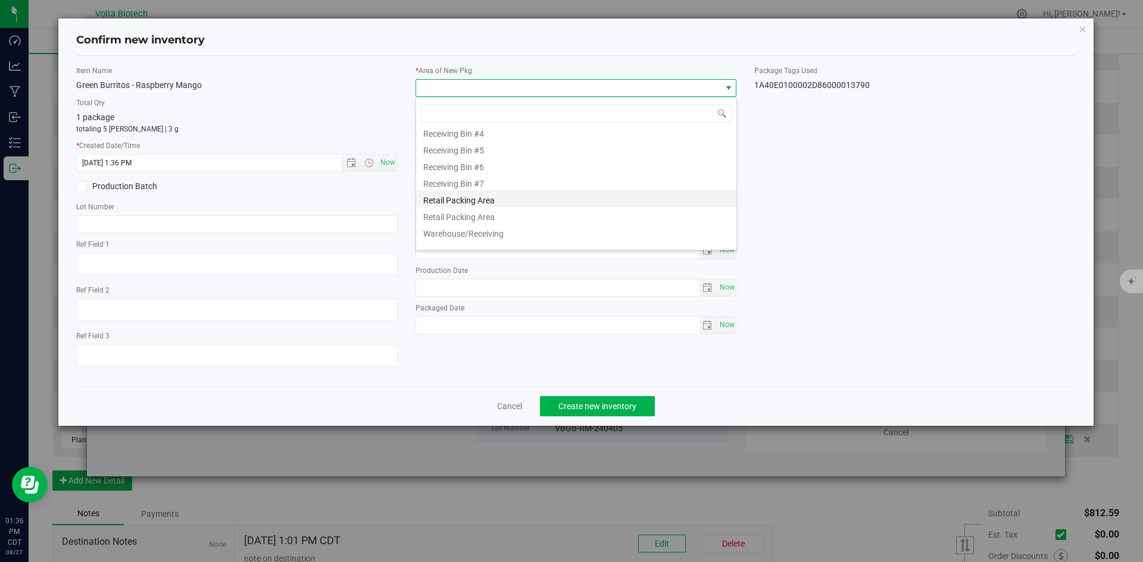
click at [532, 201] on li "Retail Packing Area" at bounding box center [576, 198] width 320 height 17
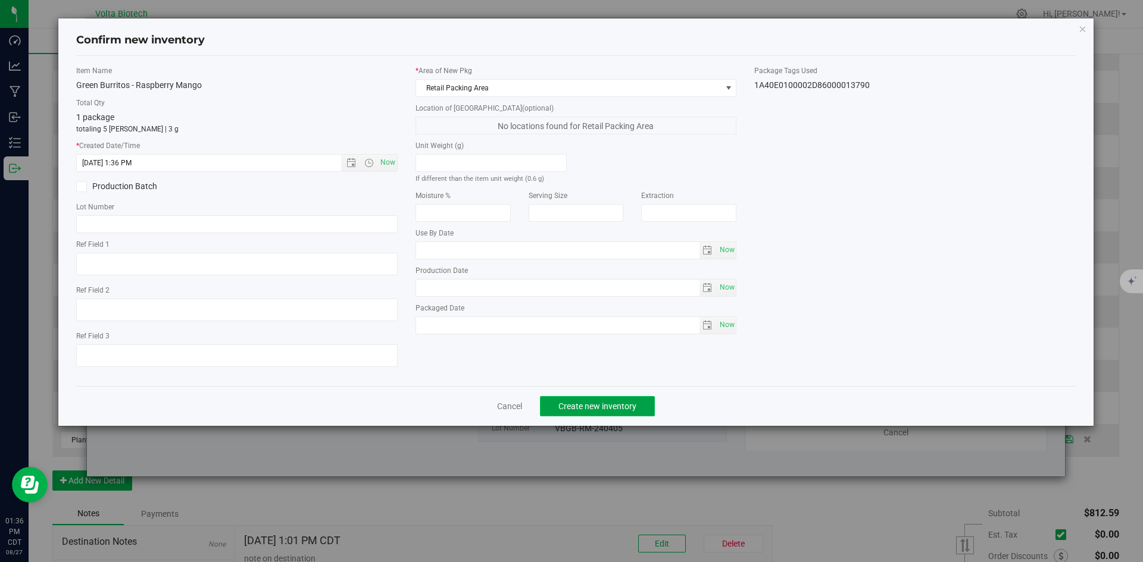
click at [620, 404] on span "Create new inventory" at bounding box center [597, 407] width 78 height 10
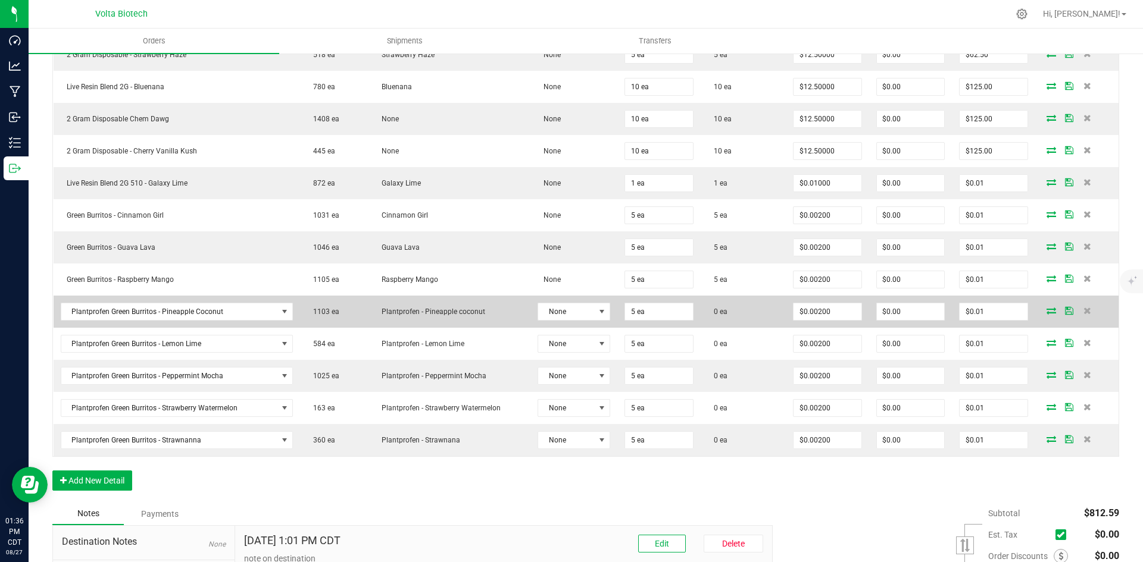
click at [1050, 309] on span at bounding box center [1051, 310] width 18 height 7
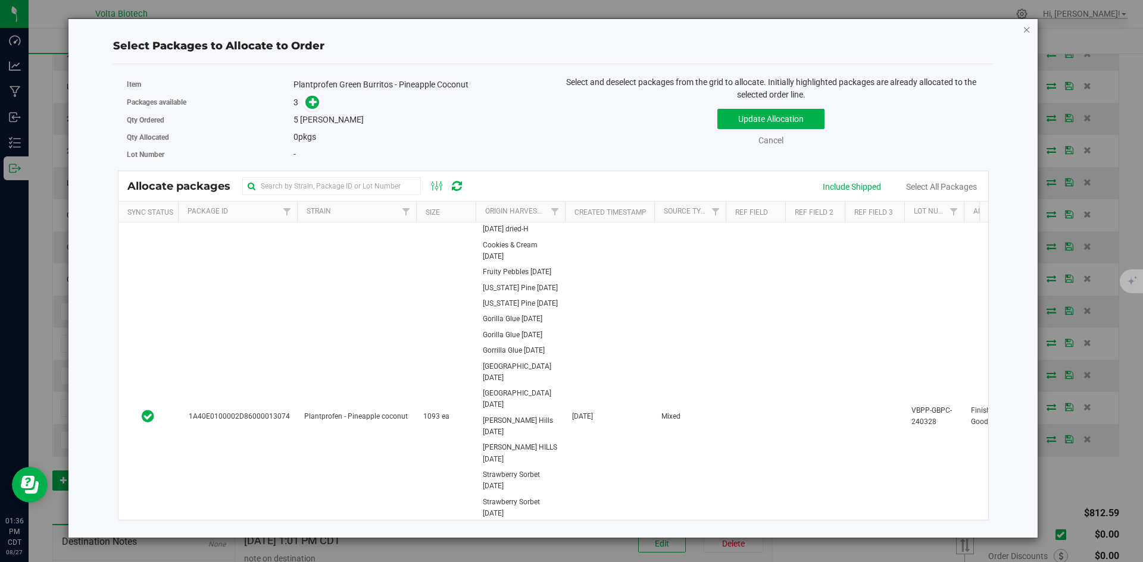
click at [1029, 29] on icon "button" at bounding box center [1027, 29] width 8 height 14
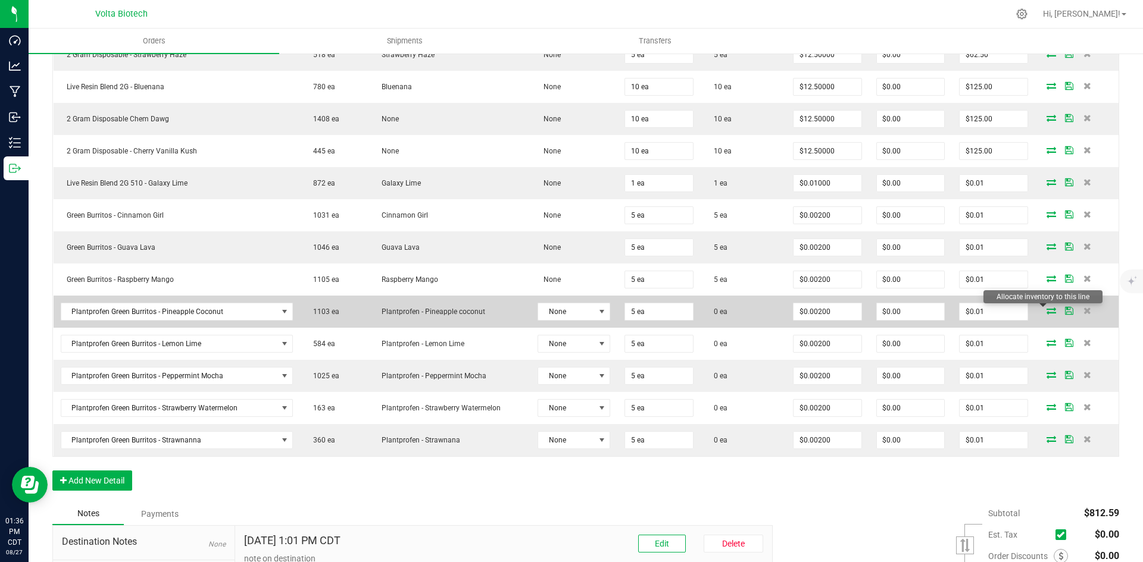
click at [1046, 312] on icon at bounding box center [1051, 310] width 10 height 7
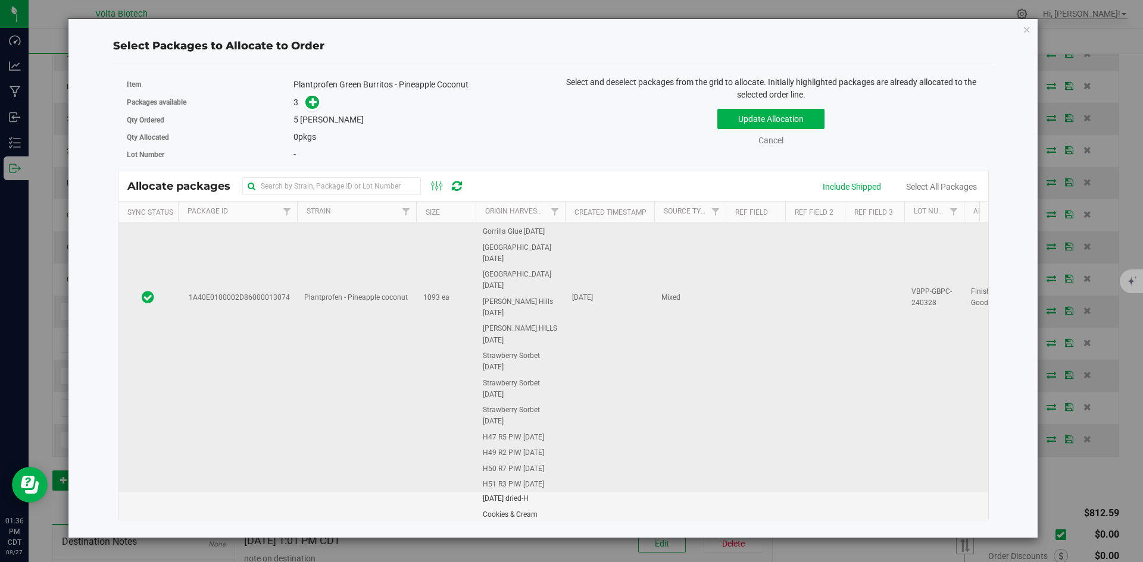
click at [286, 306] on td "1A40E0100002D86000013074" at bounding box center [237, 298] width 119 height 389
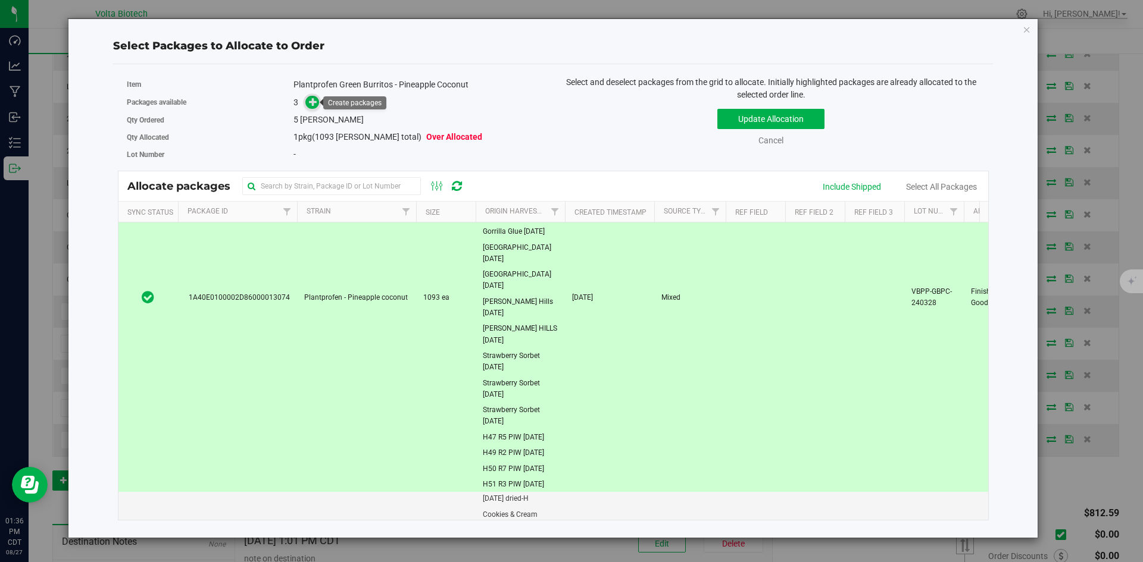
click at [315, 102] on icon at bounding box center [313, 101] width 8 height 8
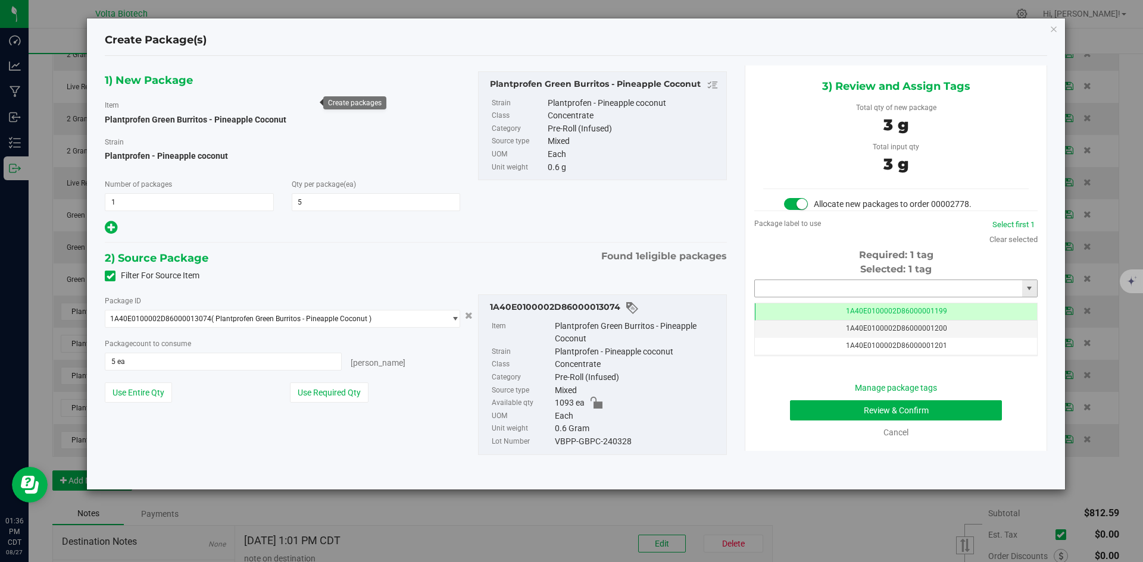
click at [824, 288] on input "text" at bounding box center [888, 288] width 267 height 17
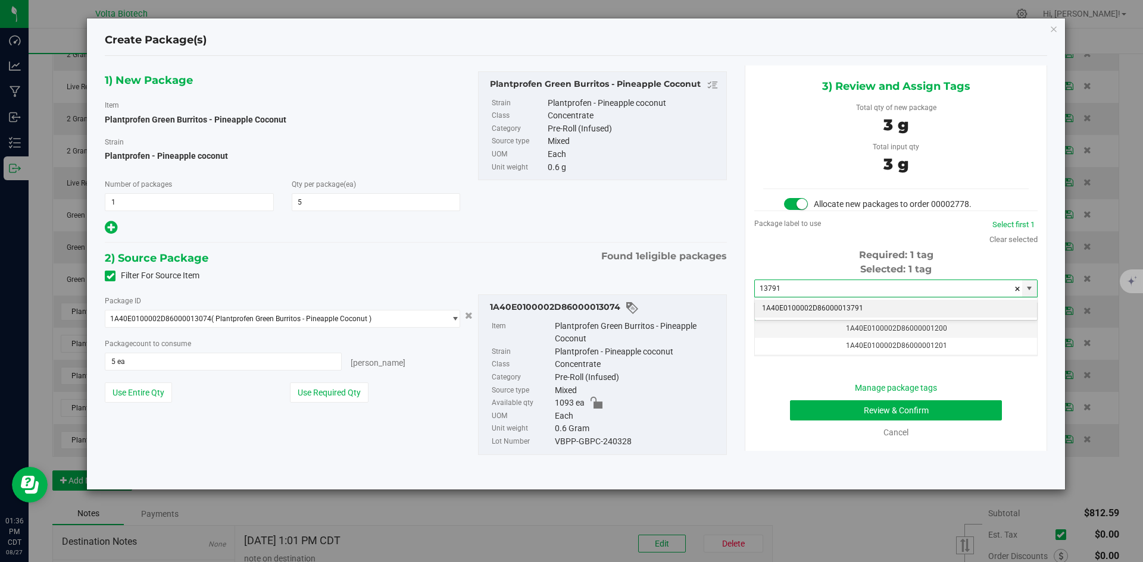
click at [829, 307] on li "1A40E0100002D86000013791" at bounding box center [896, 309] width 282 height 18
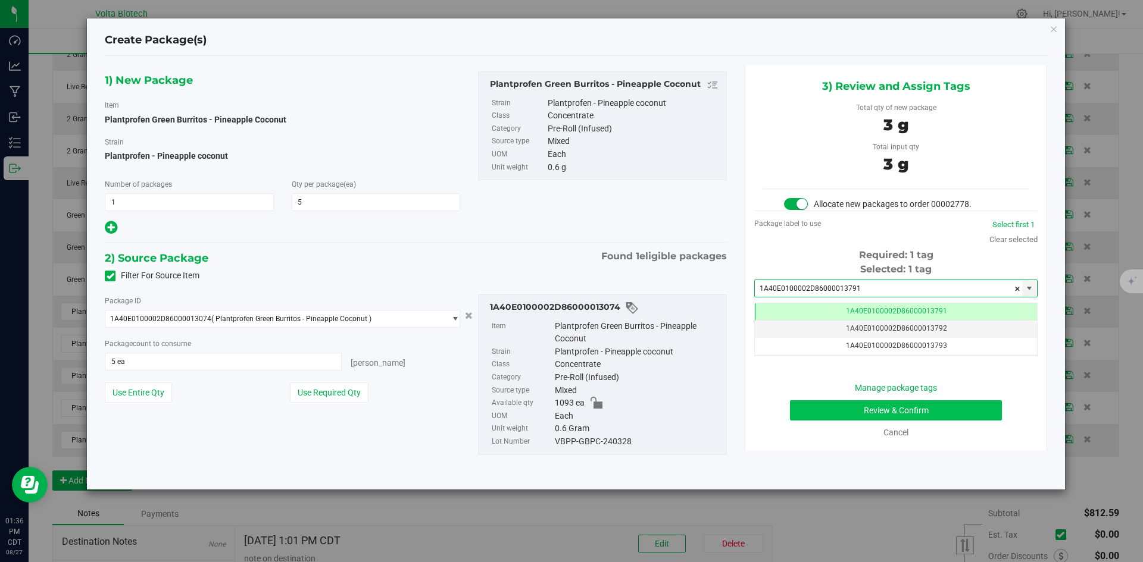
type input "1A40E0100002D86000013791"
click at [868, 412] on button "Review & Confirm" at bounding box center [896, 411] width 212 height 20
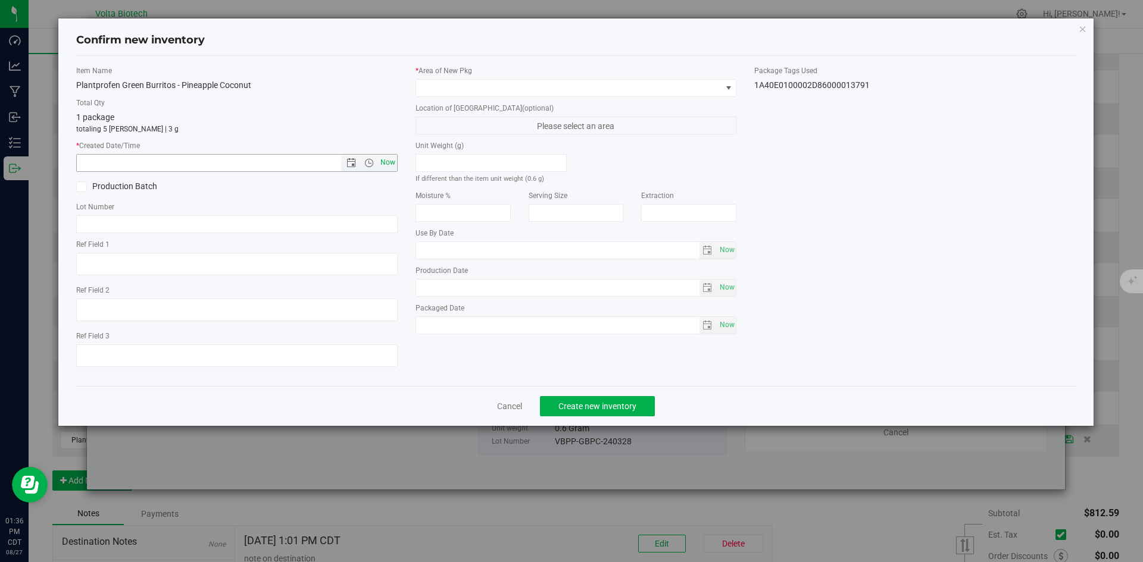
click at [389, 161] on span "Now" at bounding box center [387, 162] width 20 height 17
type input "[DATE] 1:36 PM"
click at [498, 88] on span at bounding box center [568, 88] width 305 height 17
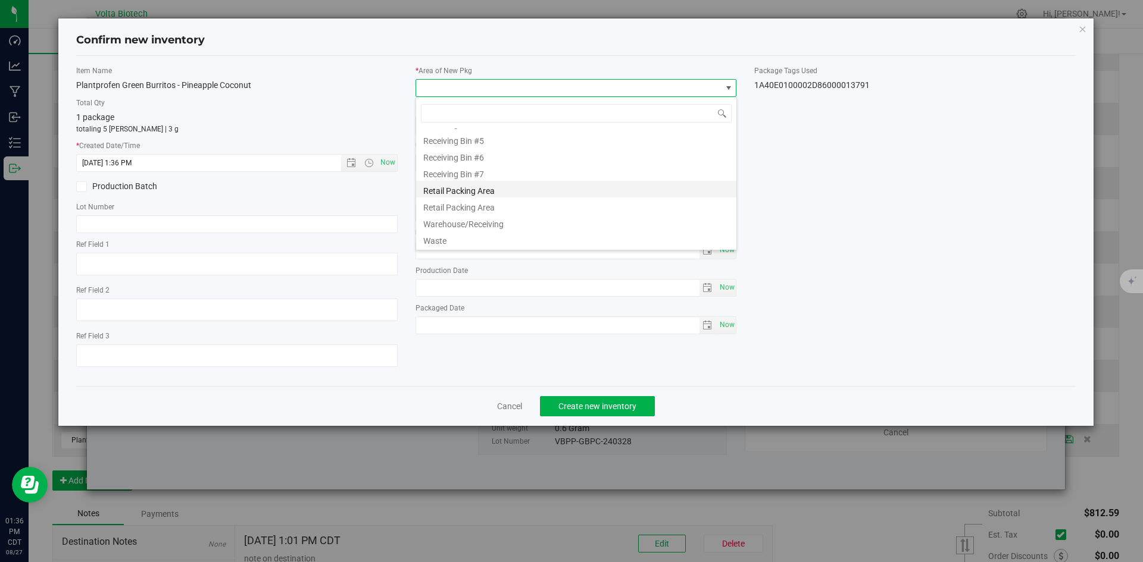
click at [511, 191] on li "Retail Packing Area" at bounding box center [576, 189] width 320 height 17
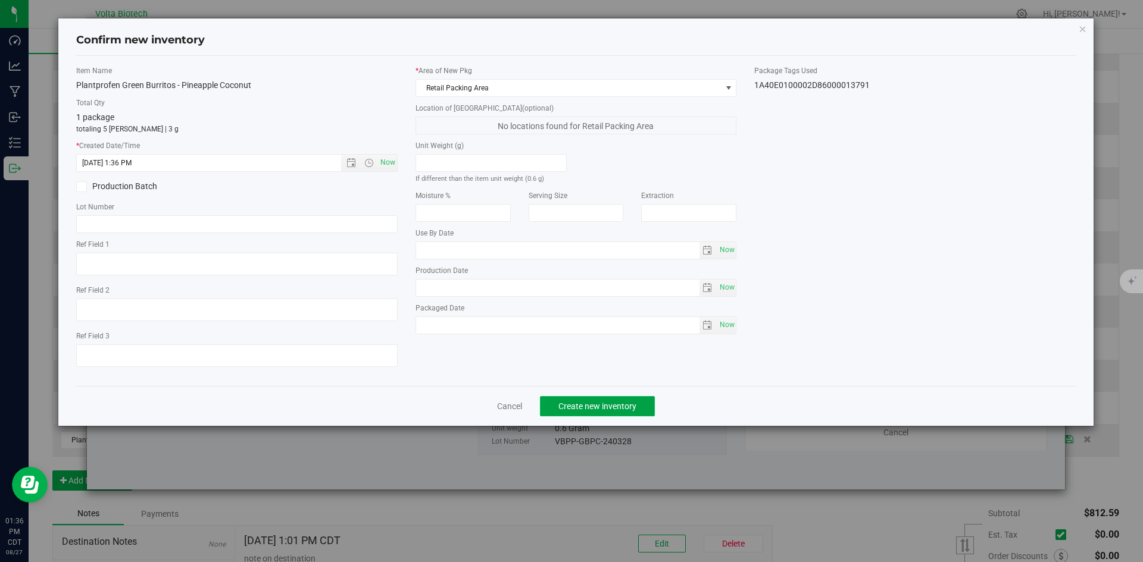
click at [580, 408] on span "Create new inventory" at bounding box center [597, 407] width 78 height 10
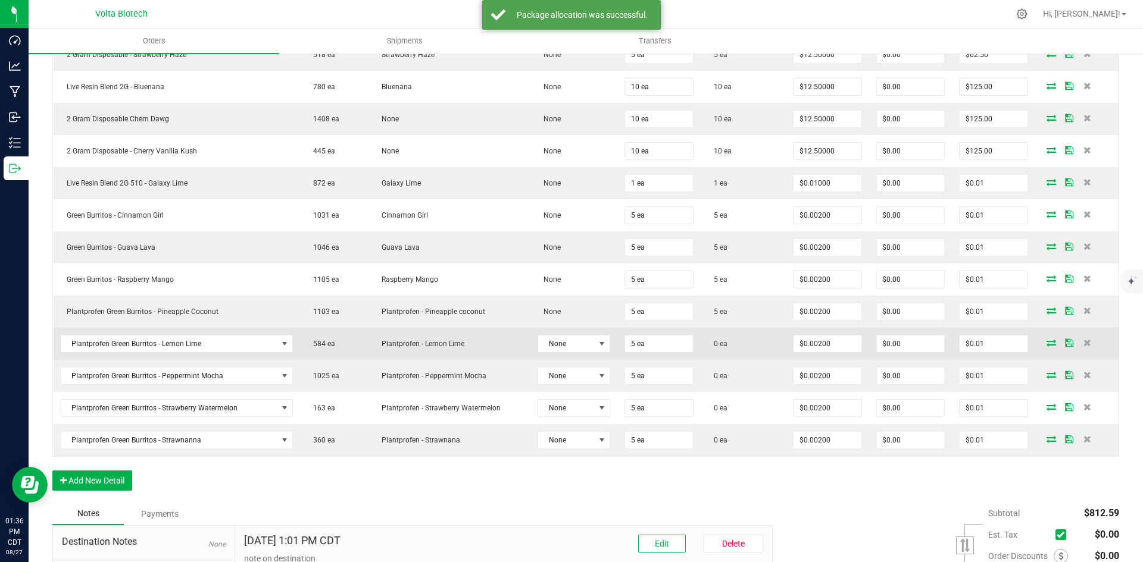
click at [1048, 340] on span at bounding box center [1051, 342] width 18 height 7
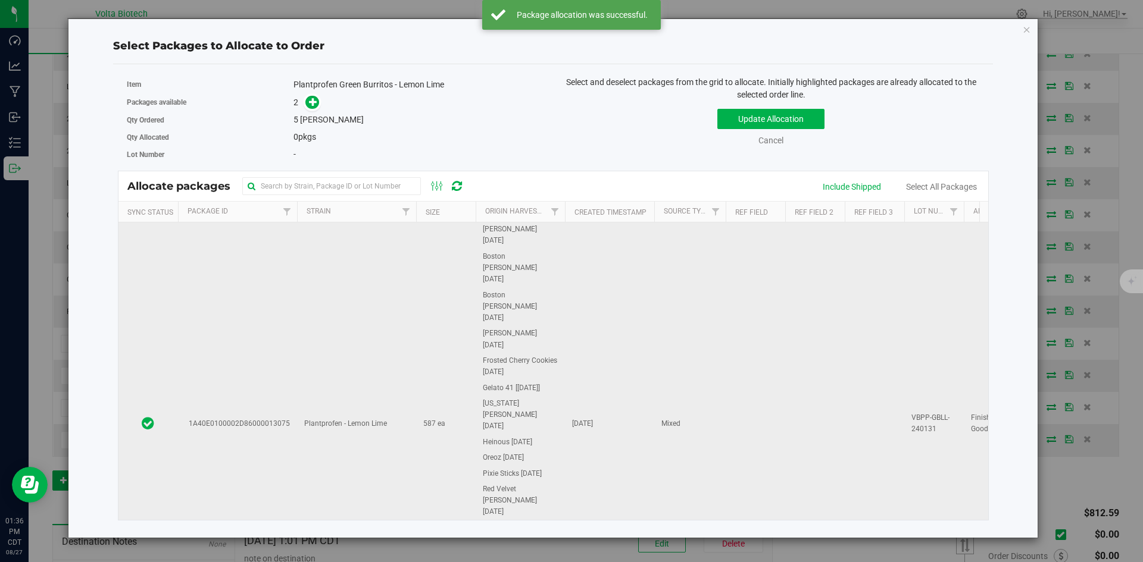
click at [257, 399] on td "1A40E0100002D86000013075" at bounding box center [237, 424] width 119 height 403
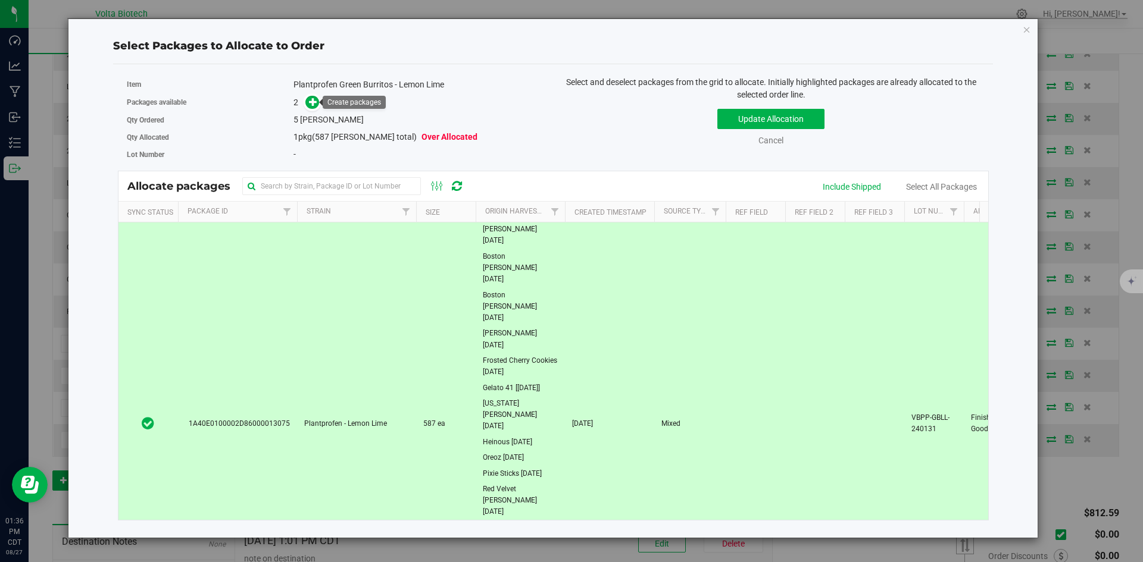
click at [319, 107] on link at bounding box center [312, 102] width 14 height 10
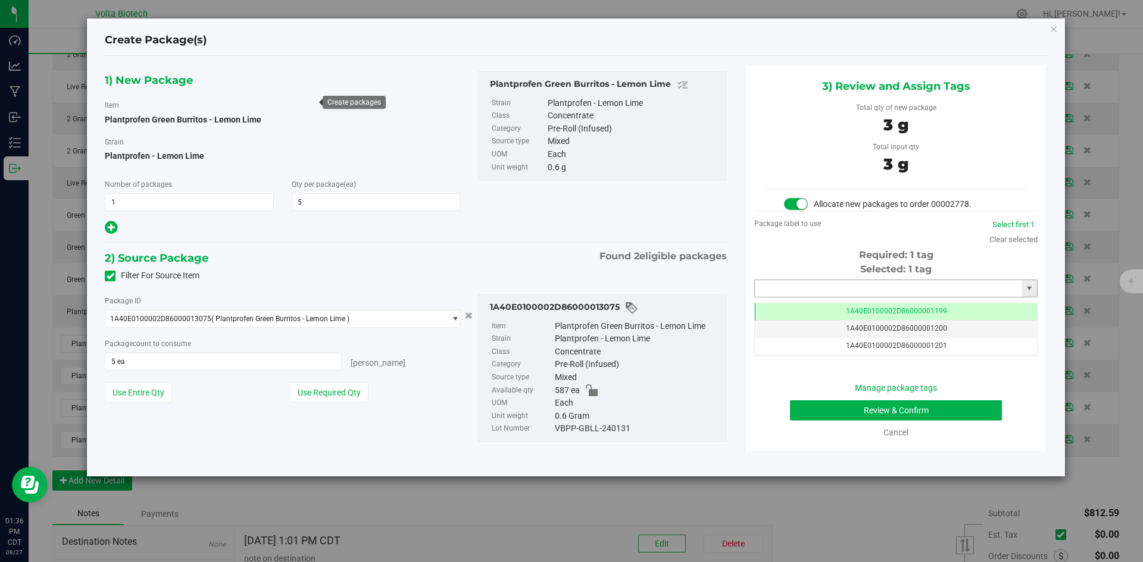
click at [859, 285] on input "text" at bounding box center [888, 288] width 267 height 17
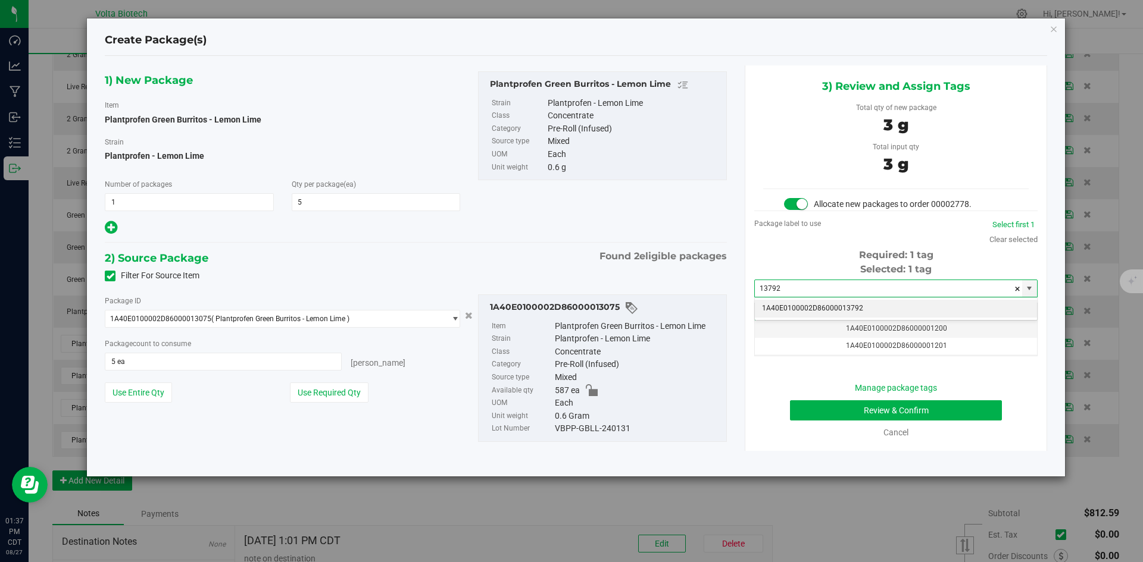
click at [885, 305] on li "1A40E0100002D86000013792" at bounding box center [896, 309] width 282 height 18
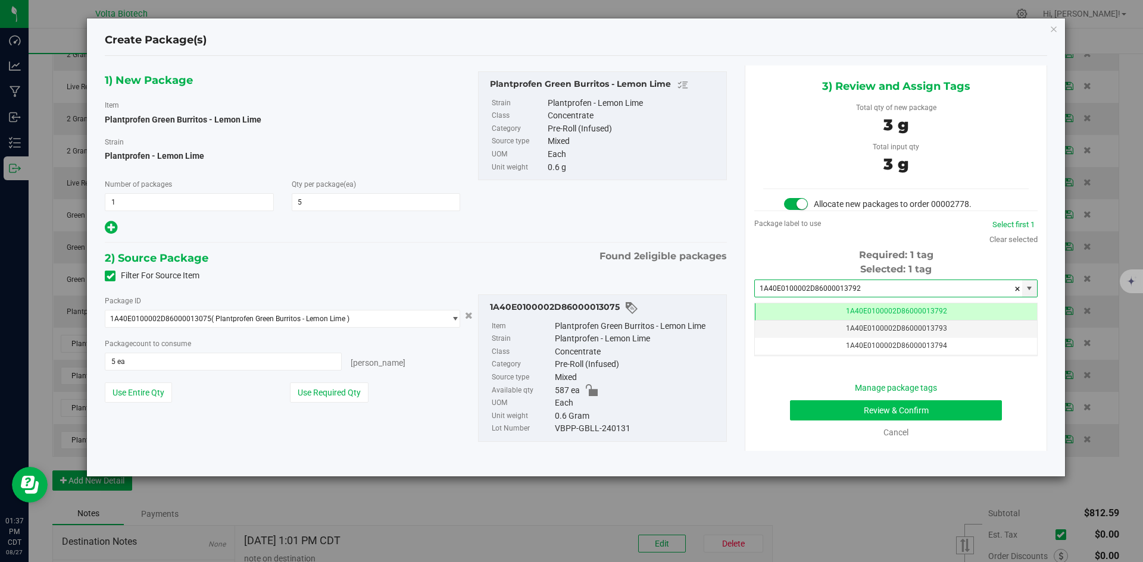
type input "1A40E0100002D86000013792"
click at [898, 410] on button "Review & Confirm" at bounding box center [896, 411] width 212 height 20
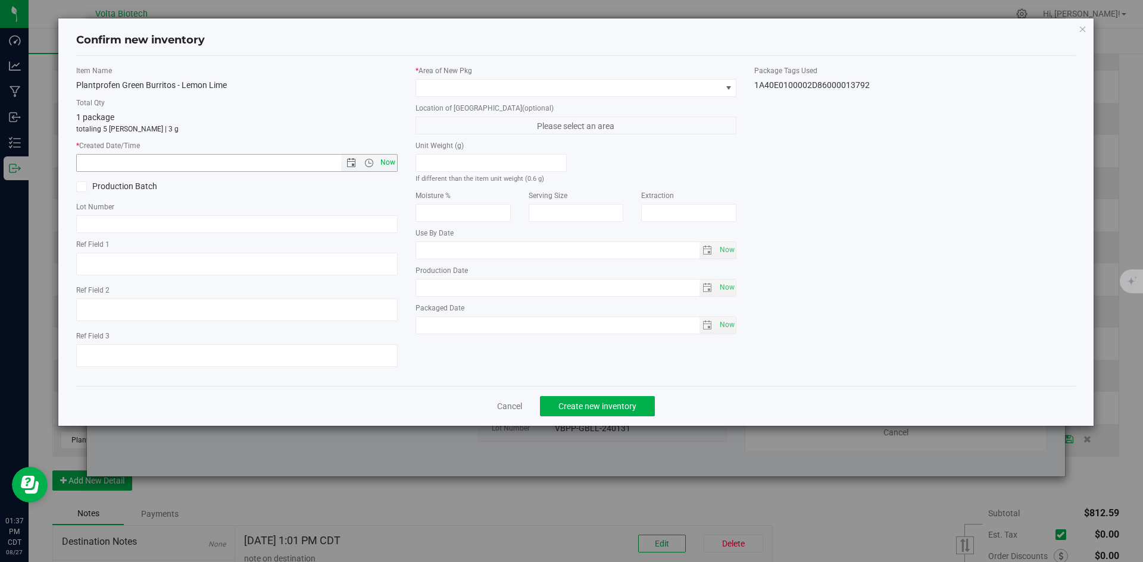
click at [390, 160] on span "Now" at bounding box center [387, 162] width 20 height 17
type input "[DATE] 1:37 PM"
click at [523, 85] on span at bounding box center [568, 88] width 305 height 17
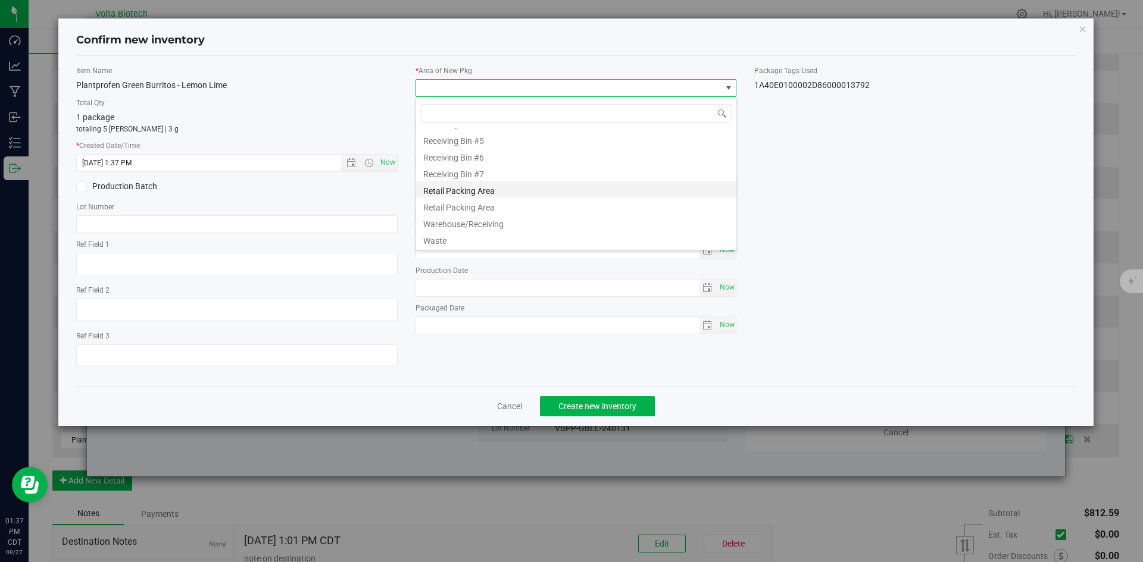
click at [536, 194] on li "Retail Packing Area" at bounding box center [576, 189] width 320 height 17
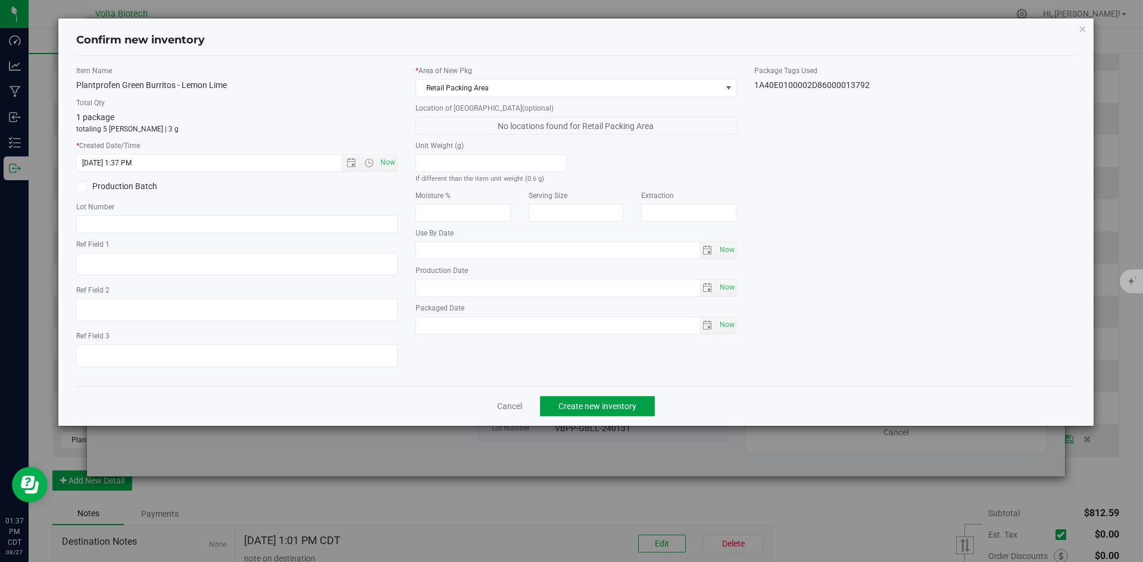
click at [617, 402] on span "Create new inventory" at bounding box center [597, 407] width 78 height 10
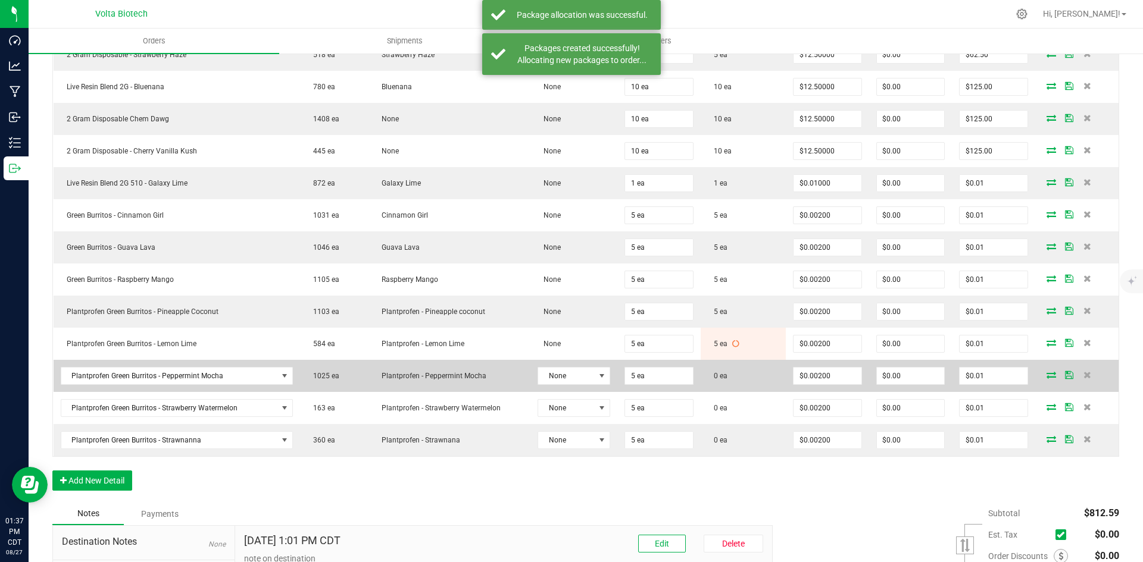
click at [1046, 377] on icon at bounding box center [1051, 374] width 10 height 7
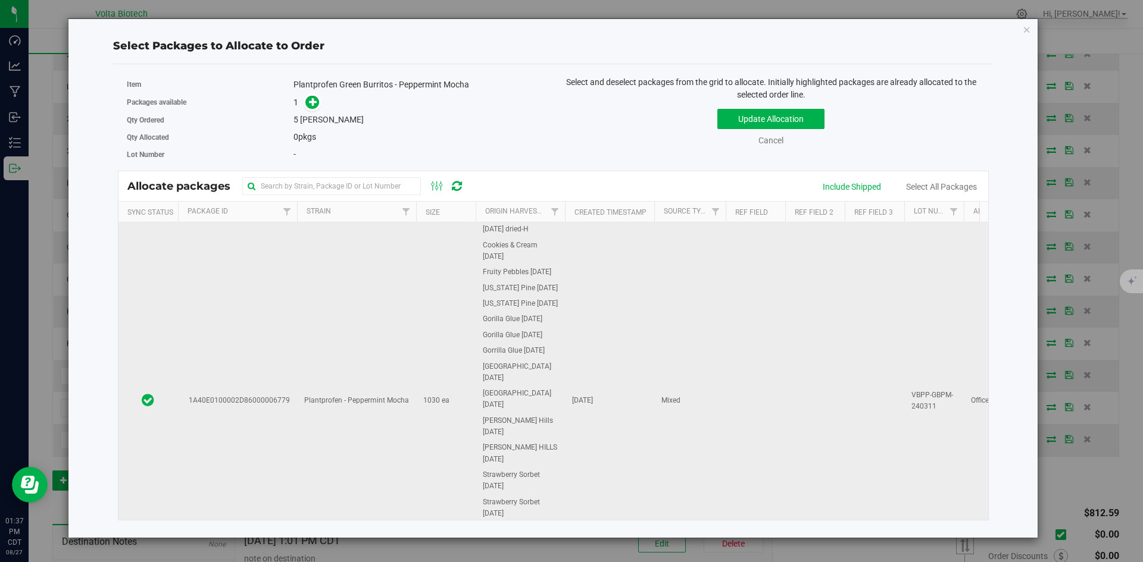
click at [345, 395] on span "Plantprofen - Peppermint Mocha" at bounding box center [356, 400] width 105 height 11
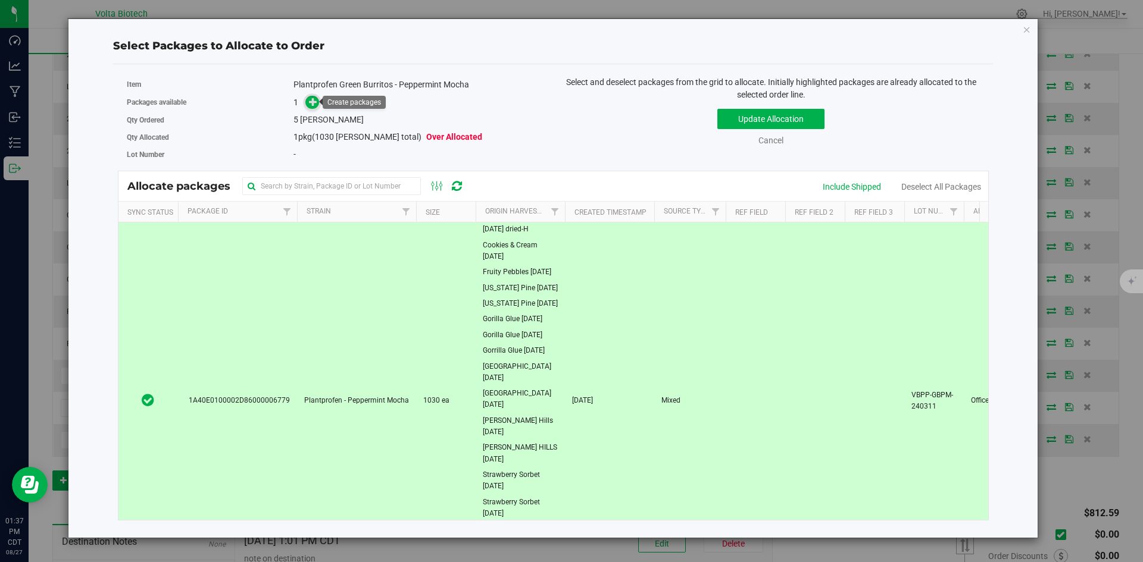
click at [312, 107] on span at bounding box center [312, 102] width 15 height 15
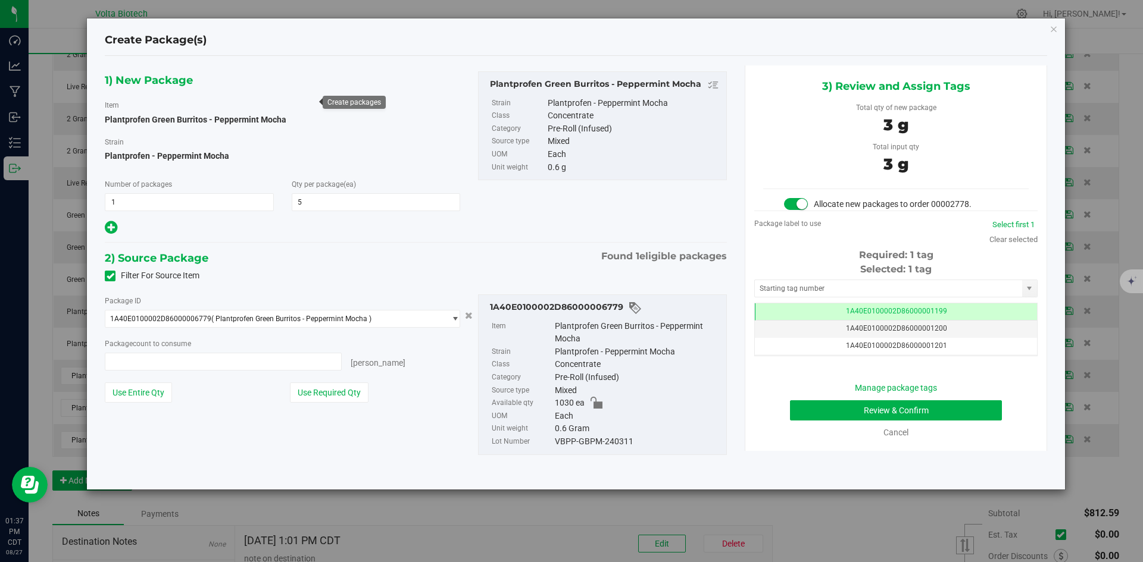
type input "5 ea"
click at [909, 285] on input "text" at bounding box center [888, 288] width 267 height 17
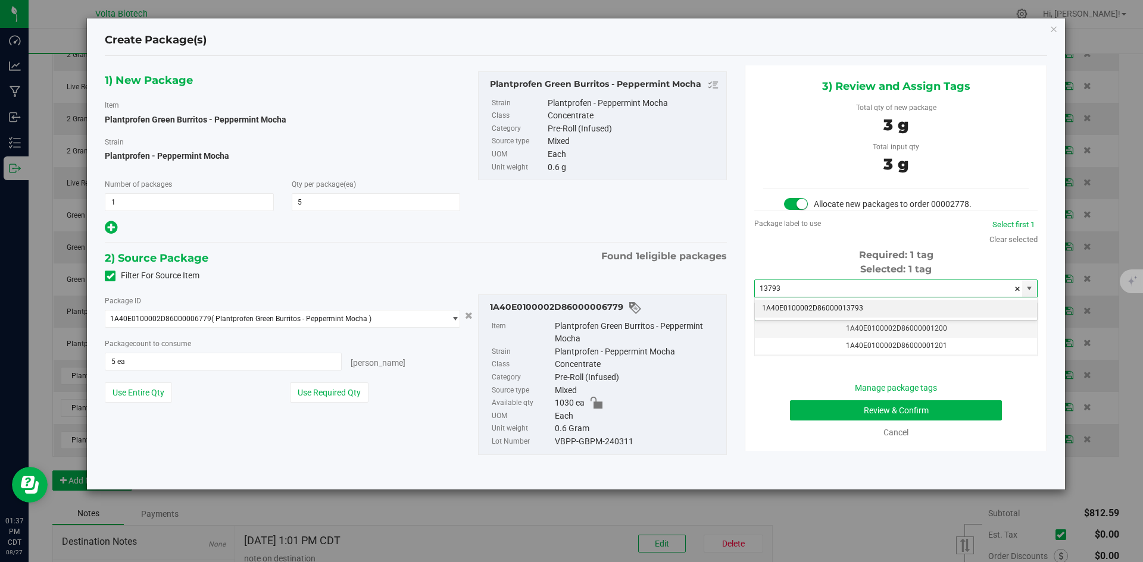
click at [905, 307] on li "1A40E0100002D86000013793" at bounding box center [896, 309] width 282 height 18
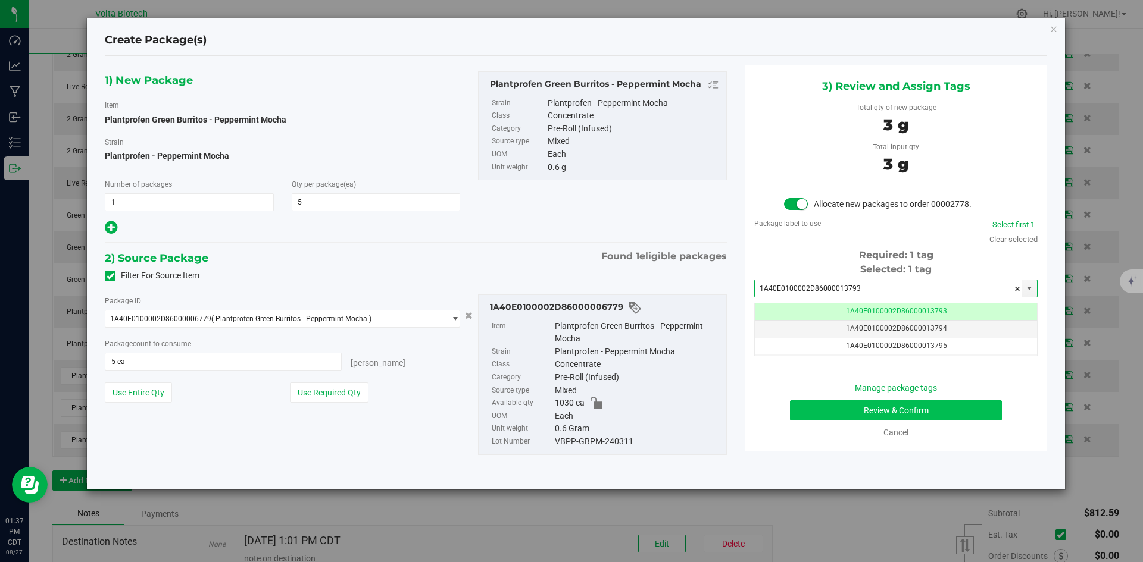
type input "1A40E0100002D86000013793"
click at [940, 405] on button "Review & Confirm" at bounding box center [896, 411] width 212 height 20
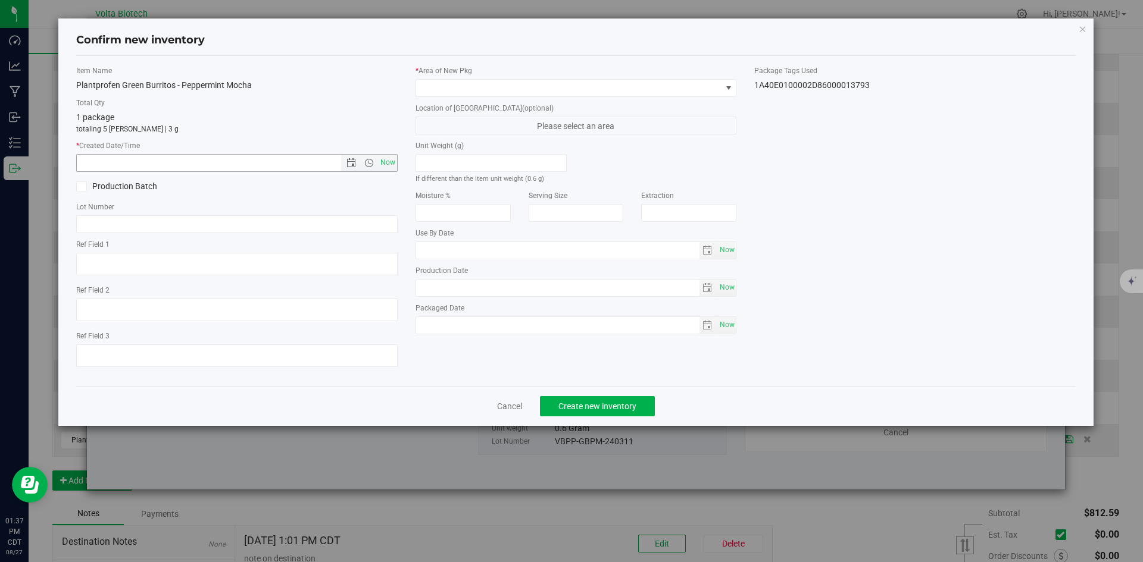
click at [390, 164] on span "Now" at bounding box center [387, 162] width 20 height 17
type input "[DATE] 1:37 PM"
click at [451, 92] on span at bounding box center [568, 88] width 305 height 17
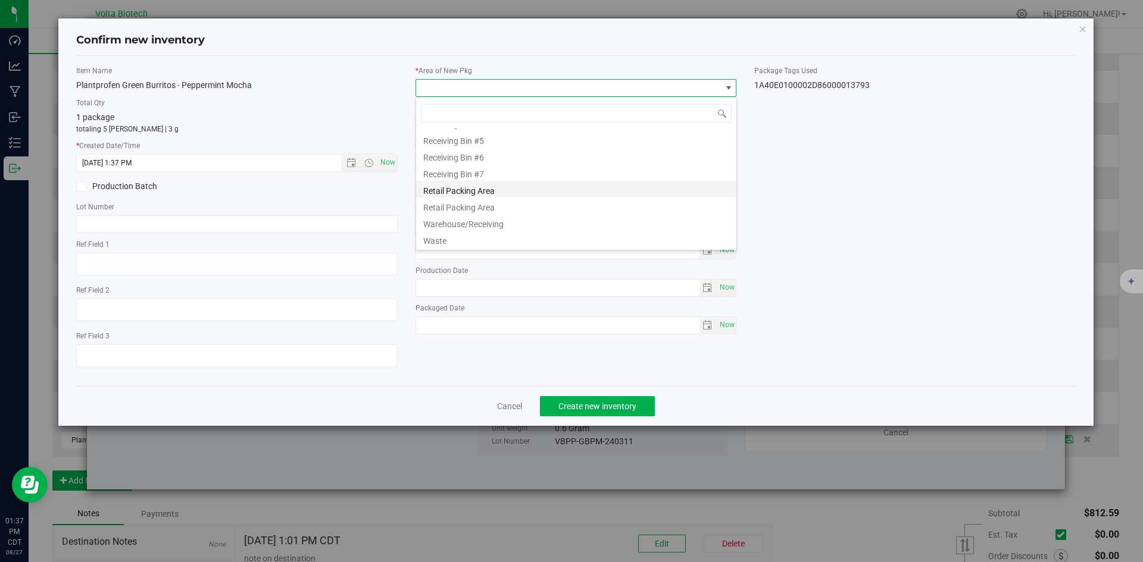
click at [469, 190] on li "Retail Packing Area" at bounding box center [576, 189] width 320 height 17
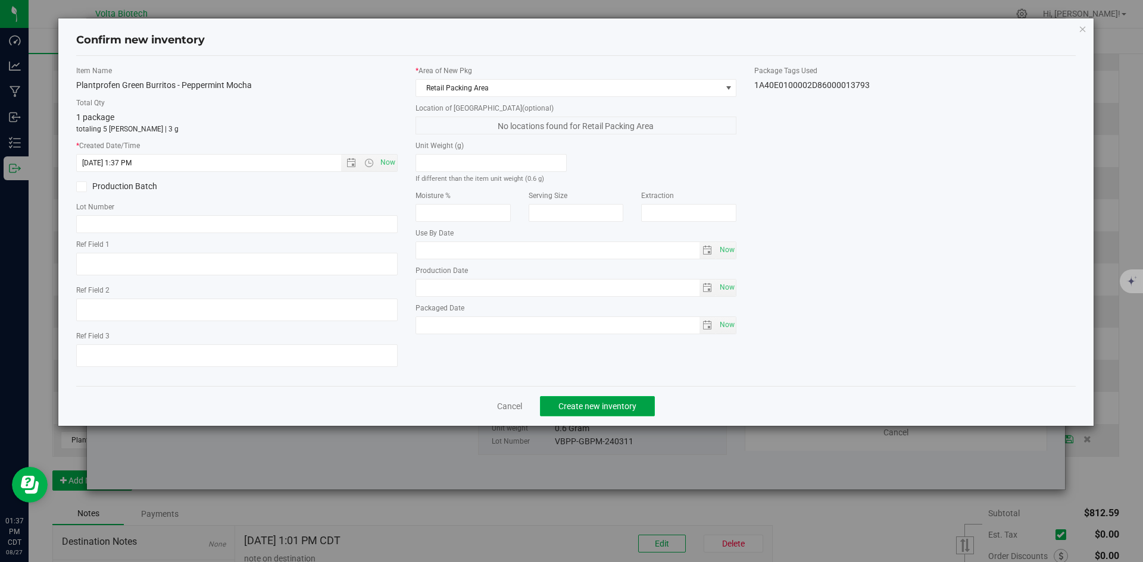
click at [611, 405] on span "Create new inventory" at bounding box center [597, 407] width 78 height 10
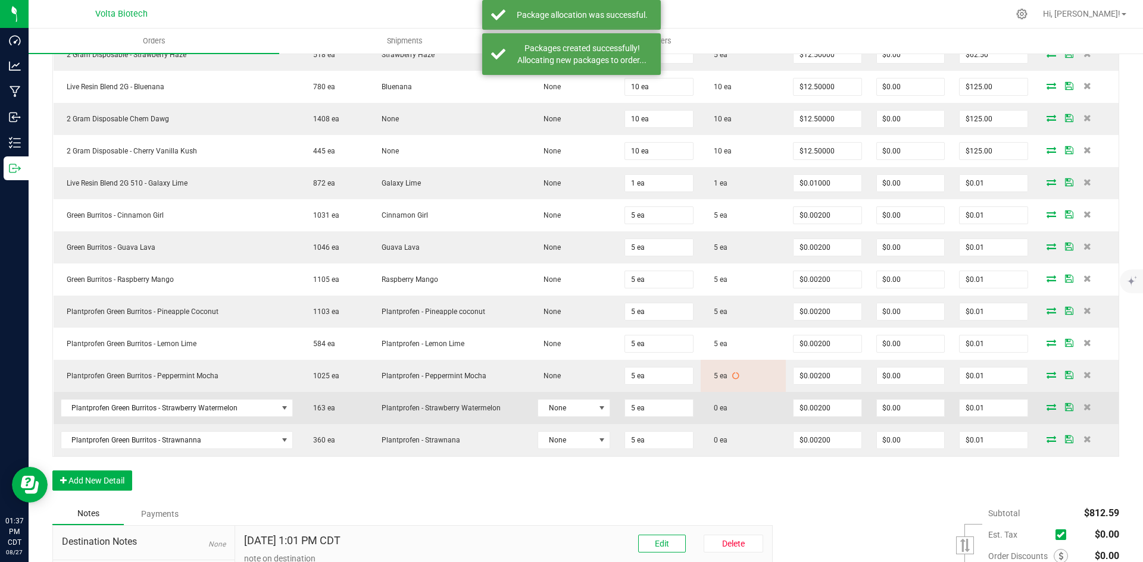
click at [1047, 405] on icon at bounding box center [1051, 407] width 10 height 7
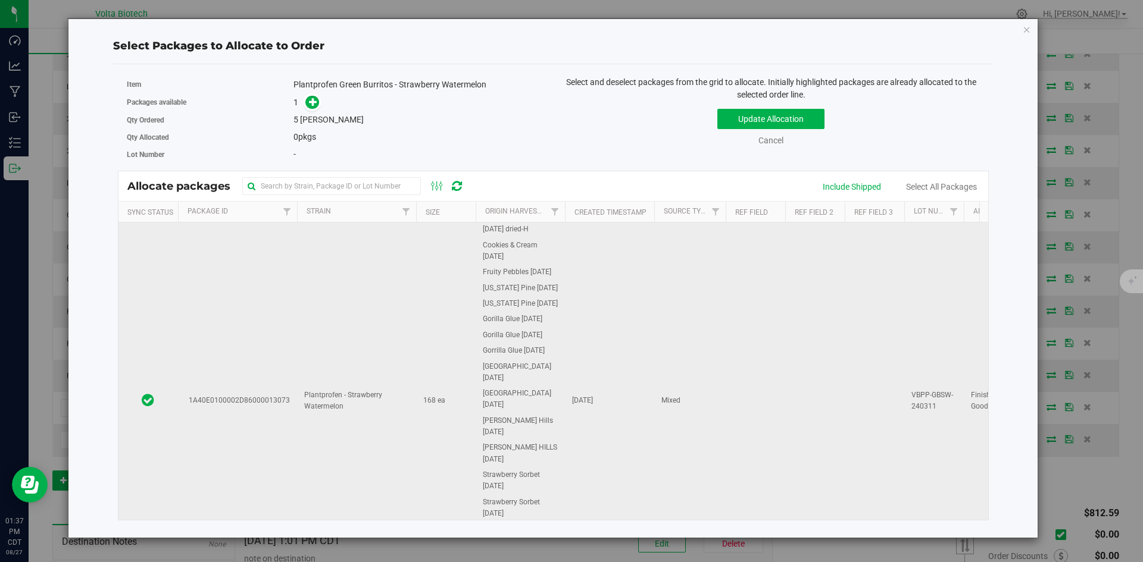
click at [666, 373] on td "Mixed" at bounding box center [689, 401] width 71 height 357
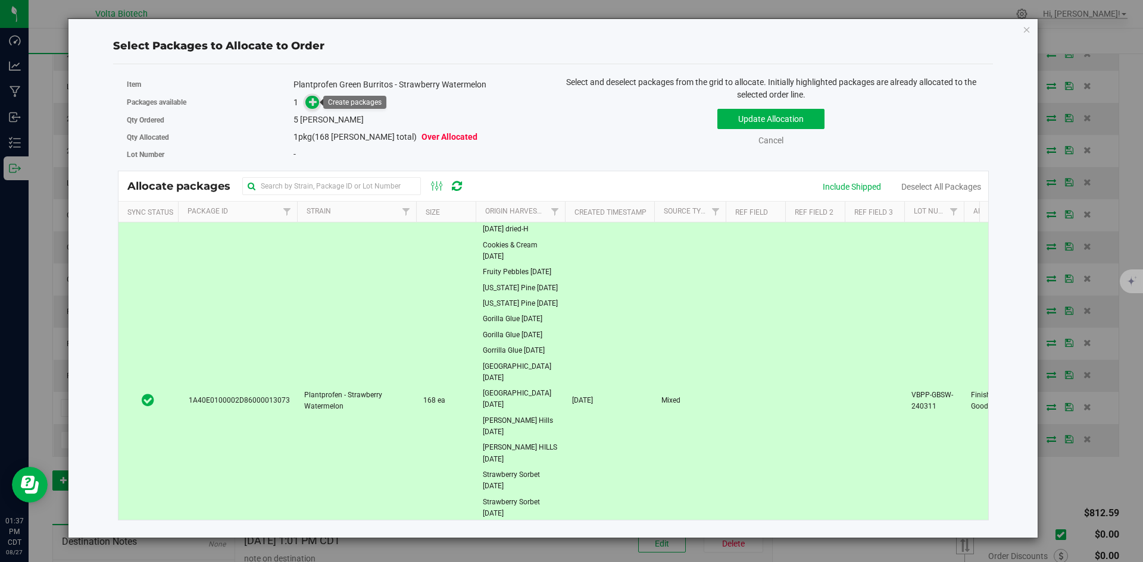
click at [315, 101] on icon at bounding box center [313, 102] width 8 height 8
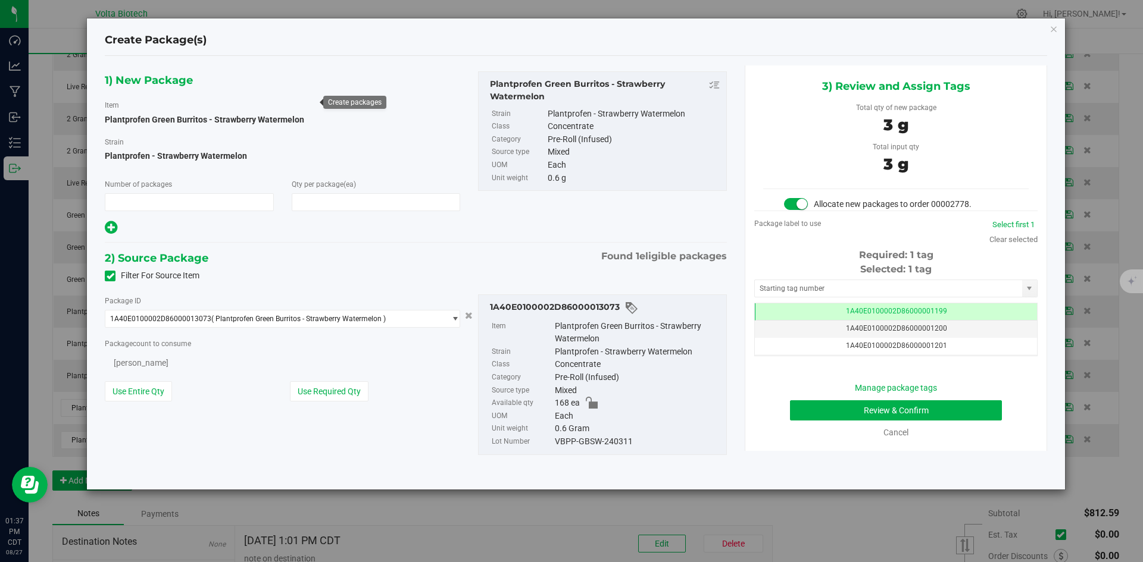
type input "1"
type input "5"
click at [895, 289] on input "text" at bounding box center [888, 288] width 267 height 17
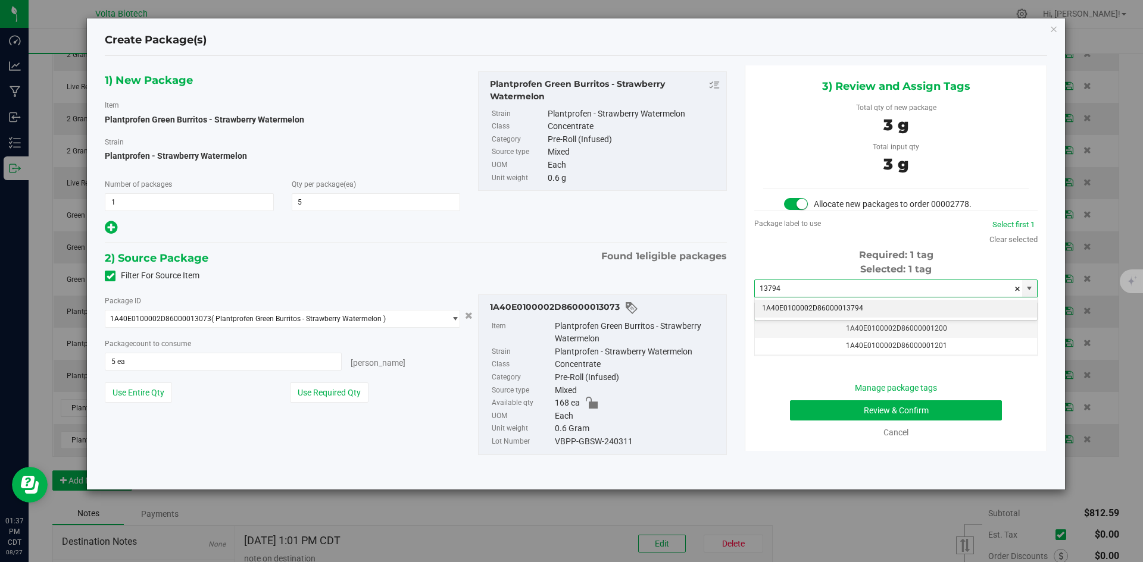
click at [865, 306] on li "1A40E0100002D86000013794" at bounding box center [896, 309] width 282 height 18
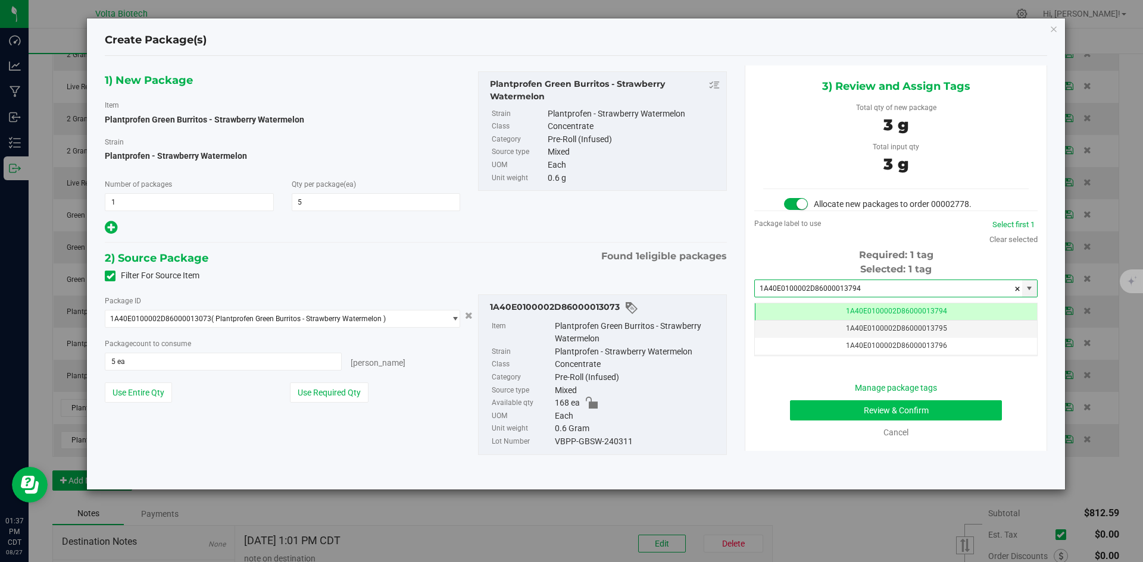
type input "1A40E0100002D86000013794"
click at [928, 414] on button "Review & Confirm" at bounding box center [896, 411] width 212 height 20
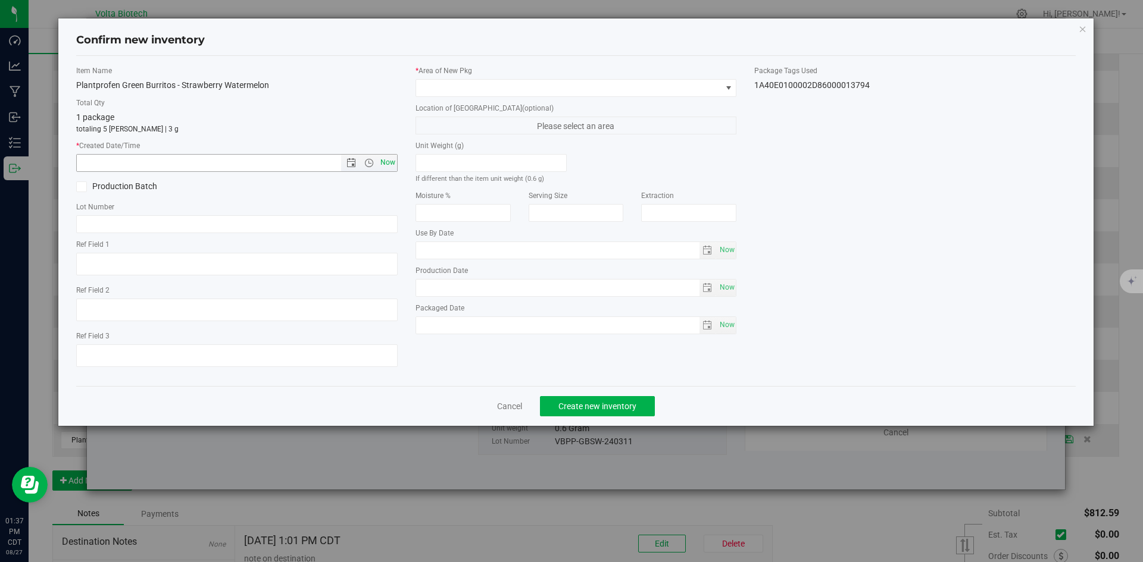
click at [390, 157] on span "Now" at bounding box center [387, 162] width 20 height 17
type input "[DATE] 1:37 PM"
click at [543, 90] on span at bounding box center [568, 88] width 305 height 17
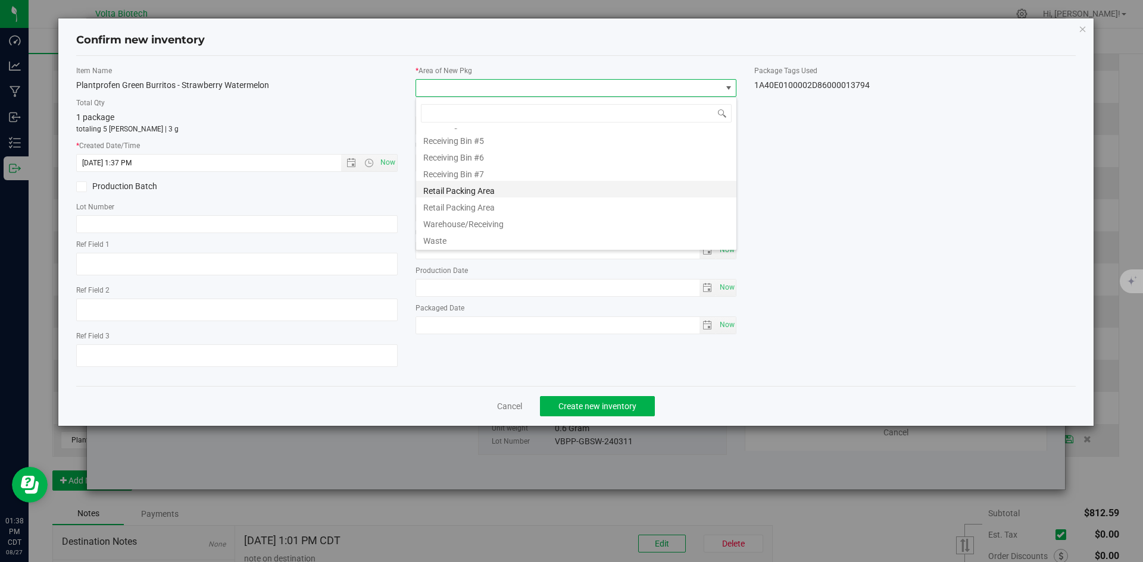
click at [527, 187] on li "Retail Packing Area" at bounding box center [576, 189] width 320 height 17
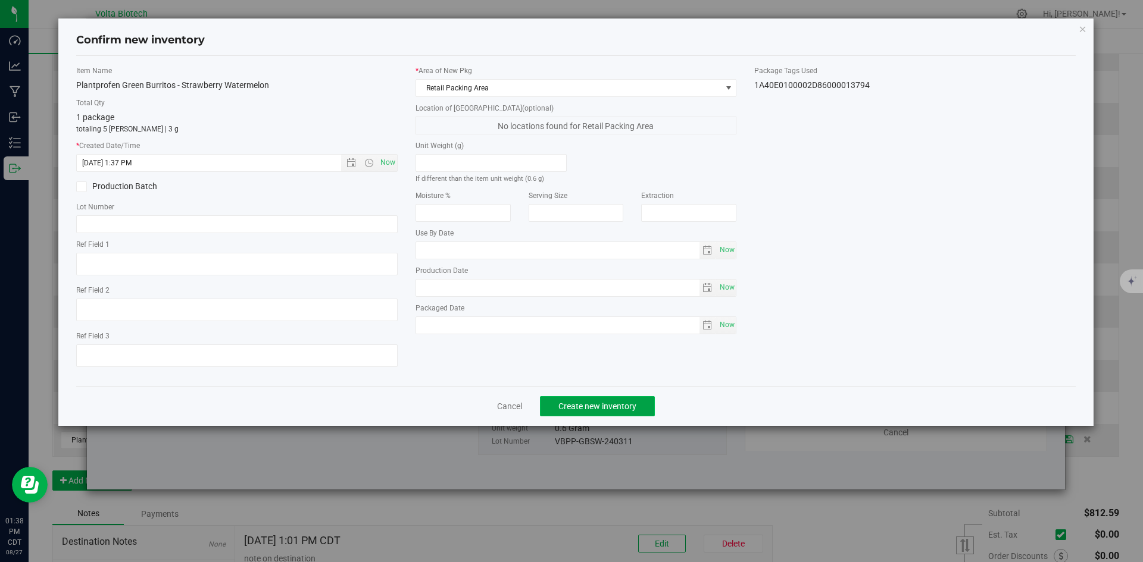
click at [620, 403] on span "Create new inventory" at bounding box center [597, 407] width 78 height 10
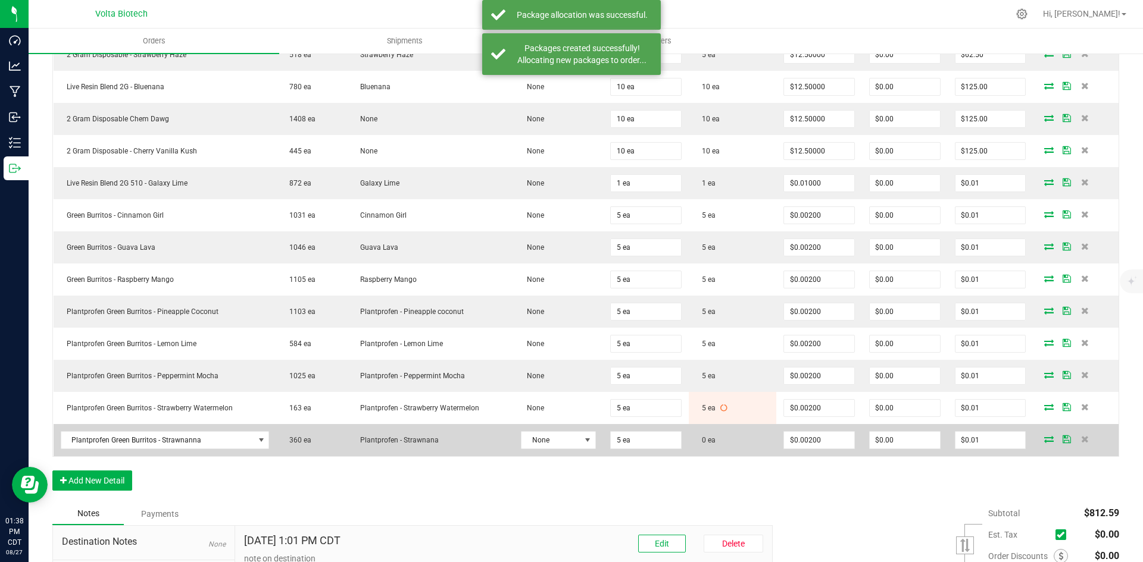
click at [1044, 437] on icon at bounding box center [1049, 439] width 10 height 7
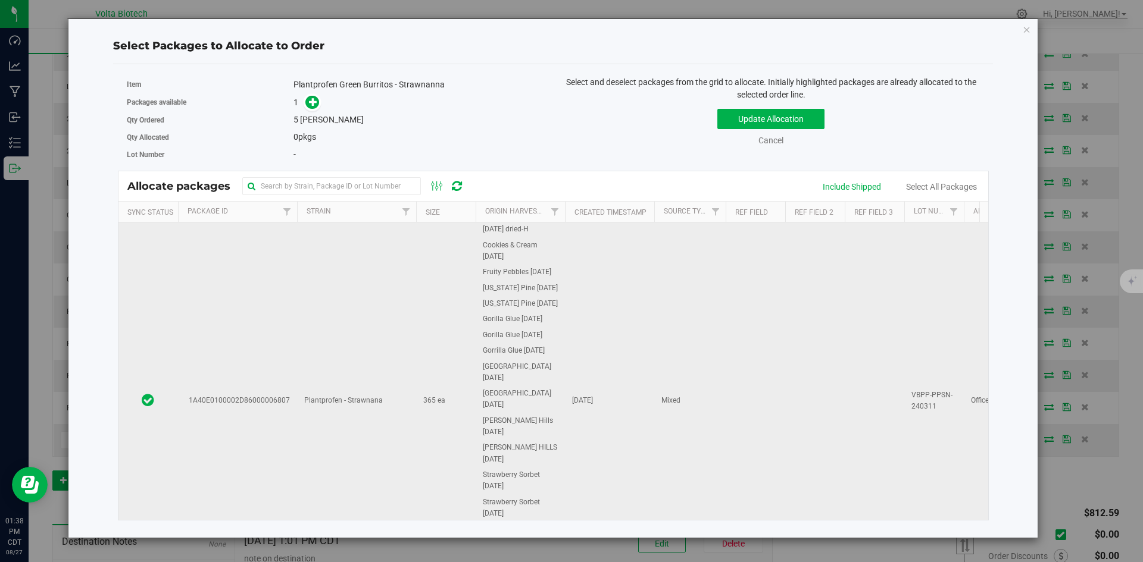
click at [380, 400] on td "Plantprofen - Strawnana" at bounding box center [356, 401] width 119 height 357
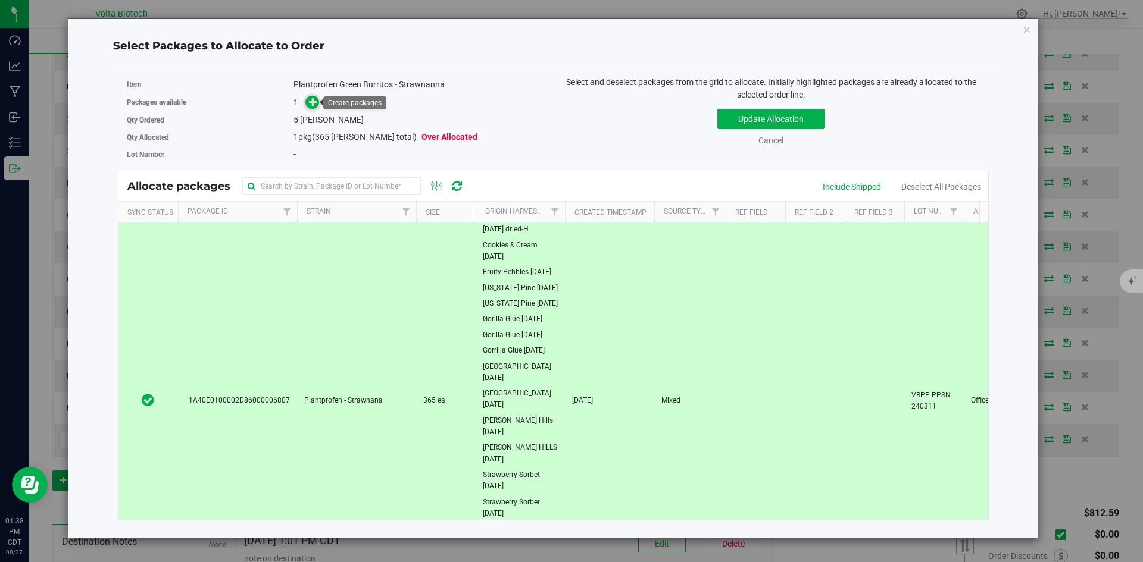
click at [314, 106] on icon at bounding box center [313, 101] width 9 height 9
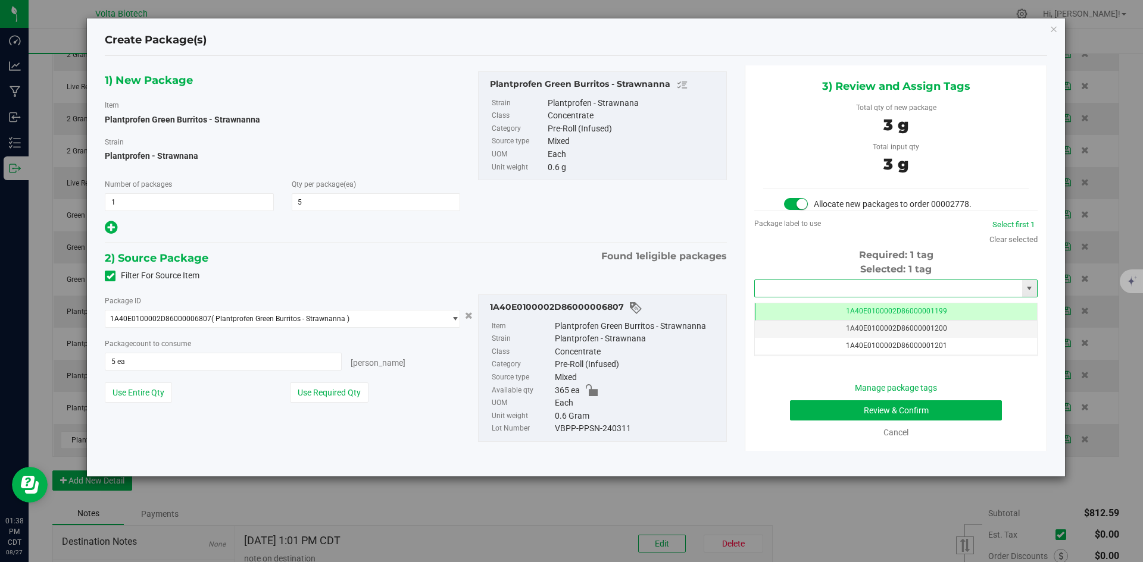
click at [945, 289] on input "text" at bounding box center [888, 288] width 267 height 17
click at [877, 307] on li "1A40E0100002D86000013795" at bounding box center [896, 309] width 282 height 18
type input "1A40E0100002D86000013795"
click at [895, 413] on button "Review & Confirm" at bounding box center [896, 411] width 212 height 20
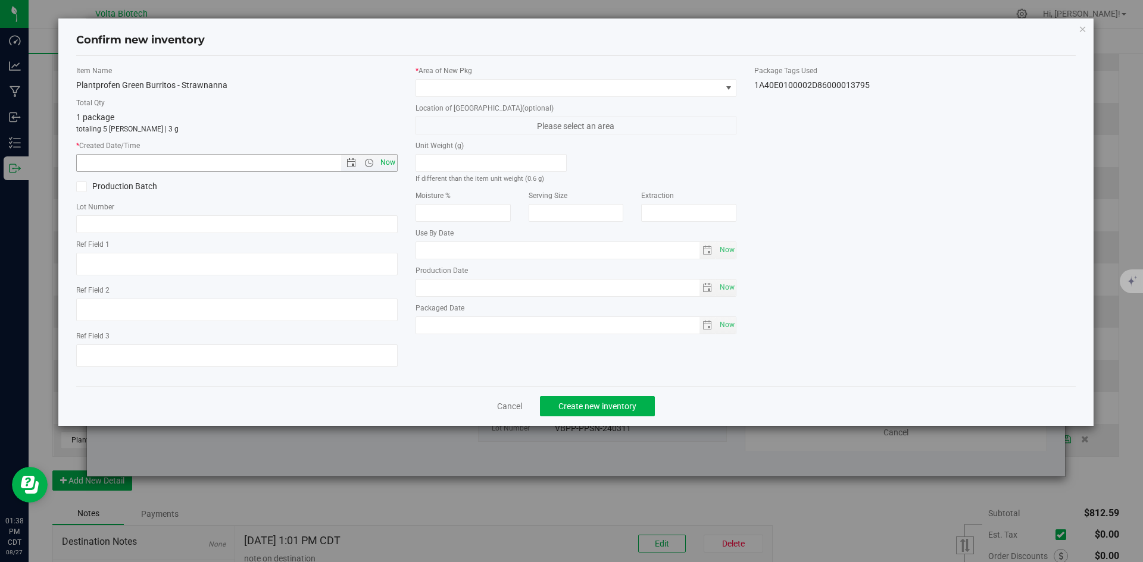
click at [385, 162] on span "Now" at bounding box center [387, 162] width 20 height 17
type input "[DATE] 1:38 PM"
click at [579, 88] on span at bounding box center [568, 88] width 305 height 17
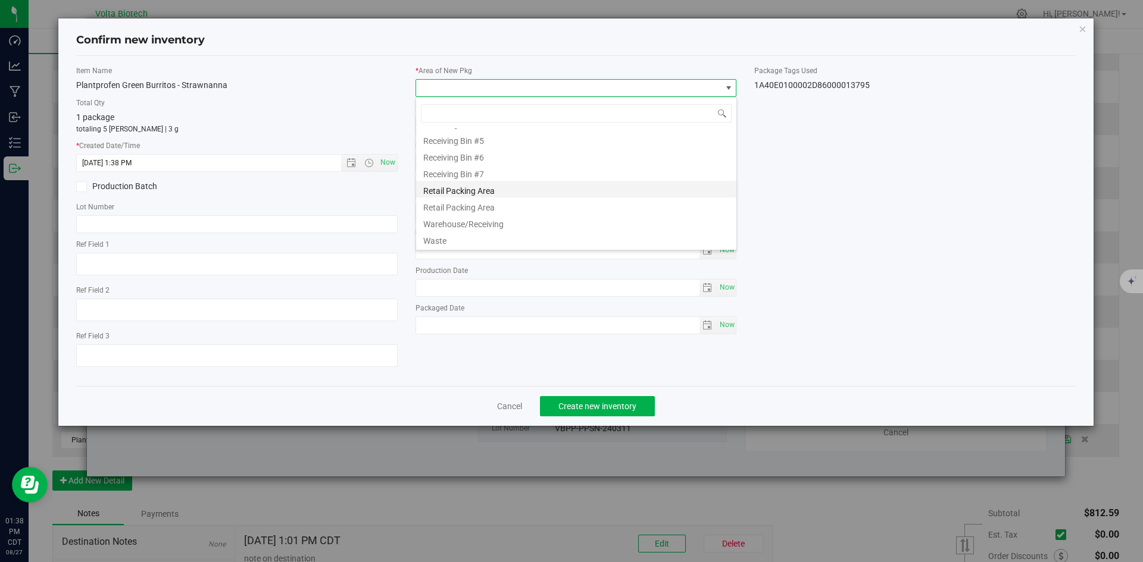
click at [557, 186] on li "Retail Packing Area" at bounding box center [576, 189] width 320 height 17
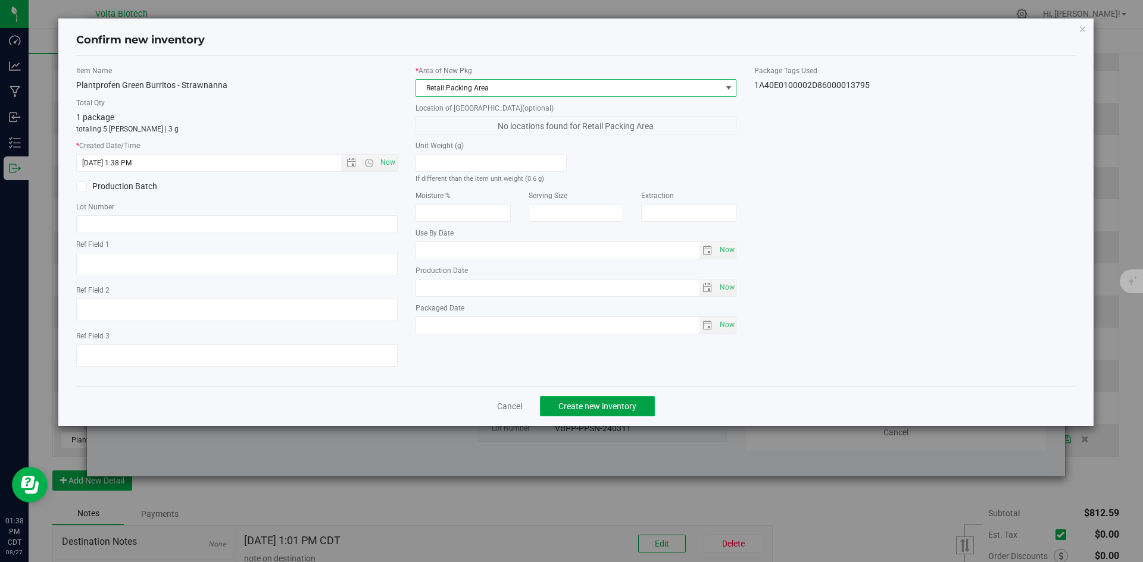
click at [608, 406] on span "Create new inventory" at bounding box center [597, 407] width 78 height 10
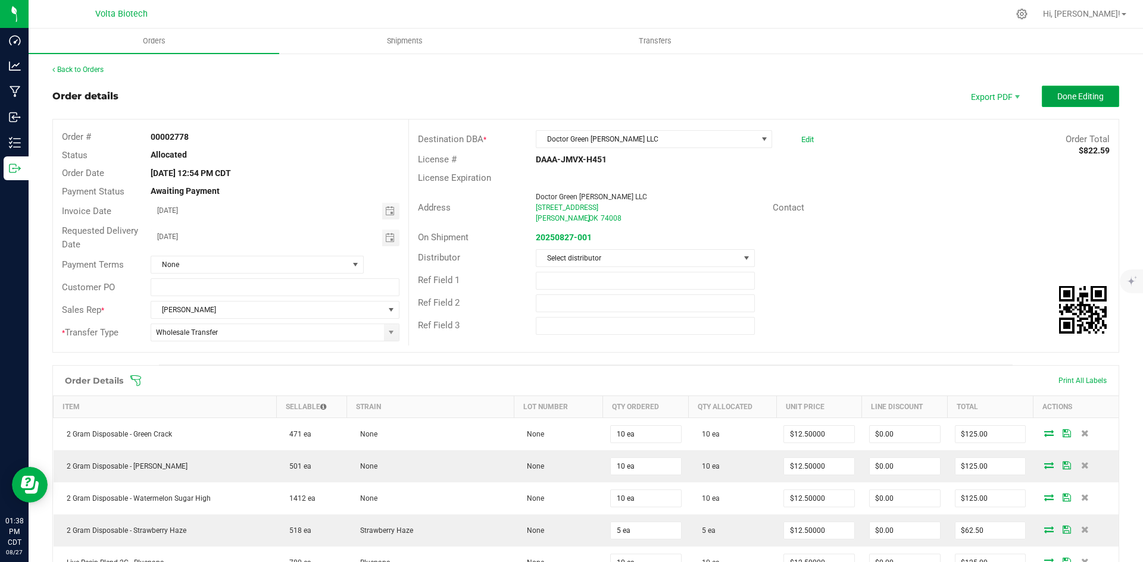
click at [1068, 88] on button "Done Editing" at bounding box center [1080, 96] width 77 height 21
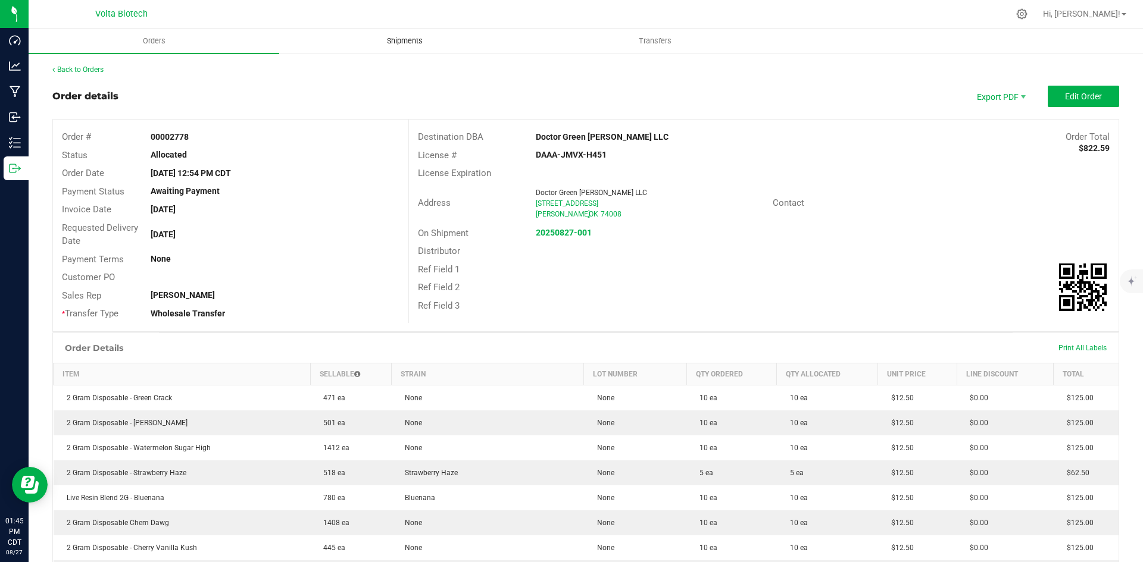
click at [421, 40] on span "Shipments" at bounding box center [405, 41] width 68 height 11
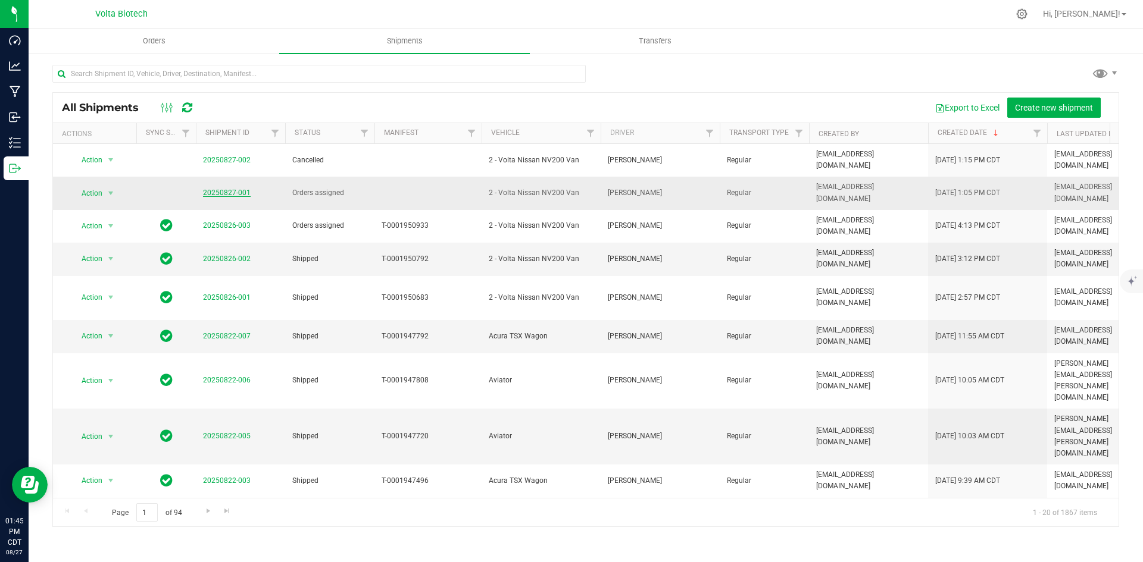
click at [240, 189] on link "20250827-001" at bounding box center [227, 193] width 48 height 8
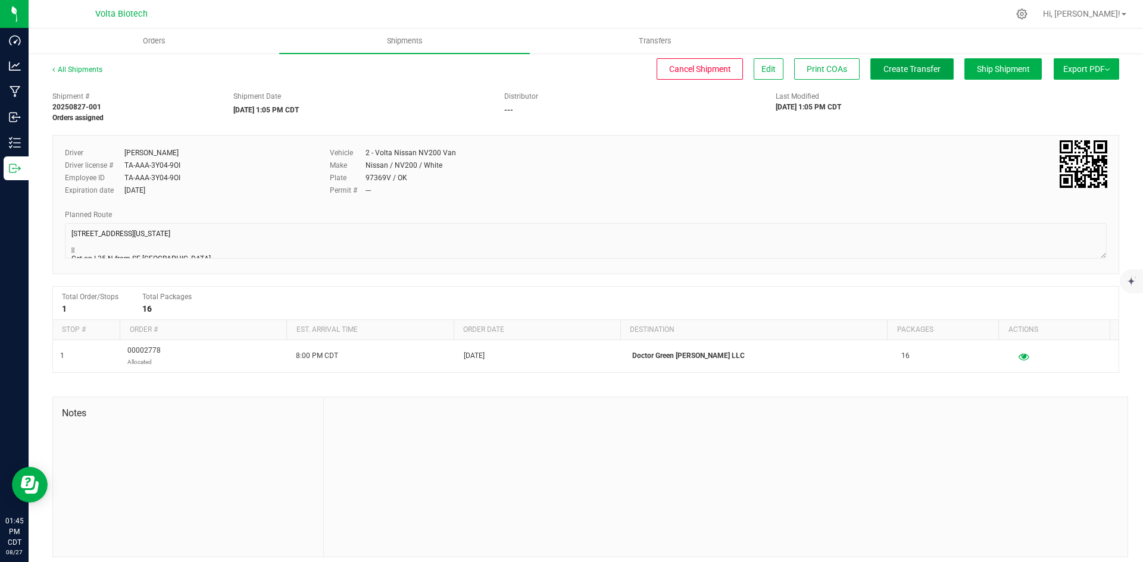
click at [908, 71] on span "Create Transfer" at bounding box center [911, 69] width 57 height 10
click at [187, 35] on uib-tab-heading "Orders" at bounding box center [153, 41] width 249 height 24
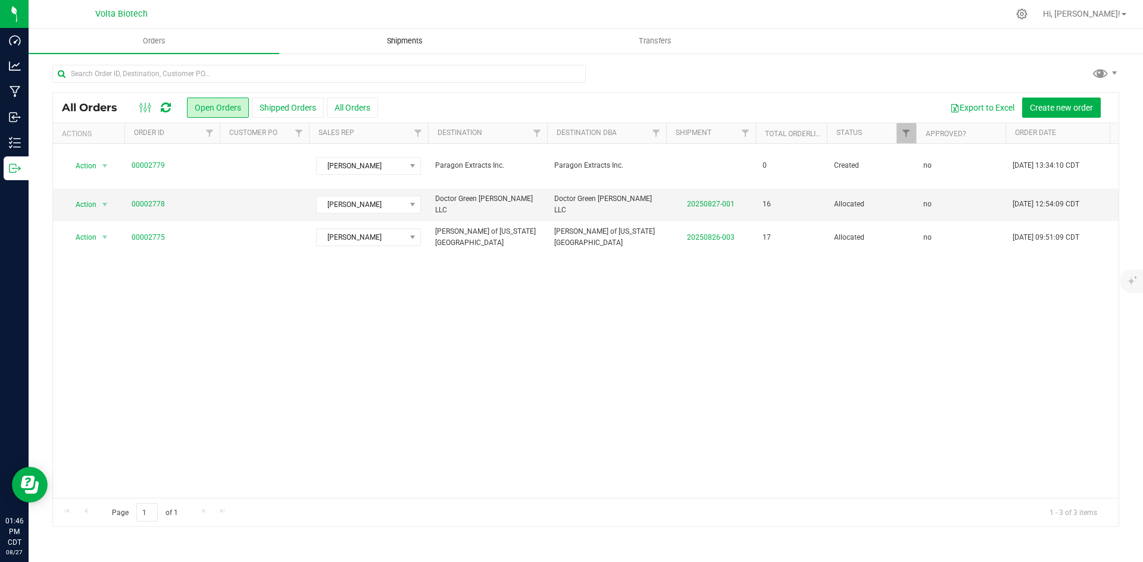
click at [386, 39] on span "Shipments" at bounding box center [405, 41] width 68 height 11
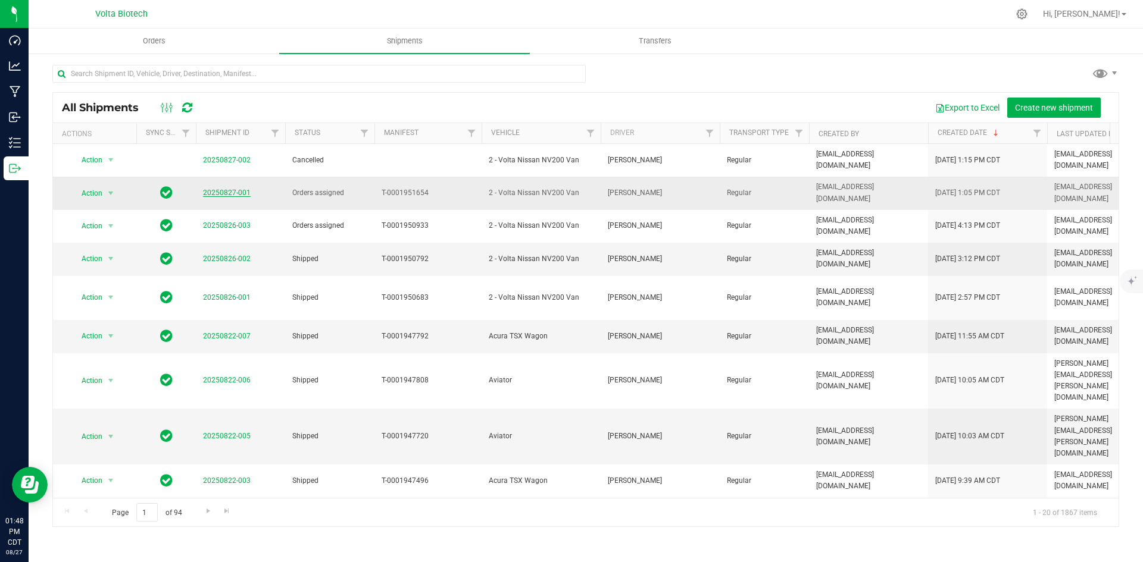
click at [239, 189] on link "20250827-001" at bounding box center [227, 193] width 48 height 8
